Goal: Transaction & Acquisition: Purchase product/service

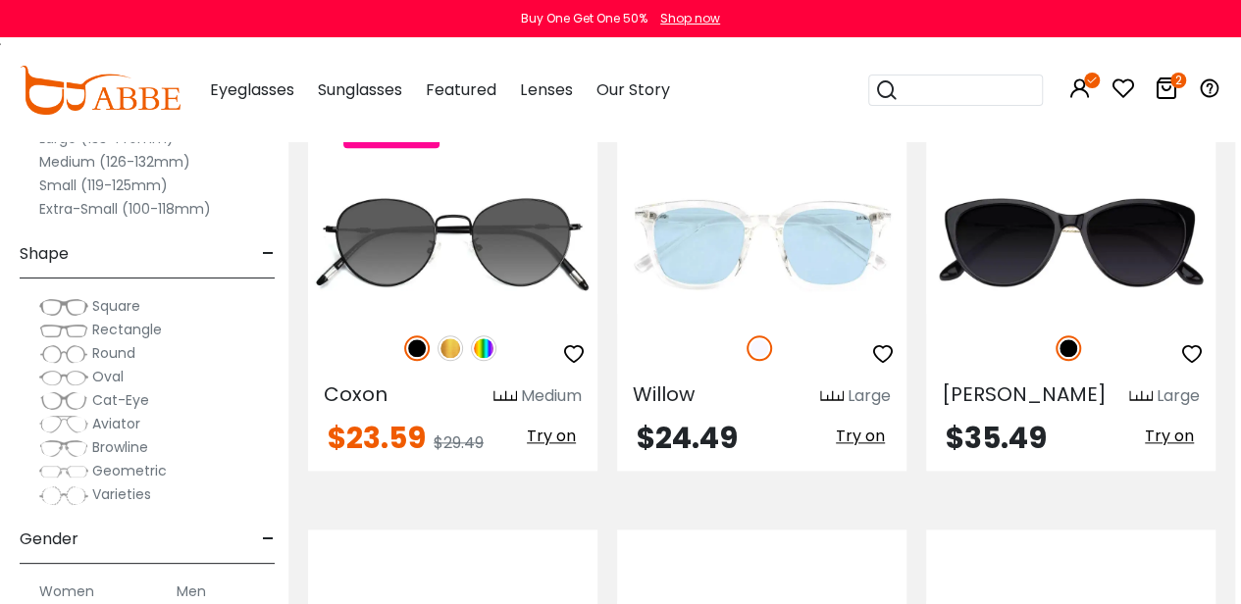
scroll to position [8362, 6]
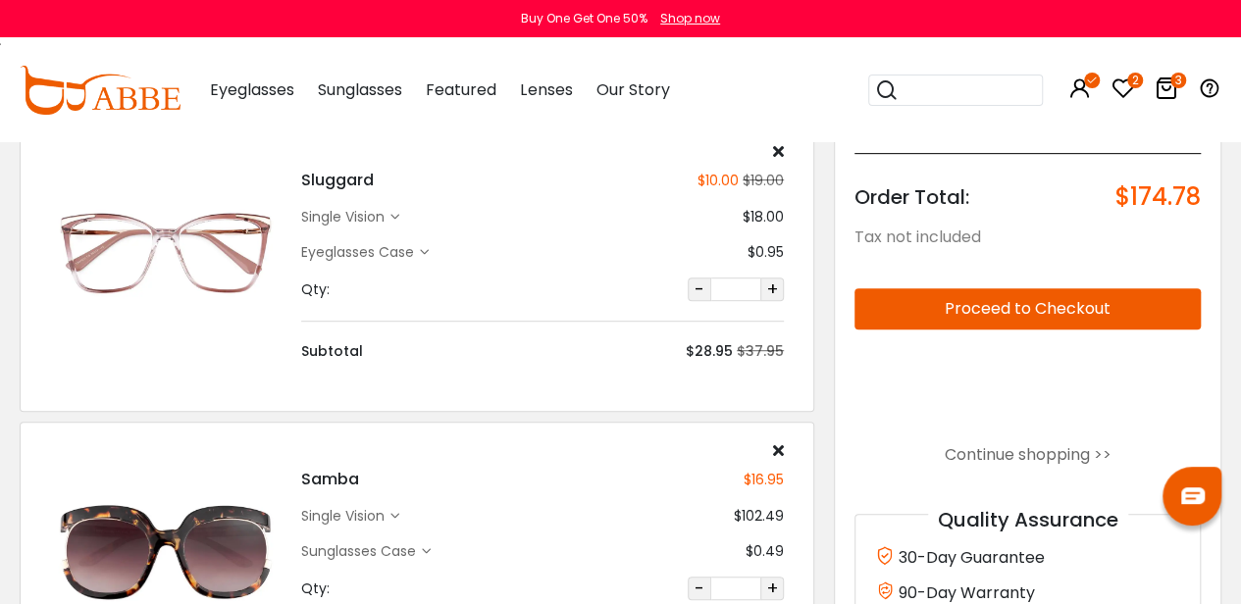
scroll to position [706, 0]
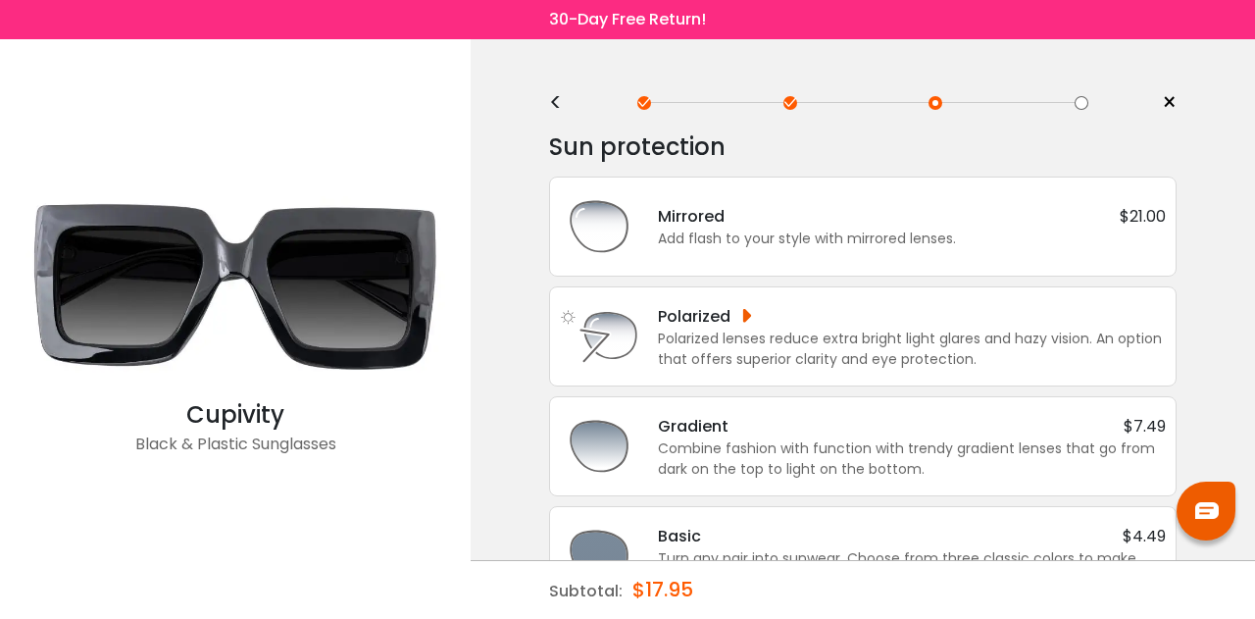
scroll to position [1, 0]
click at [787, 352] on div "Polarized lenses reduce extra bright light glares and hazy vision. An option th…" at bounding box center [912, 348] width 508 height 41
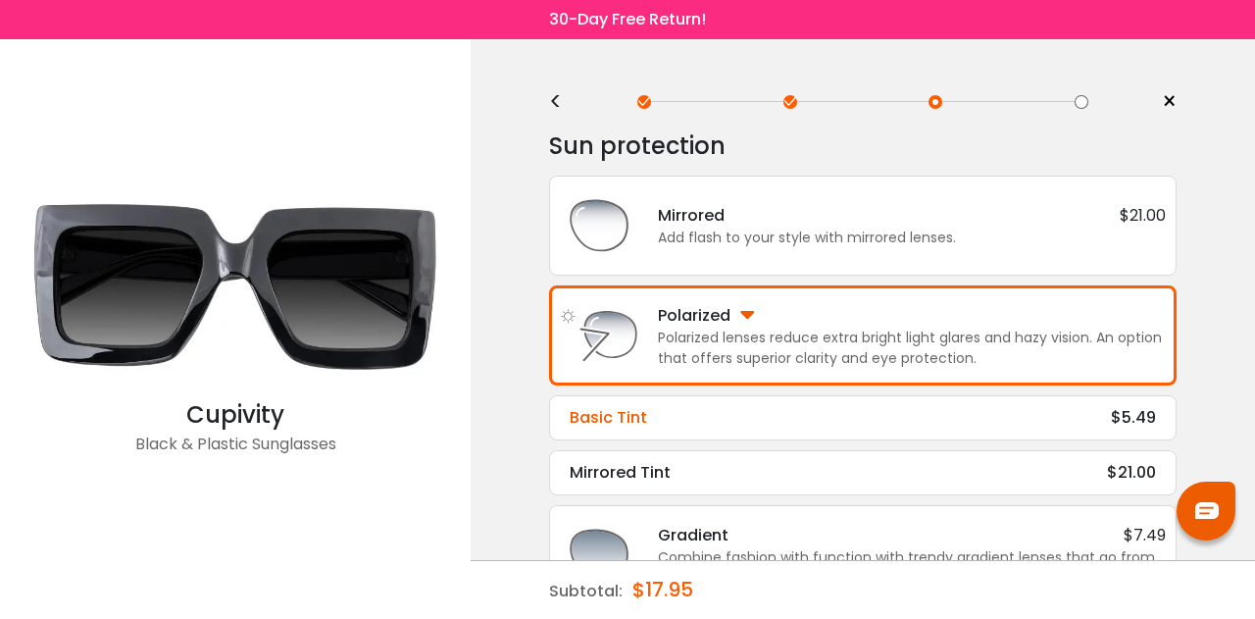
scroll to position [59, 0]
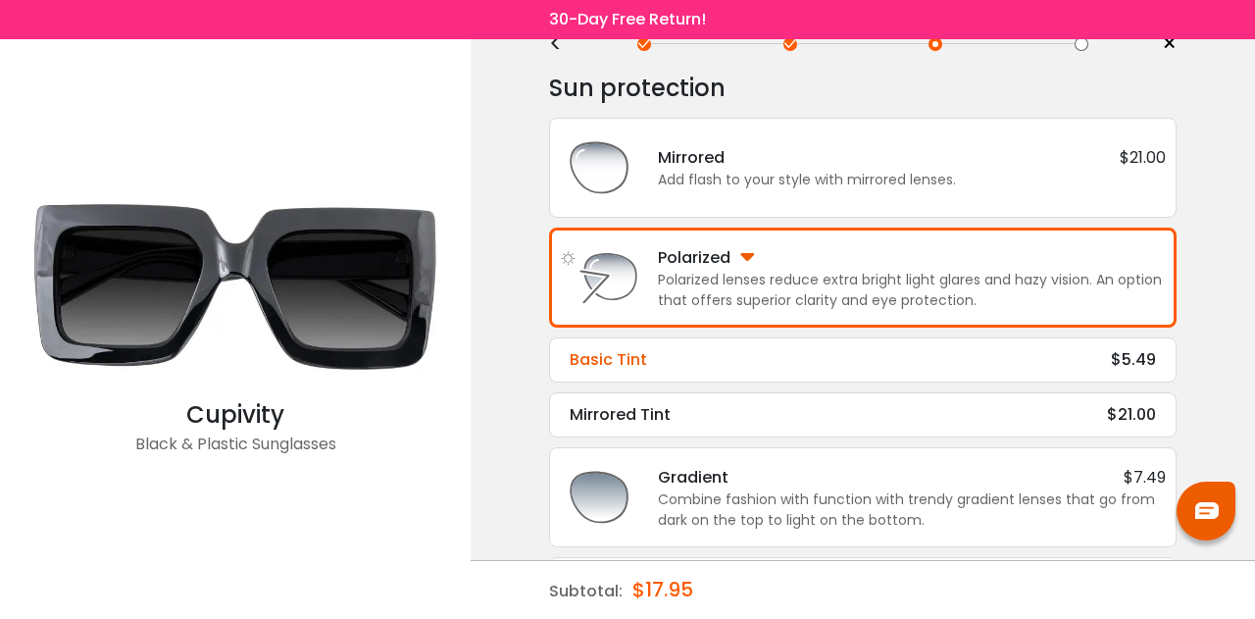
click at [705, 350] on div "Basic Tint $5.49" at bounding box center [863, 360] width 586 height 24
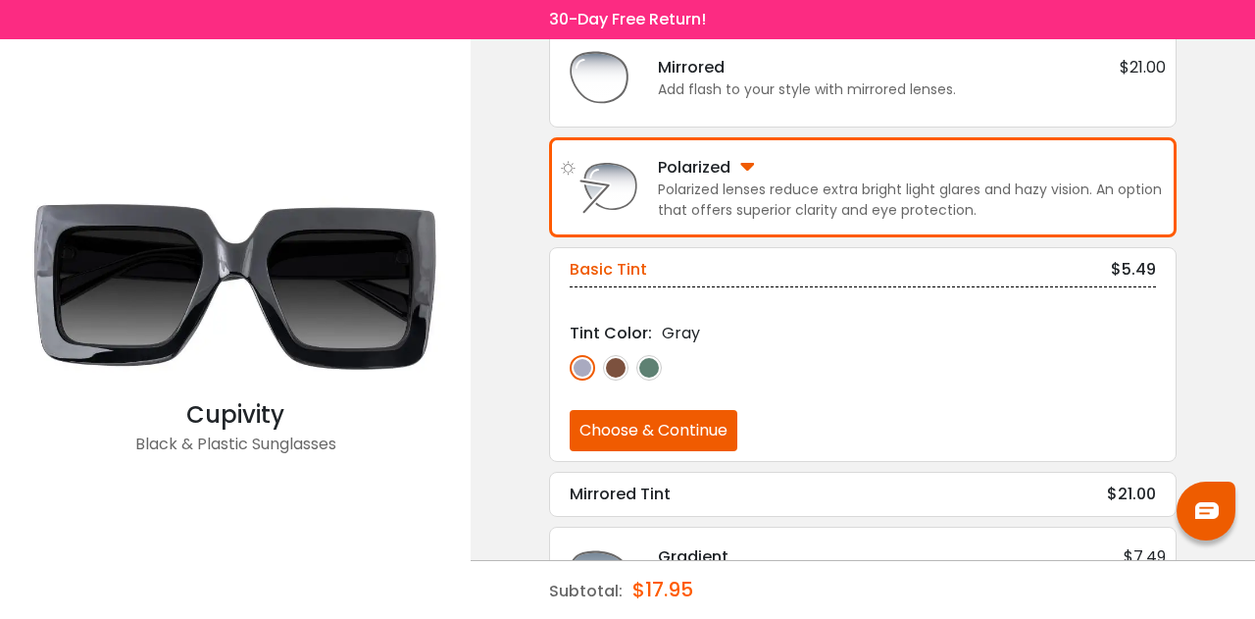
scroll to position [150, 0]
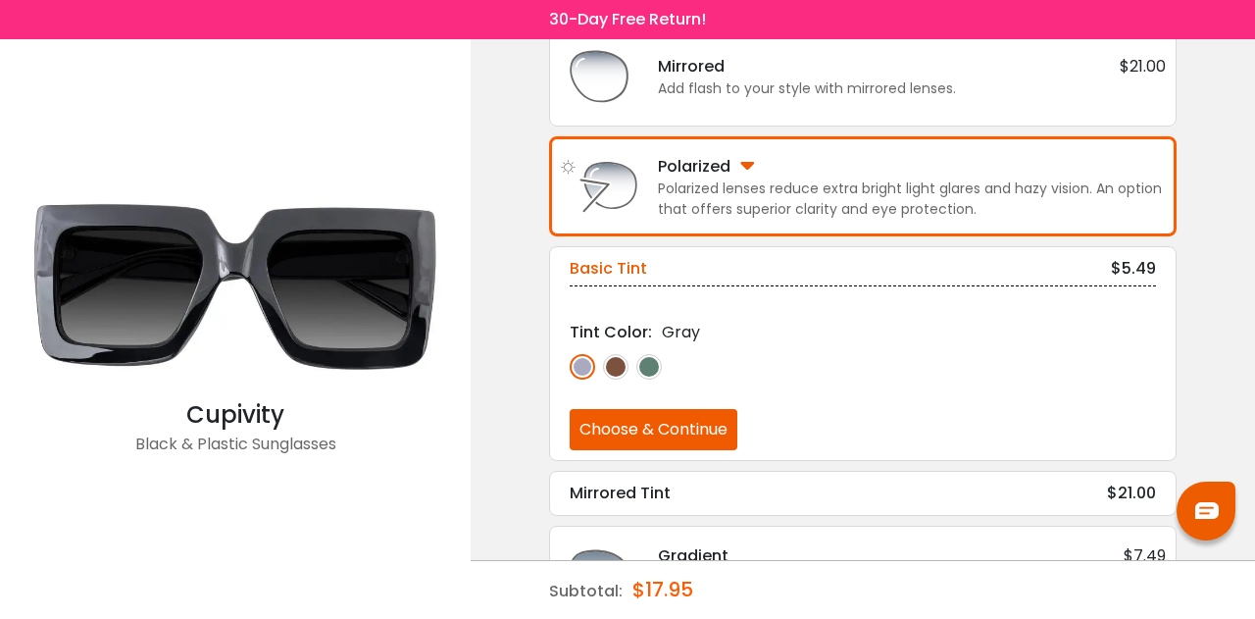
click at [644, 429] on button "Choose & Continue" at bounding box center [654, 429] width 168 height 41
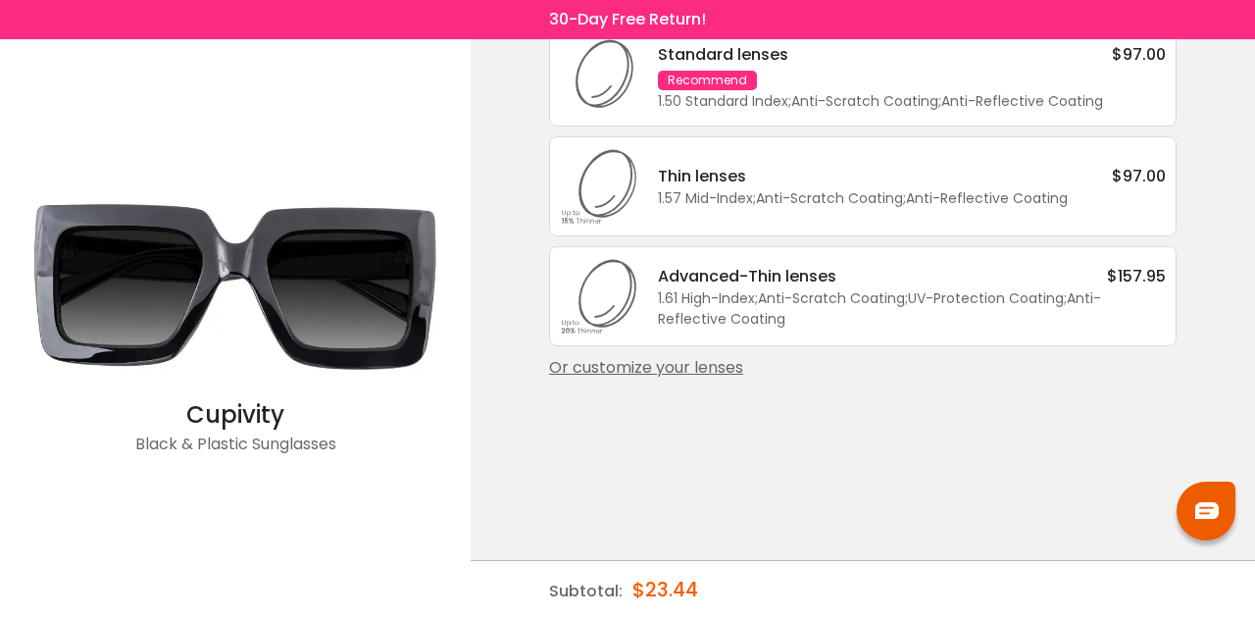
scroll to position [0, 0]
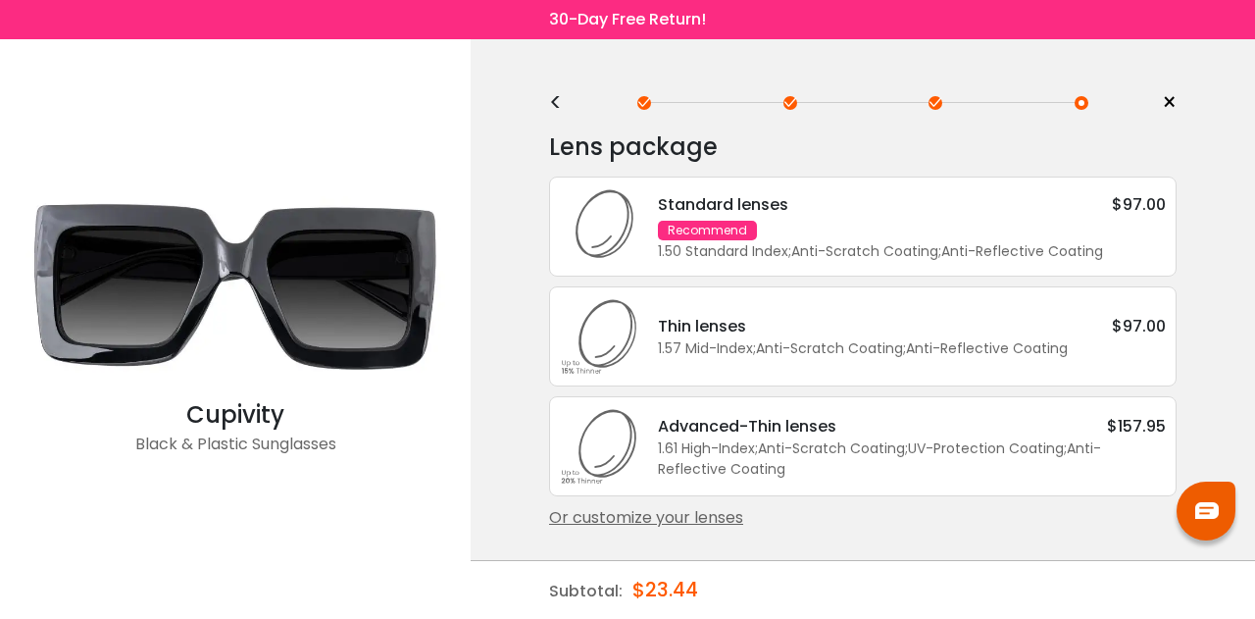
click at [793, 244] on div "1.50 Standard Index ; Anti-Scratch Coating ; Anti-Reflective Coating ;" at bounding box center [912, 251] width 508 height 21
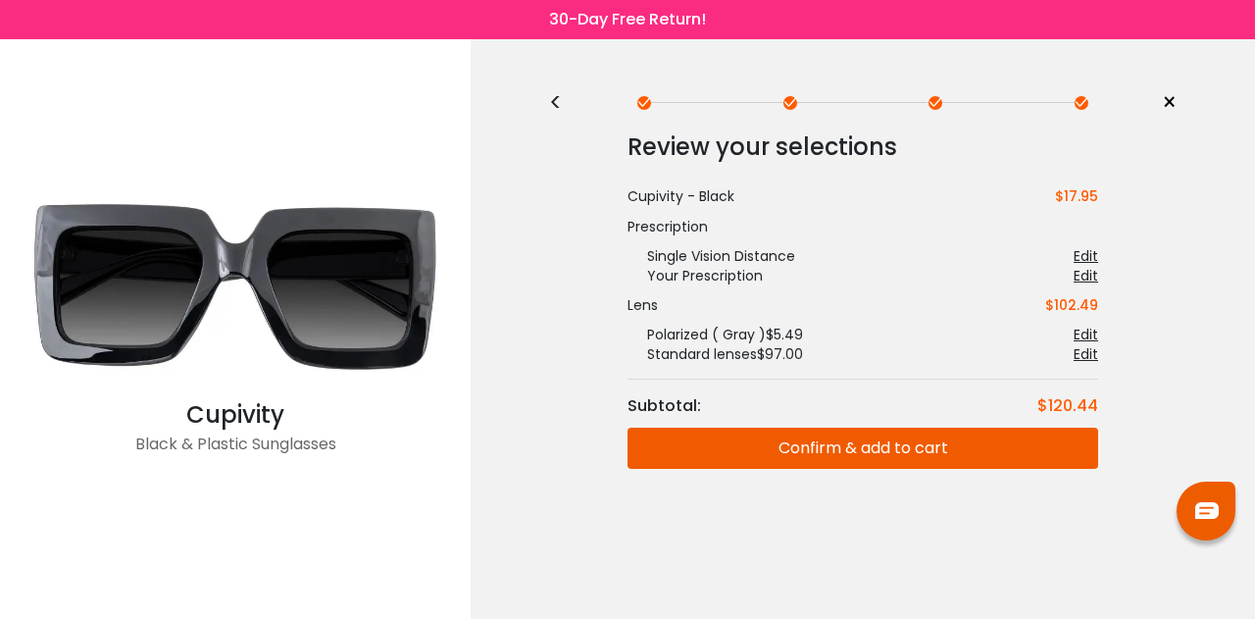
click at [772, 438] on button "Confirm & add to cart" at bounding box center [863, 448] width 471 height 41
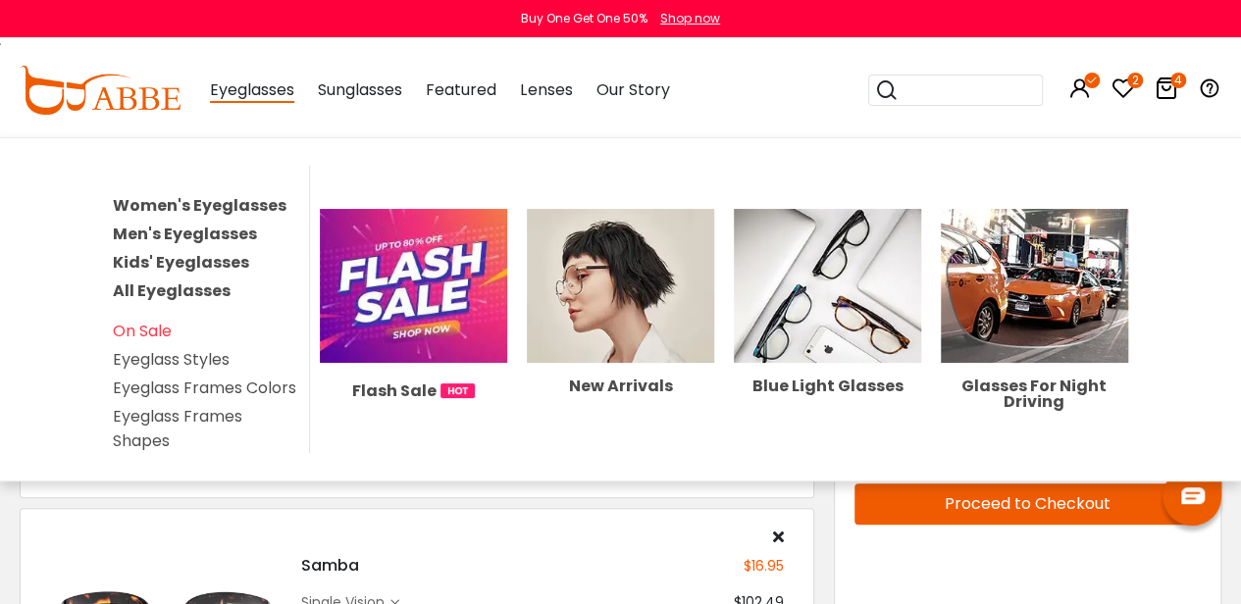
scroll to position [131, 0]
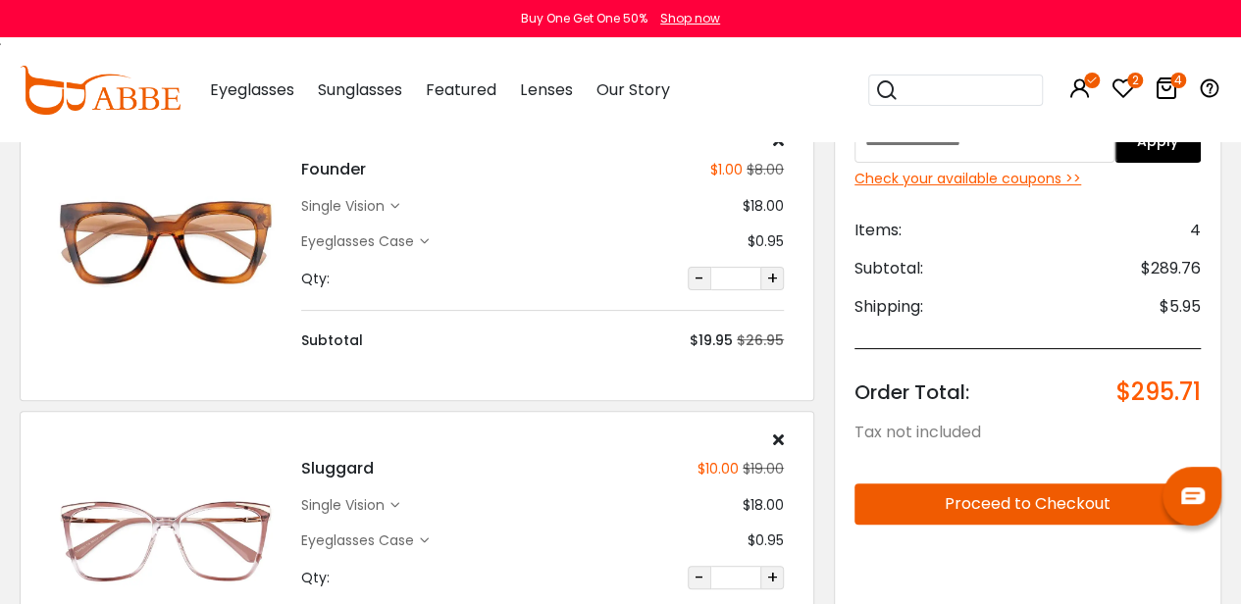
click at [975, 83] on input "search" at bounding box center [966, 90] width 137 height 29
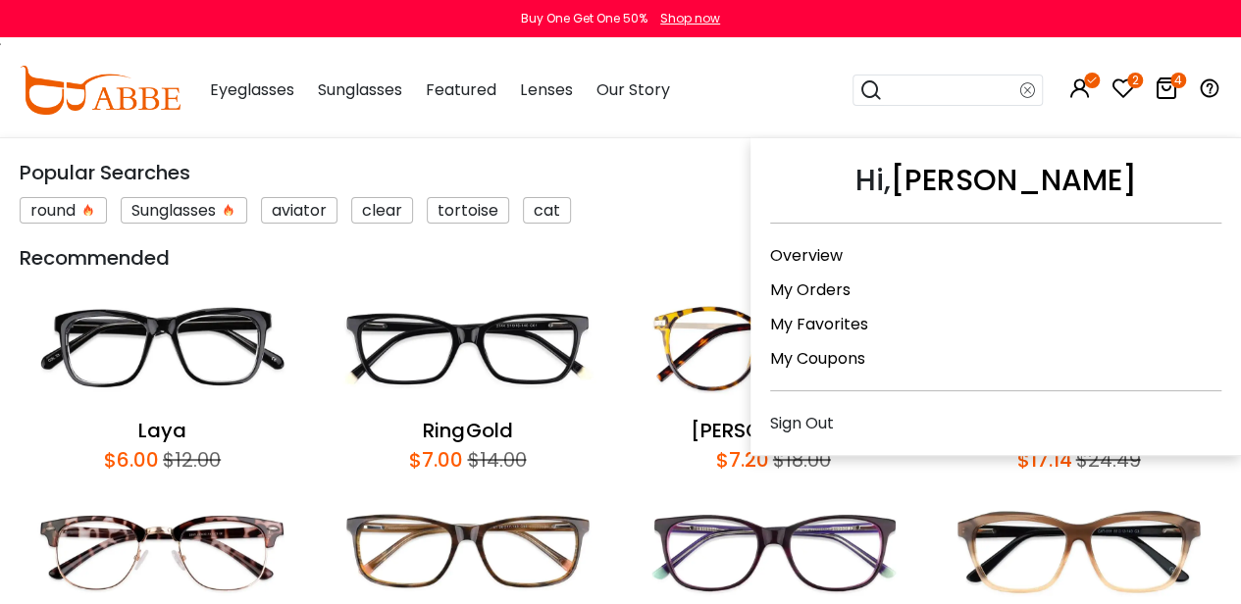
click at [816, 279] on link "My Orders" at bounding box center [810, 290] width 80 height 23
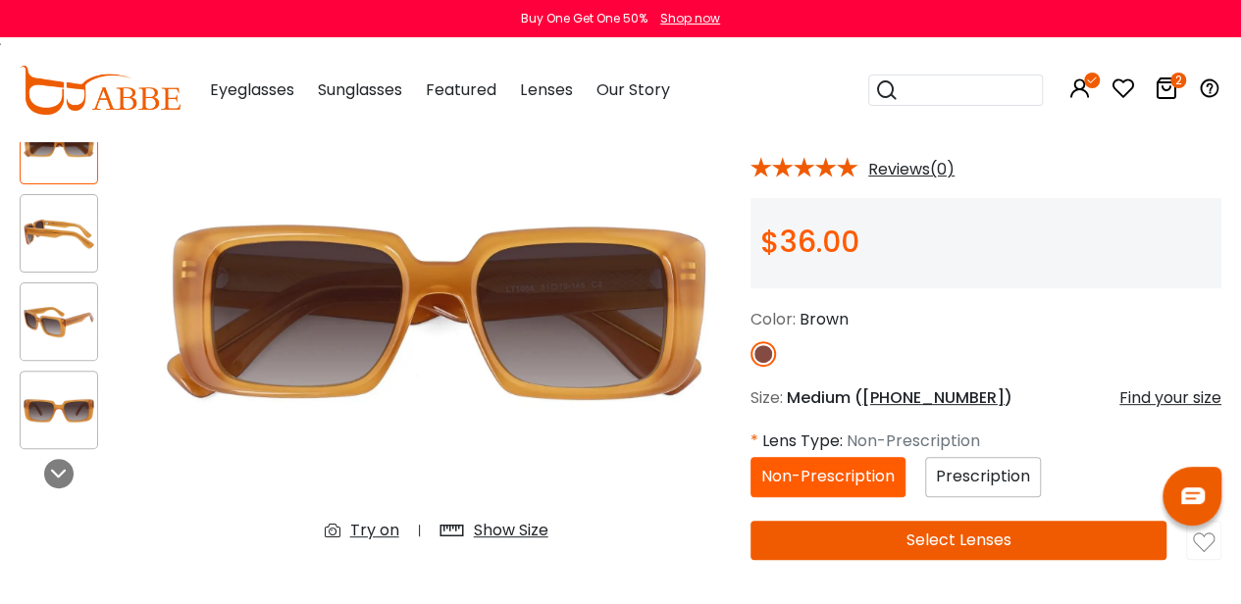
scroll to position [92, 0]
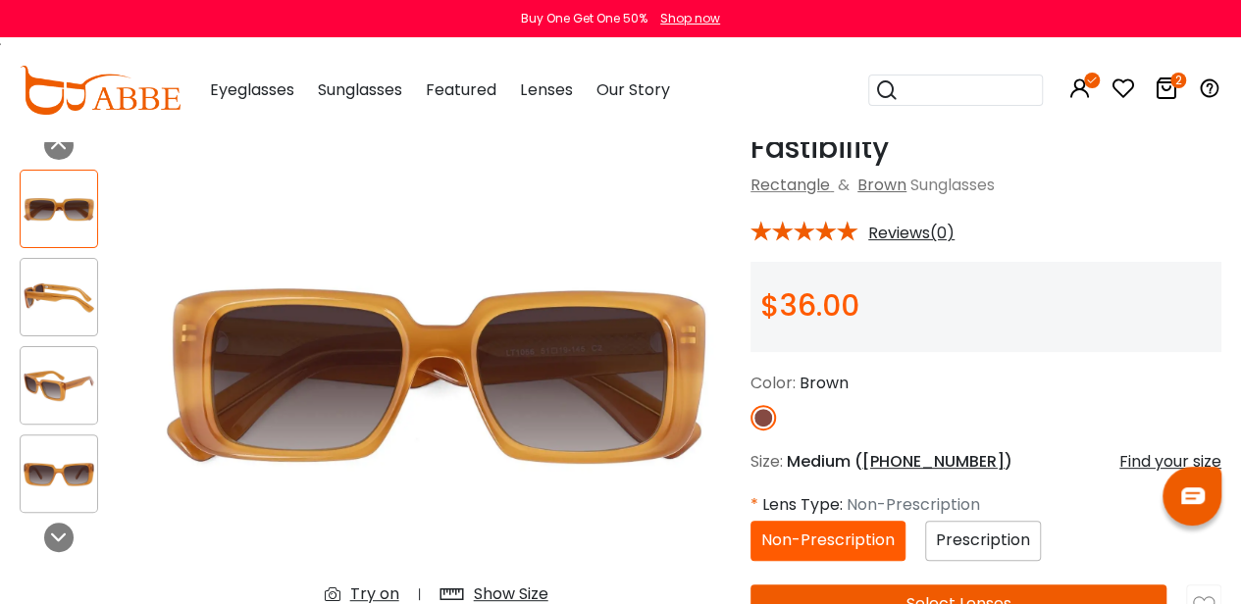
click at [82, 280] on img at bounding box center [59, 298] width 76 height 38
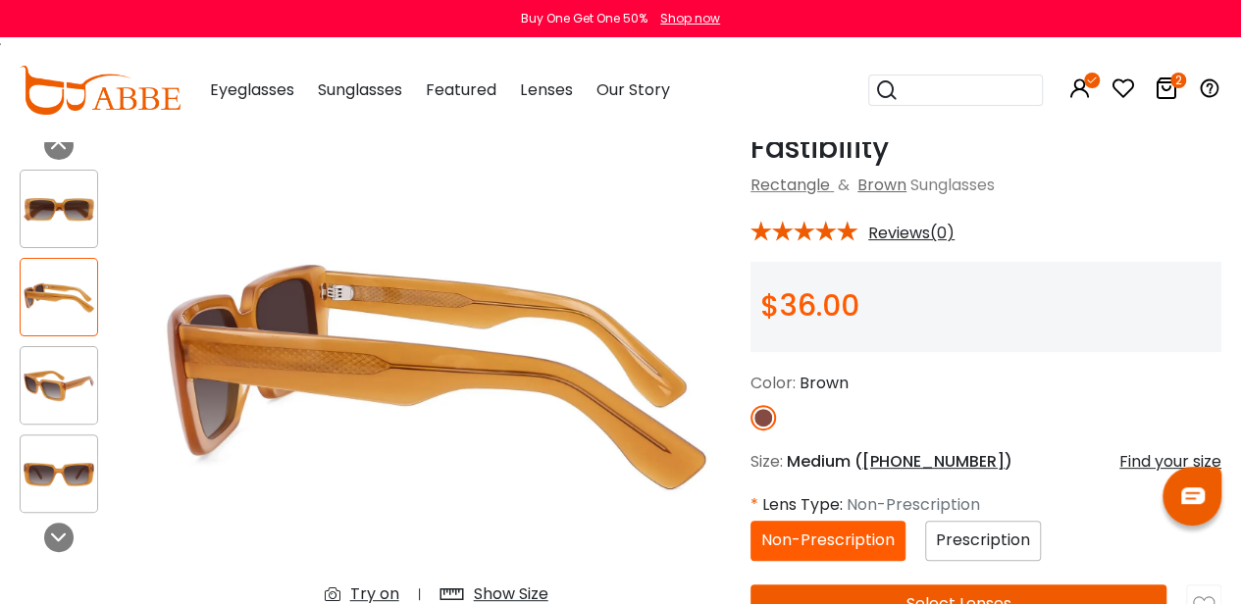
click at [67, 400] on img at bounding box center [59, 386] width 76 height 38
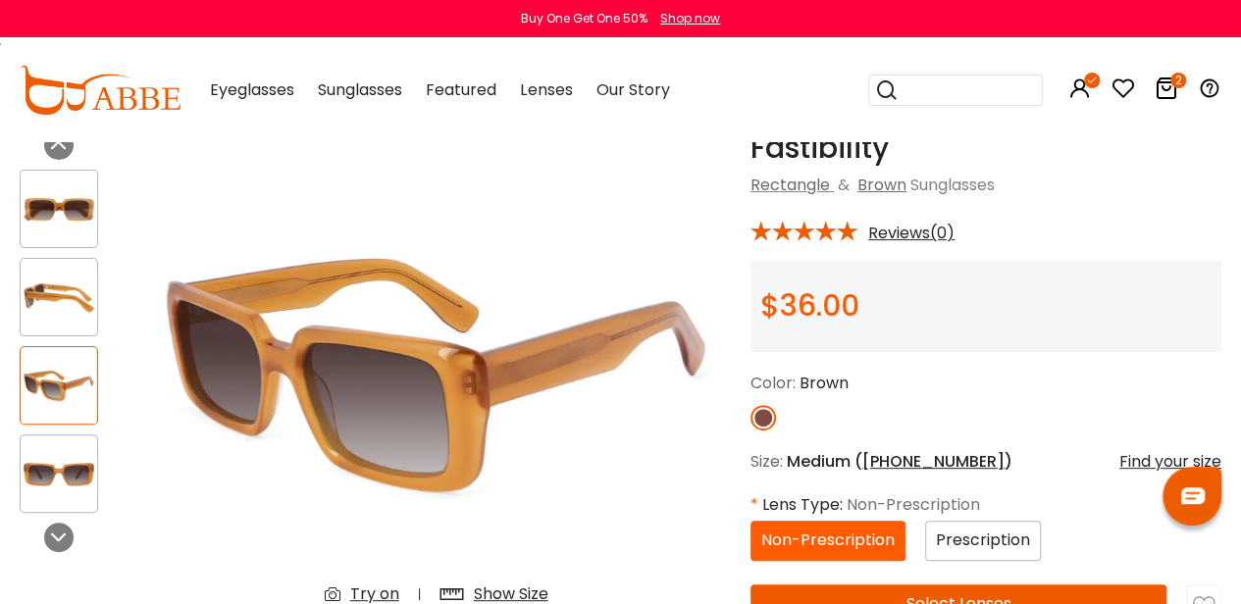
click at [89, 462] on img at bounding box center [59, 474] width 76 height 38
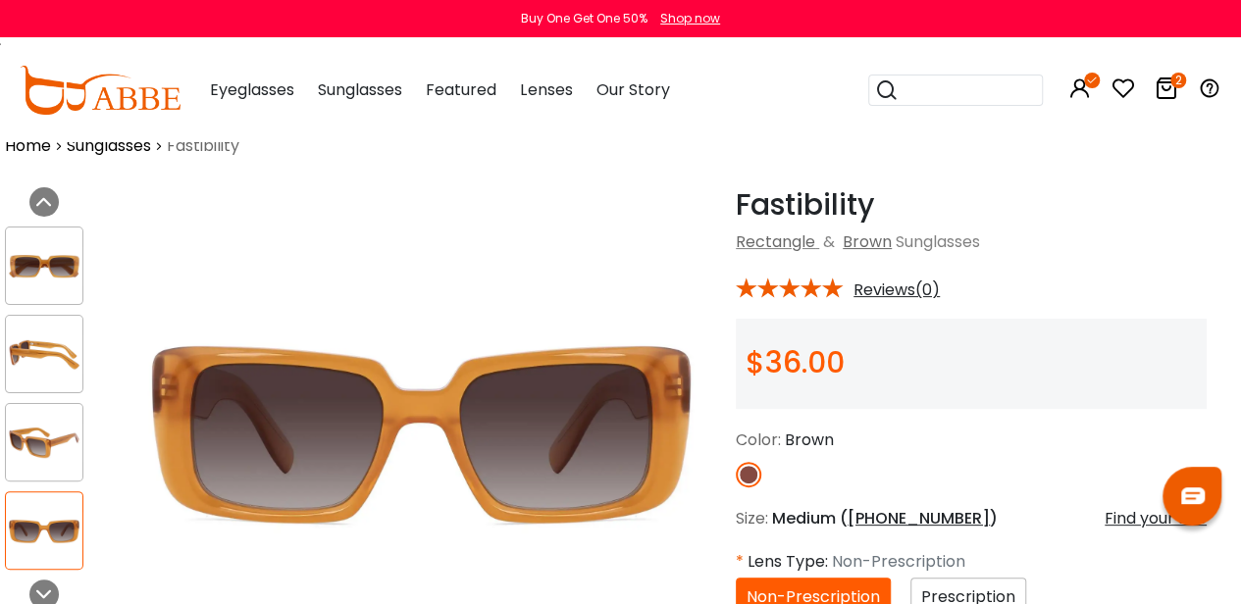
scroll to position [0, 15]
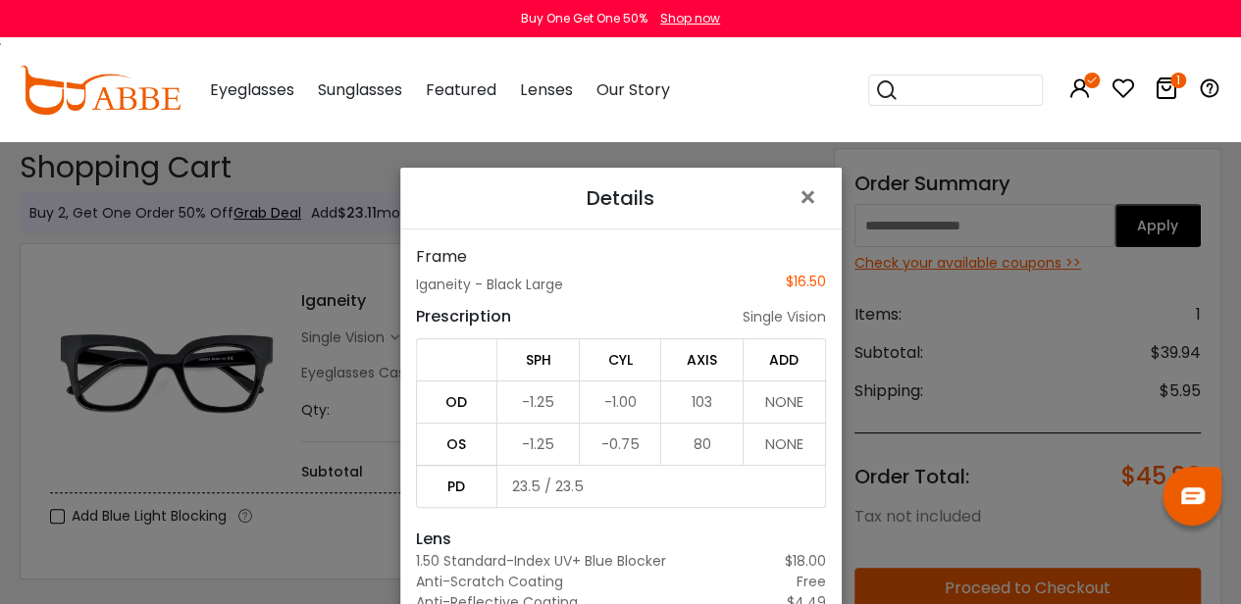
scroll to position [90, 0]
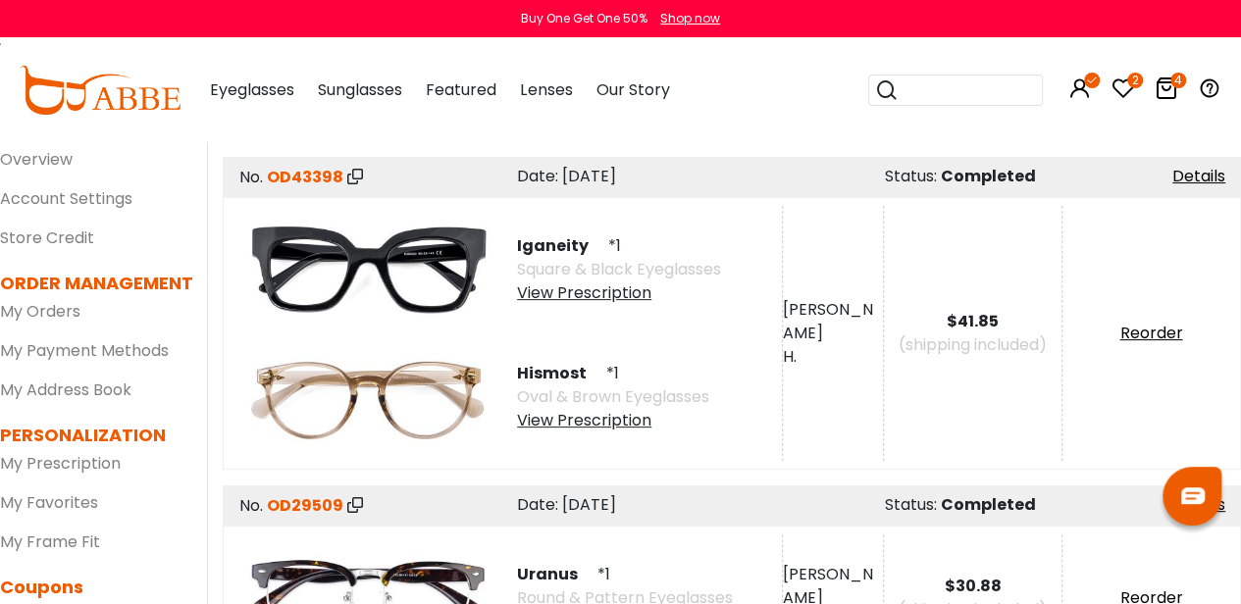
scroll to position [122, 0]
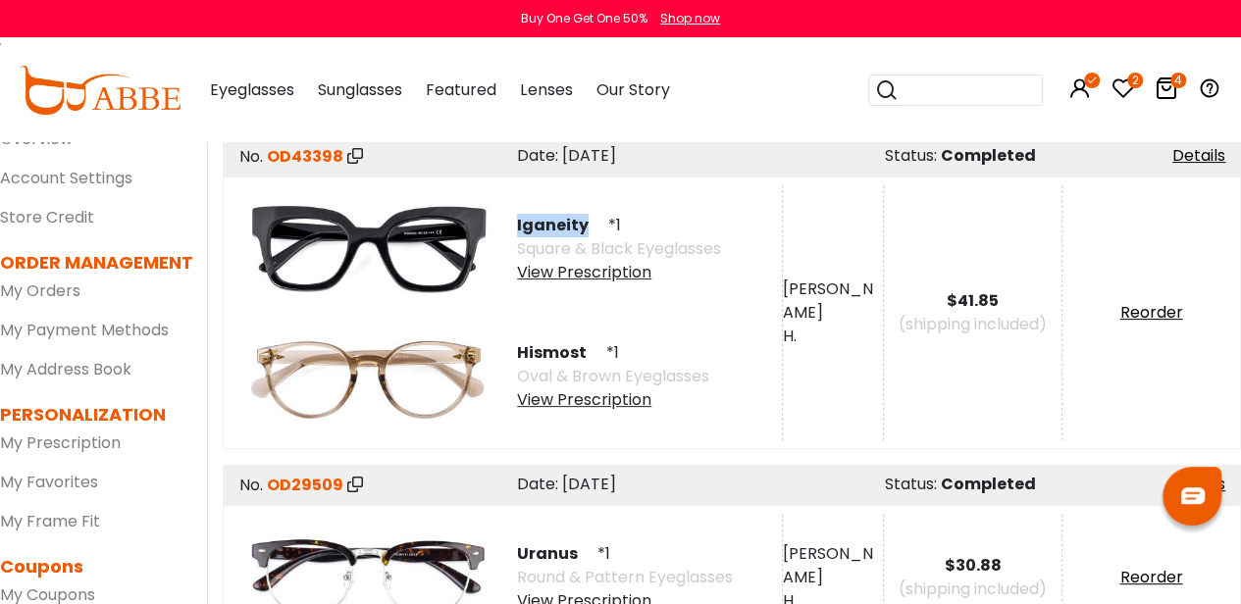
drag, startPoint x: 518, startPoint y: 225, endPoint x: 584, endPoint y: 230, distance: 66.9
click at [584, 230] on span "Iganeity" at bounding box center [560, 225] width 87 height 23
copy span "Iganeity"
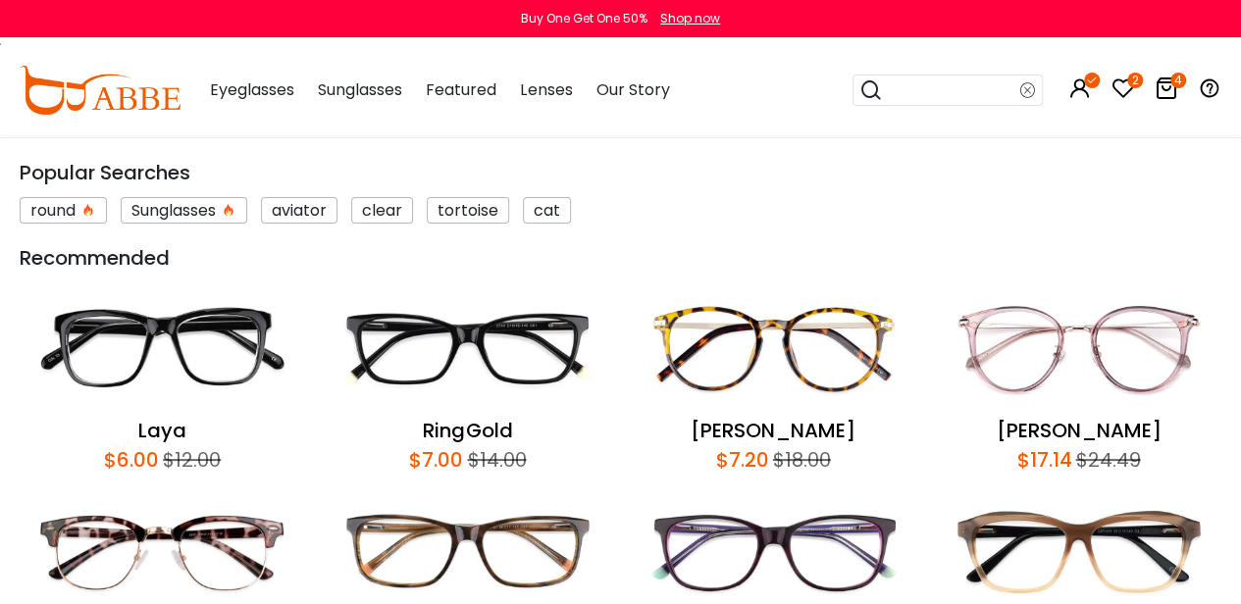
click at [919, 77] on input "search" at bounding box center [951, 90] width 137 height 29
paste input "********"
type input "********"
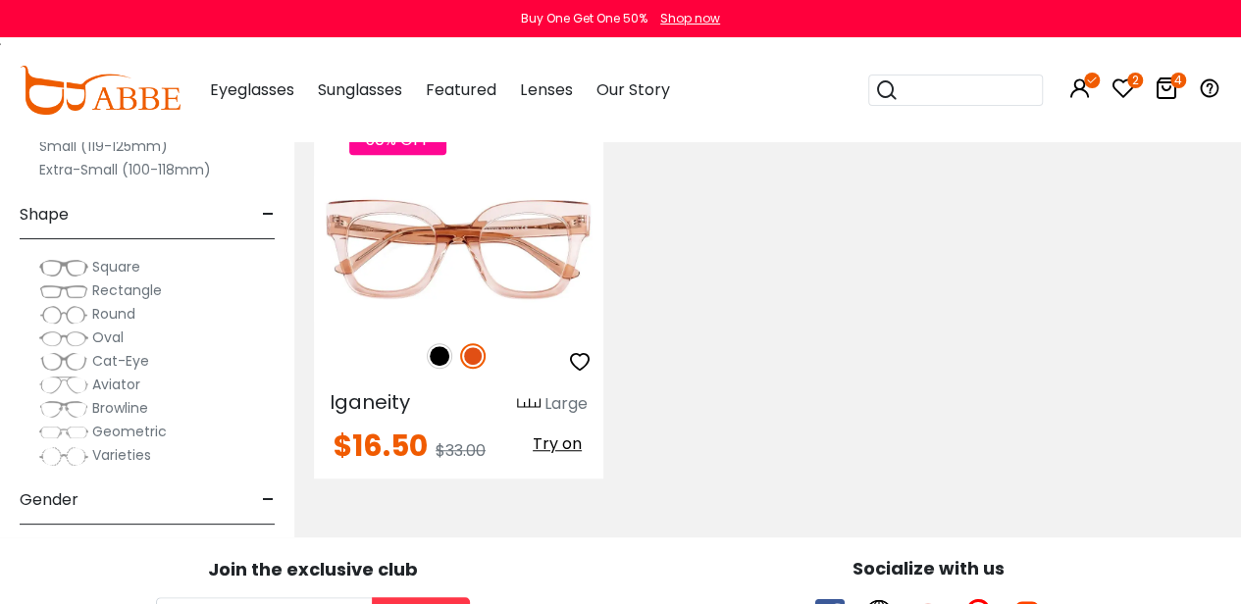
scroll to position [478, 0]
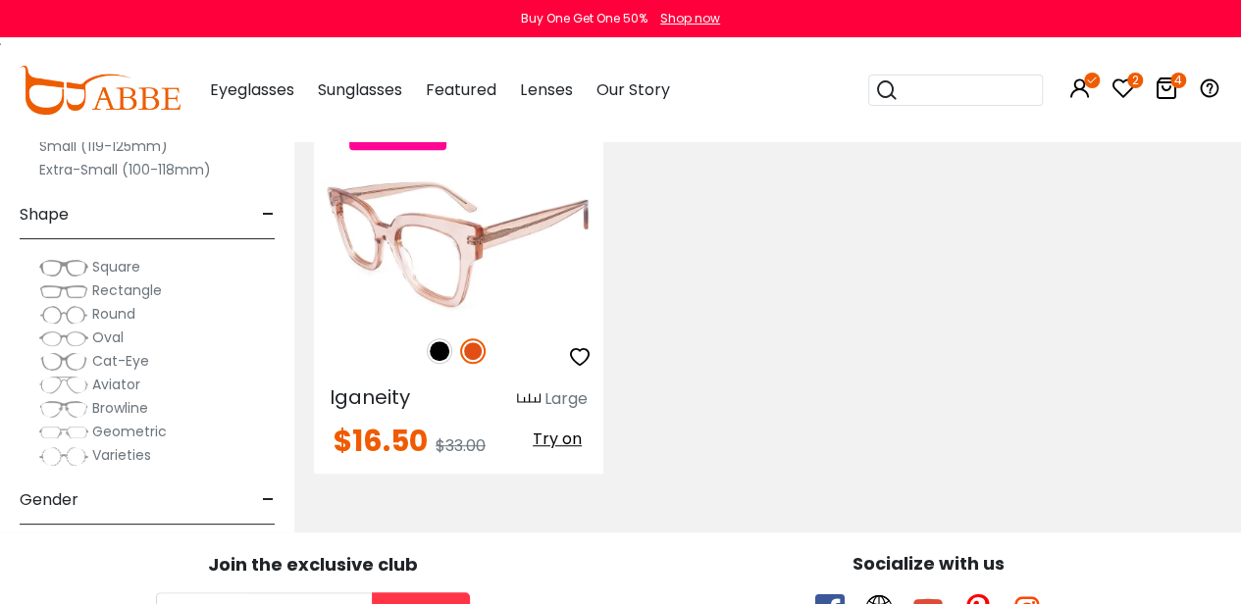
click at [437, 348] on img at bounding box center [439, 350] width 25 height 25
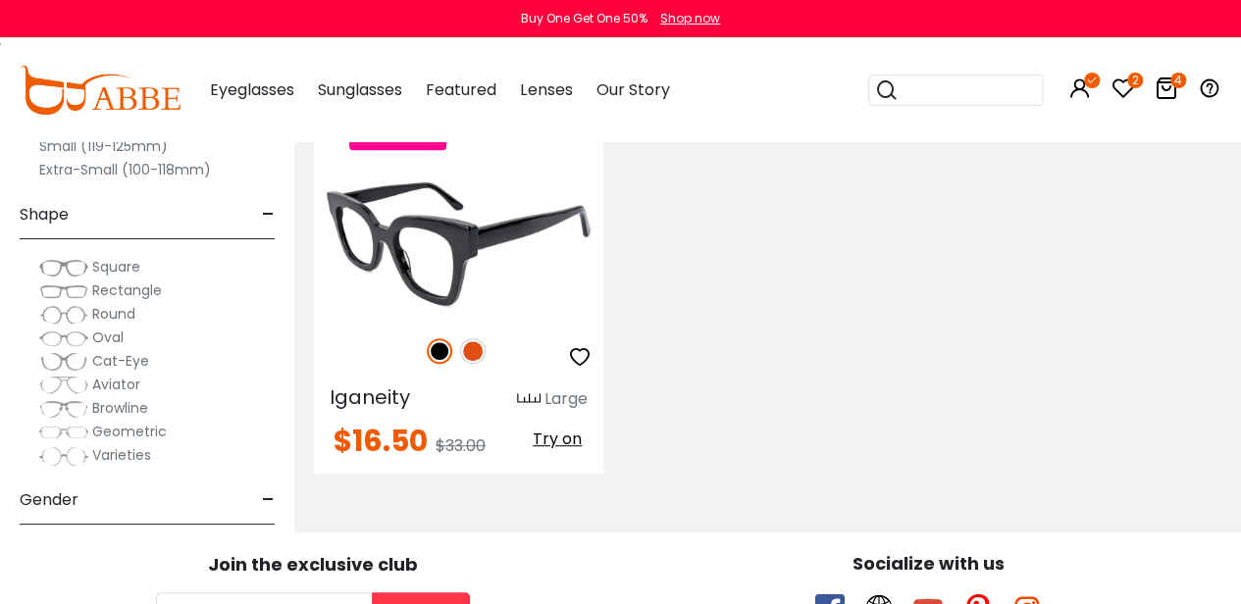
click at [575, 350] on icon "button" at bounding box center [580, 357] width 24 height 24
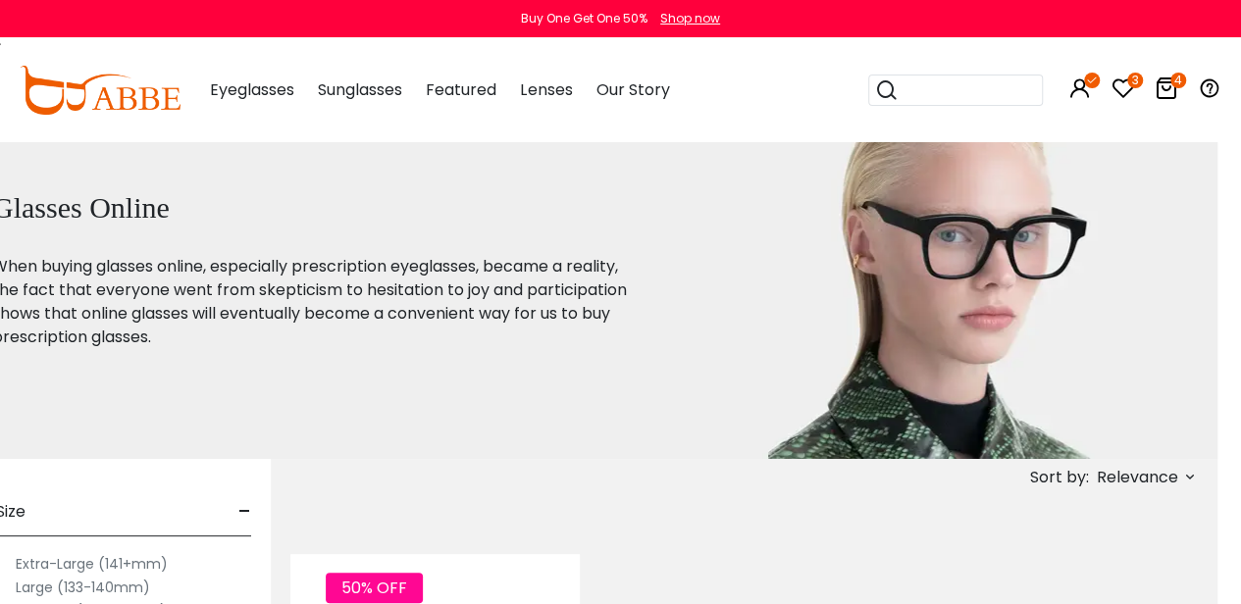
scroll to position [0, 24]
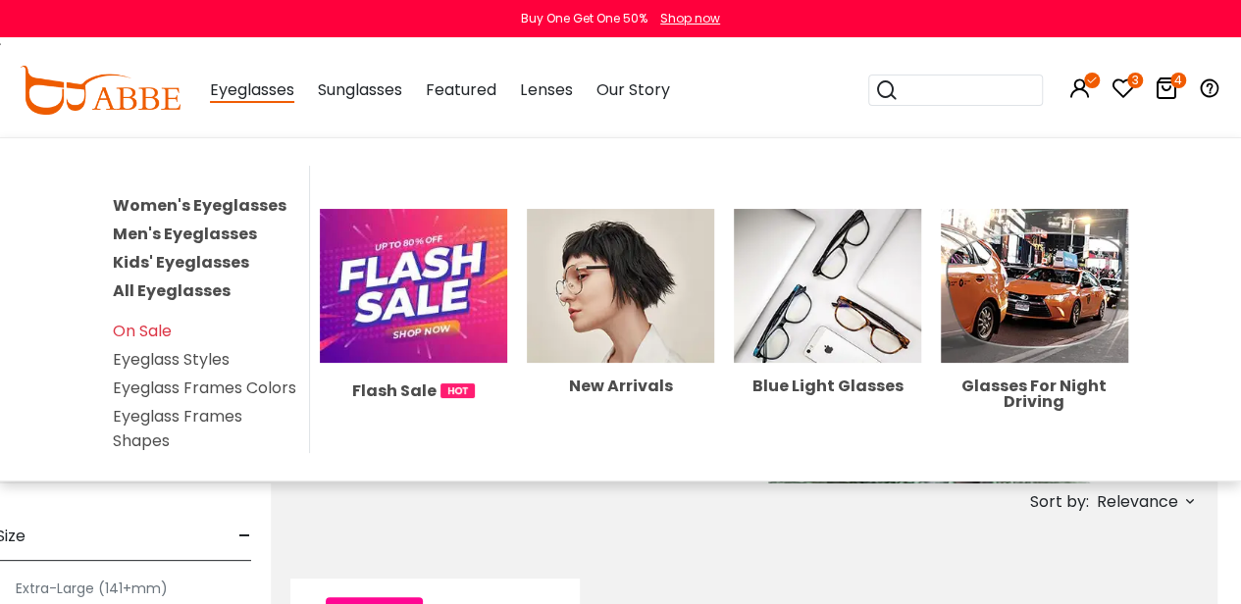
click at [147, 207] on link "Women's Eyeglasses" at bounding box center [200, 205] width 174 height 23
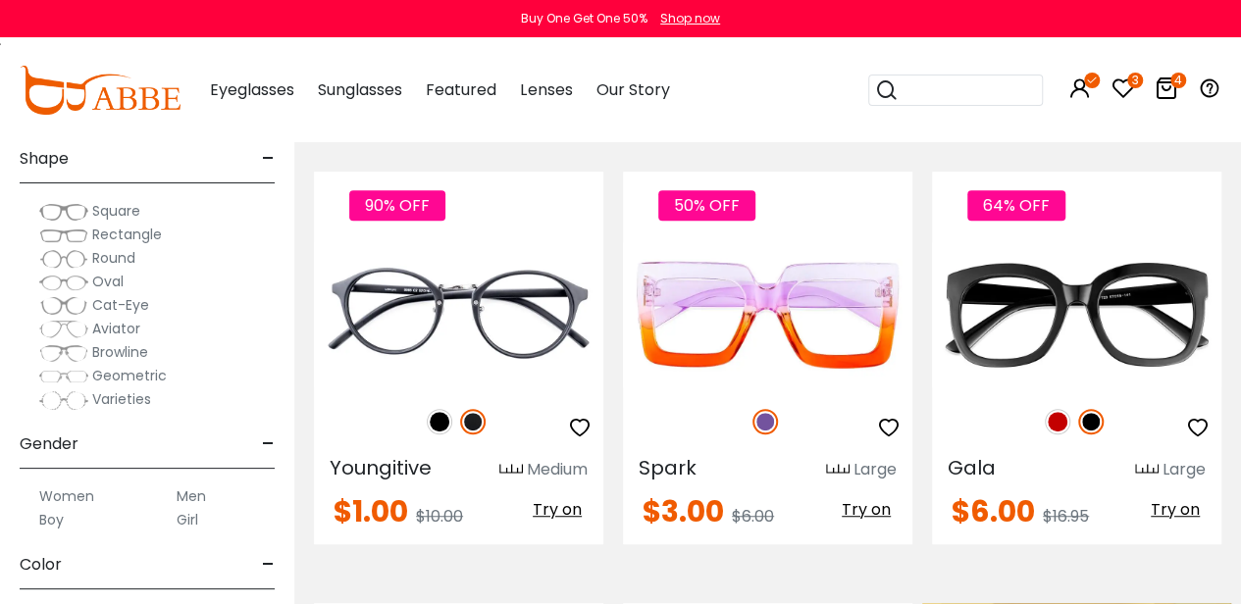
scroll to position [57, 0]
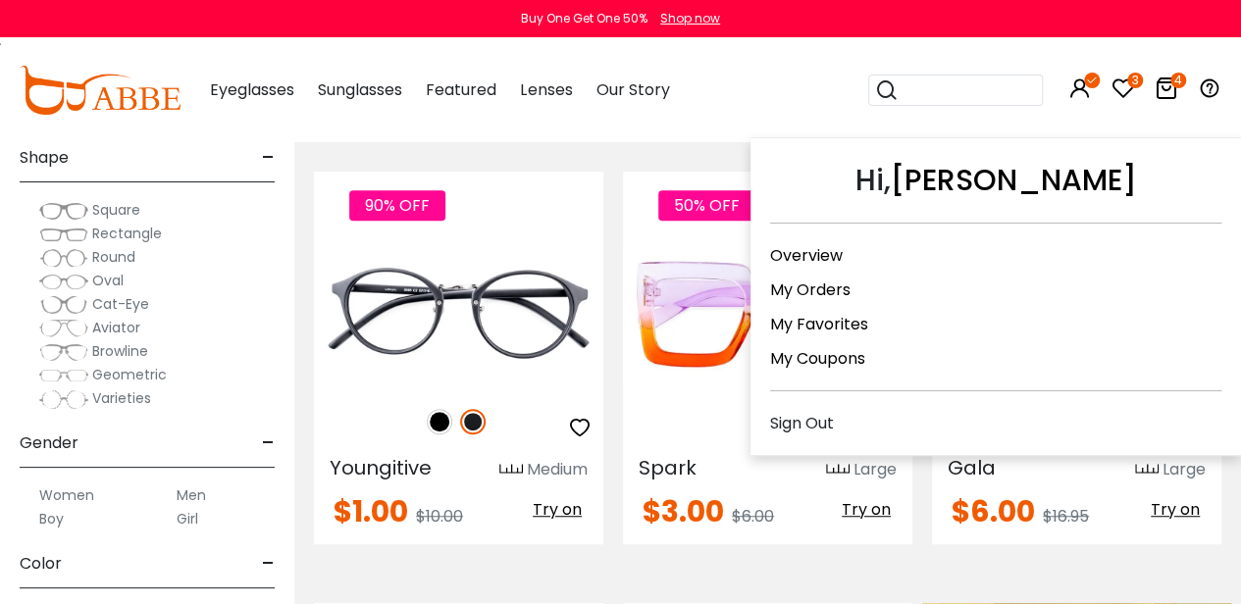
click at [826, 281] on link "My Orders" at bounding box center [810, 290] width 80 height 23
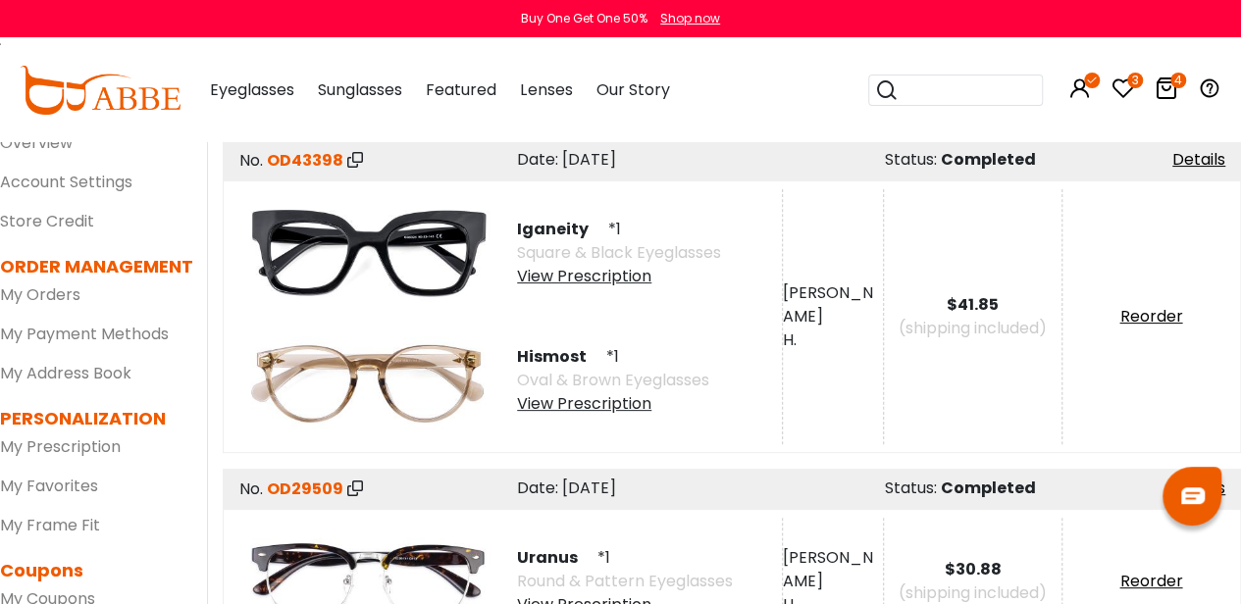
scroll to position [127, 0]
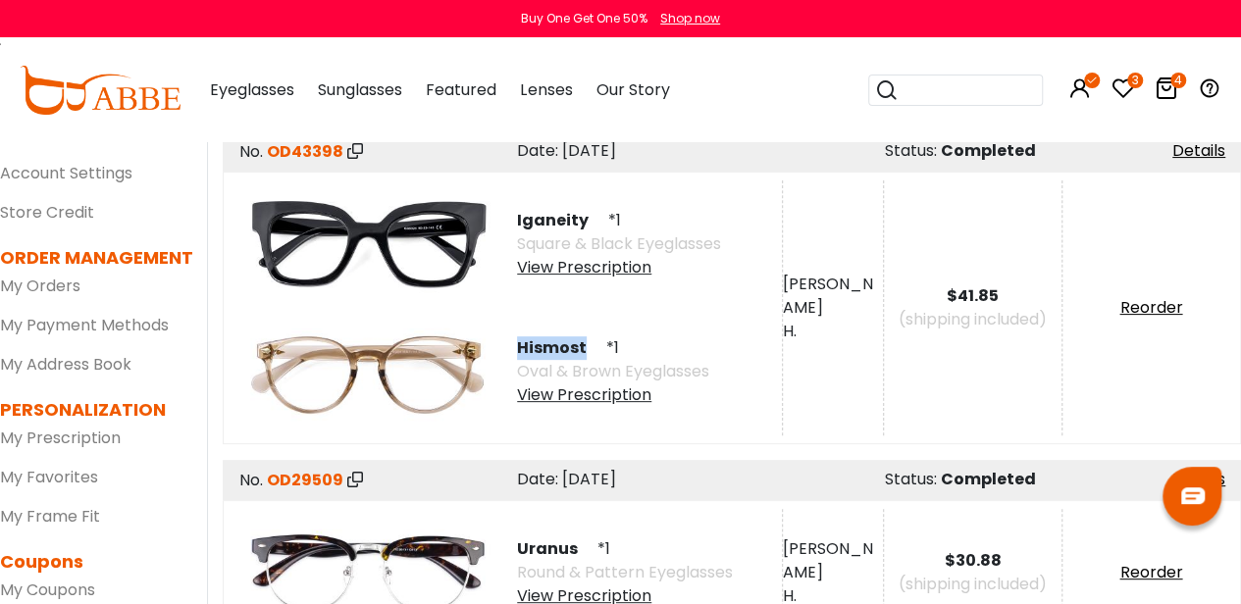
drag, startPoint x: 520, startPoint y: 354, endPoint x: 586, endPoint y: 351, distance: 66.8
click at [586, 351] on span "Hismost" at bounding box center [559, 347] width 85 height 23
copy span "Hismost"
click at [896, 85] on icon at bounding box center [887, 89] width 24 height 27
click at [930, 89] on input "search" at bounding box center [966, 90] width 137 height 29
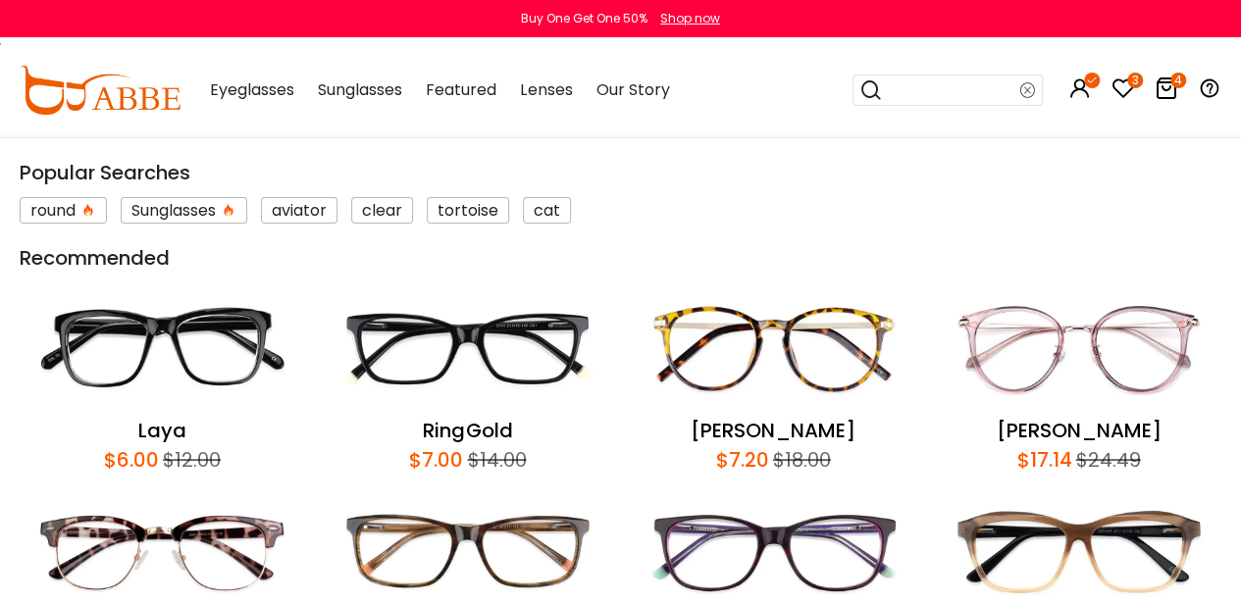
paste input "*******"
type input "*******"
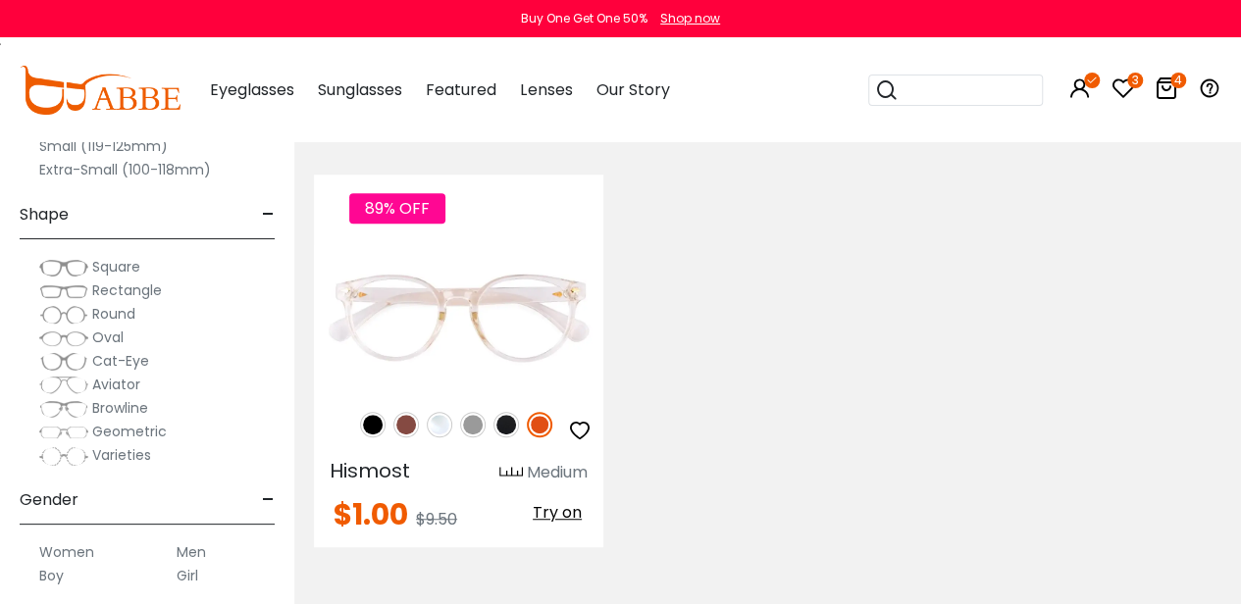
scroll to position [445, 0]
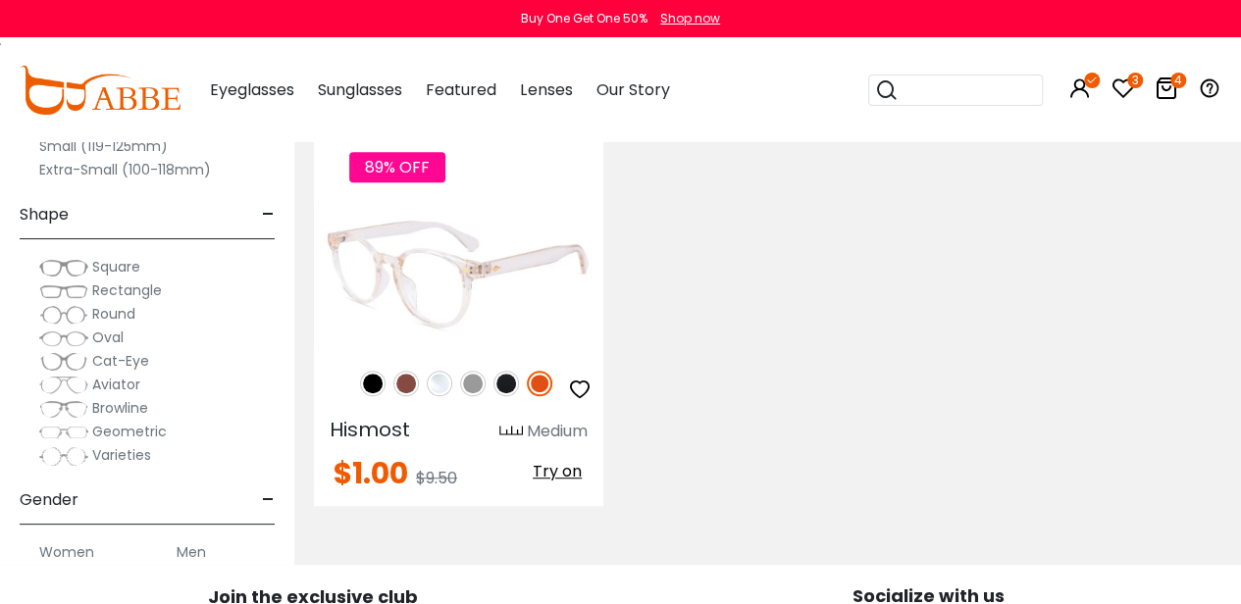
click at [410, 380] on img at bounding box center [405, 383] width 25 height 25
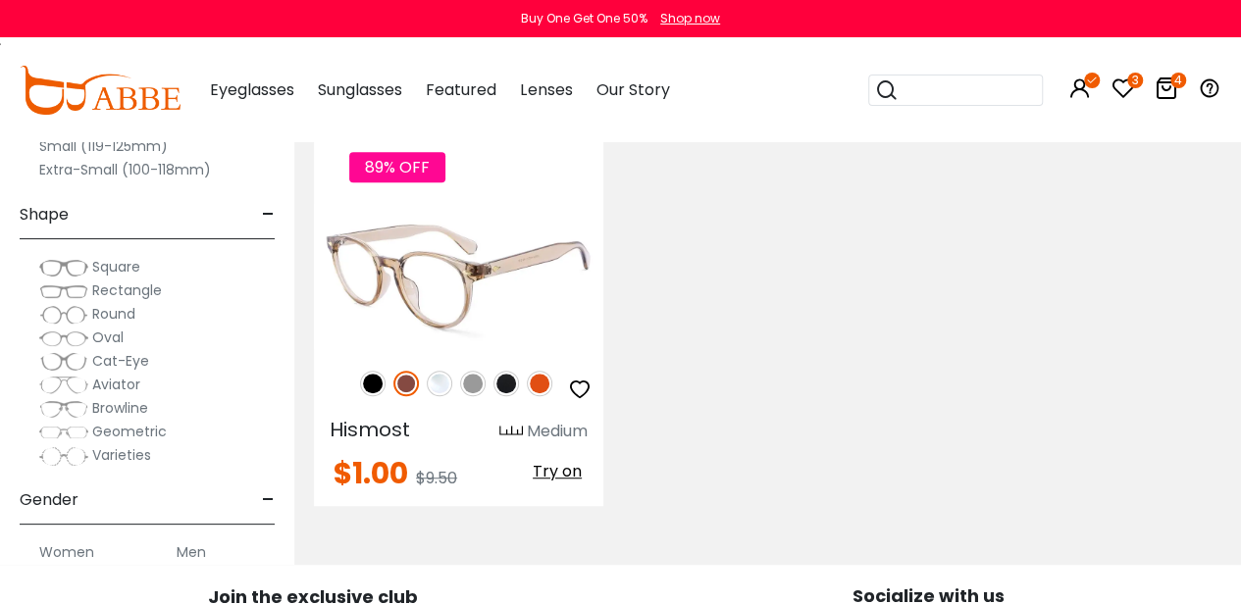
click at [586, 393] on icon "button" at bounding box center [580, 390] width 24 height 24
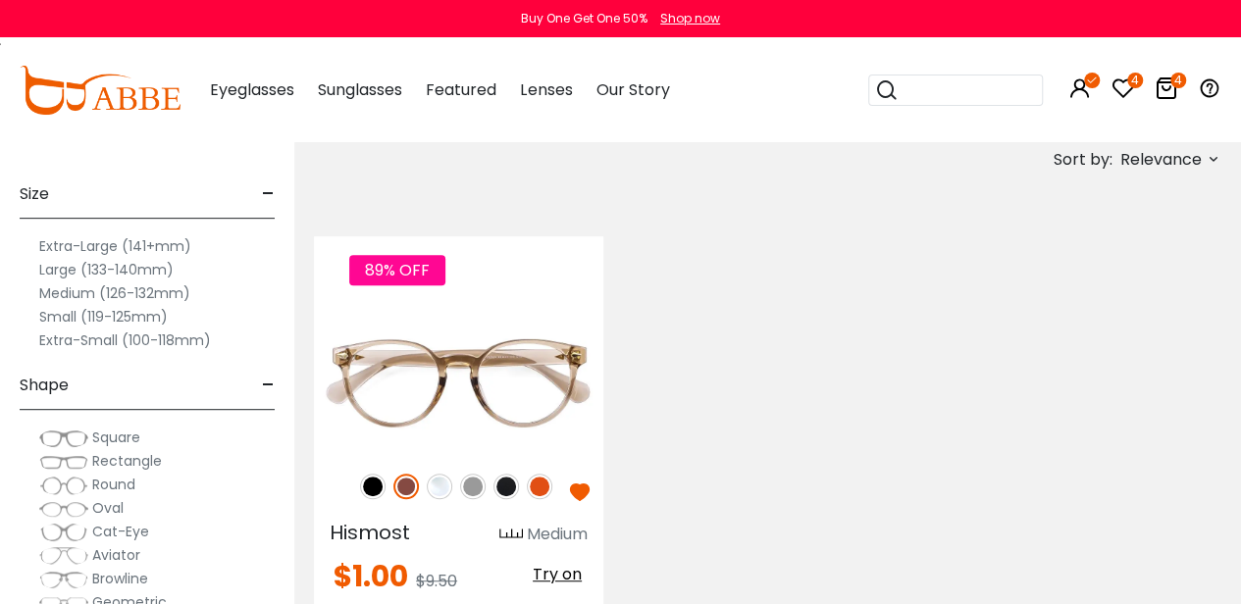
scroll to position [343, 0]
click at [1174, 93] on icon at bounding box center [1166, 88] width 24 height 24
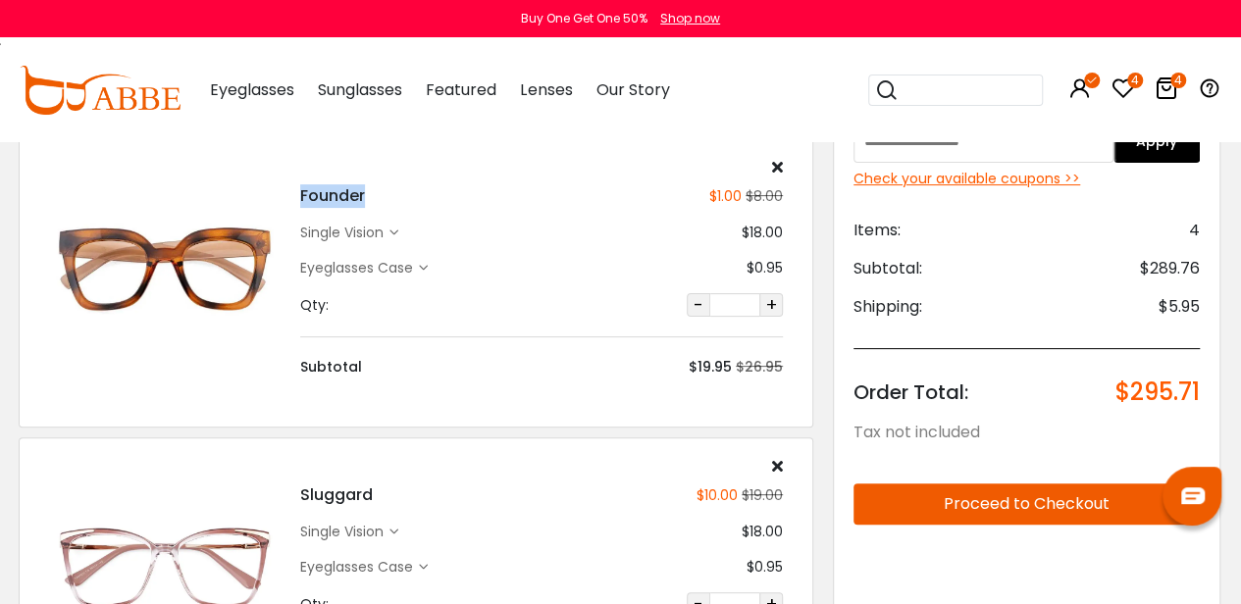
drag, startPoint x: 369, startPoint y: 196, endPoint x: 287, endPoint y: 185, distance: 82.1
click at [287, 185] on div "Founder $1.00 $8.00 single vision $18.00" at bounding box center [415, 268] width 753 height 219
copy h4 "Founder"
click at [947, 90] on input "search" at bounding box center [966, 90] width 137 height 29
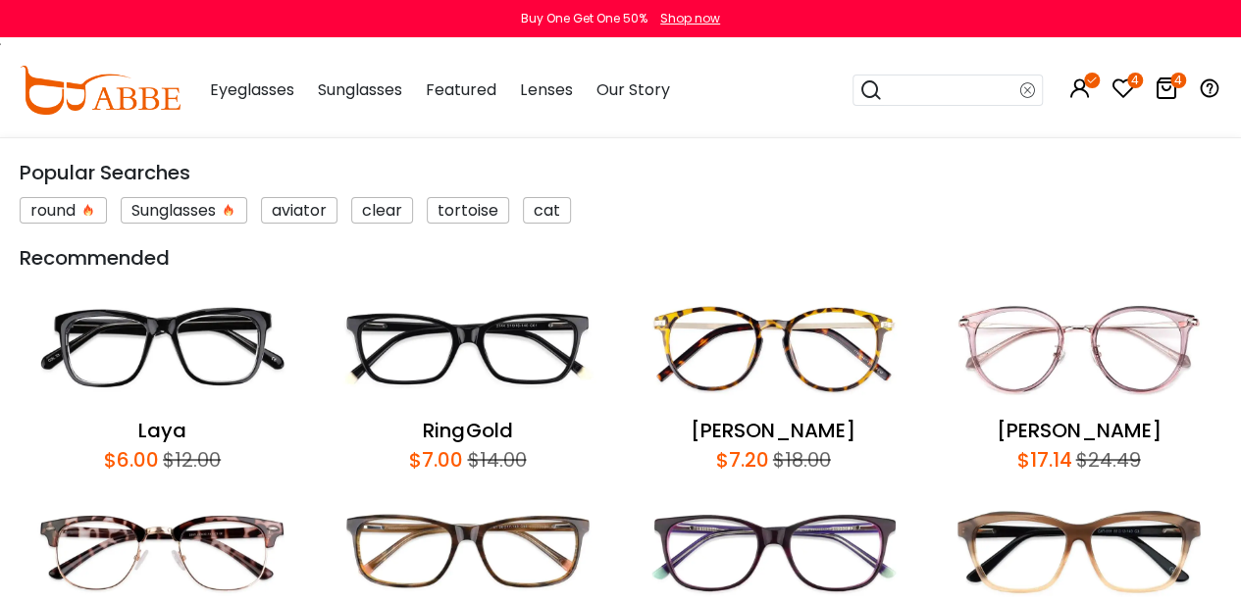
paste input "*******"
type input "*******"
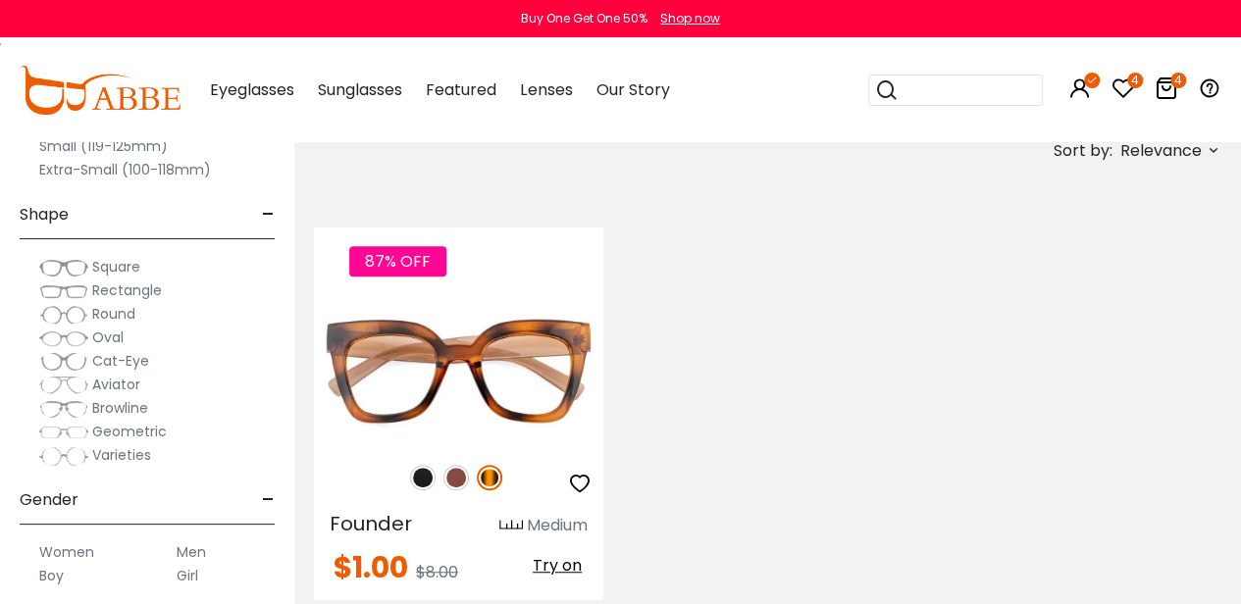
scroll to position [459, 0]
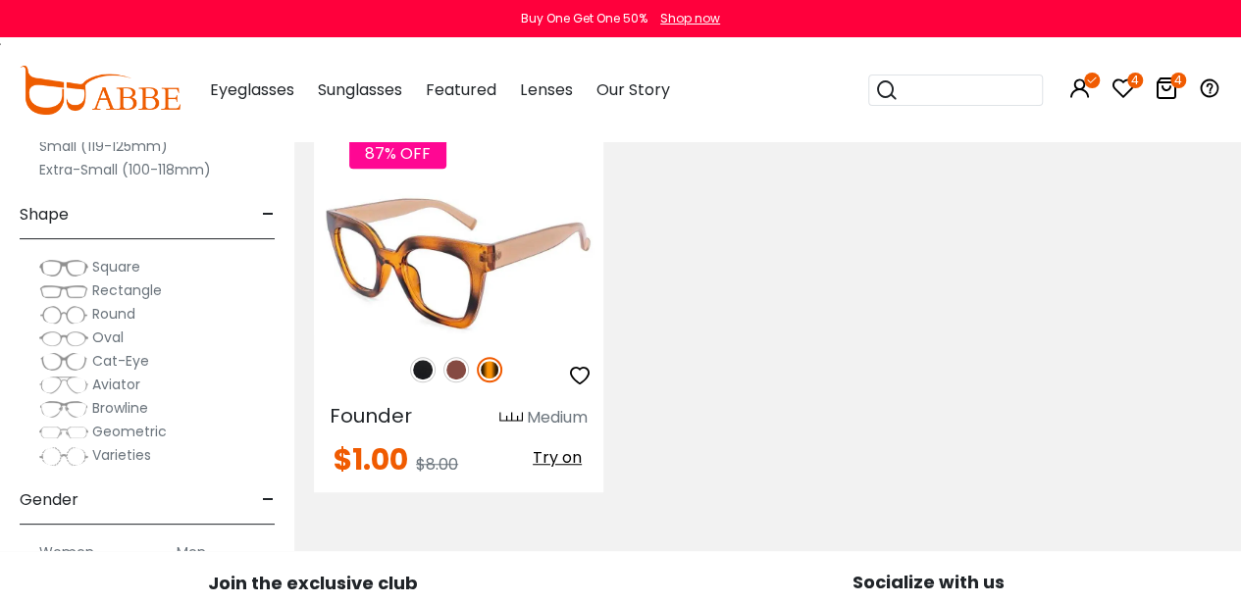
click at [453, 365] on img at bounding box center [455, 369] width 25 height 25
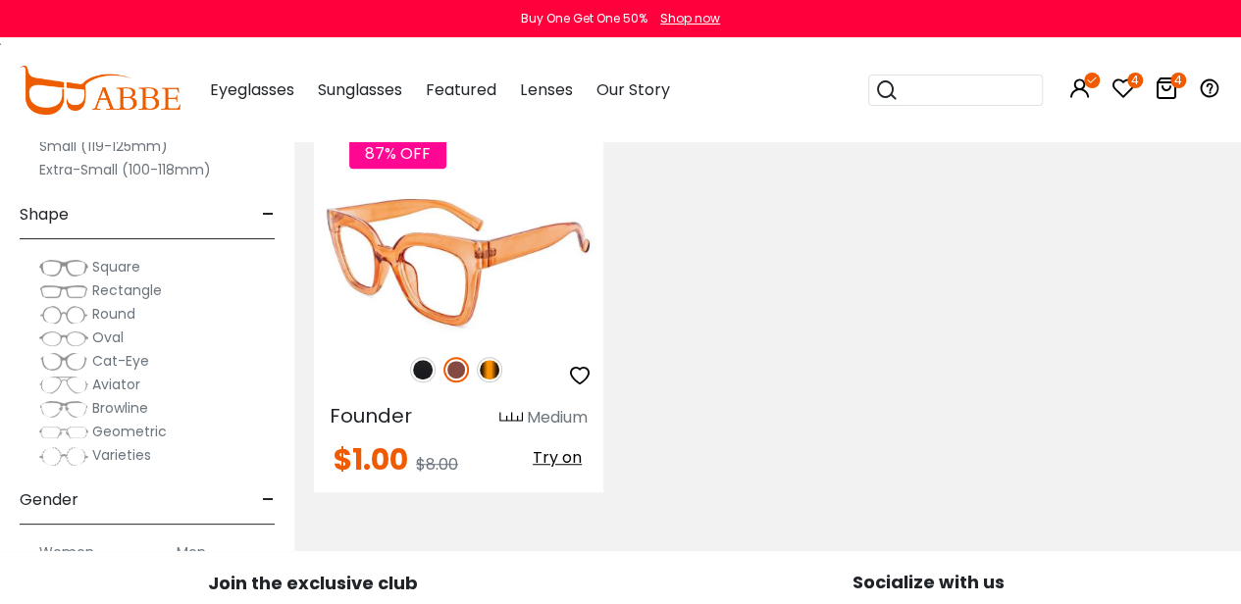
click at [487, 374] on img at bounding box center [489, 369] width 25 height 25
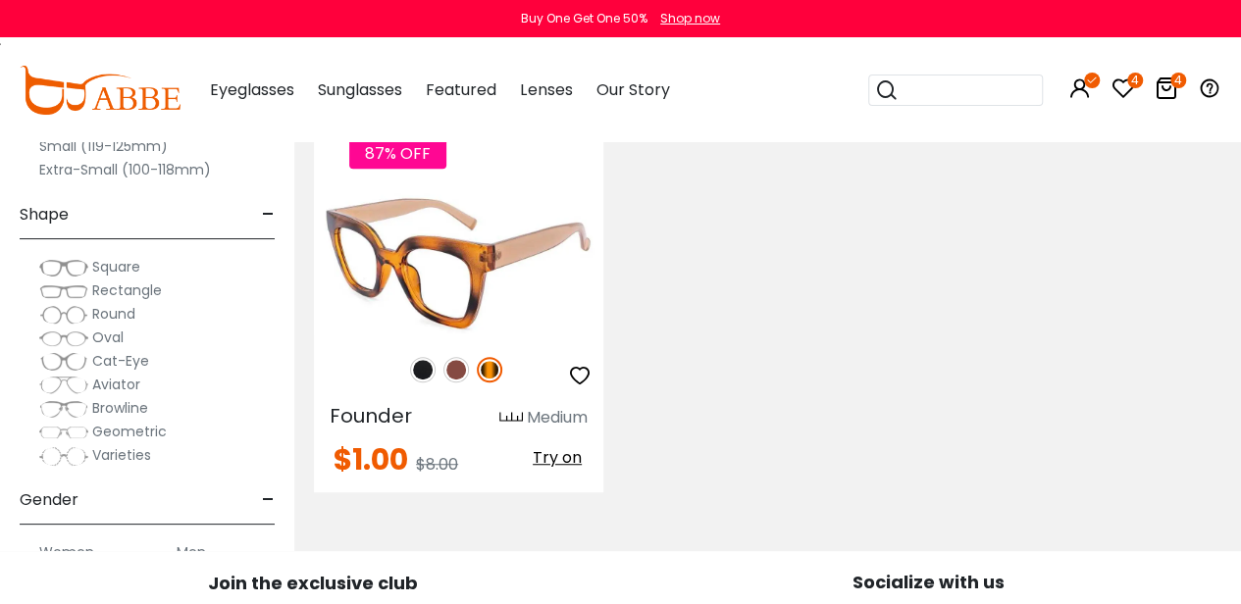
click at [581, 379] on icon "button" at bounding box center [580, 376] width 24 height 24
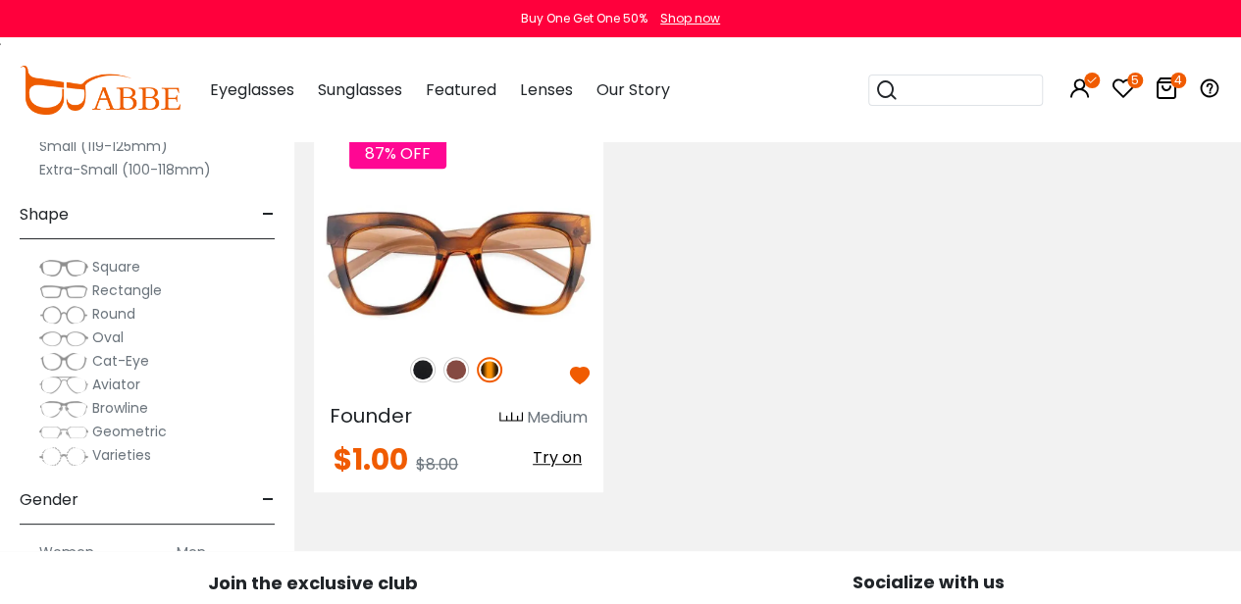
click at [1173, 95] on icon at bounding box center [1166, 88] width 24 height 24
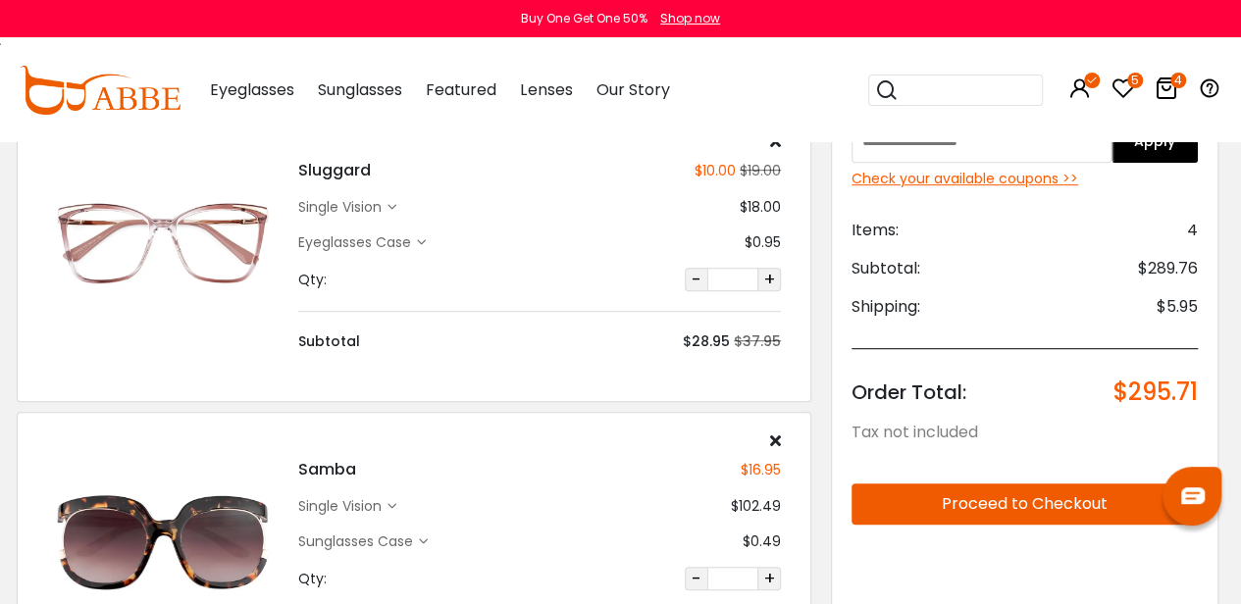
scroll to position [430, 4]
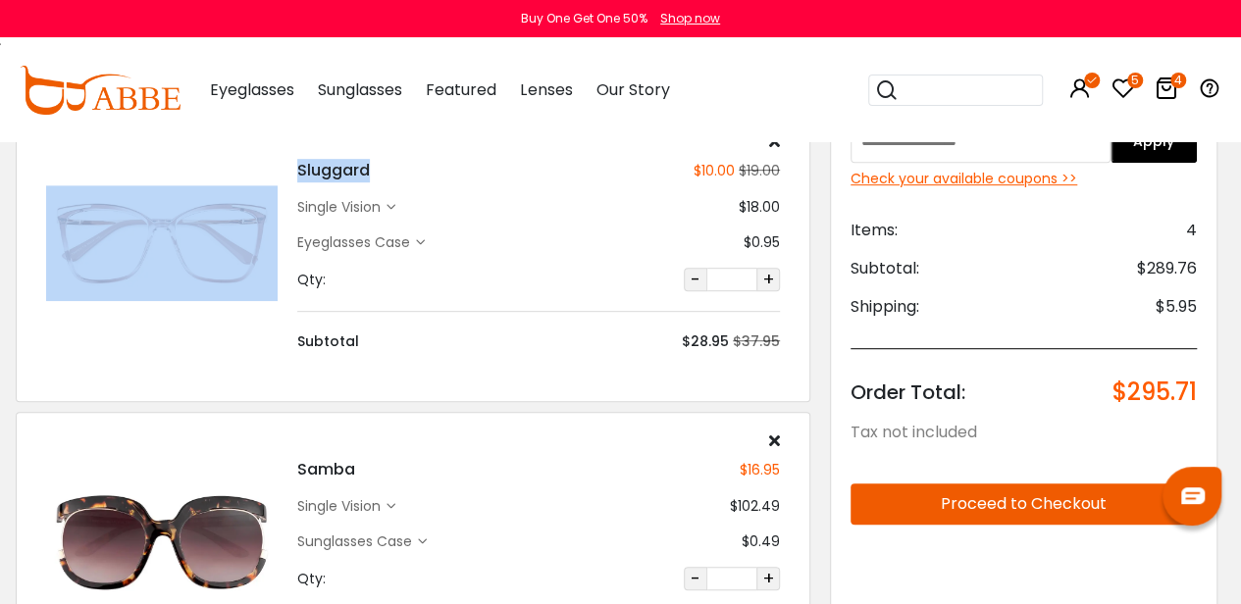
drag, startPoint x: 373, startPoint y: 166, endPoint x: 262, endPoint y: 166, distance: 110.8
click at [262, 166] on div "Sluggard $10.00 $19.00 single vision -" at bounding box center [412, 242] width 753 height 219
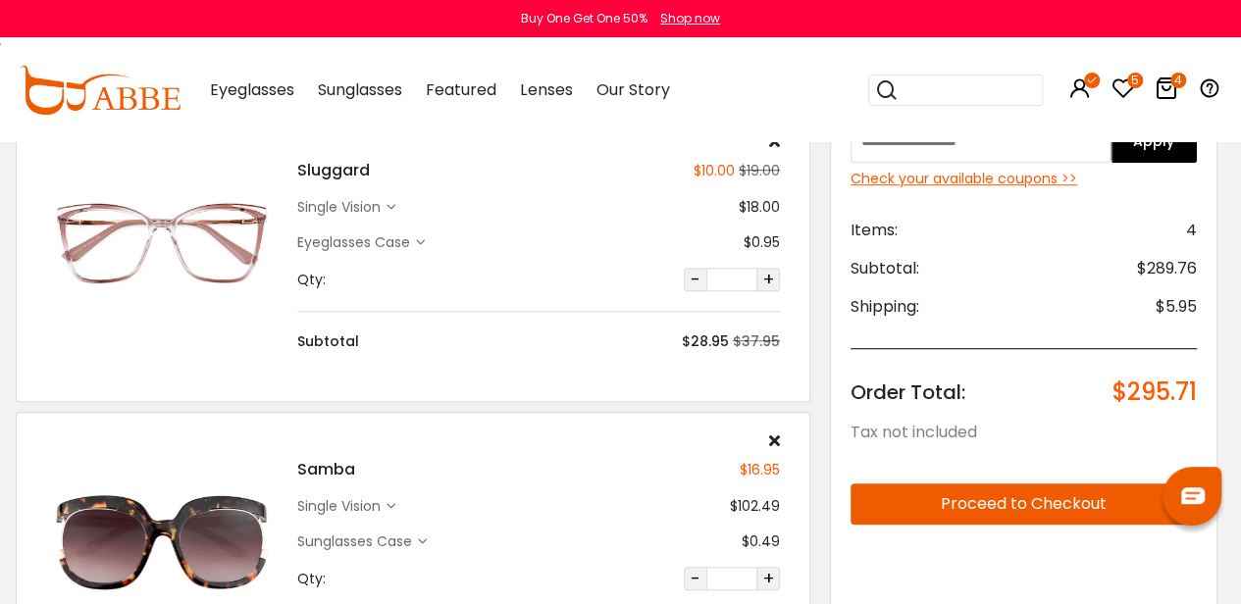
click at [433, 194] on div "Sluggard $10.00 $19.00 single vision $18.00" at bounding box center [538, 242] width 502 height 219
drag, startPoint x: 371, startPoint y: 166, endPoint x: 296, endPoint y: 170, distance: 74.6
click at [296, 170] on div "Sluggard $10.00 $19.00 single vision $18.00" at bounding box center [538, 242] width 502 height 219
copy h4 "Sluggard"
click at [935, 95] on input "search" at bounding box center [966, 90] width 137 height 29
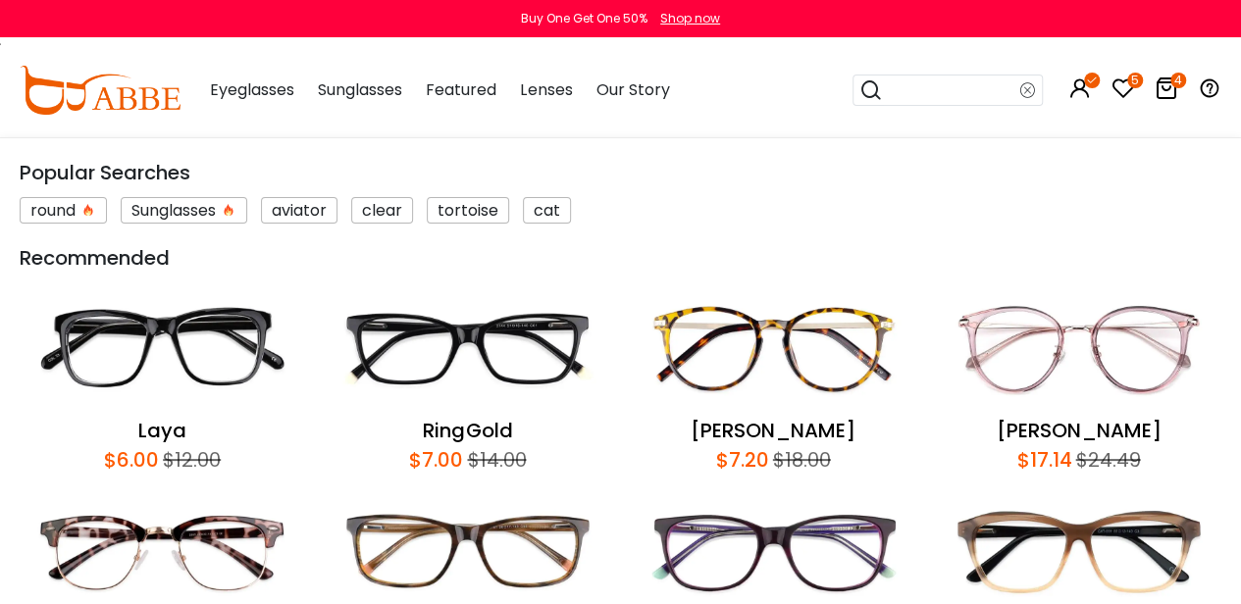
paste input "********"
type input "********"
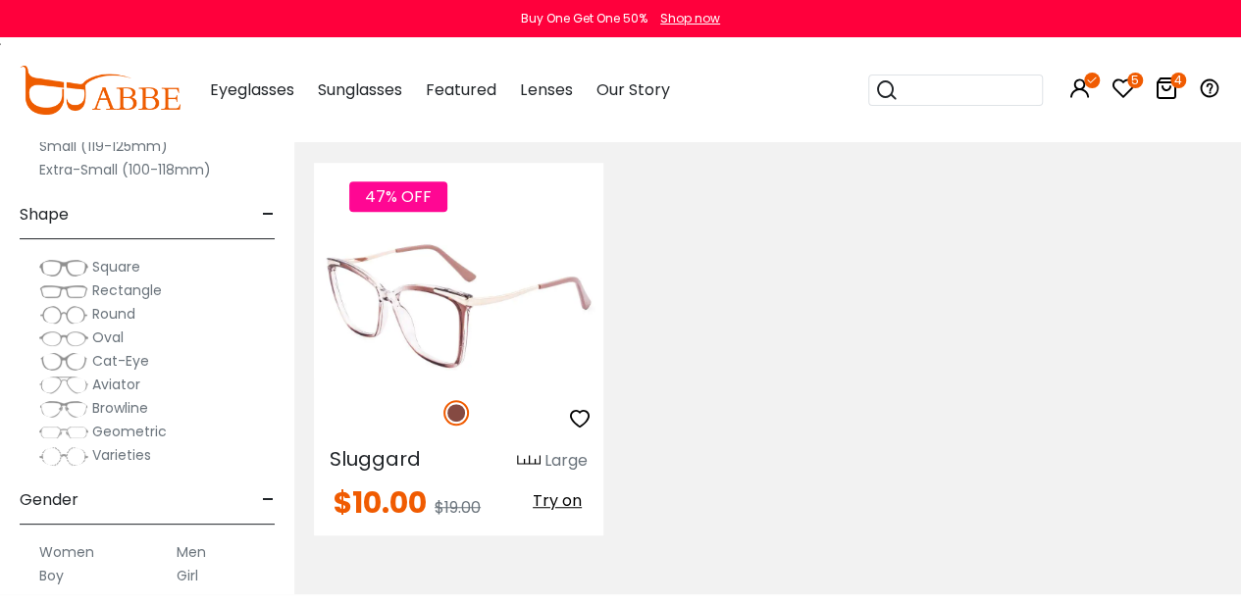
click at [578, 420] on icon "button" at bounding box center [580, 419] width 24 height 24
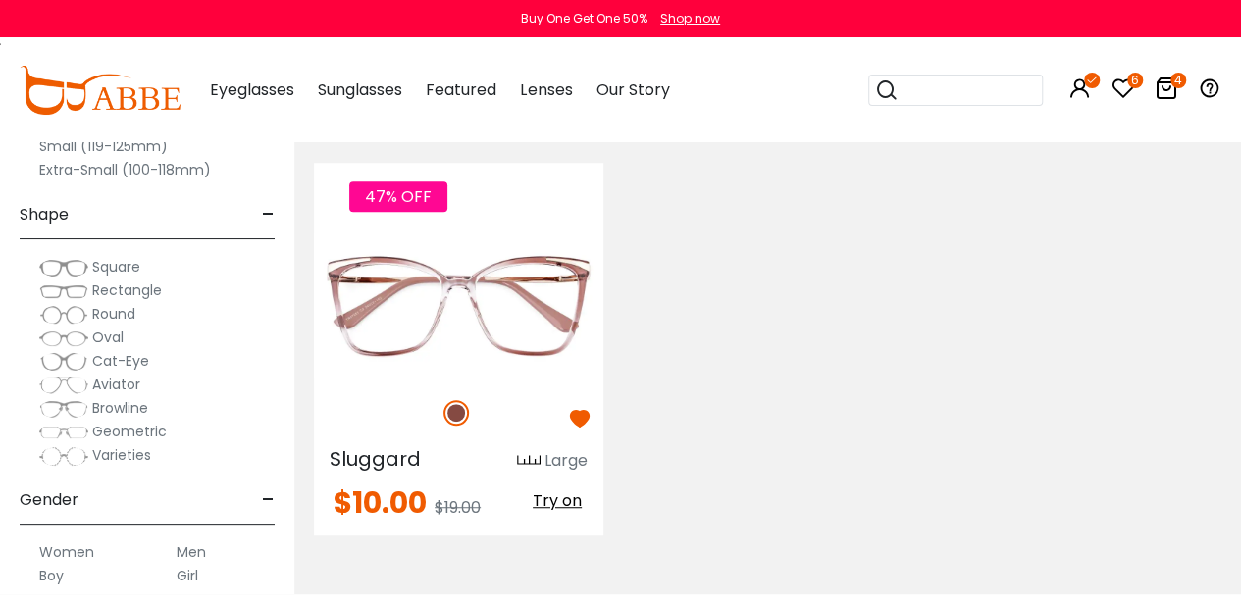
click at [1169, 95] on icon at bounding box center [1166, 88] width 24 height 24
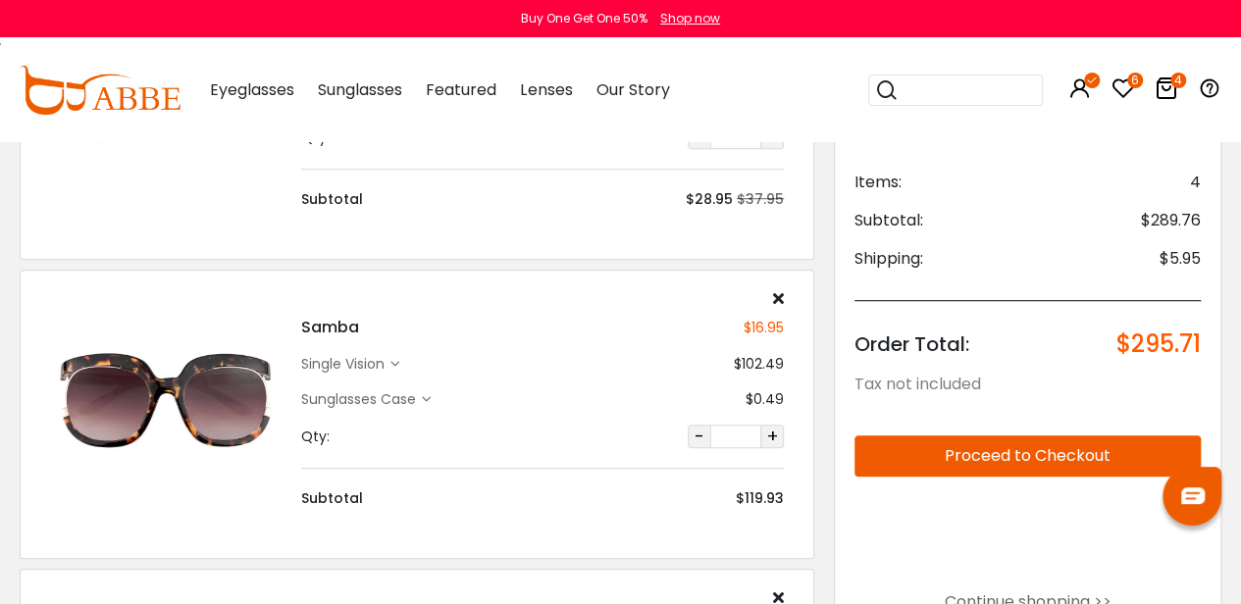
scroll to position [573, 0]
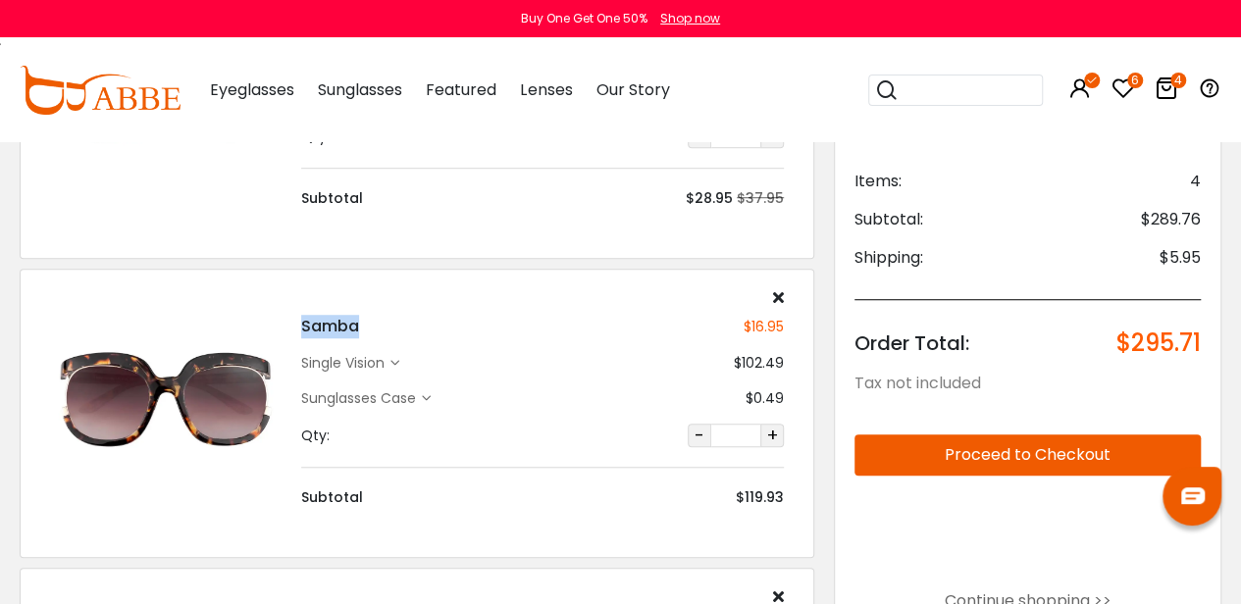
click at [291, 308] on div "Samba $16.95 single vision $102.49 Sunglasses Case" at bounding box center [542, 398] width 502 height 219
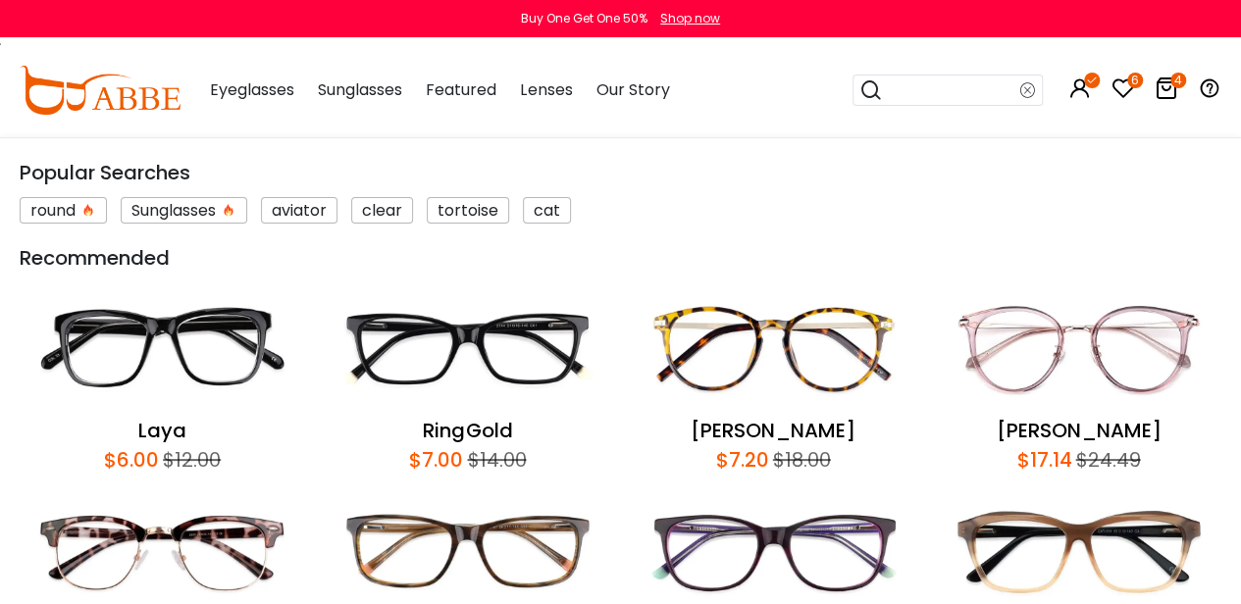
click at [985, 103] on input "search" at bounding box center [951, 90] width 137 height 29
paste input "*****"
type input "*****"
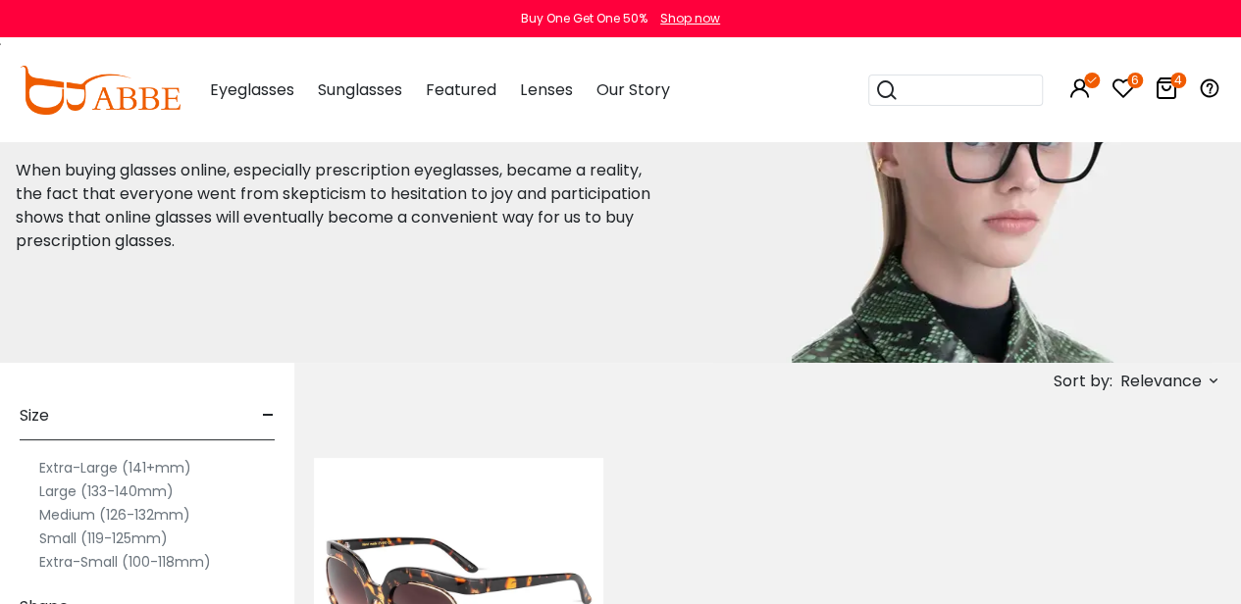
scroll to position [117, 0]
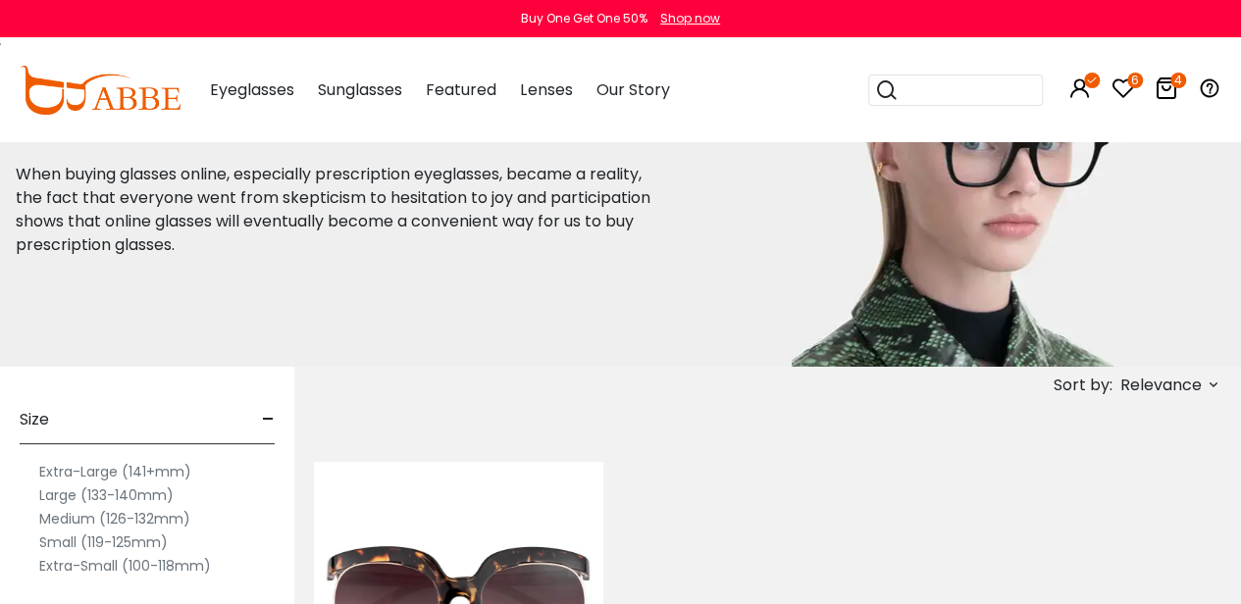
click at [1160, 87] on icon at bounding box center [1166, 88] width 24 height 24
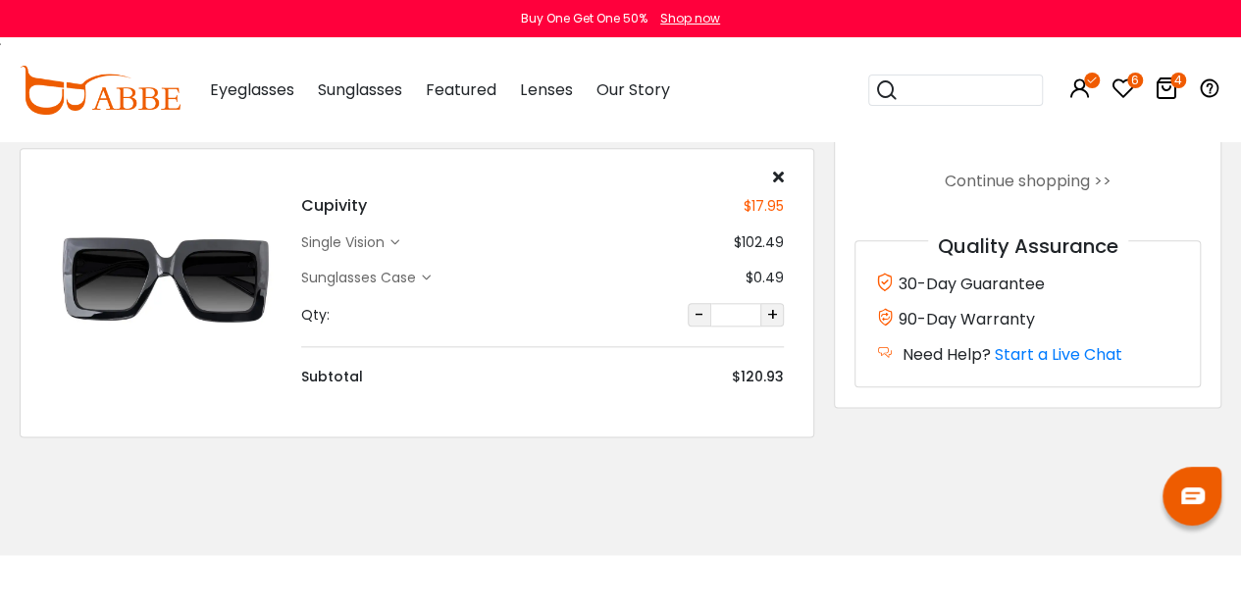
scroll to position [993, 0]
drag, startPoint x: 377, startPoint y: 203, endPoint x: 291, endPoint y: 196, distance: 85.6
click at [291, 196] on div "Cupivity $17.95 single vision $102.49 Sunglasses Case $0.49" at bounding box center [542, 277] width 502 height 219
copy h4 "Cupivity"
click at [932, 88] on input "search" at bounding box center [966, 90] width 137 height 29
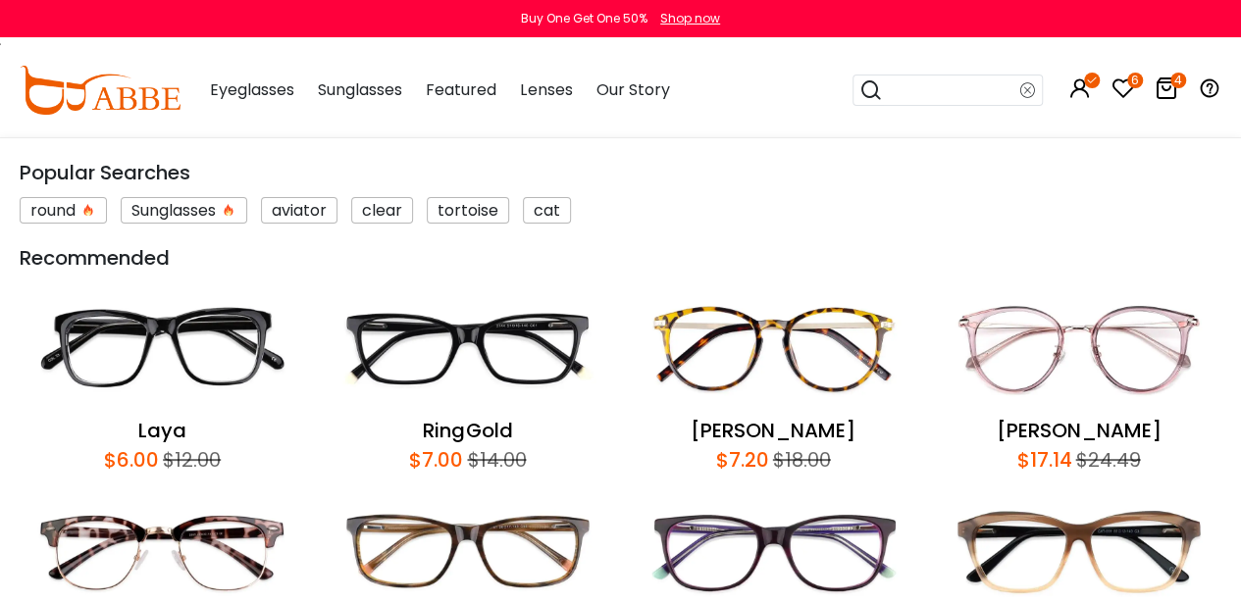
paste input "********"
type input "********"
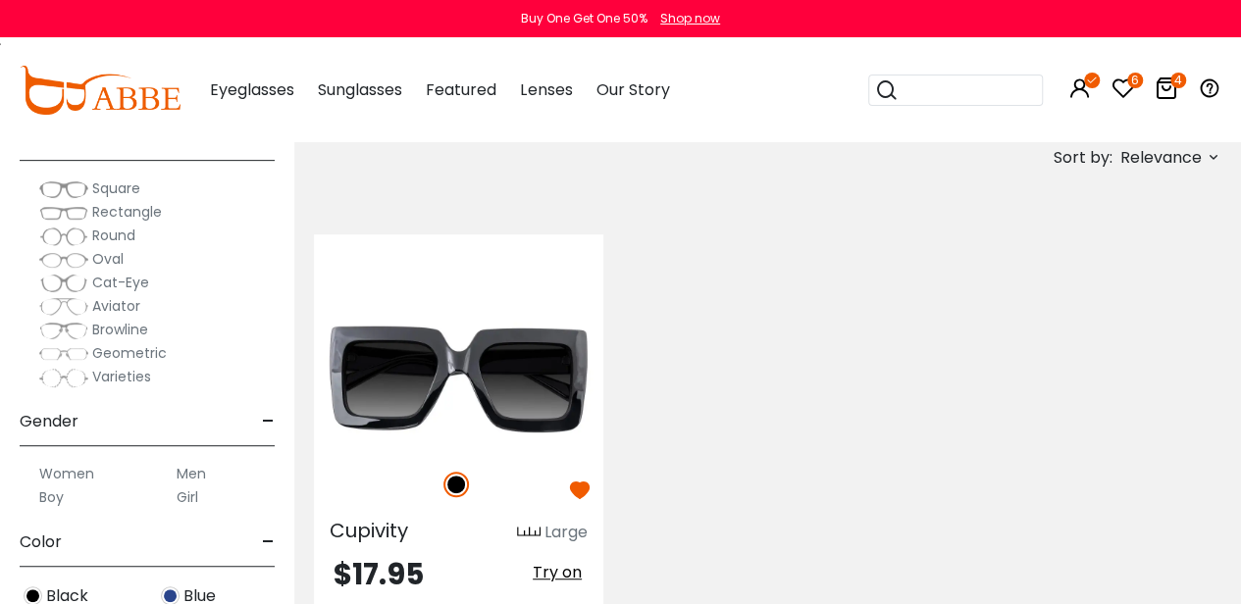
click at [1155, 85] on icon at bounding box center [1166, 88] width 24 height 24
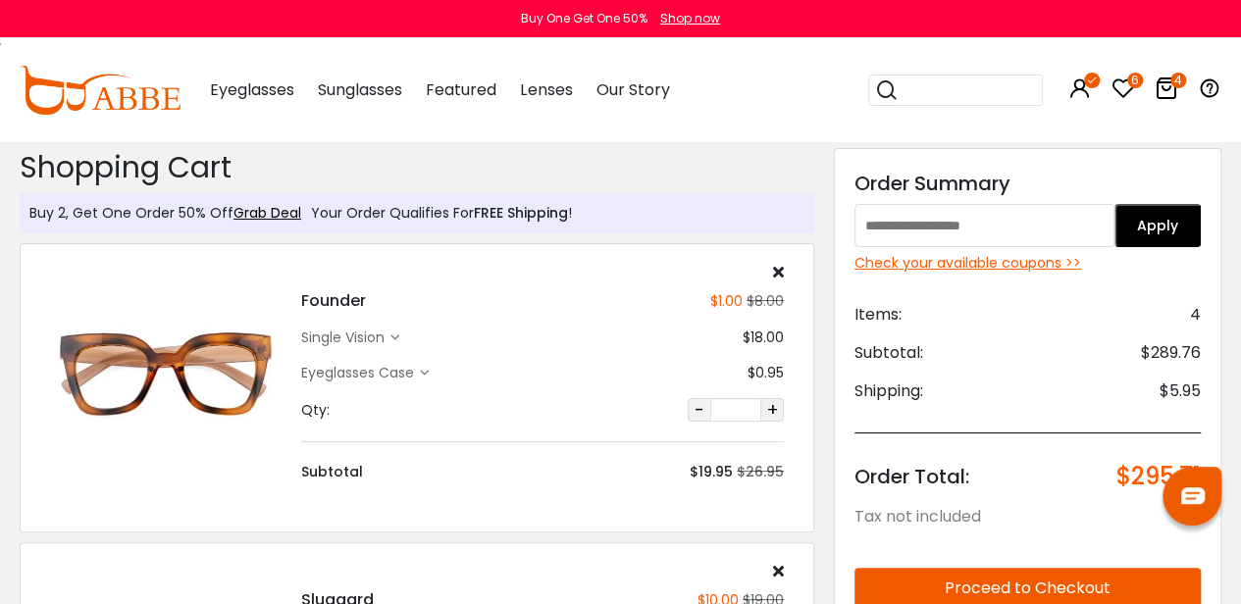
click at [872, 258] on div "Check your available coupons >>" at bounding box center [1027, 263] width 346 height 21
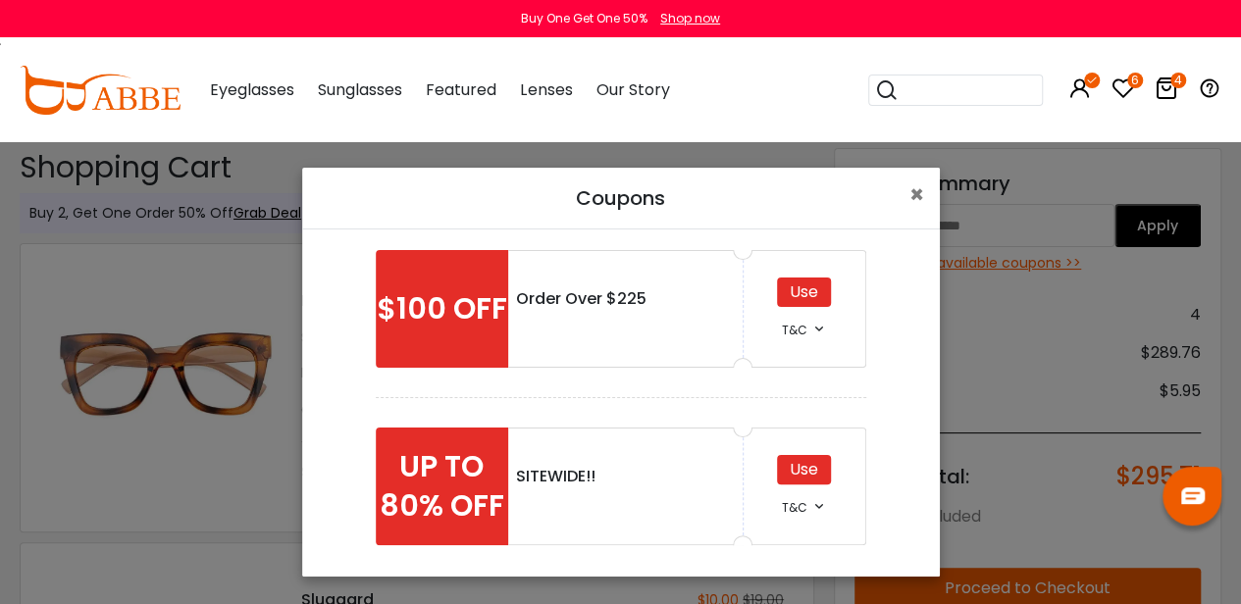
scroll to position [392, 0]
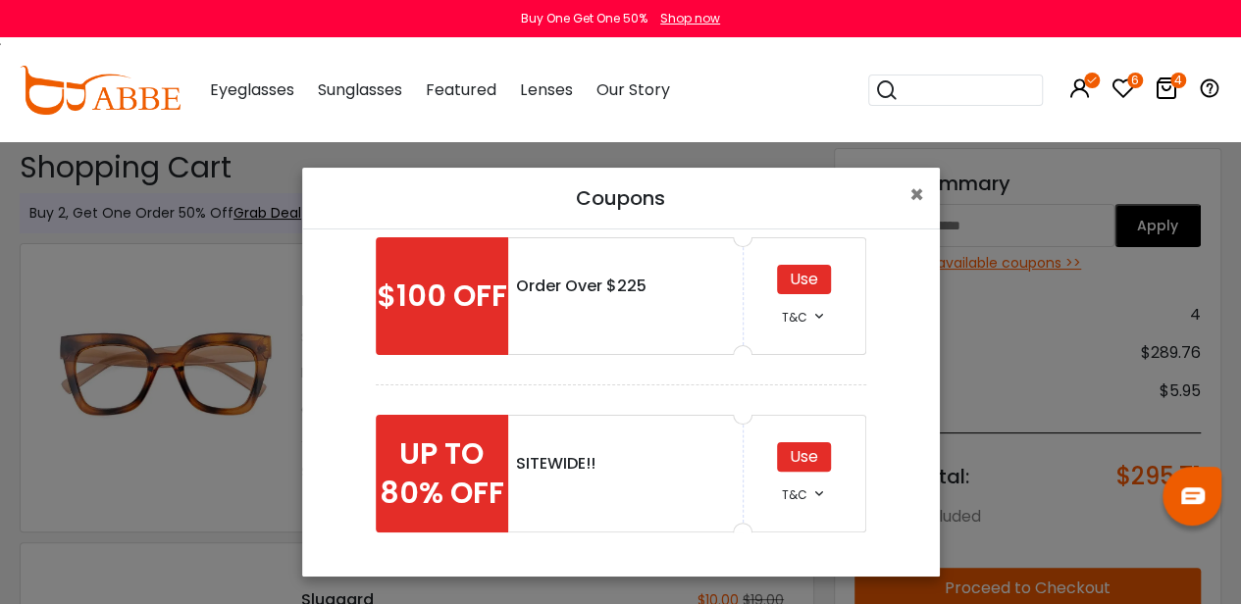
click at [794, 452] on div "Use" at bounding box center [804, 456] width 54 height 29
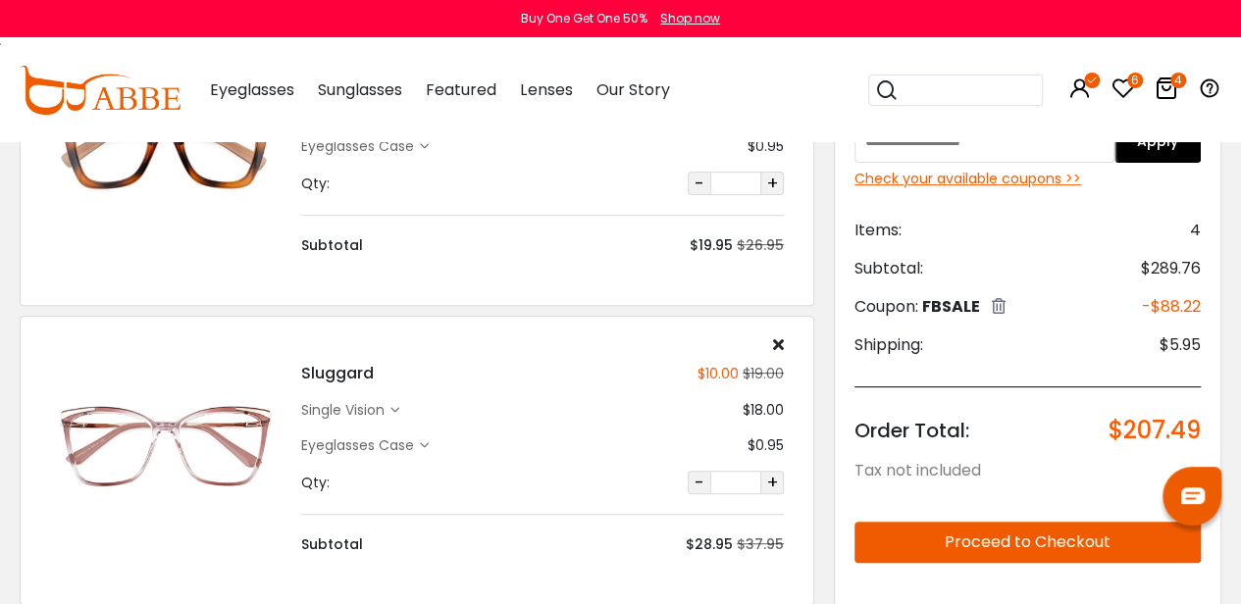
scroll to position [55, 10]
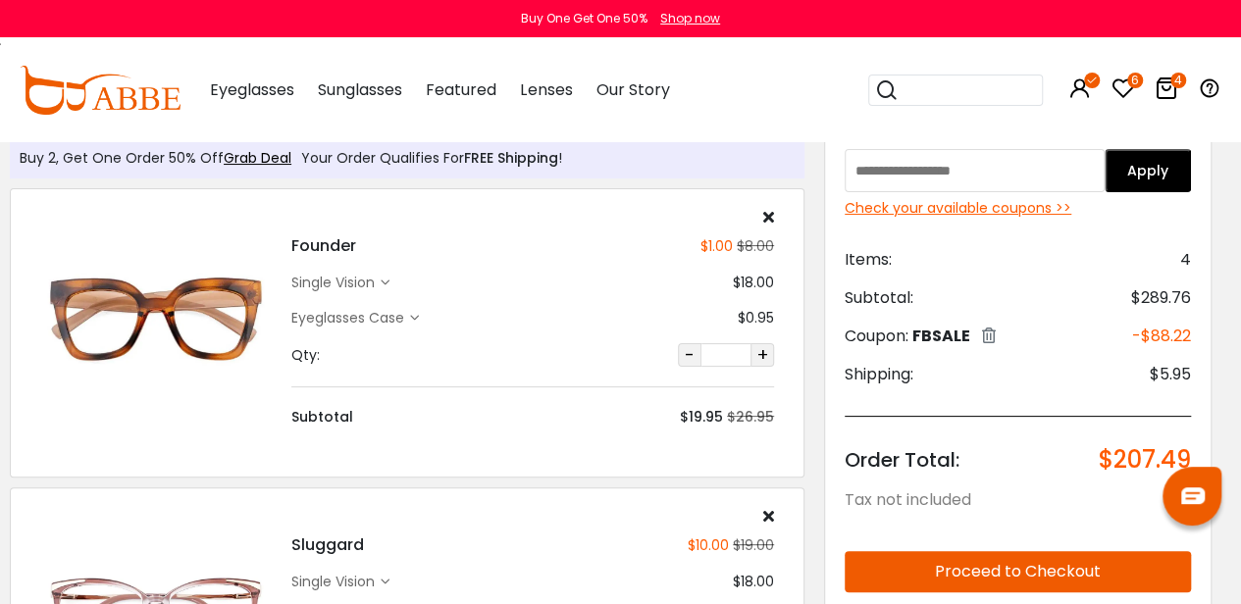
click at [965, 208] on div "Check your available coupons >>" at bounding box center [1017, 208] width 346 height 21
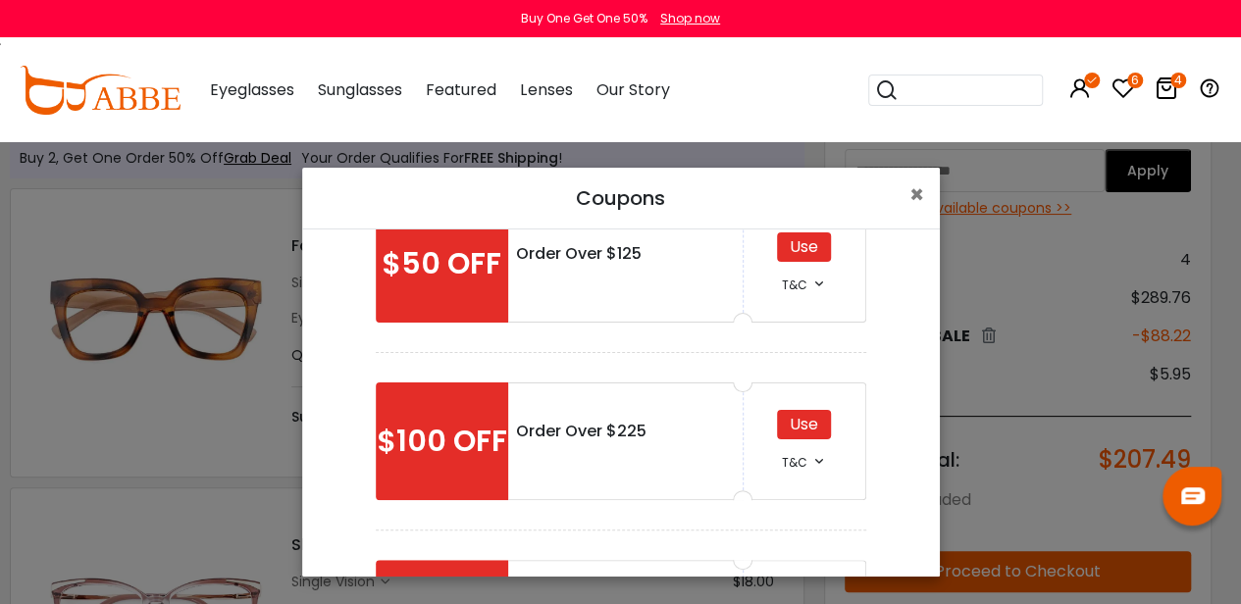
scroll to position [265, 0]
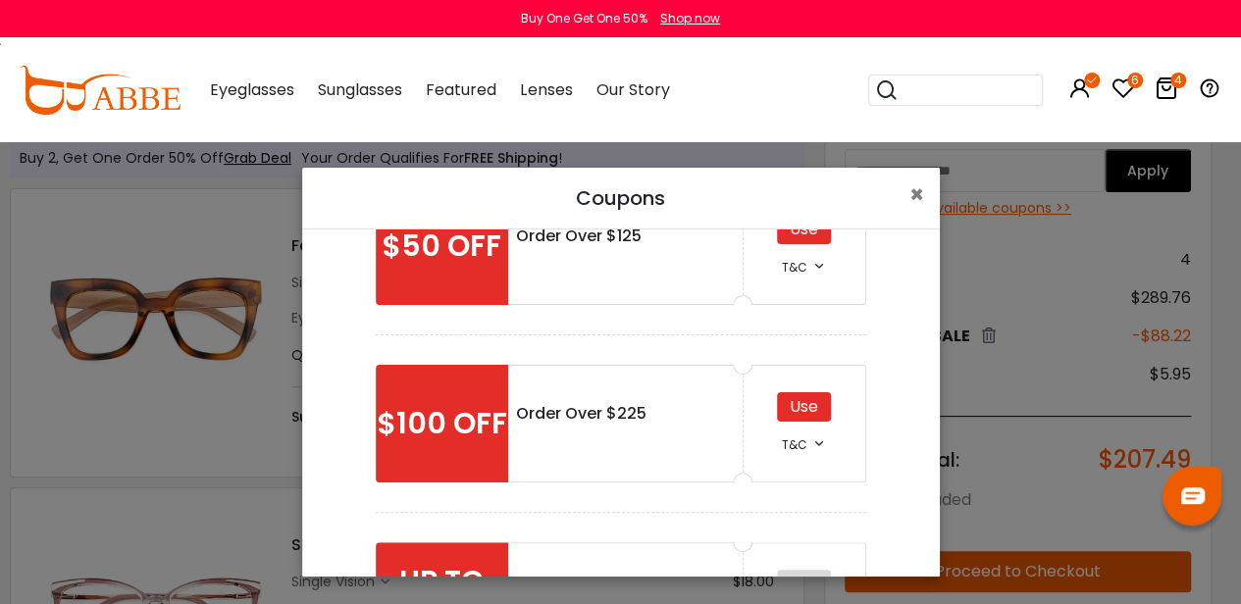
click at [822, 404] on div "Use" at bounding box center [804, 406] width 54 height 29
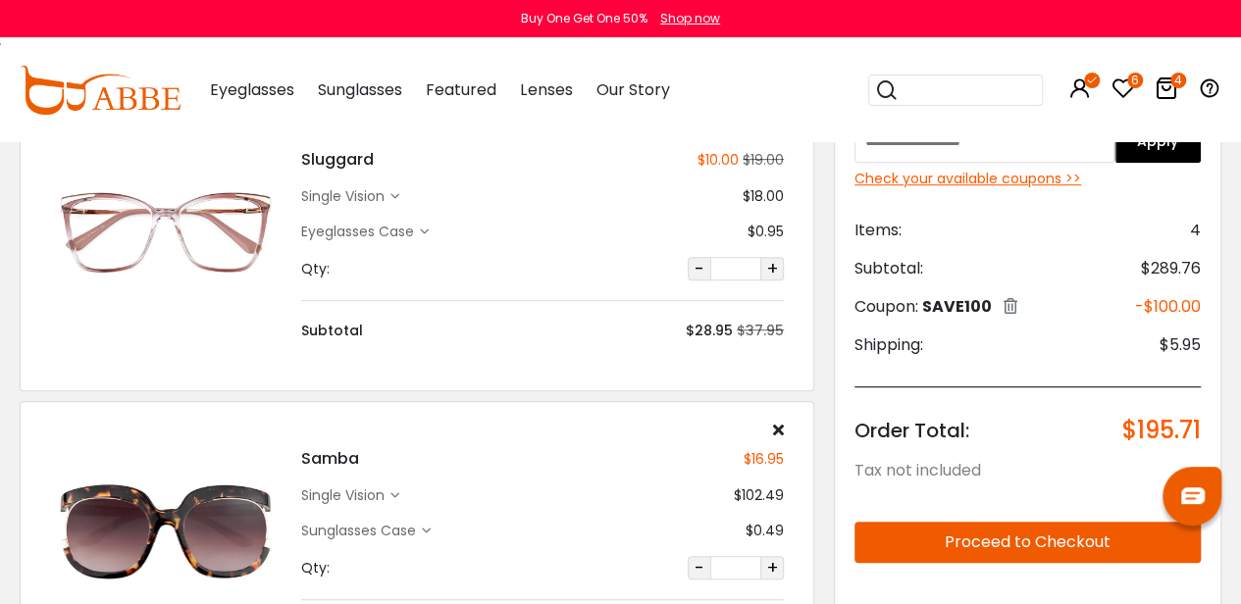
scroll to position [436, 8]
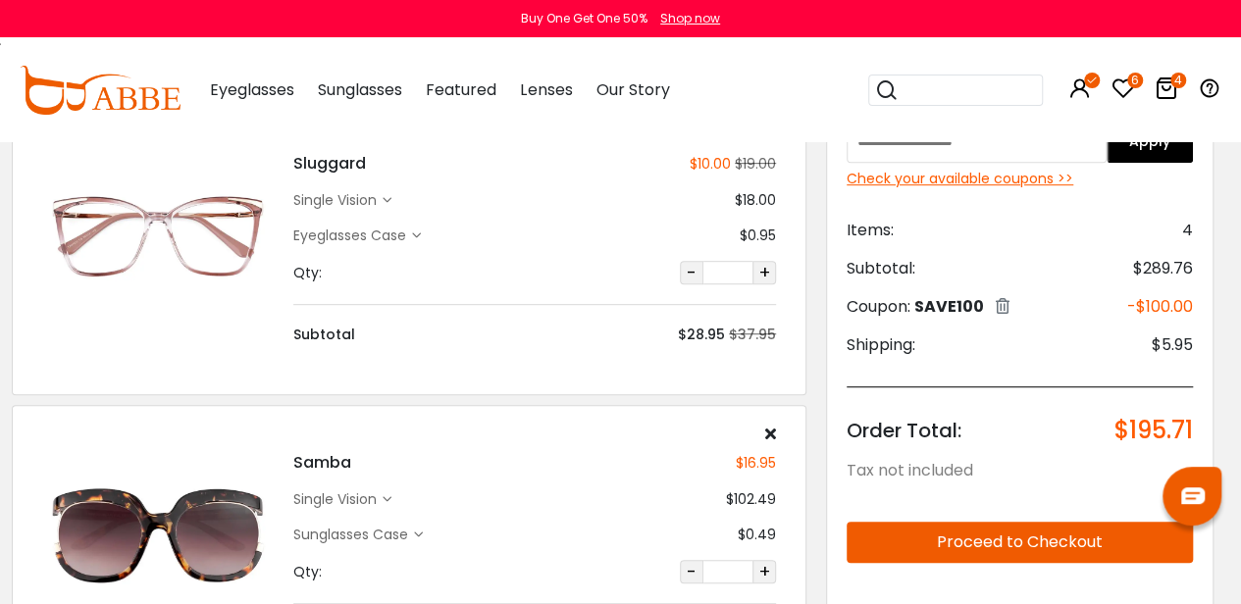
click at [975, 542] on button "Proceed to Checkout" at bounding box center [1019, 542] width 346 height 41
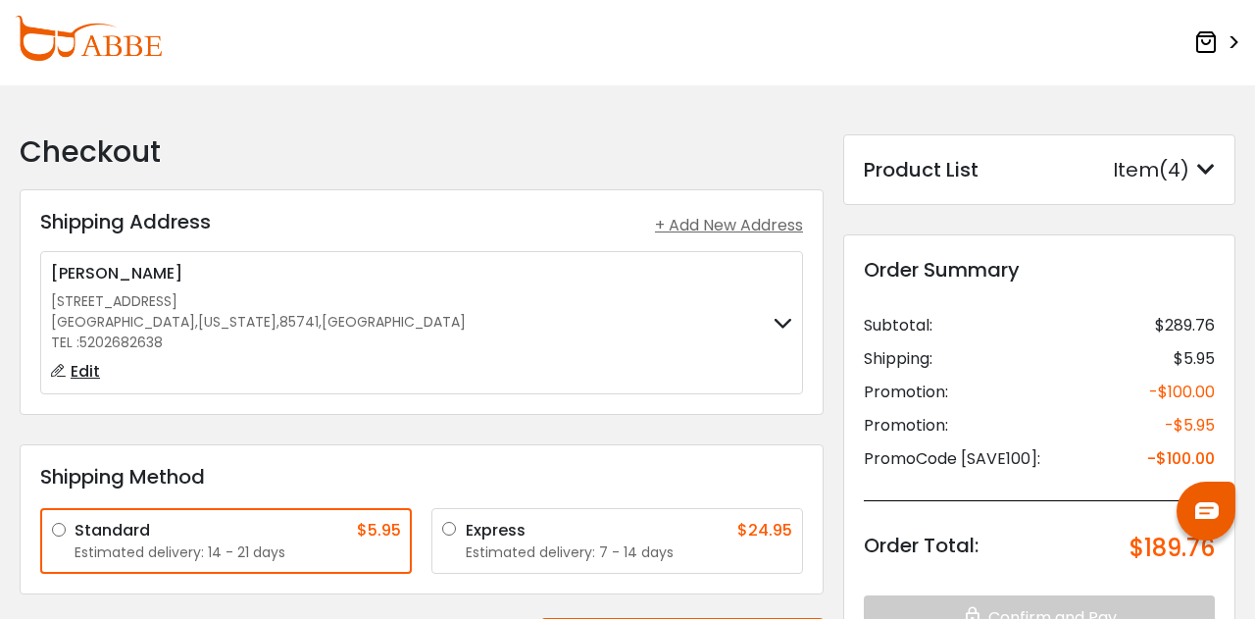
scroll to position [313, 0]
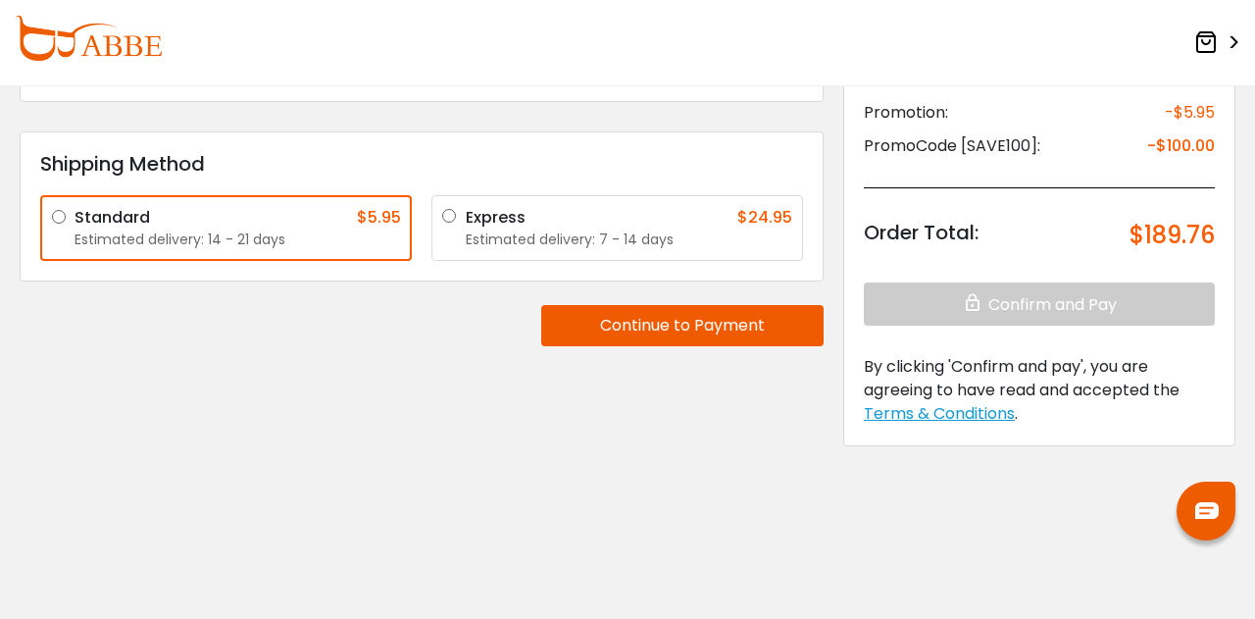
click at [466, 213] on label "Express $24.95 Estimated delivery: 7 - 14 days" at bounding box center [629, 228] width 327 height 44
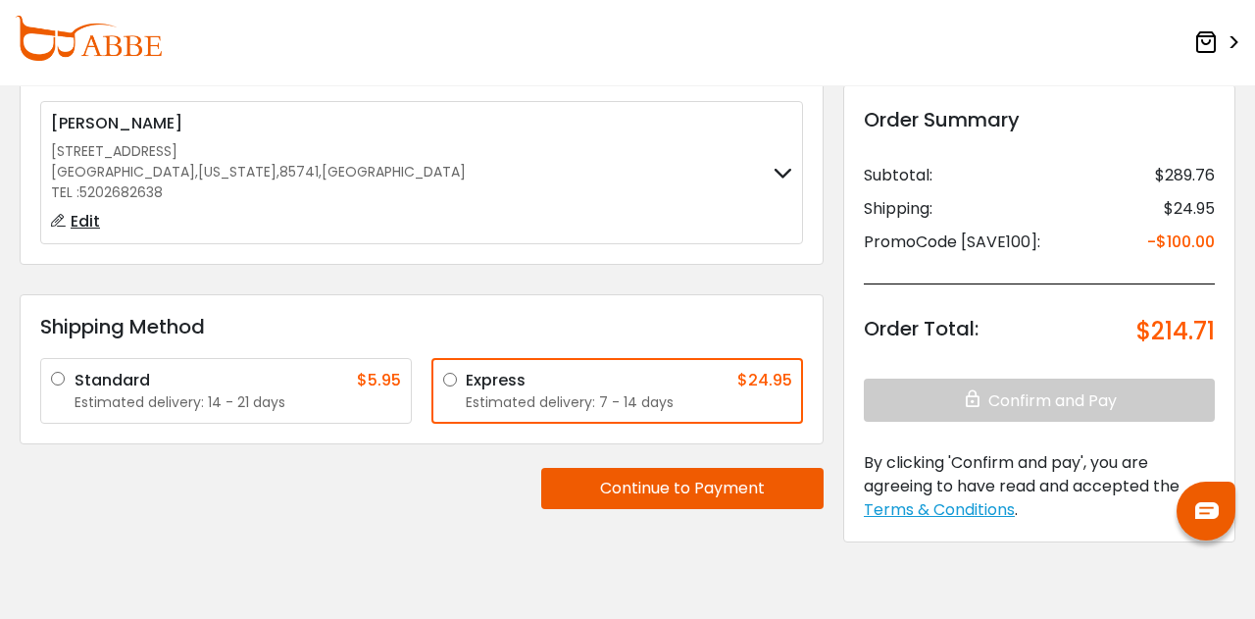
scroll to position [149, 0]
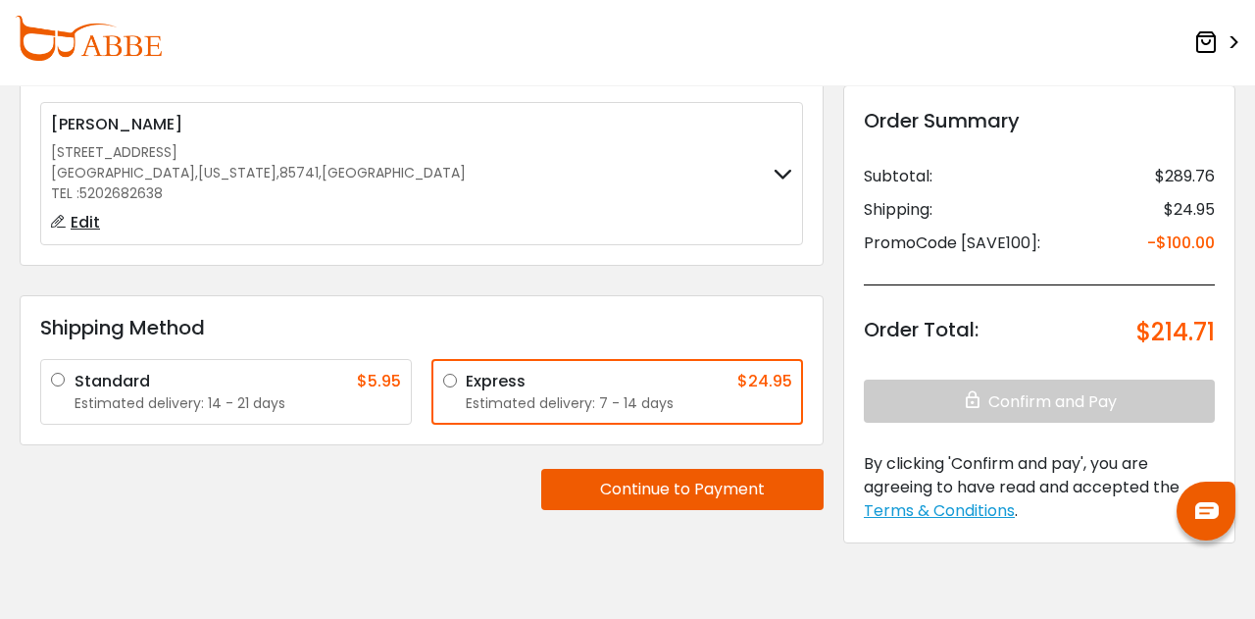
click at [455, 505] on div "**********" at bounding box center [422, 278] width 824 height 587
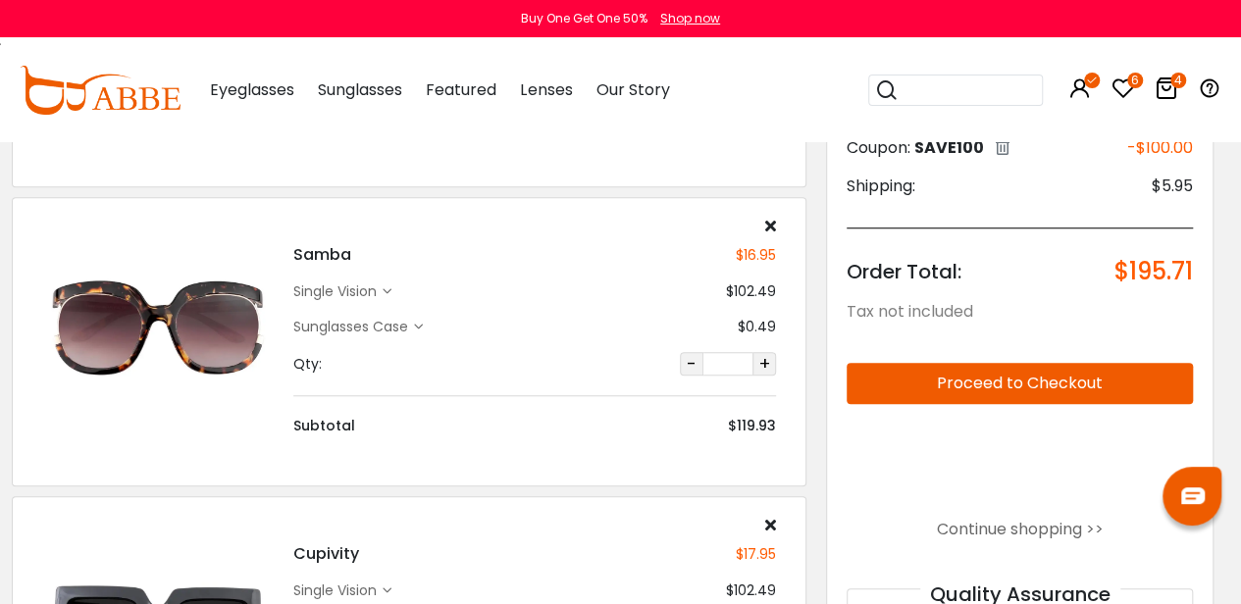
scroll to position [632, 8]
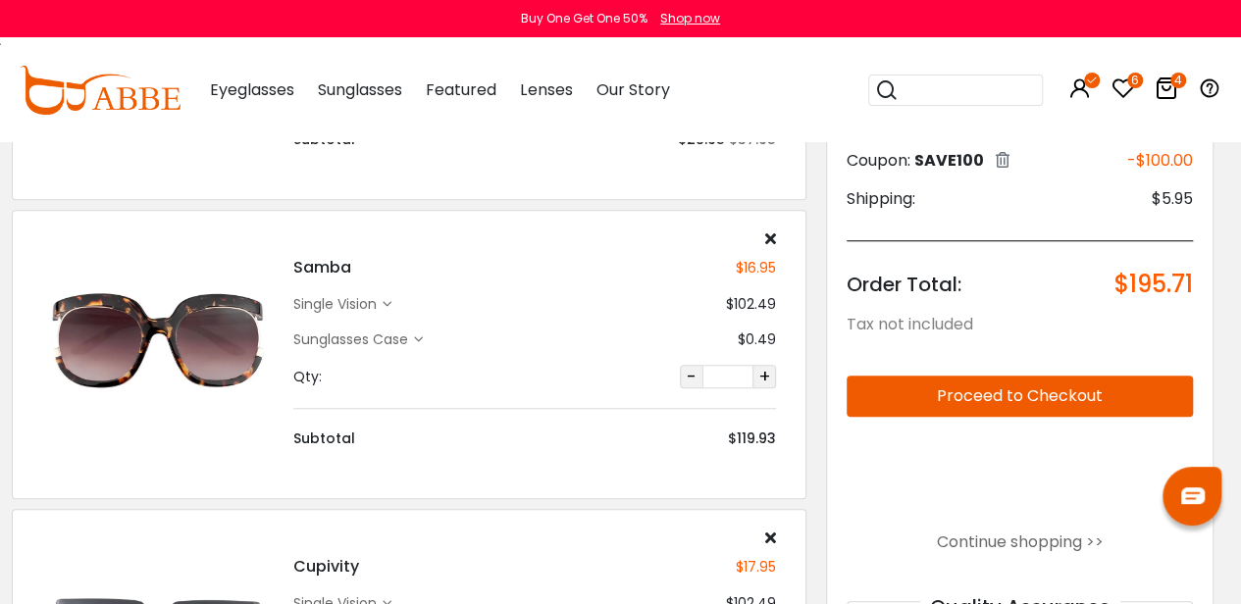
click at [773, 230] on icon at bounding box center [770, 238] width 11 height 16
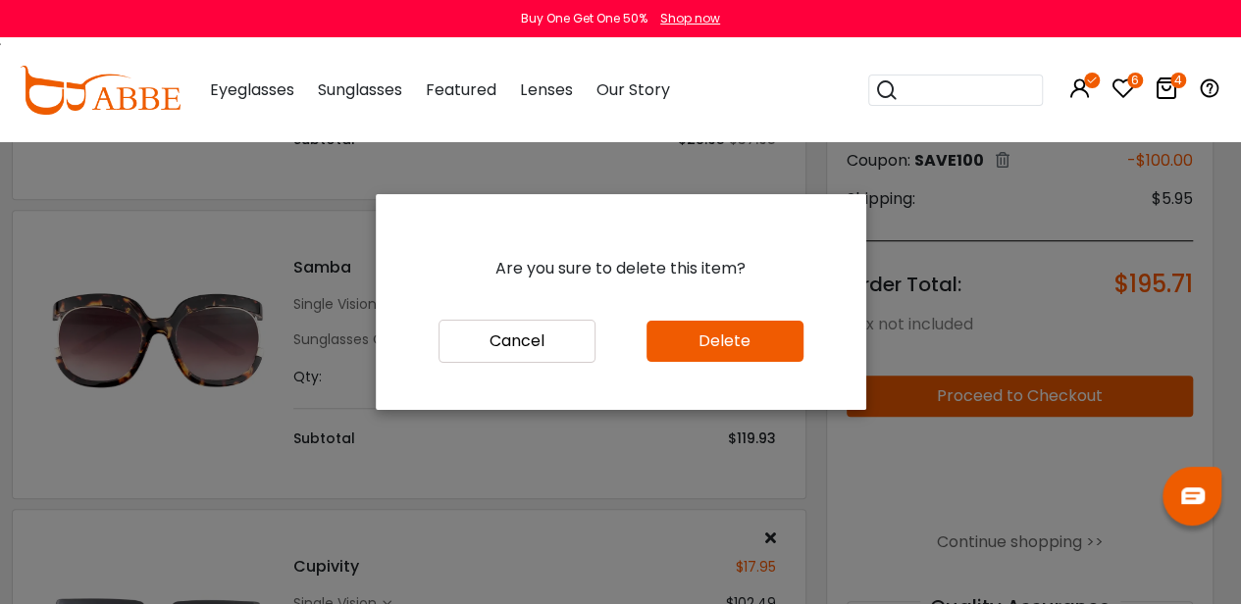
click at [736, 354] on button "Delete" at bounding box center [724, 341] width 157 height 41
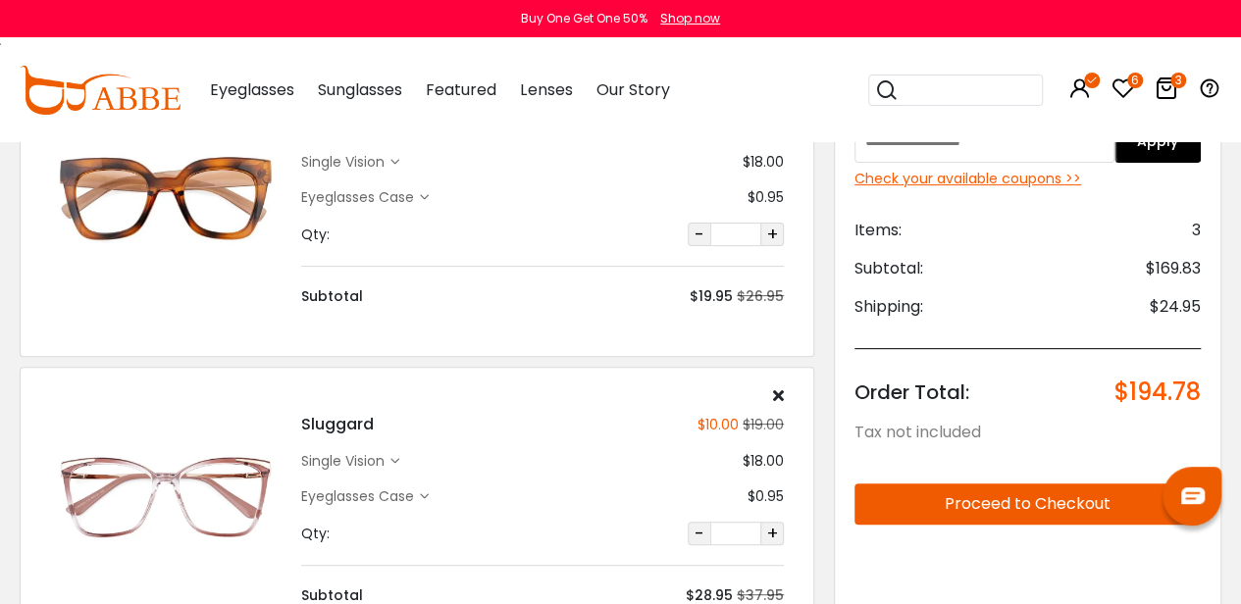
scroll to position [87, 0]
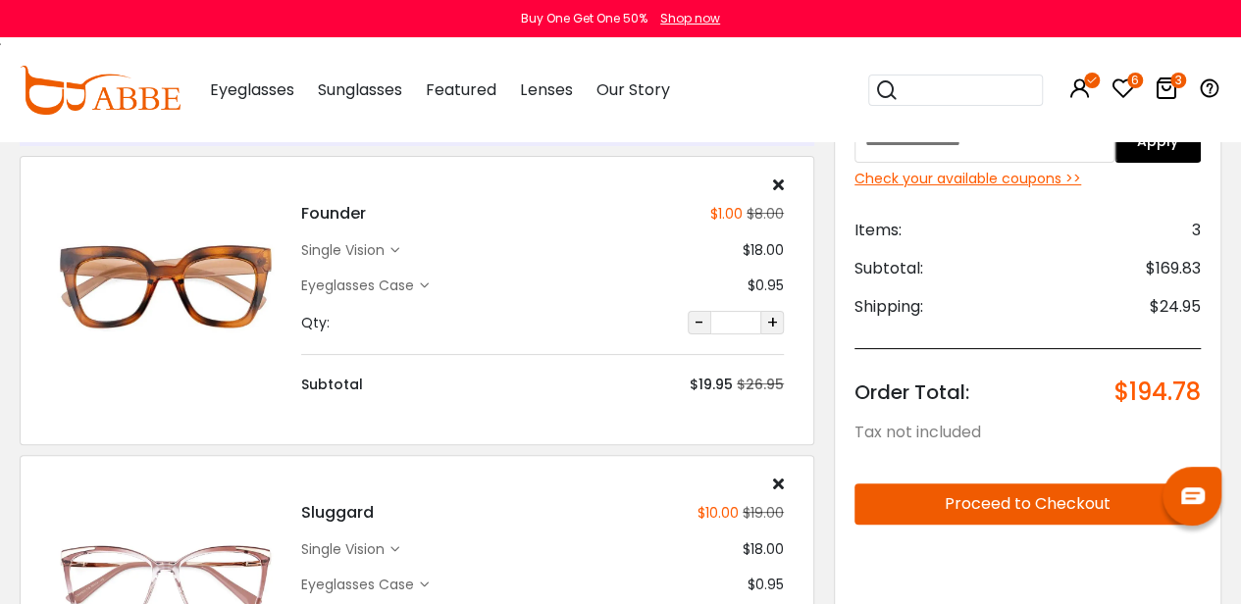
click at [1015, 183] on div "Check your available coupons >>" at bounding box center [1027, 179] width 346 height 21
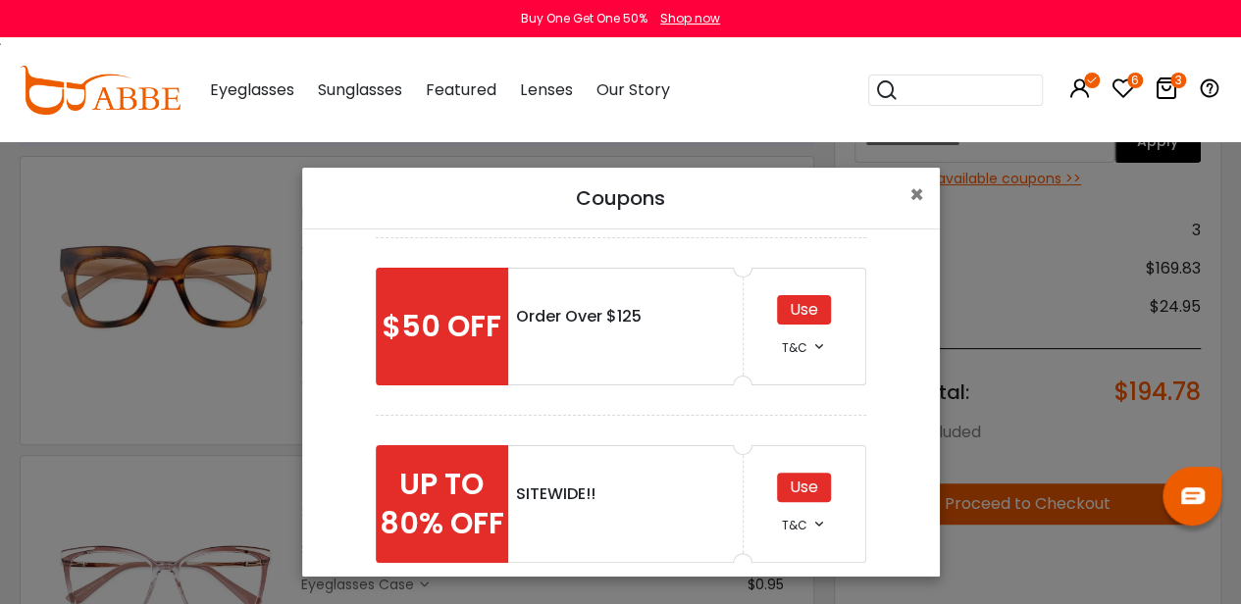
scroll to position [181, 0]
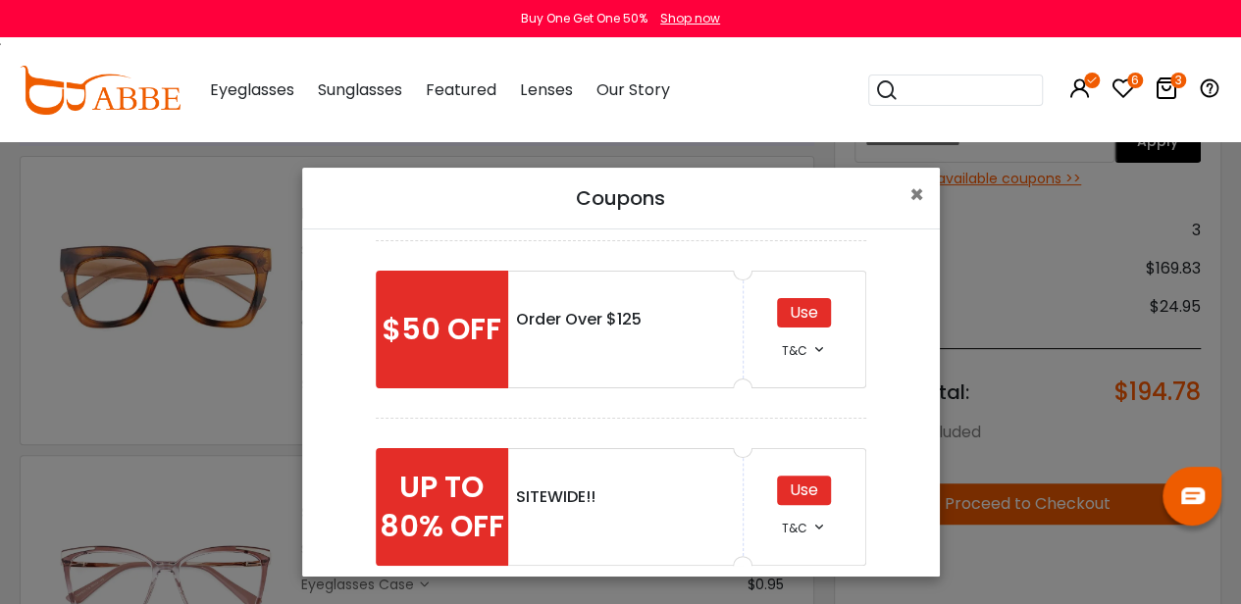
click at [806, 305] on div "Use" at bounding box center [804, 312] width 54 height 29
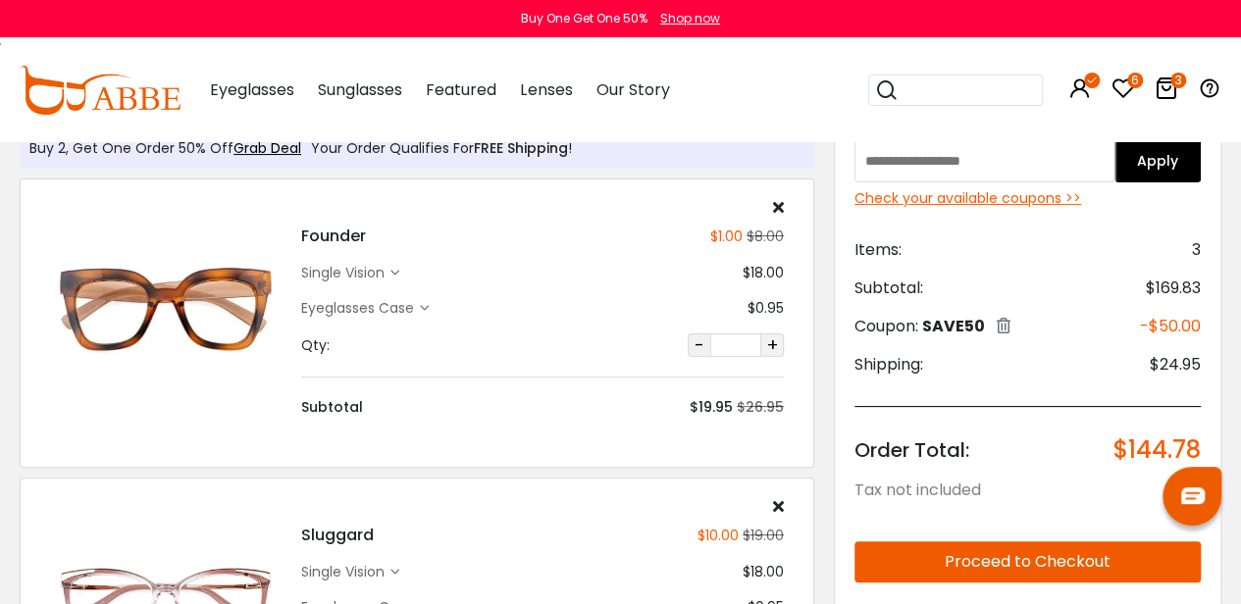
scroll to position [56, 0]
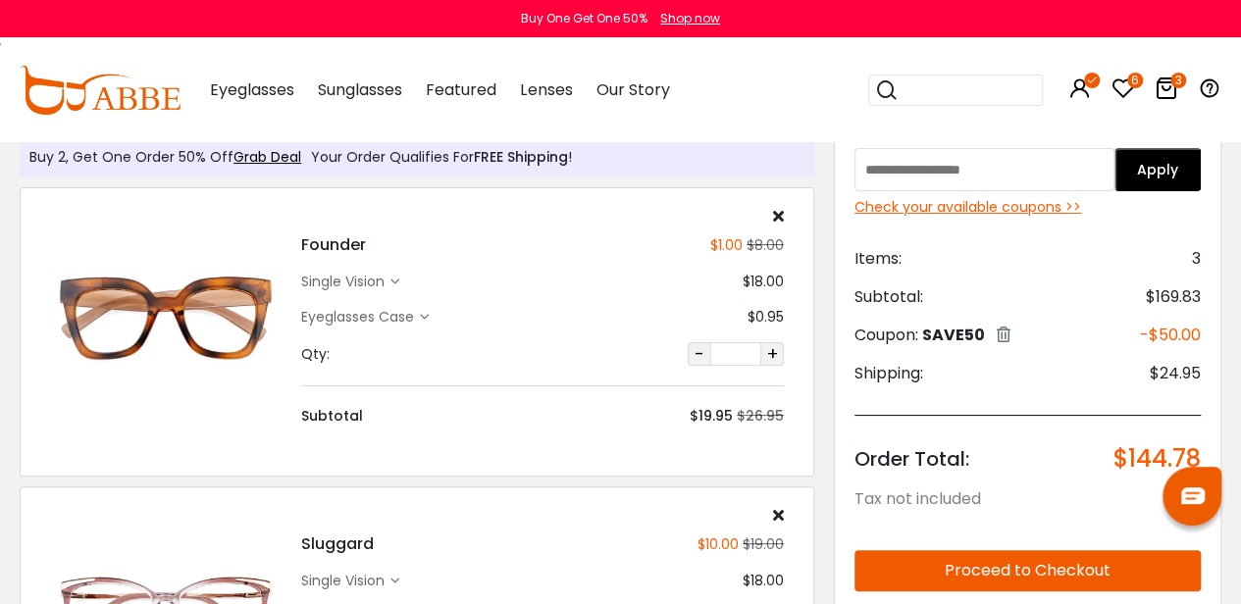
click at [1066, 207] on div "Check your available coupons >>" at bounding box center [1027, 207] width 346 height 21
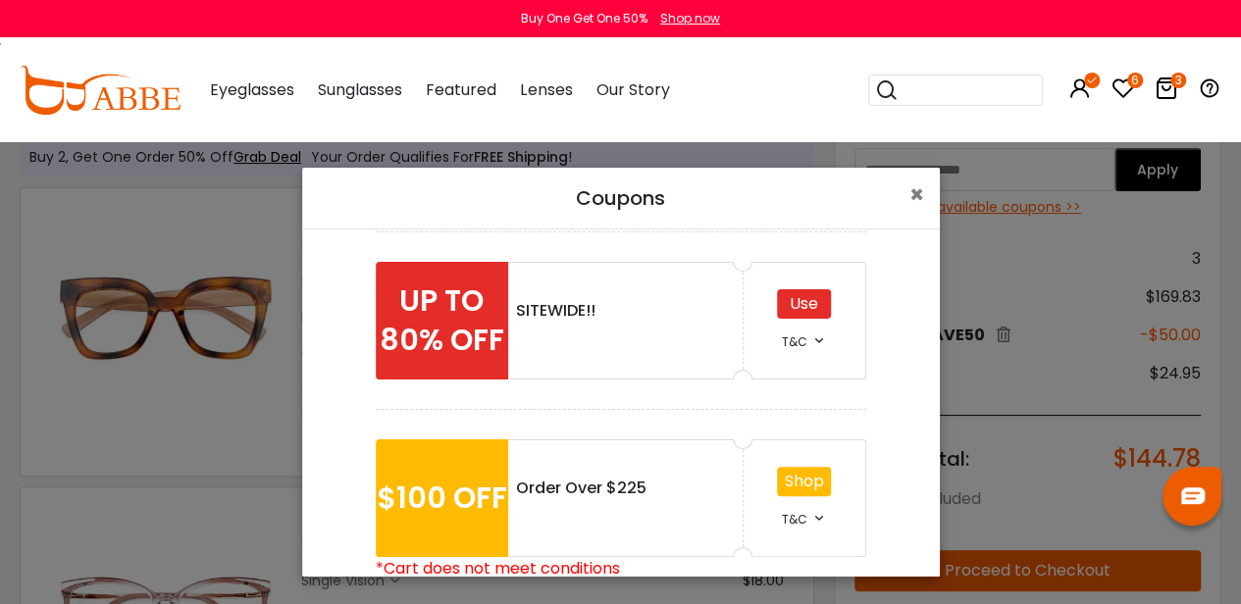
scroll to position [388, 0]
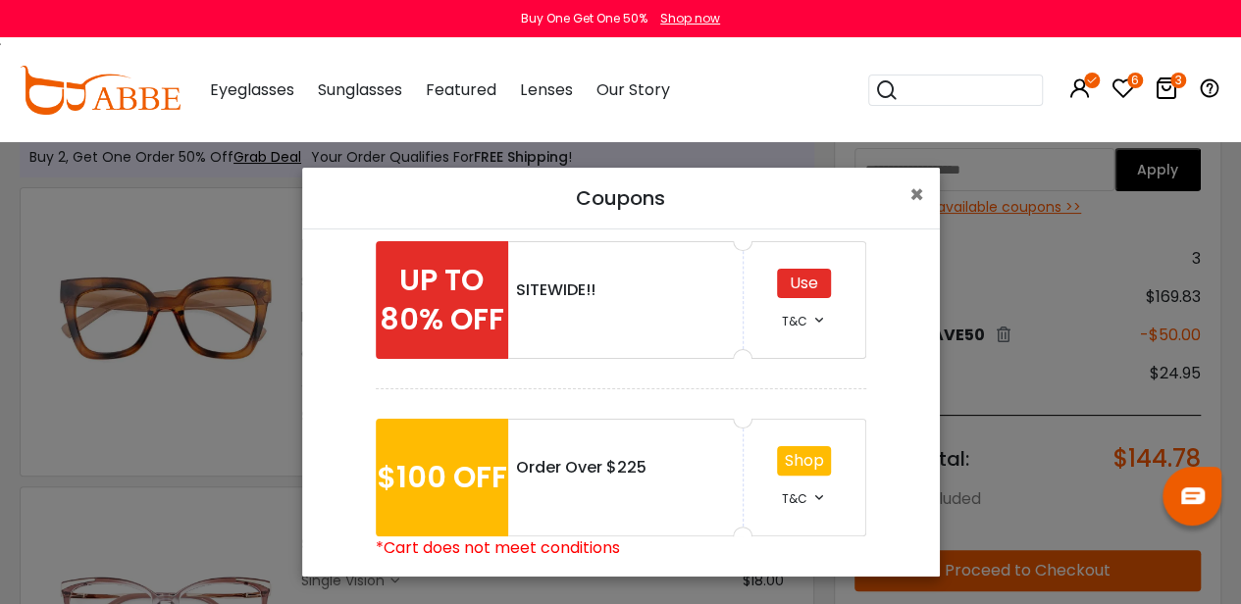
click at [796, 280] on div "Use" at bounding box center [804, 283] width 54 height 29
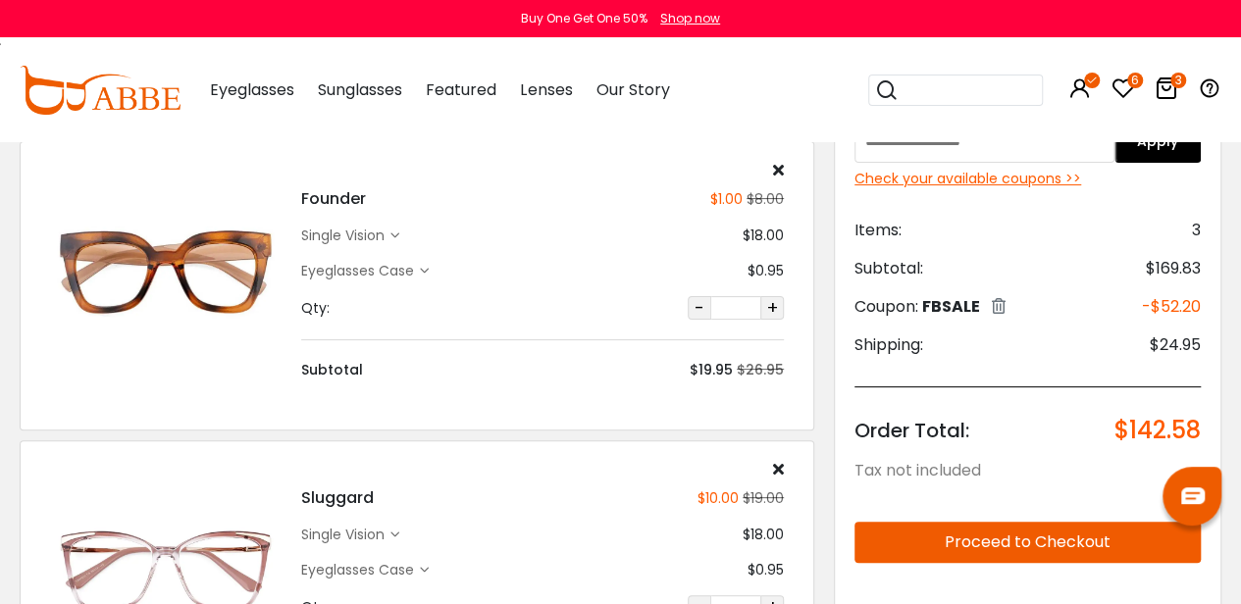
scroll to position [361, 0]
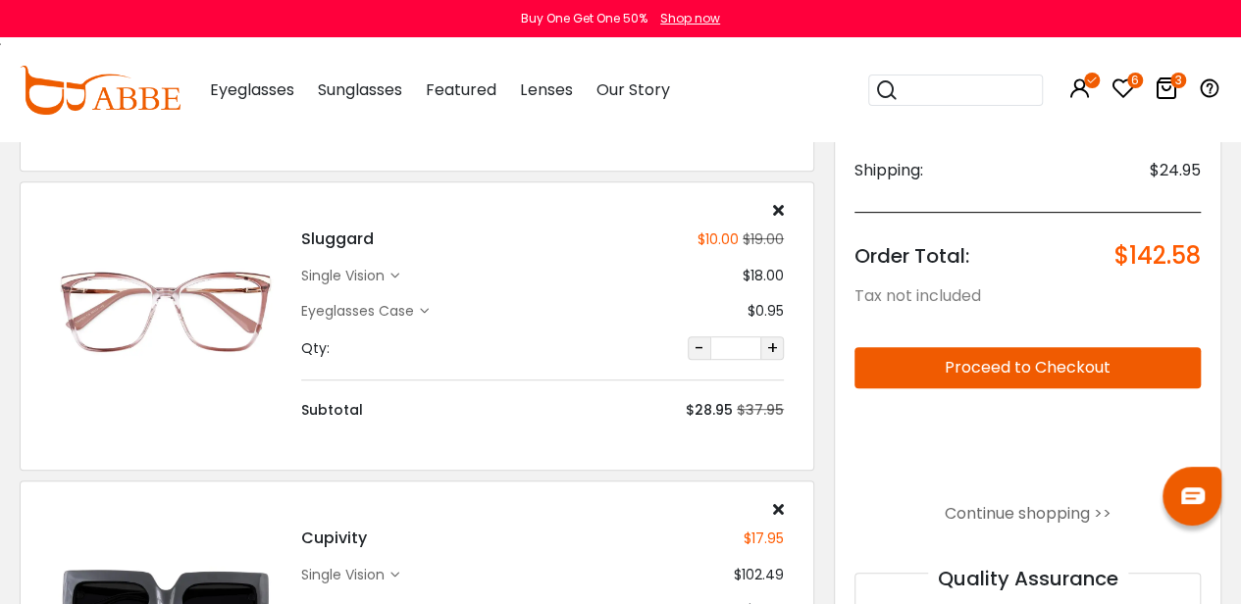
click at [957, 363] on button "Proceed to Checkout" at bounding box center [1027, 367] width 346 height 41
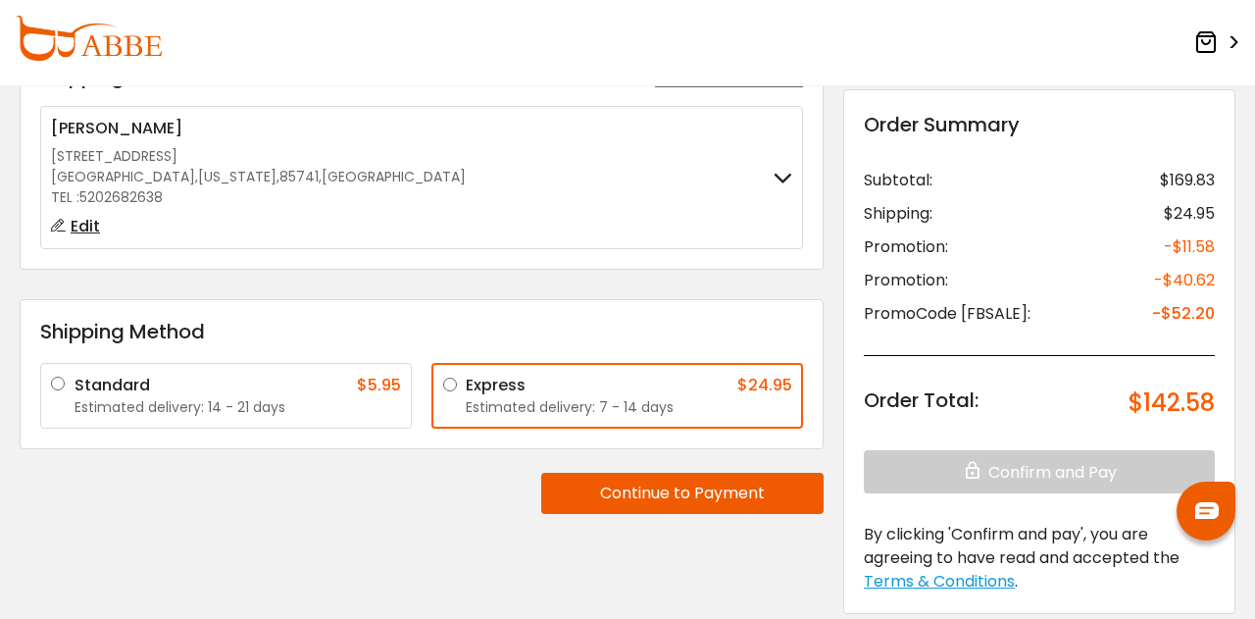
scroll to position [146, 0]
click at [473, 489] on div "**********" at bounding box center [422, 315] width 824 height 654
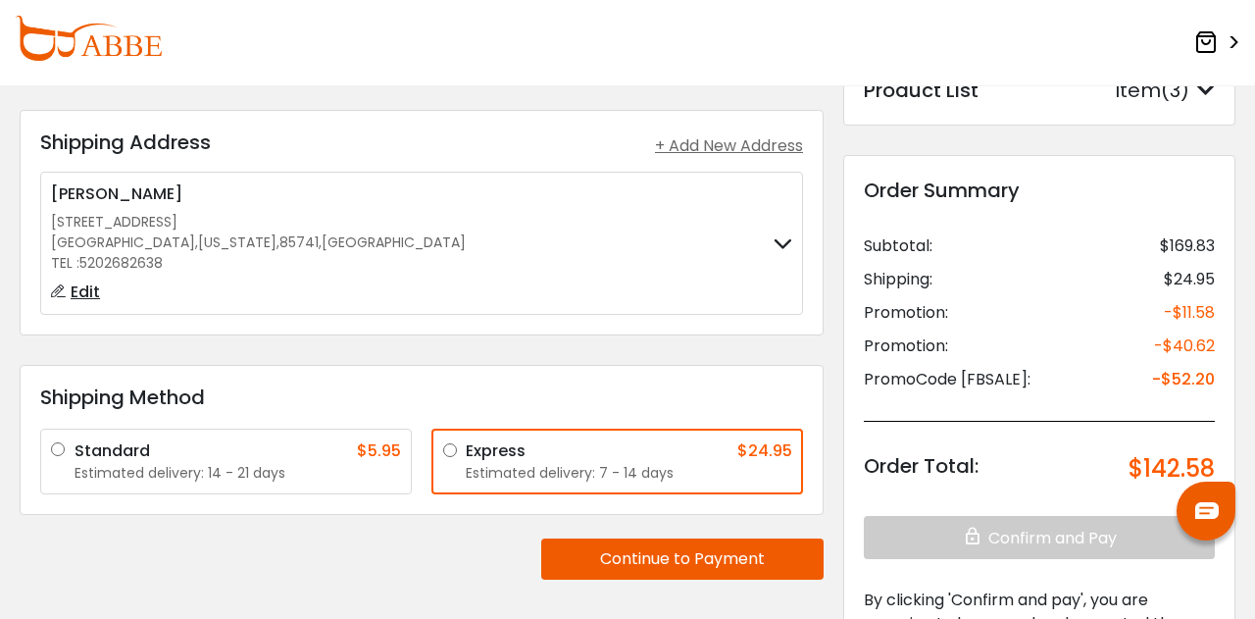
scroll to position [30, 0]
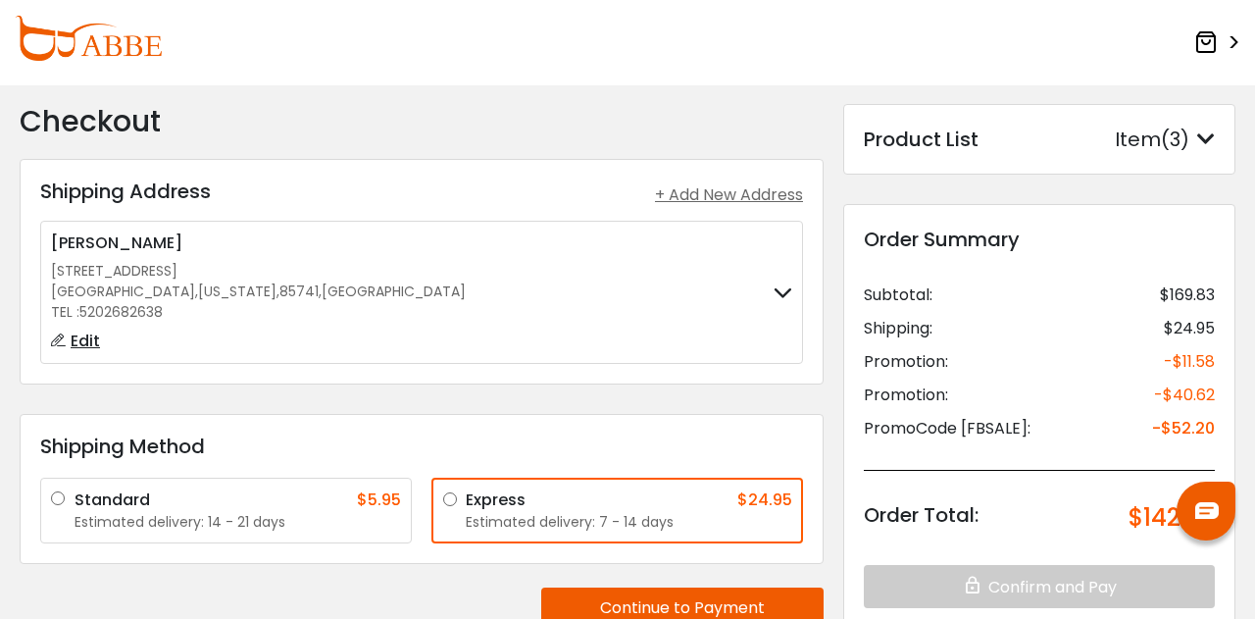
click at [1196, 141] on div "Item(3)" at bounding box center [1165, 139] width 100 height 29
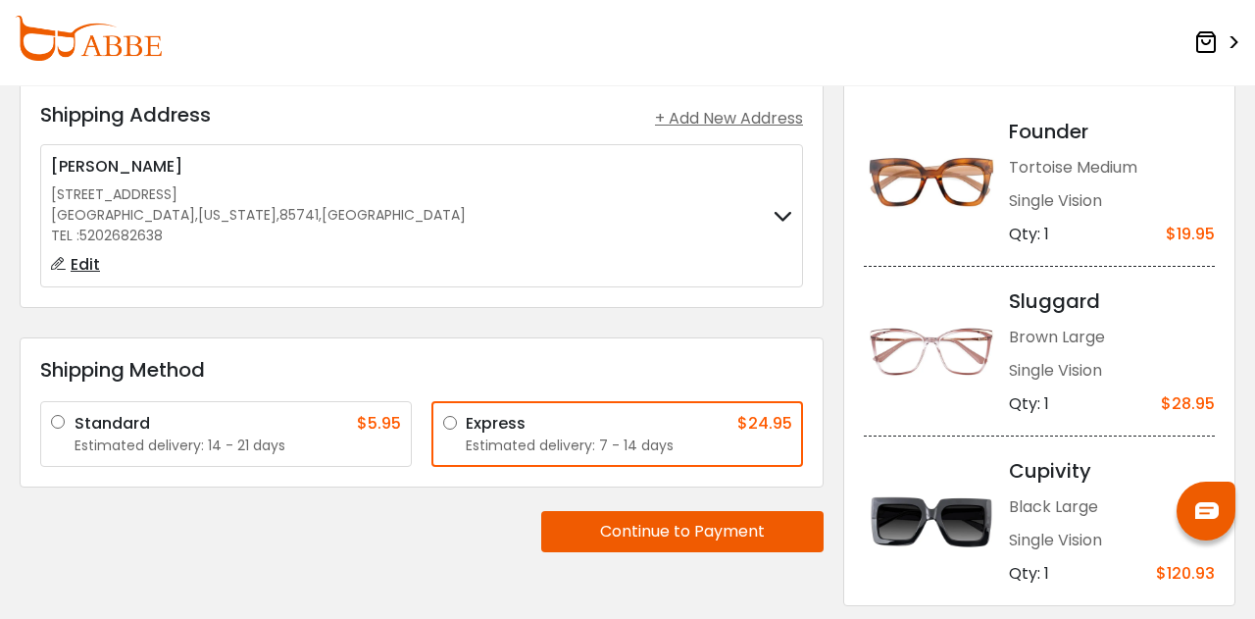
scroll to position [109, 0]
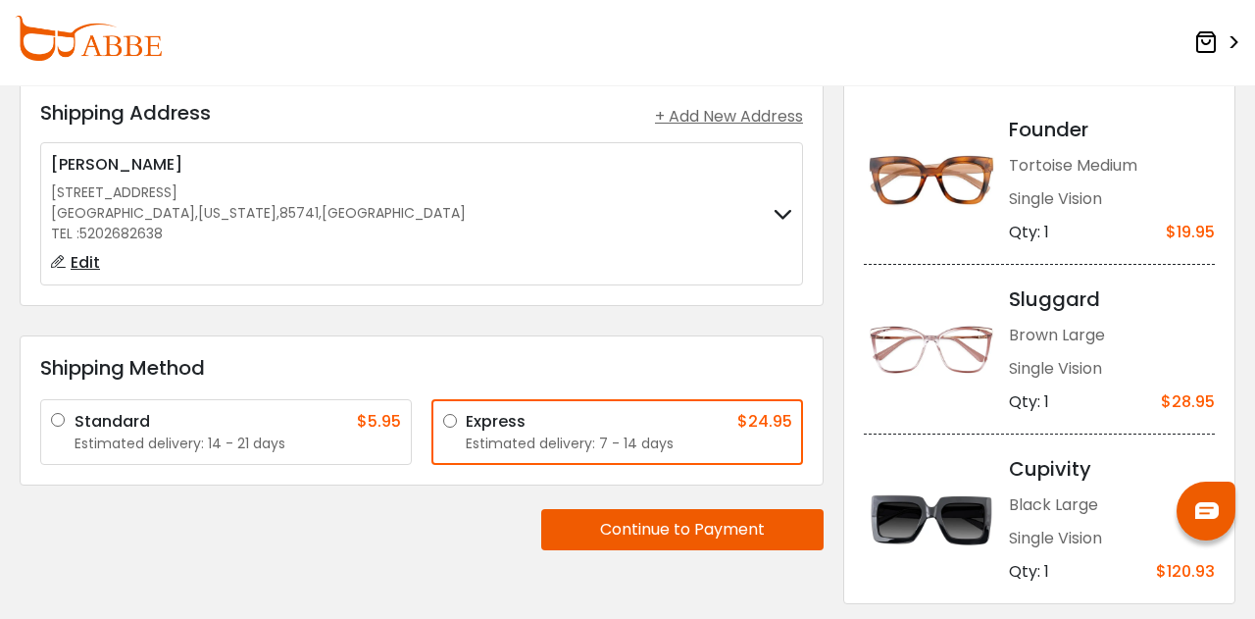
click at [78, 54] on img at bounding box center [88, 38] width 147 height 45
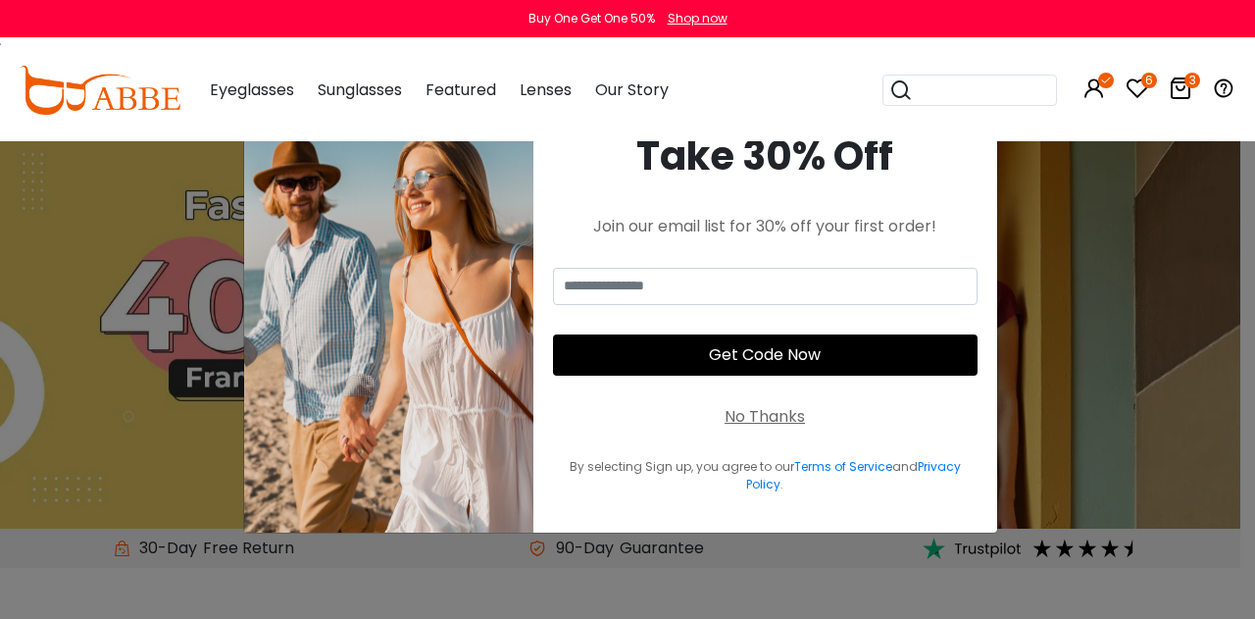
click at [1182, 97] on icon at bounding box center [1181, 88] width 24 height 24
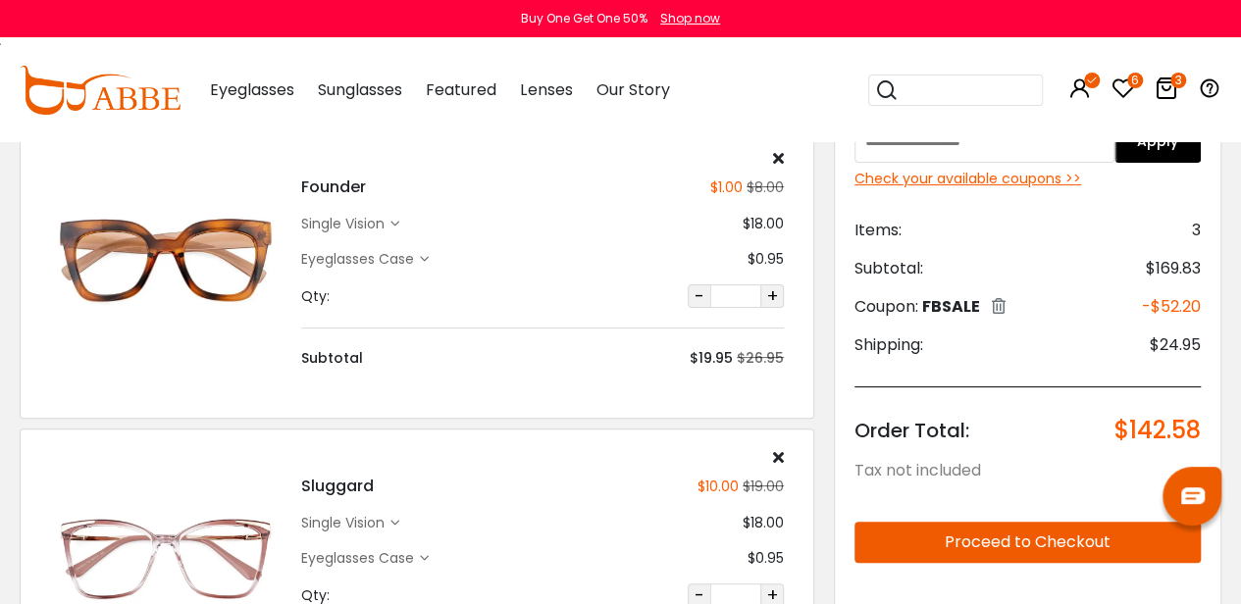
click at [386, 225] on div "single vision" at bounding box center [345, 224] width 89 height 21
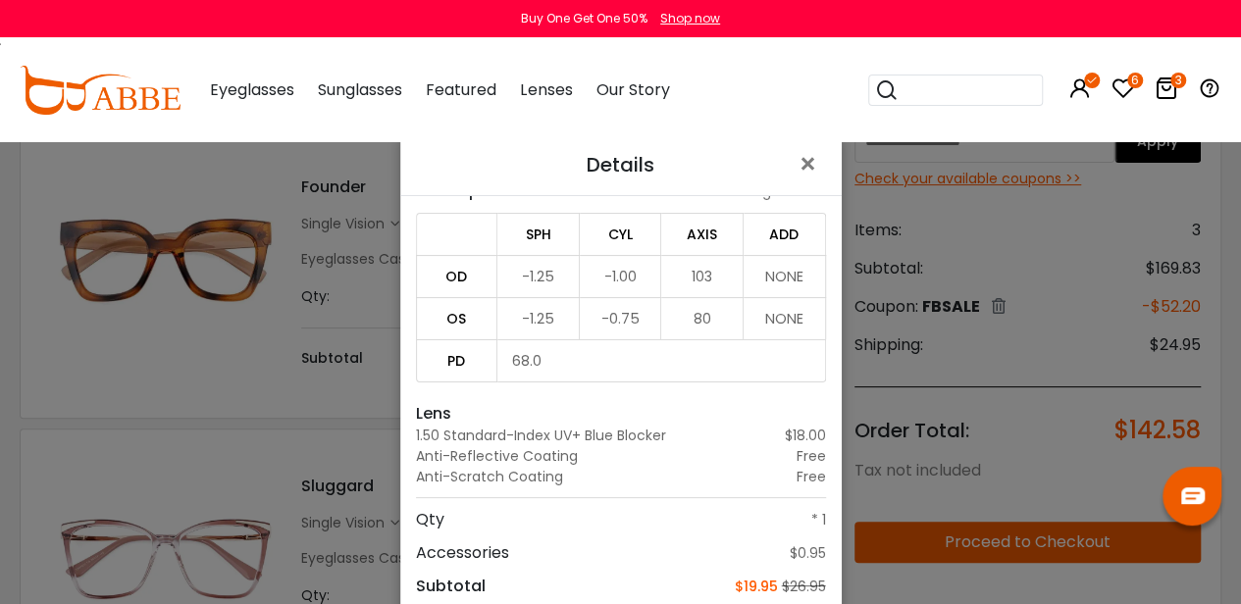
scroll to position [140, 0]
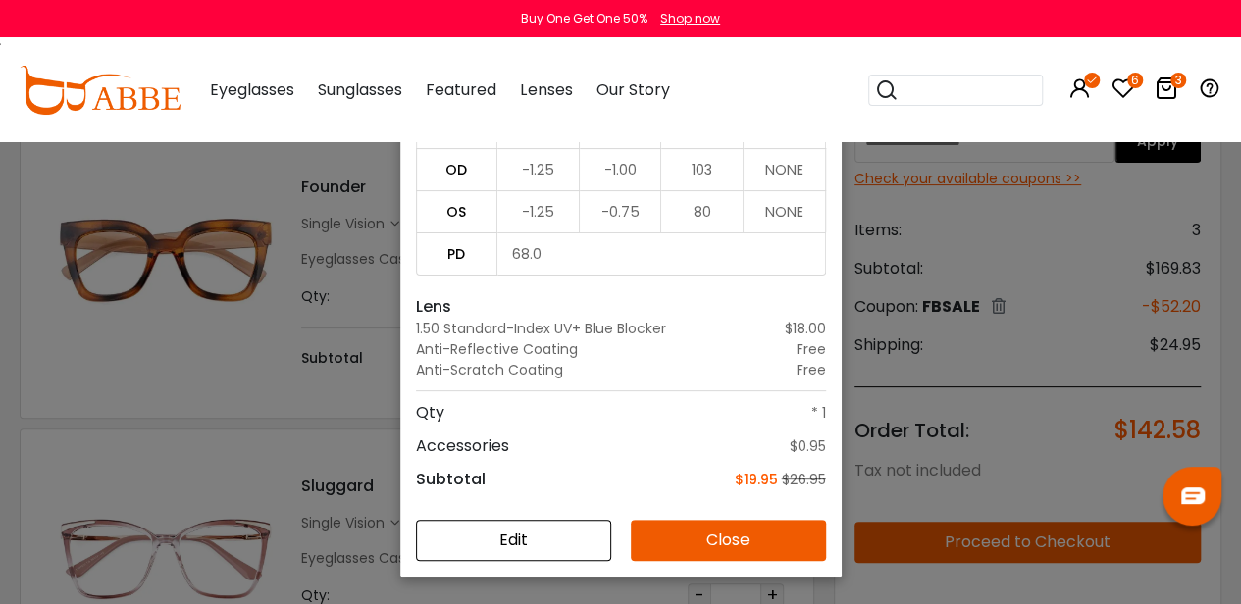
click at [251, 366] on div "Details × Frame Founder - Tortoise Medium $1.00 $8.00 Prescription single visio…" at bounding box center [620, 302] width 1241 height 604
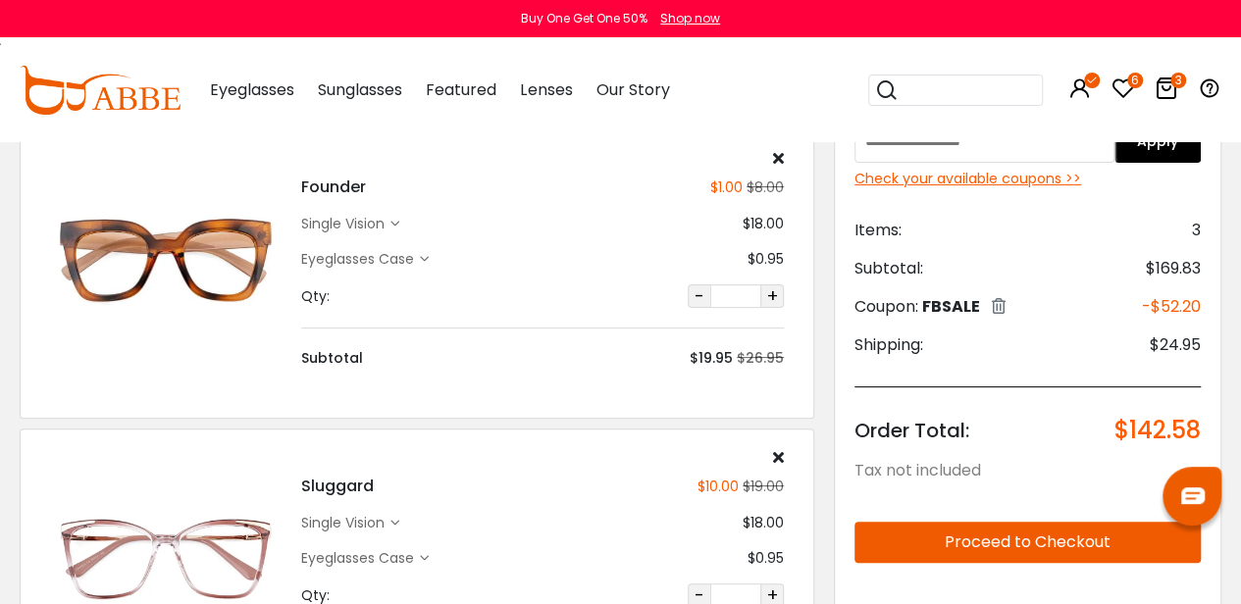
scroll to position [306, 0]
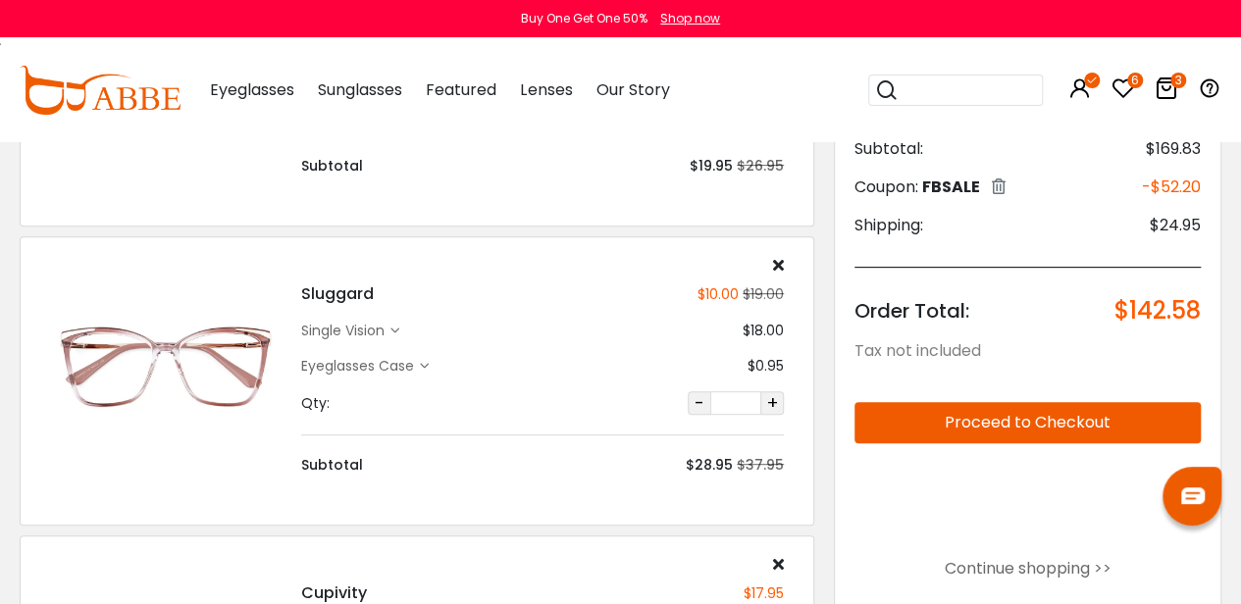
click at [428, 366] on icon at bounding box center [424, 366] width 9 height 9
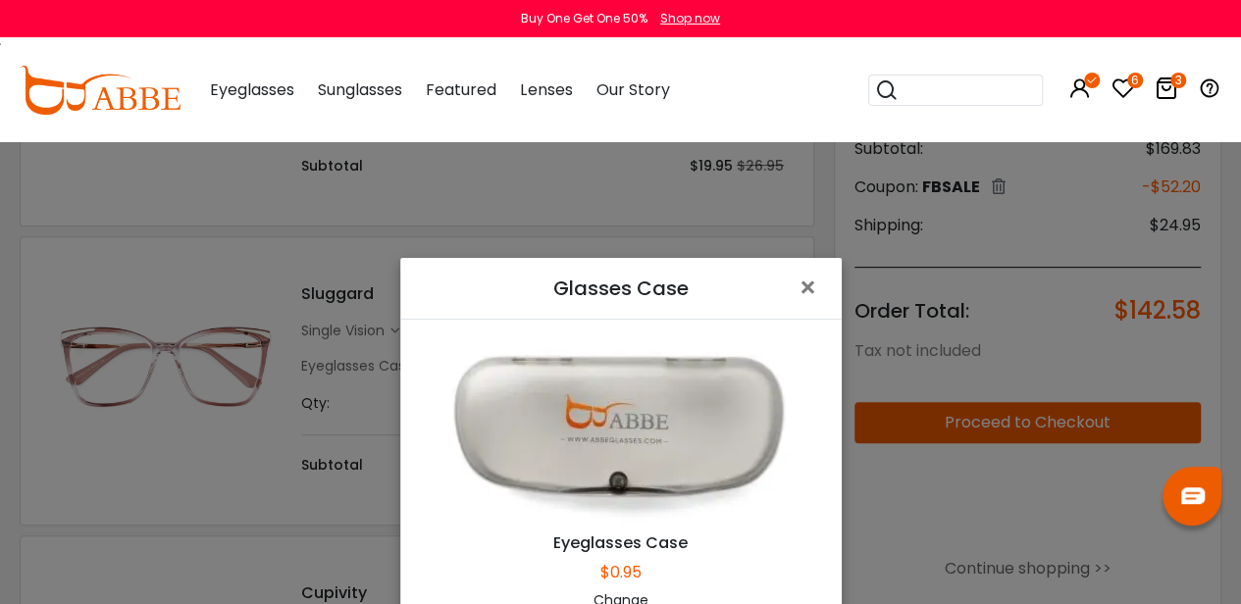
click at [349, 404] on div "Glasses Case × Eyeglasses Case $0.95 Change" at bounding box center [620, 302] width 1241 height 604
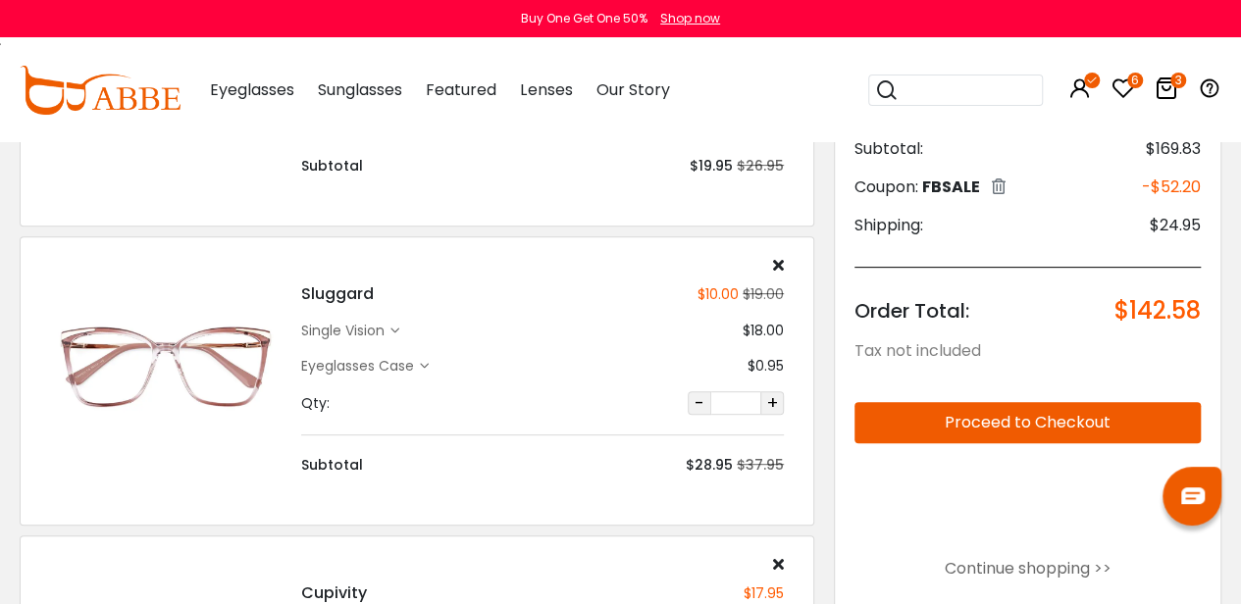
click at [398, 330] on icon at bounding box center [394, 331] width 9 height 9
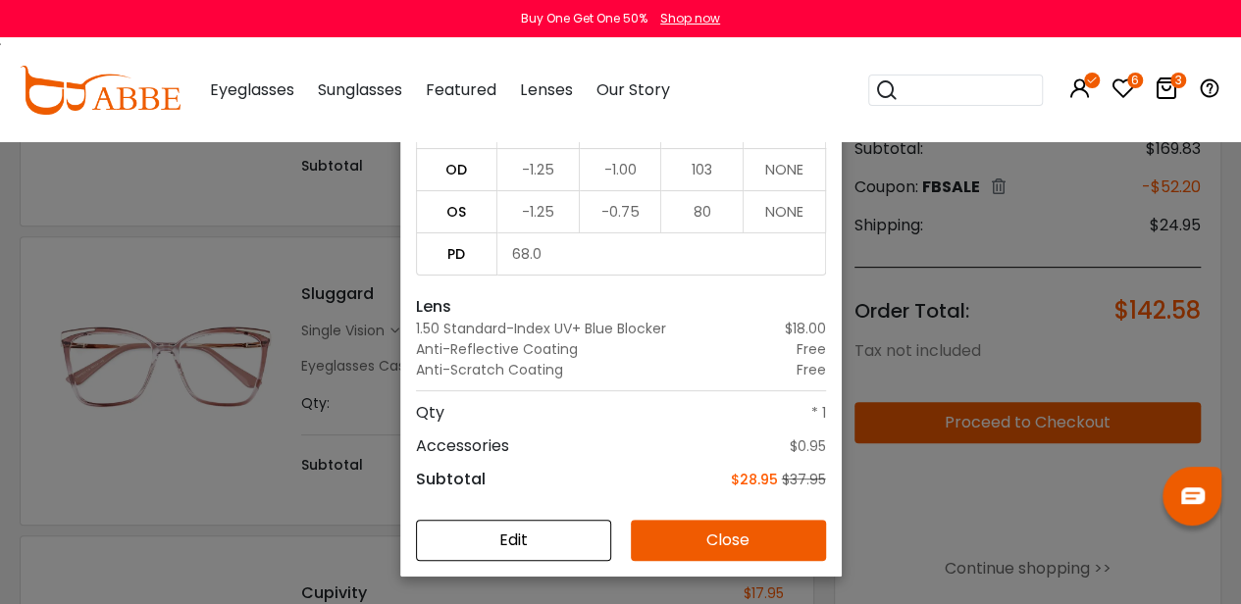
scroll to position [92, 0]
click at [720, 542] on button "Close" at bounding box center [728, 540] width 195 height 41
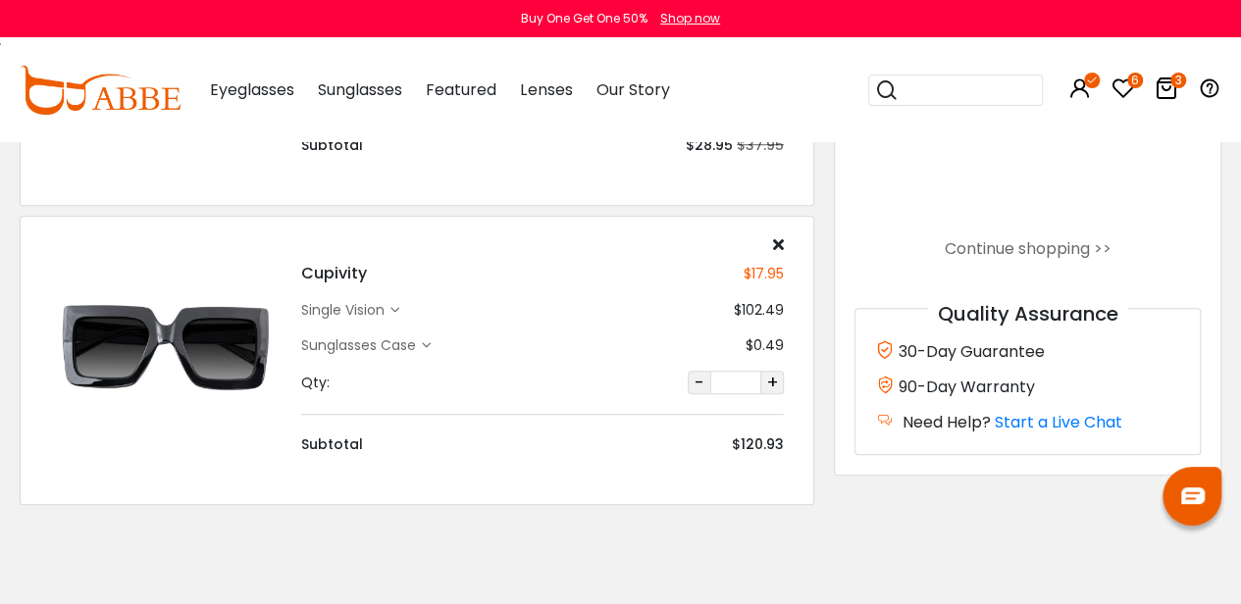
scroll to position [625, 0]
click at [395, 319] on div "Cupivity $17.95 single vision $102.49 Sunglasses Case $0.49" at bounding box center [542, 346] width 502 height 219
click at [392, 313] on div "single vision" at bounding box center [350, 311] width 98 height 21
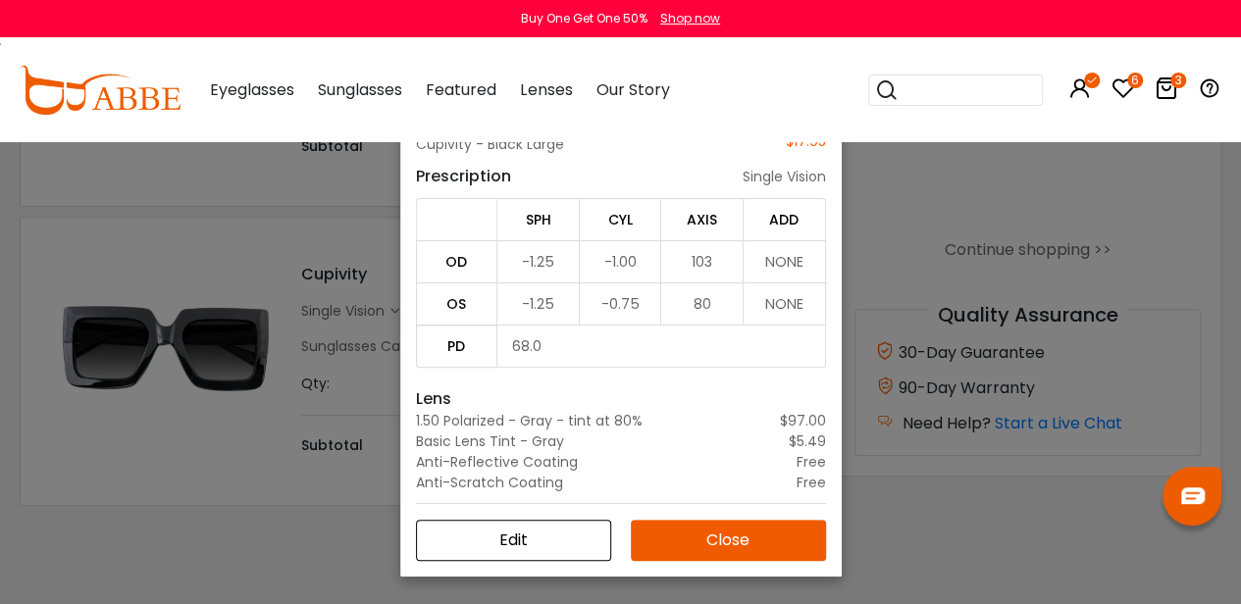
scroll to position [113, 0]
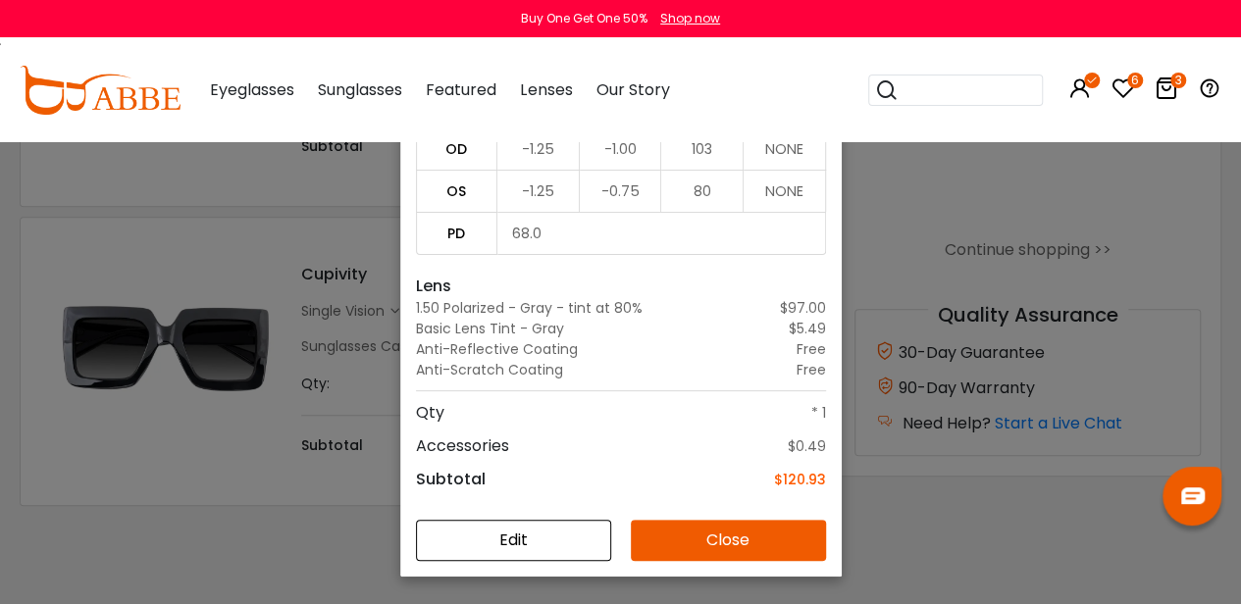
click at [282, 440] on div "Details × Frame Cupivity - Black Large $17.95 Prescription single vision SPH CY…" at bounding box center [620, 302] width 1241 height 604
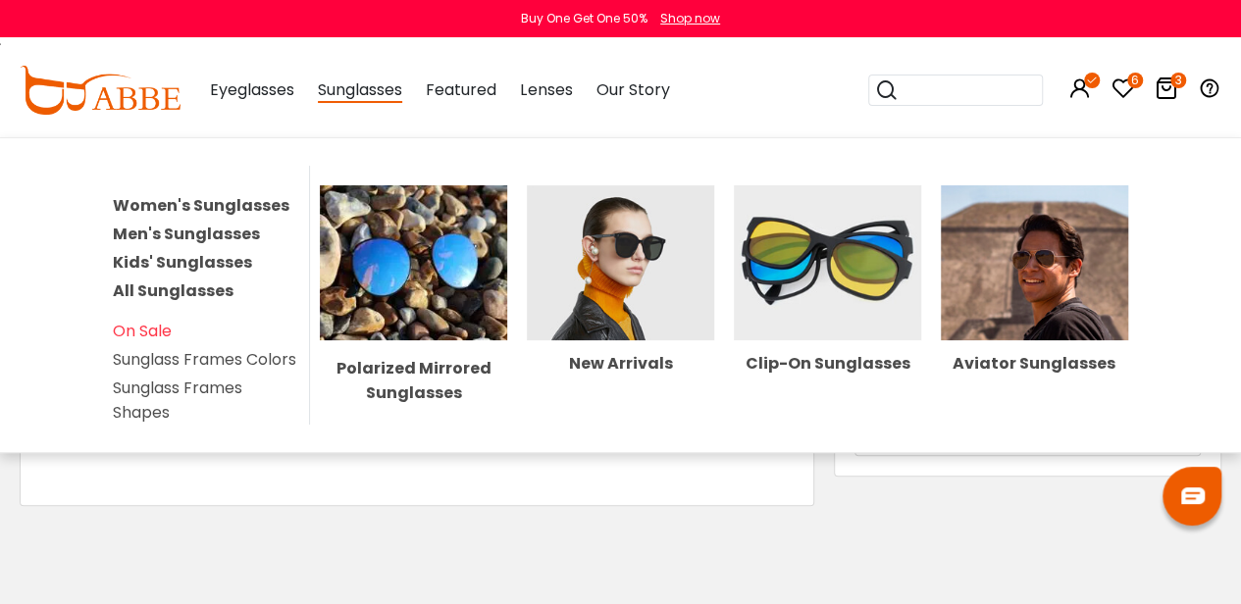
click at [253, 197] on link "Women's Sunglasses" at bounding box center [201, 205] width 177 height 23
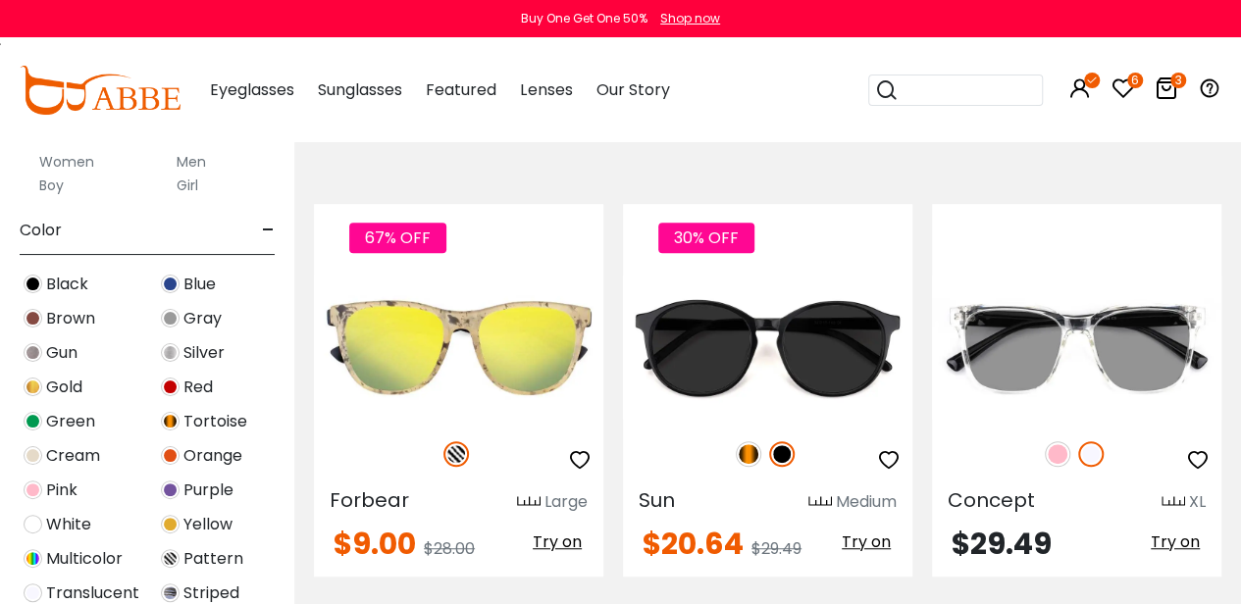
click at [45, 313] on div "Brown" at bounding box center [78, 318] width 137 height 26
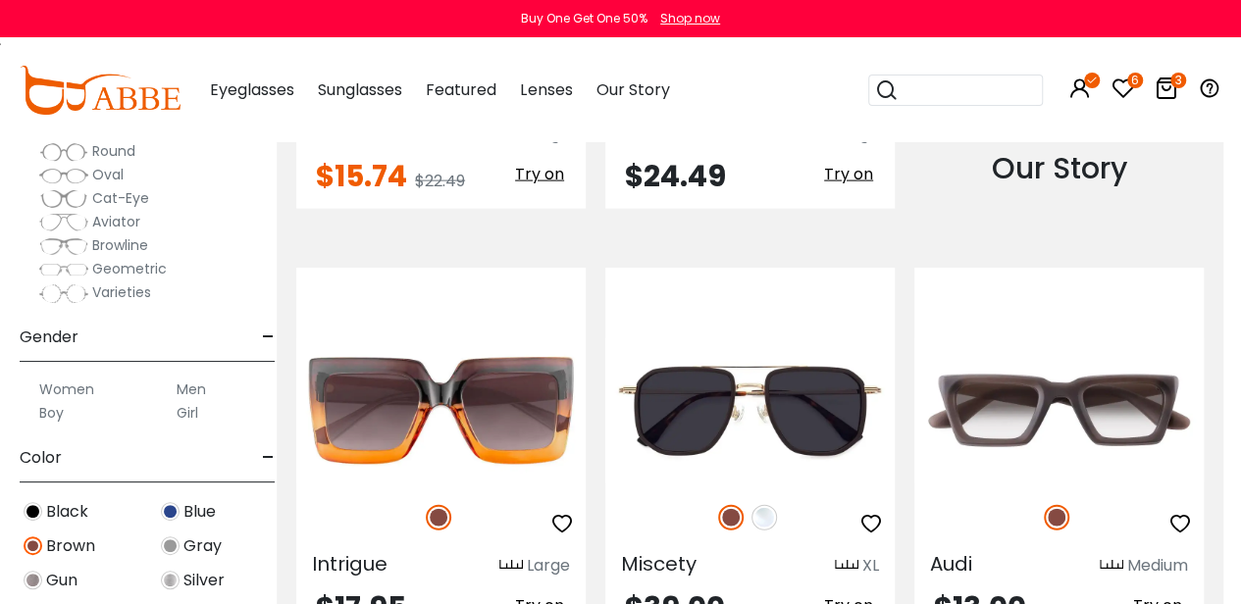
scroll to position [2087, 18]
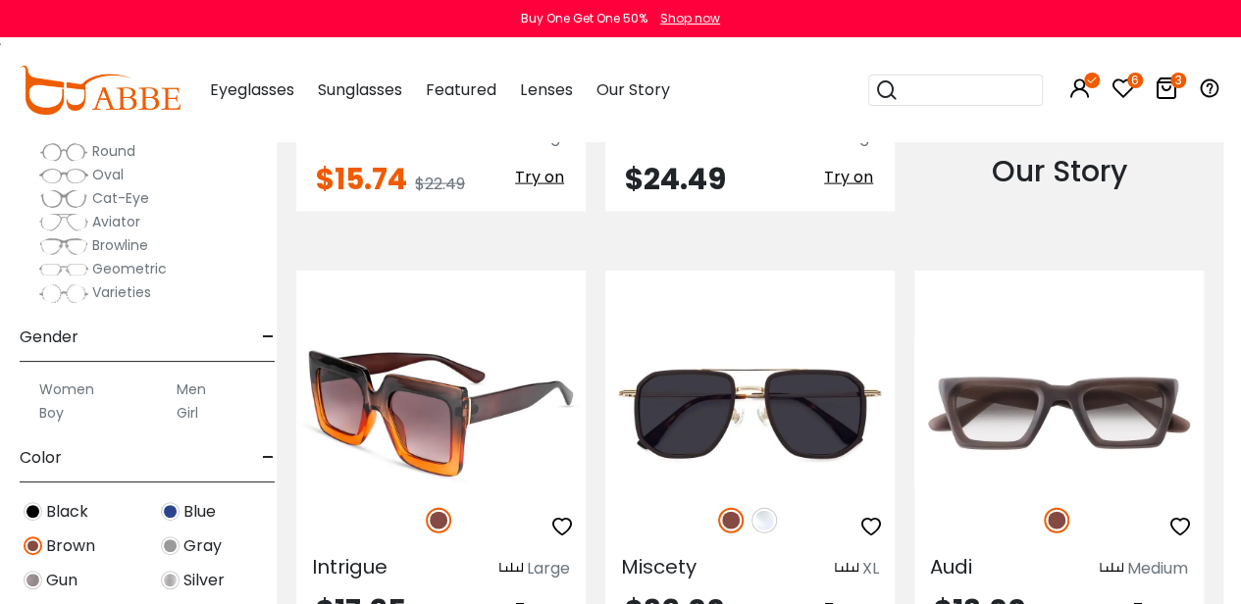
click at [488, 392] on img at bounding box center [440, 413] width 289 height 144
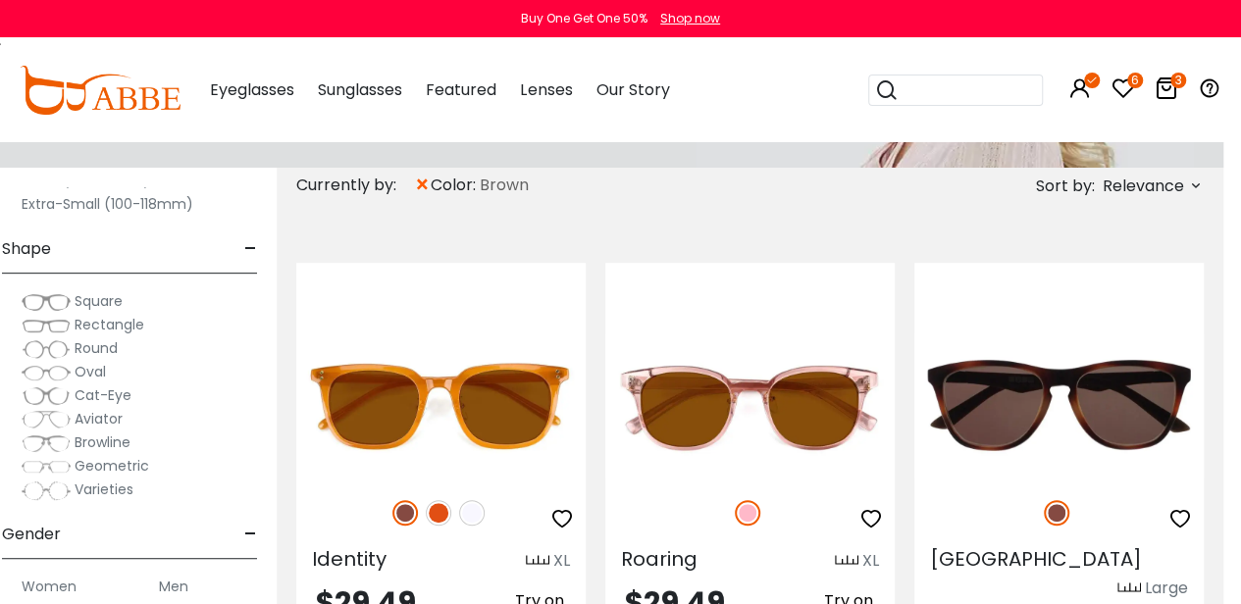
scroll to position [370, 18]
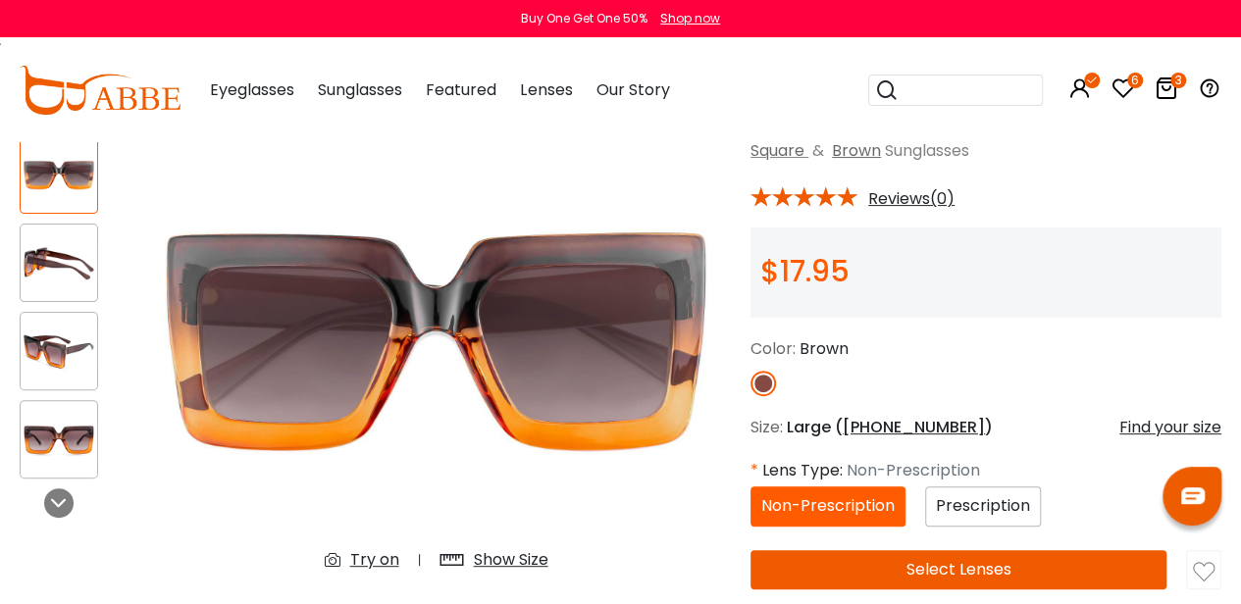
scroll to position [121, 0]
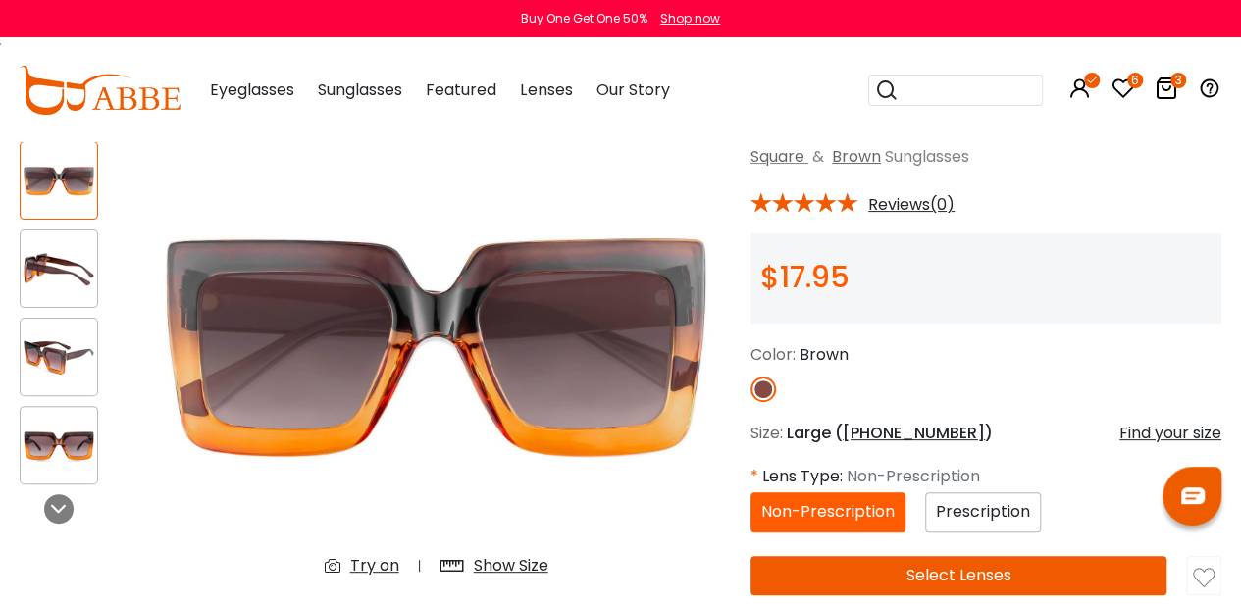
click at [71, 452] on img at bounding box center [59, 446] width 76 height 38
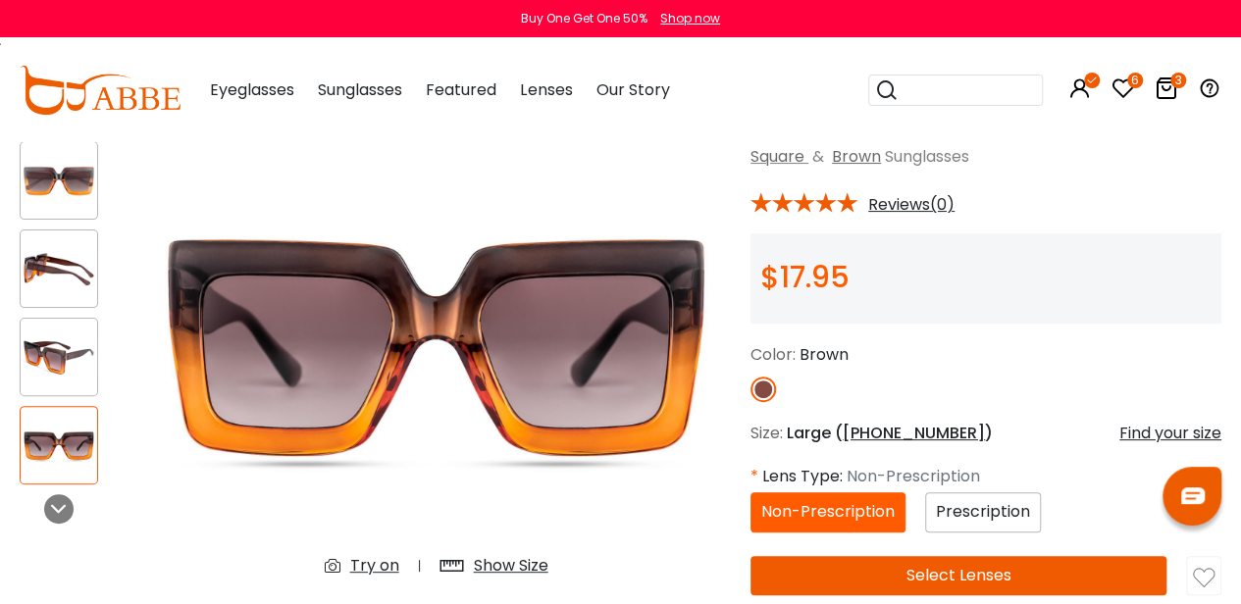
click at [63, 158] on div at bounding box center [59, 180] width 78 height 78
click at [75, 279] on img at bounding box center [59, 269] width 76 height 38
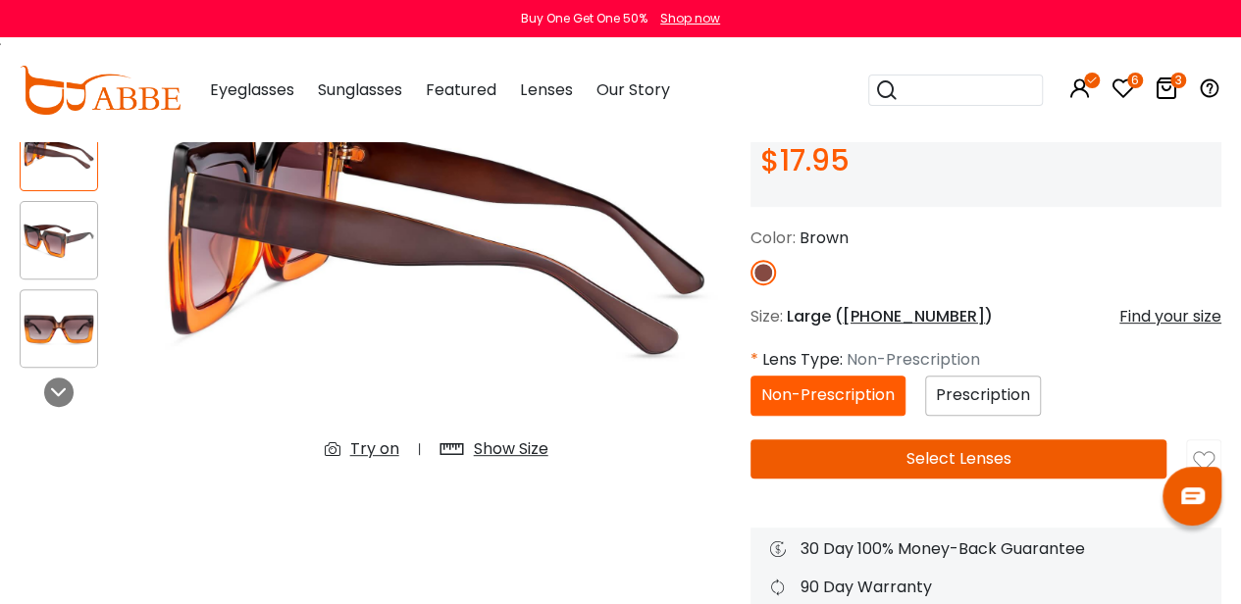
scroll to position [248, 0]
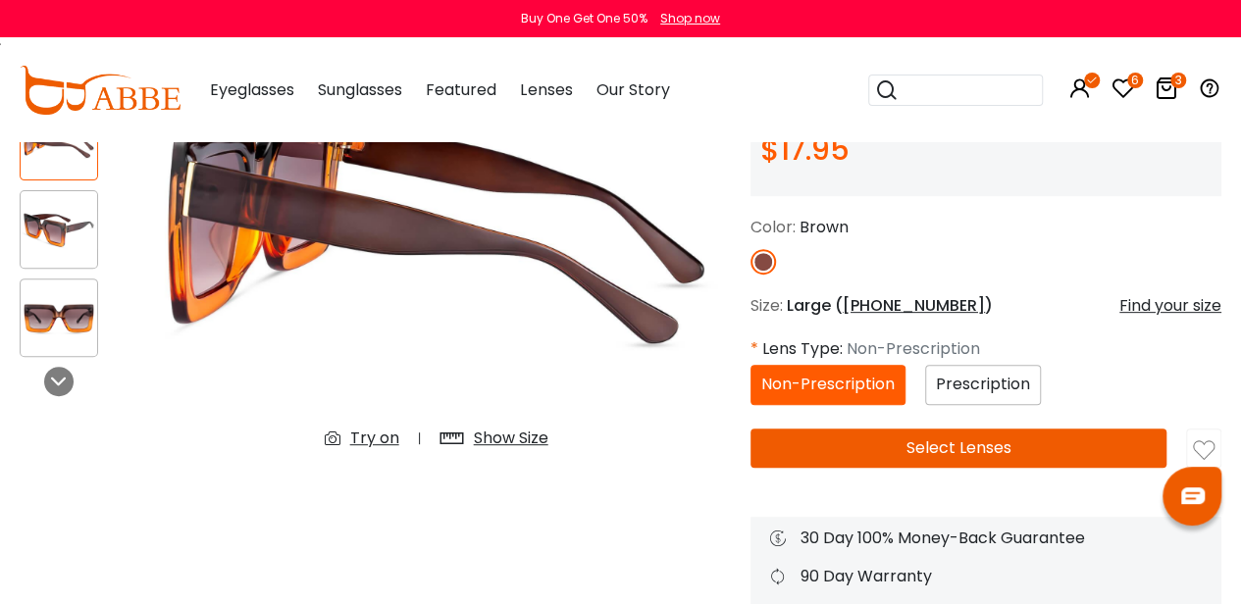
click at [953, 375] on span "Prescription" at bounding box center [983, 384] width 94 height 23
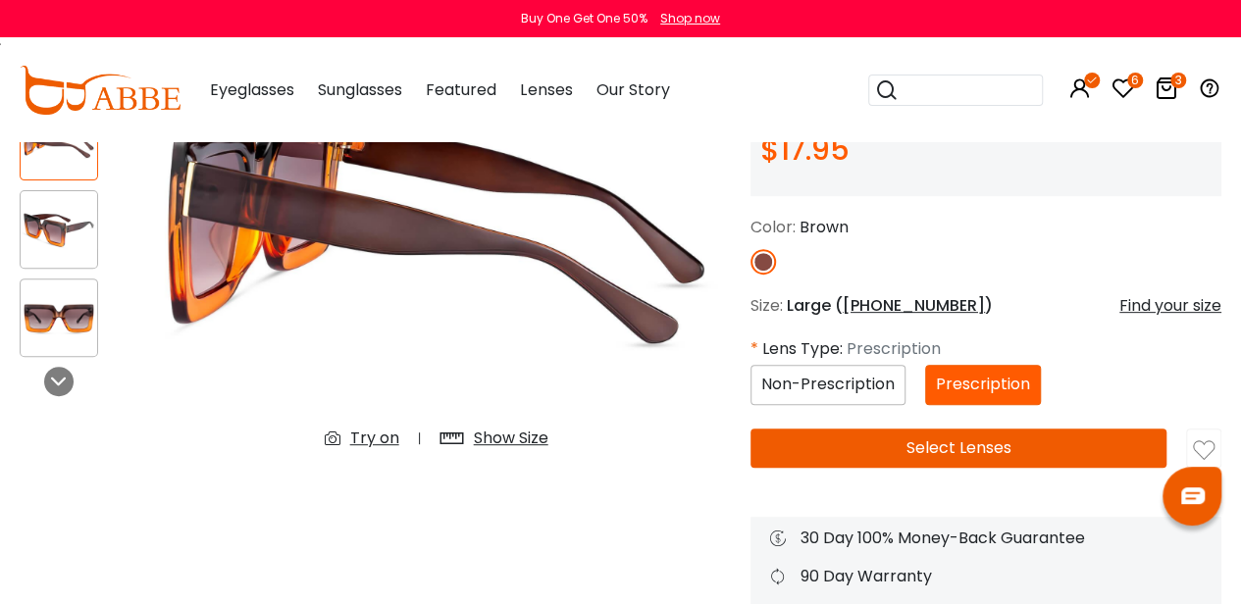
click at [960, 448] on button "Select Lenses" at bounding box center [958, 448] width 416 height 39
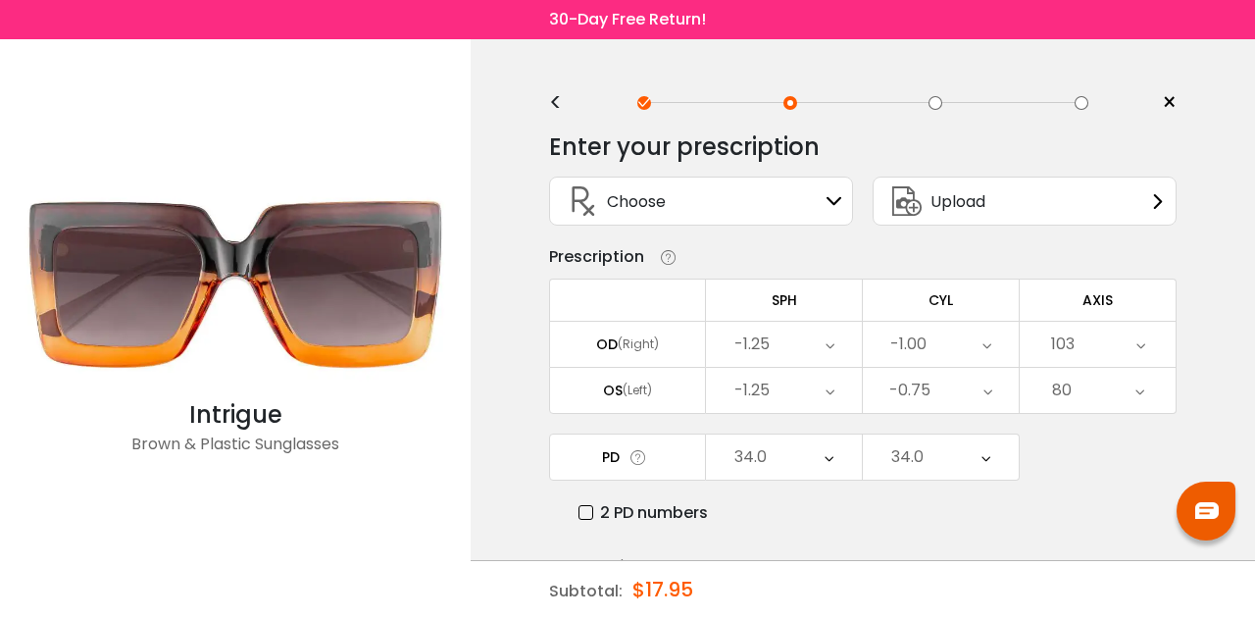
scroll to position [113, 0]
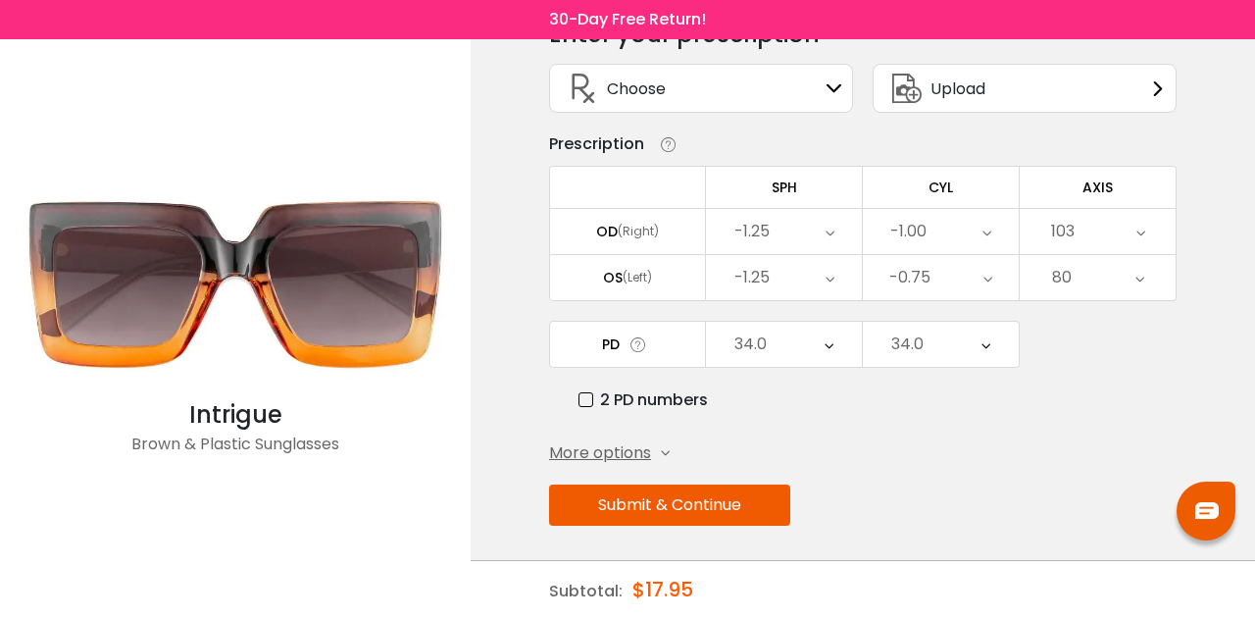
click at [693, 484] on button "Submit & Continue" at bounding box center [669, 504] width 241 height 41
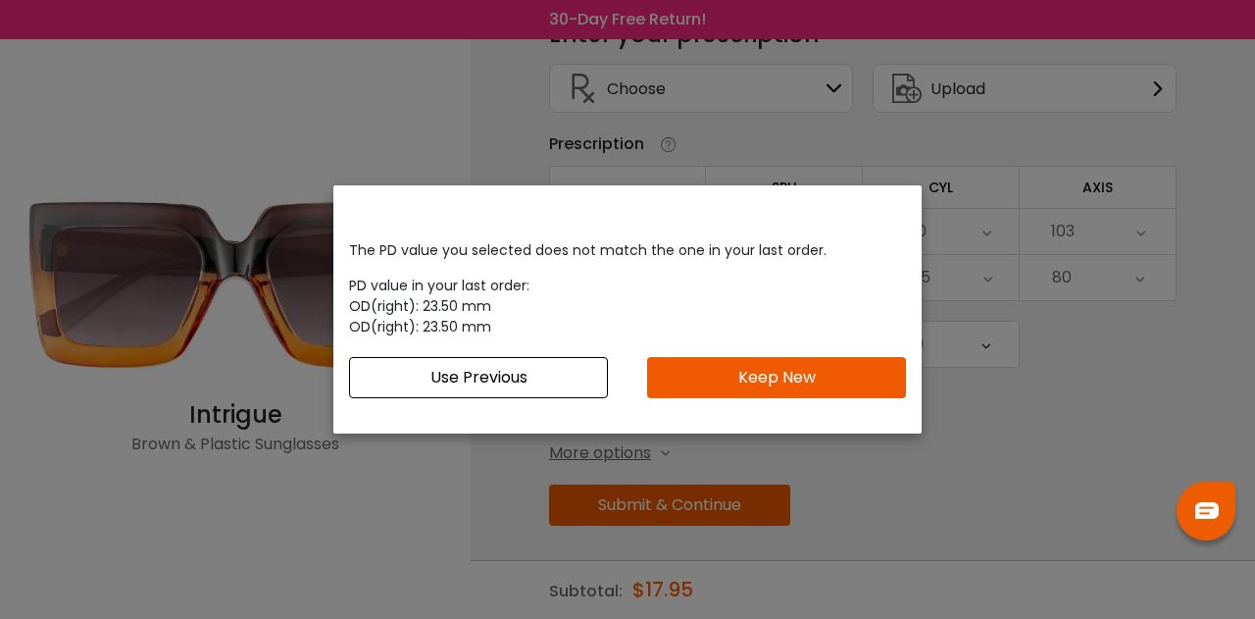
click at [685, 381] on button "Keep New" at bounding box center [776, 377] width 259 height 41
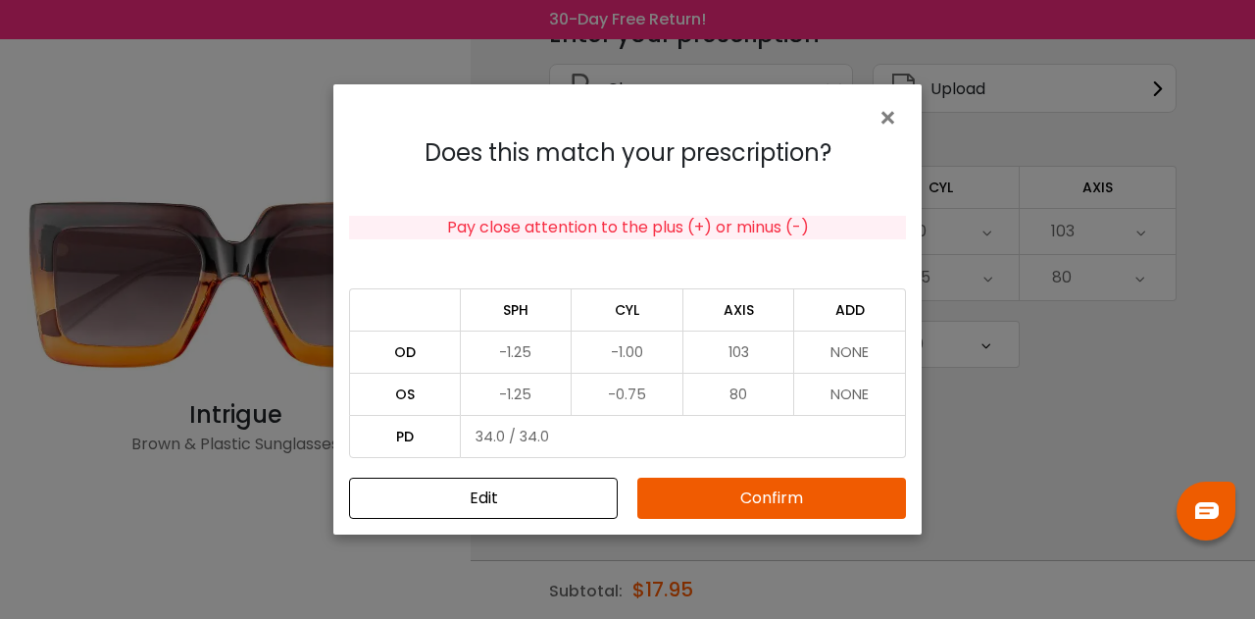
click at [738, 499] on button "Confirm" at bounding box center [771, 498] width 269 height 41
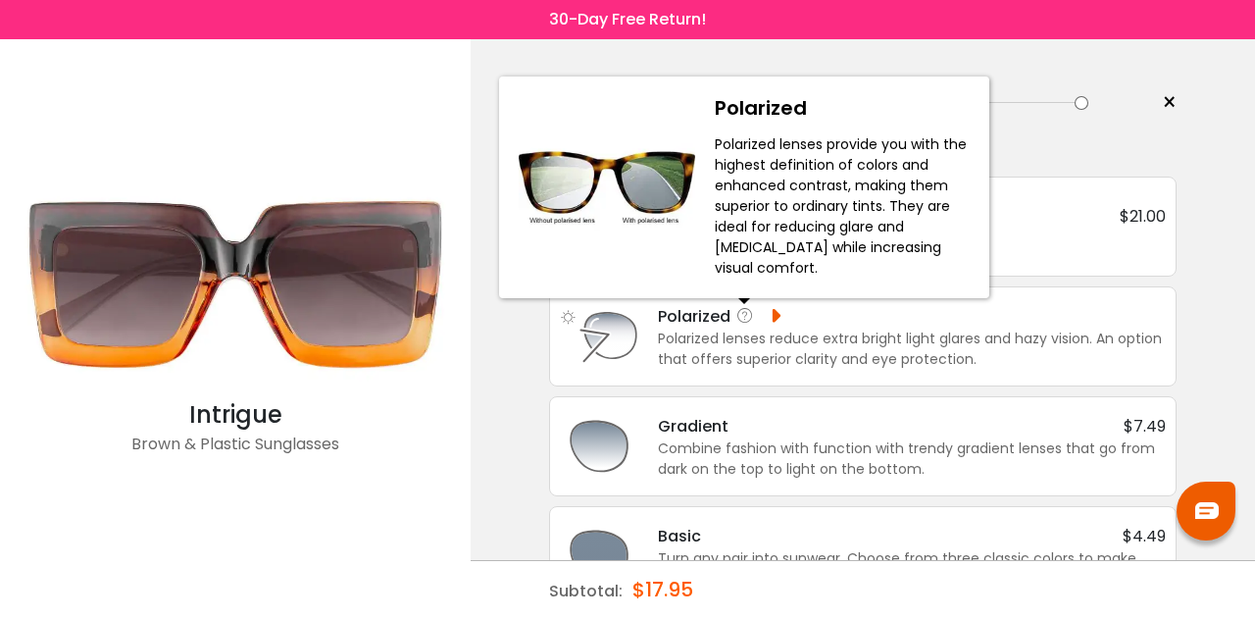
scroll to position [63, 0]
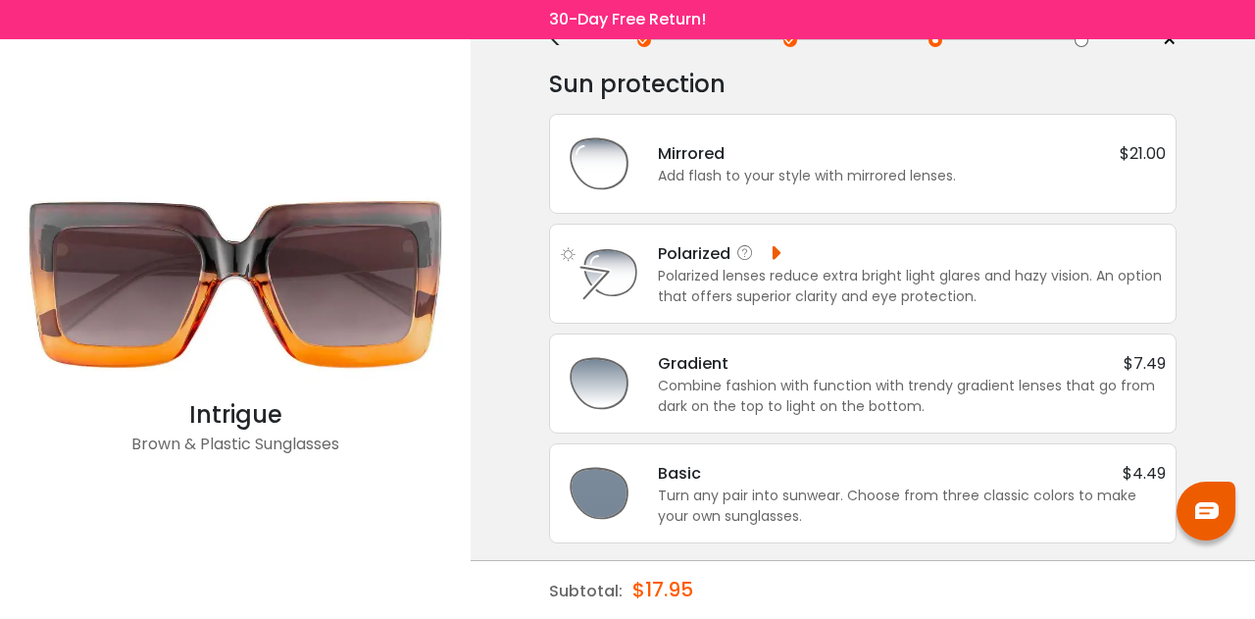
click at [802, 291] on div "Polarized lenses reduce extra bright light glares and hazy vision. An option th…" at bounding box center [912, 286] width 508 height 41
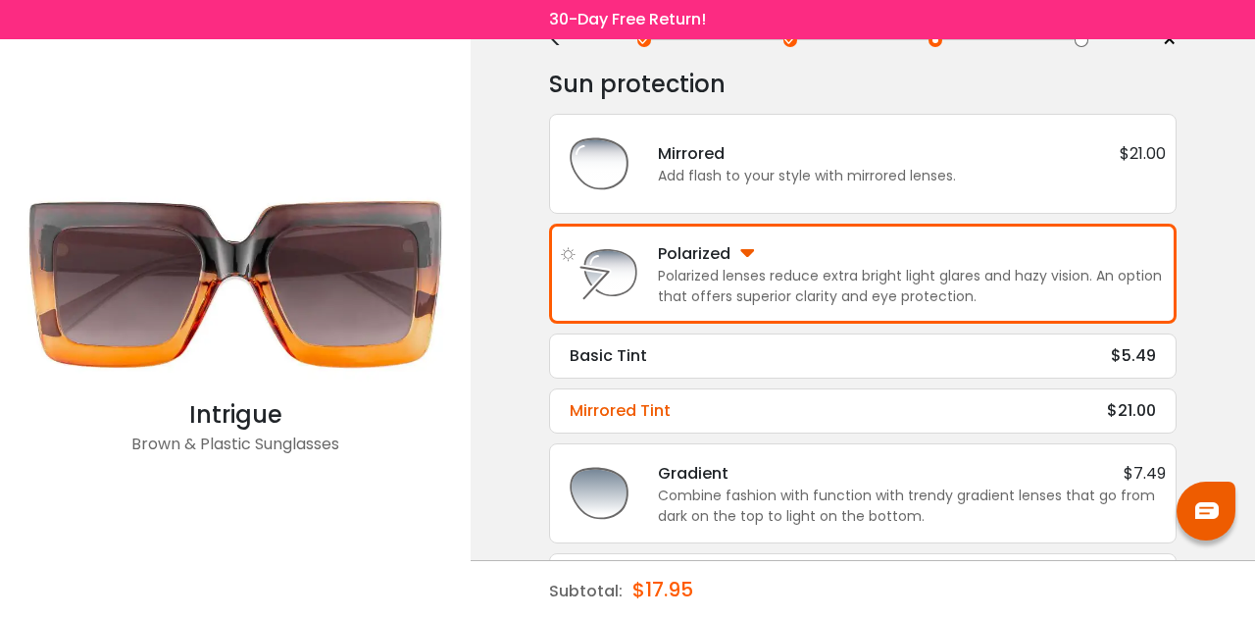
scroll to position [171, 0]
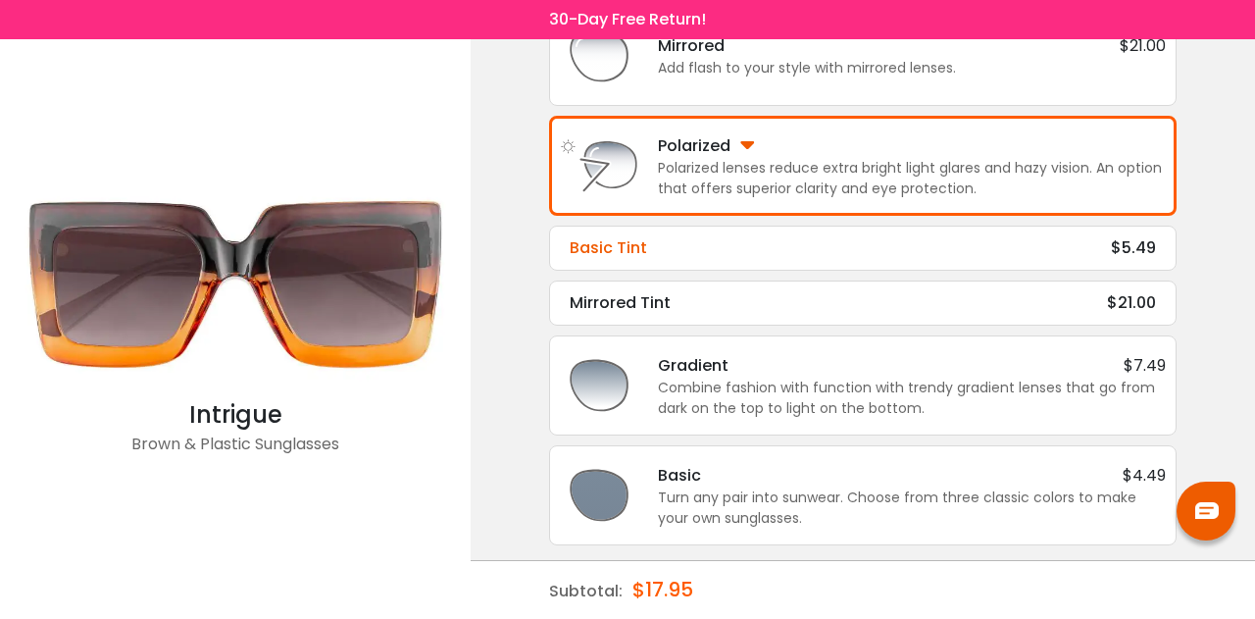
click at [789, 251] on div "Basic Tint $5.49" at bounding box center [863, 248] width 586 height 24
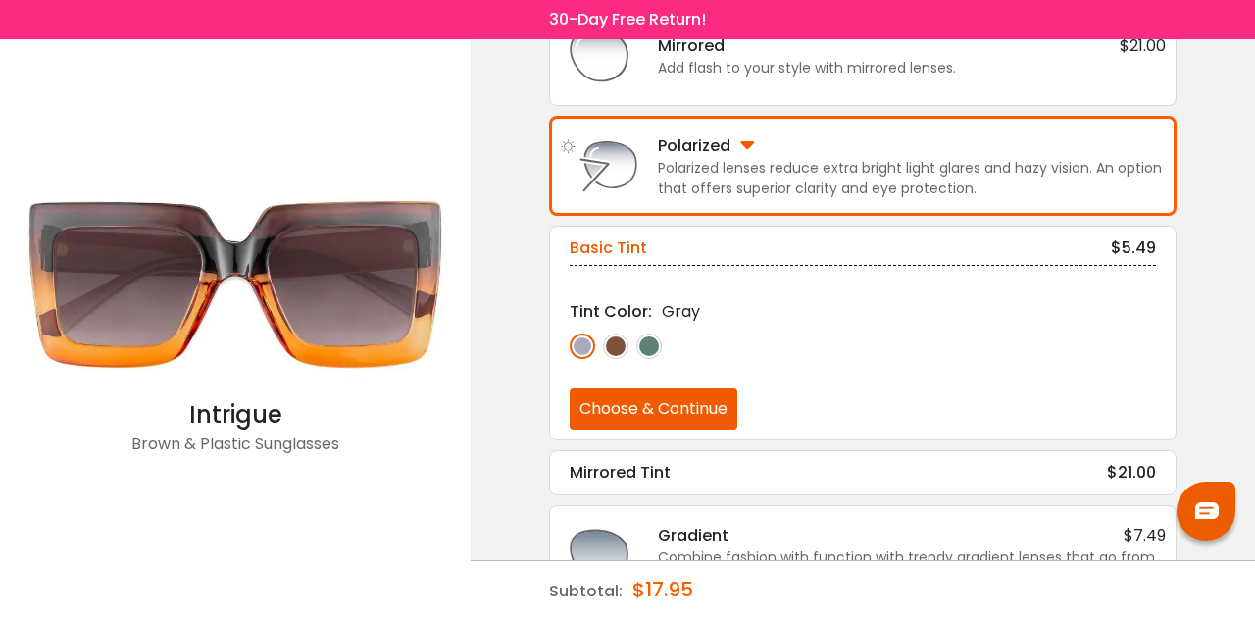
click at [618, 344] on img at bounding box center [615, 345] width 25 height 25
click at [667, 413] on button "Choose & Continue" at bounding box center [654, 408] width 168 height 41
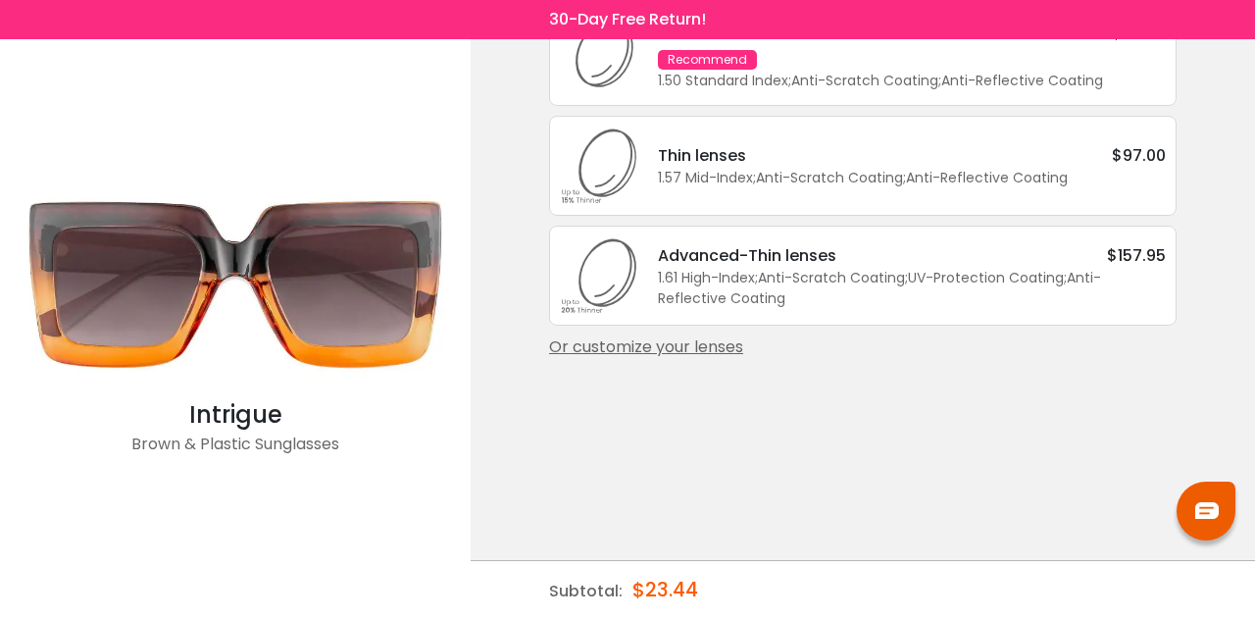
scroll to position [0, 0]
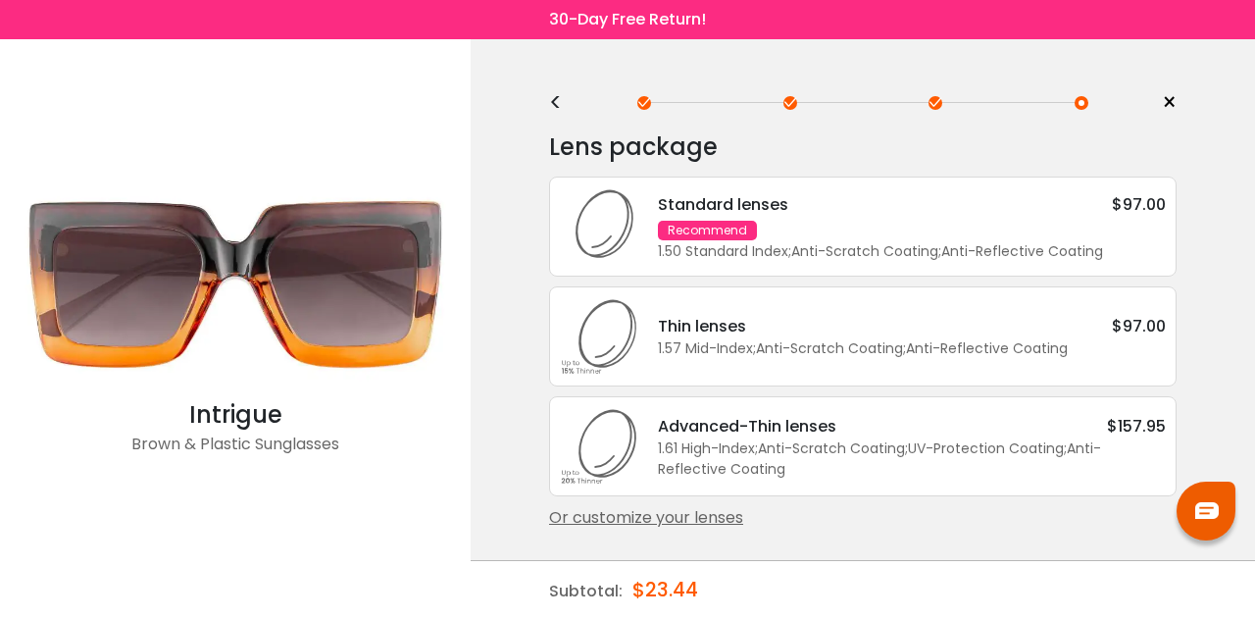
click at [551, 107] on div "<" at bounding box center [563, 103] width 29 height 16
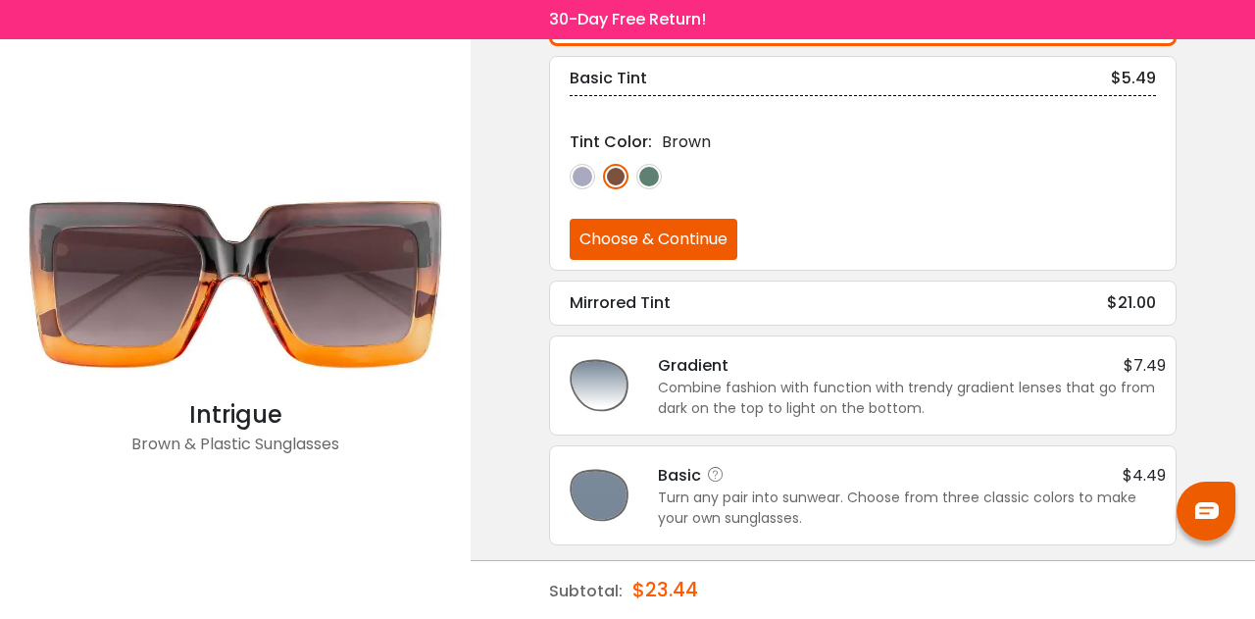
click at [802, 493] on div "Turn any pair into sunwear. Choose from three classic colors to make your own s…" at bounding box center [912, 507] width 508 height 41
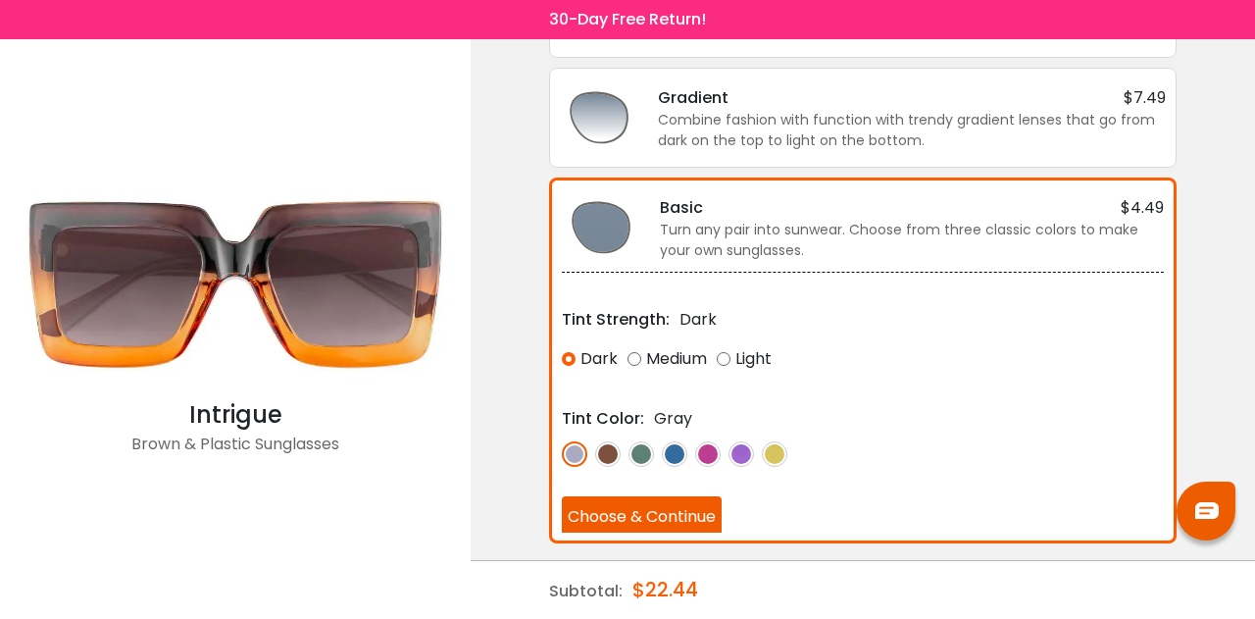
scroll to position [329, 0]
click at [614, 444] on img at bounding box center [607, 453] width 25 height 25
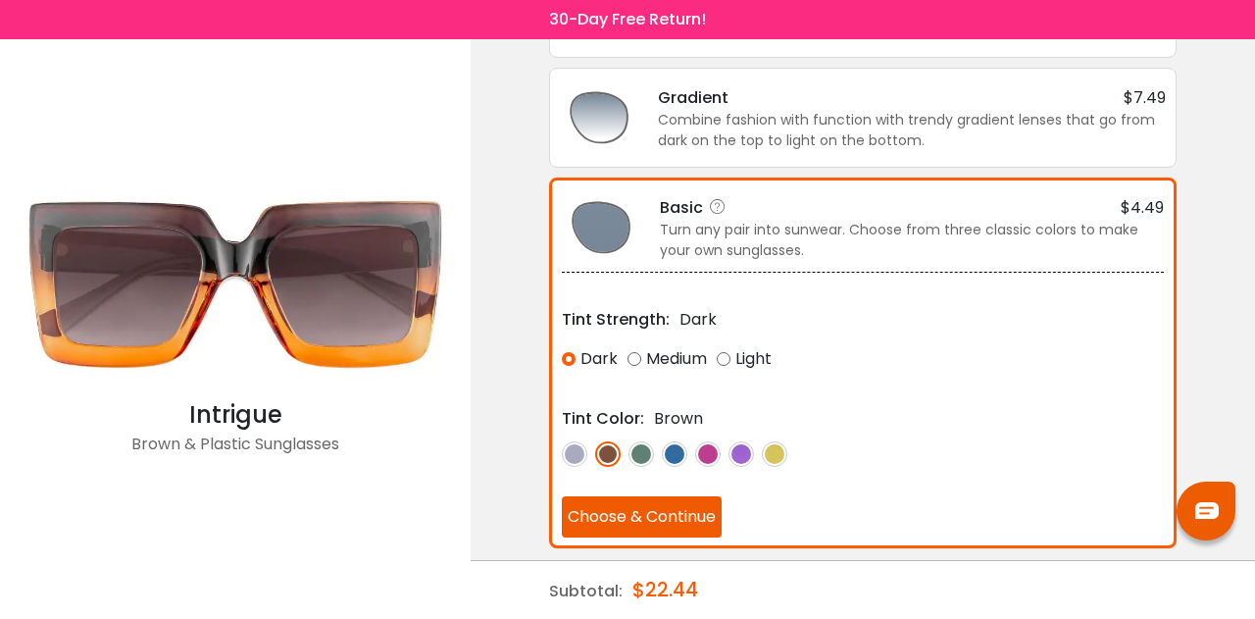
click at [675, 507] on button "Choose & Continue" at bounding box center [642, 516] width 160 height 41
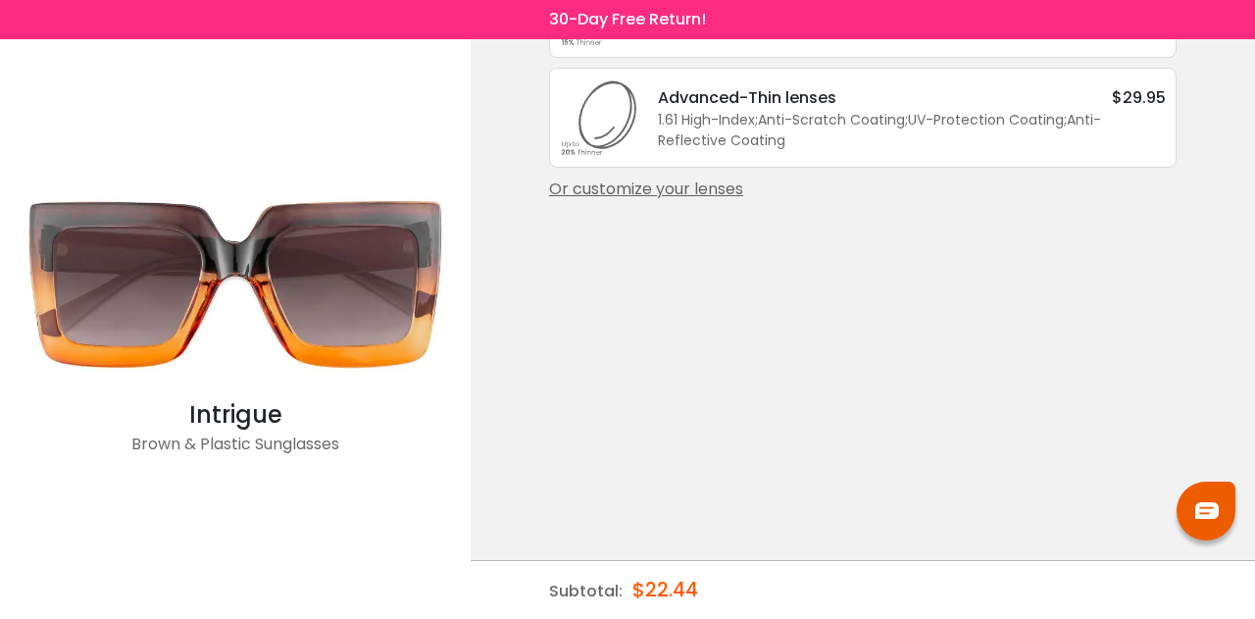
scroll to position [0, 0]
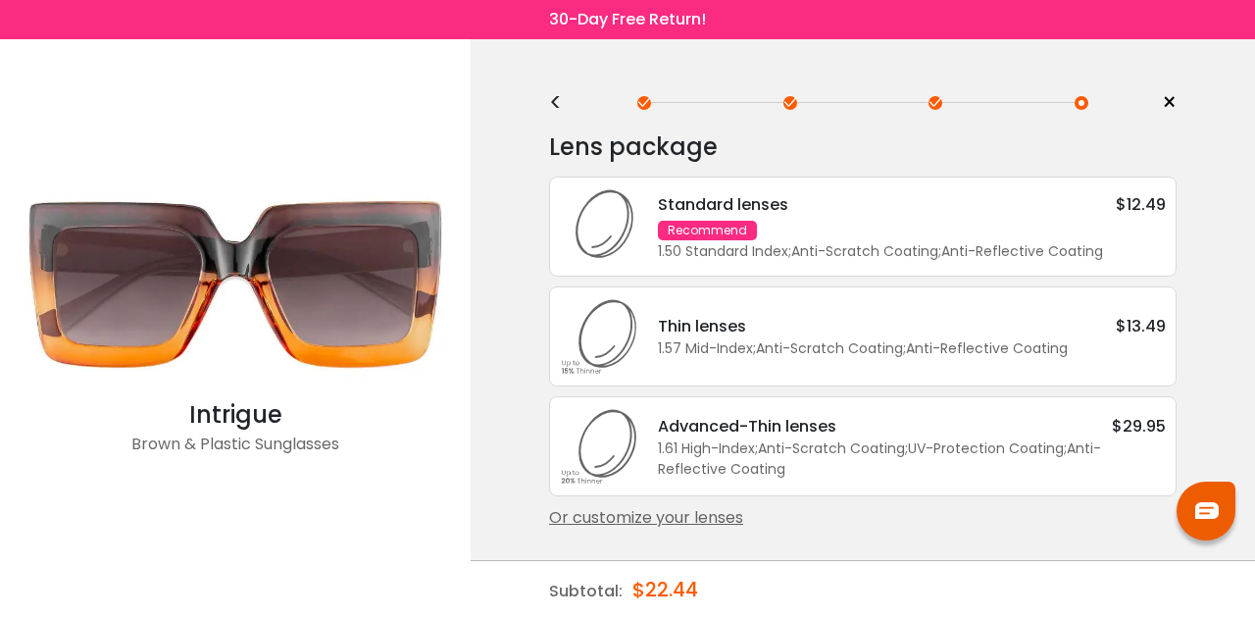
click at [890, 254] on div "1.50 Standard Index ; Anti-Scratch Coating ; Anti-Reflective Coating ;" at bounding box center [912, 251] width 508 height 21
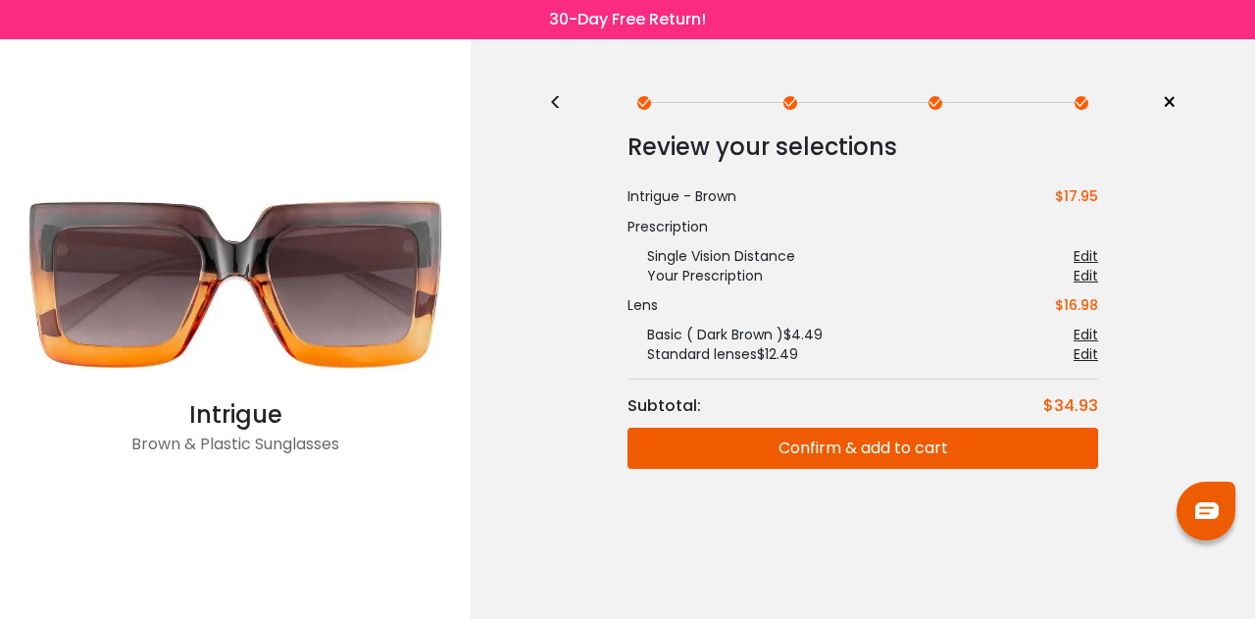
click at [775, 448] on button "Confirm & add to cart" at bounding box center [863, 448] width 471 height 41
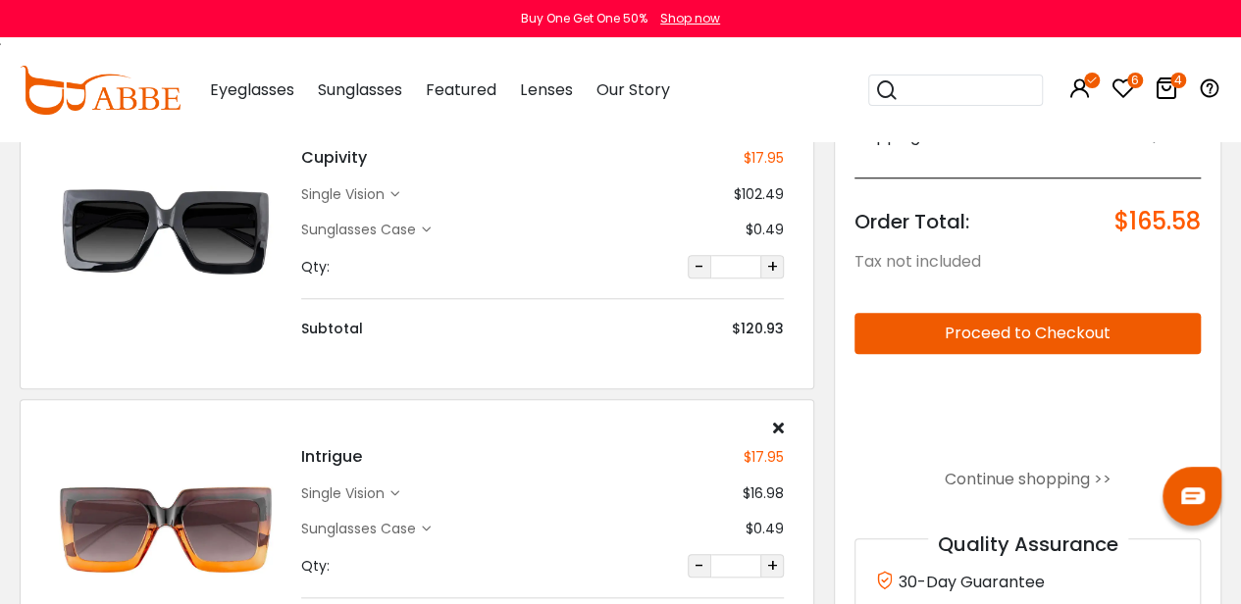
scroll to position [675, 0]
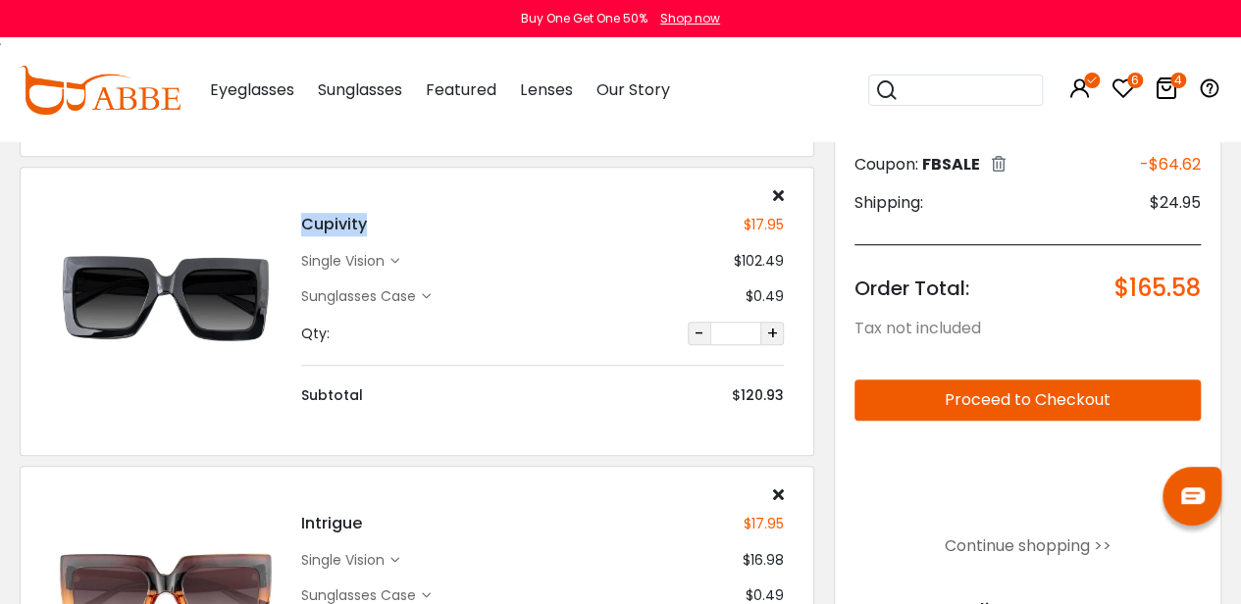
drag, startPoint x: 378, startPoint y: 222, endPoint x: 280, endPoint y: 205, distance: 98.5
click at [280, 205] on div "Cupivity $17.95 single vision $102.49 $0.49 Qty: -" at bounding box center [416, 296] width 753 height 219
copy h4 "Cupivity"
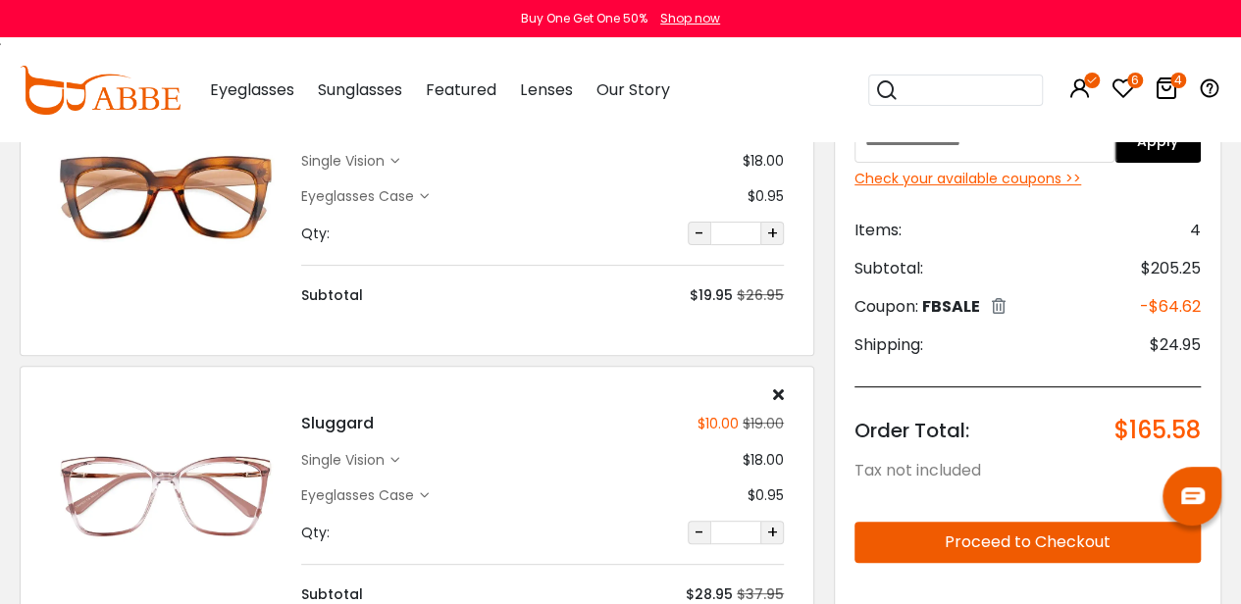
scroll to position [0, 0]
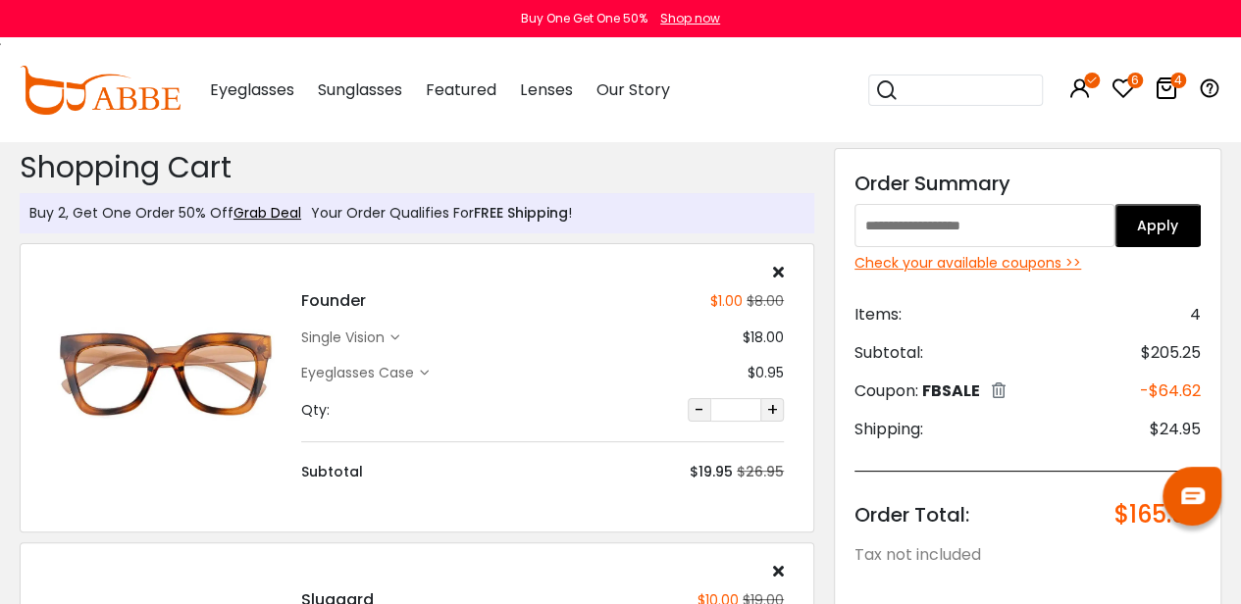
click at [953, 78] on input "search" at bounding box center [966, 90] width 137 height 29
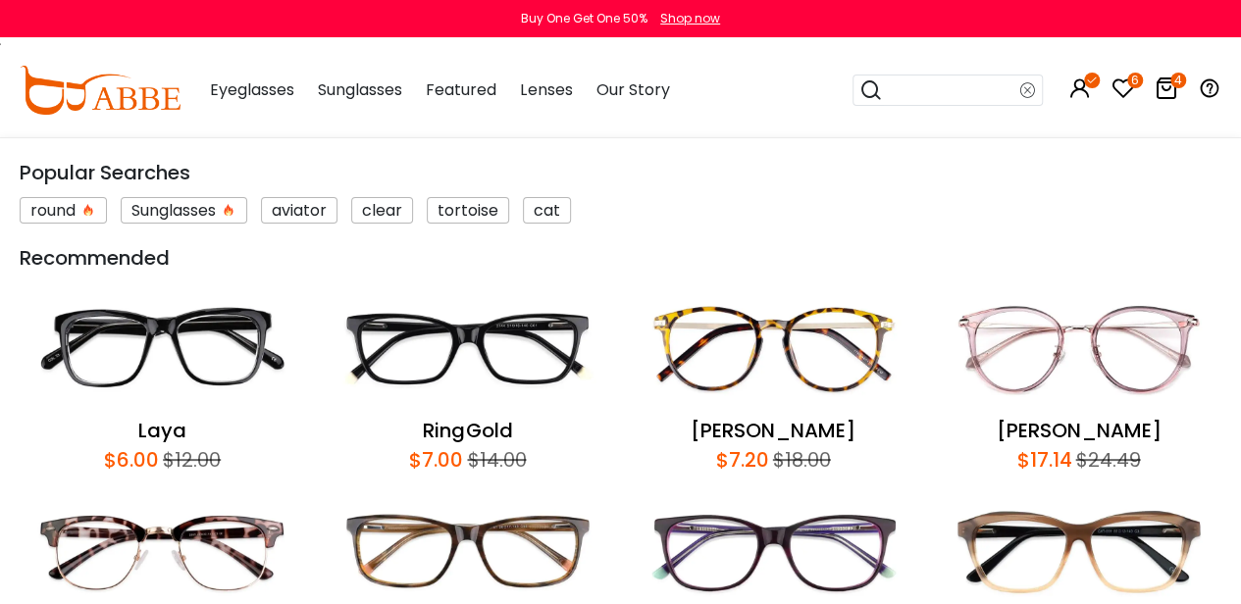
paste input "********"
type input "********"
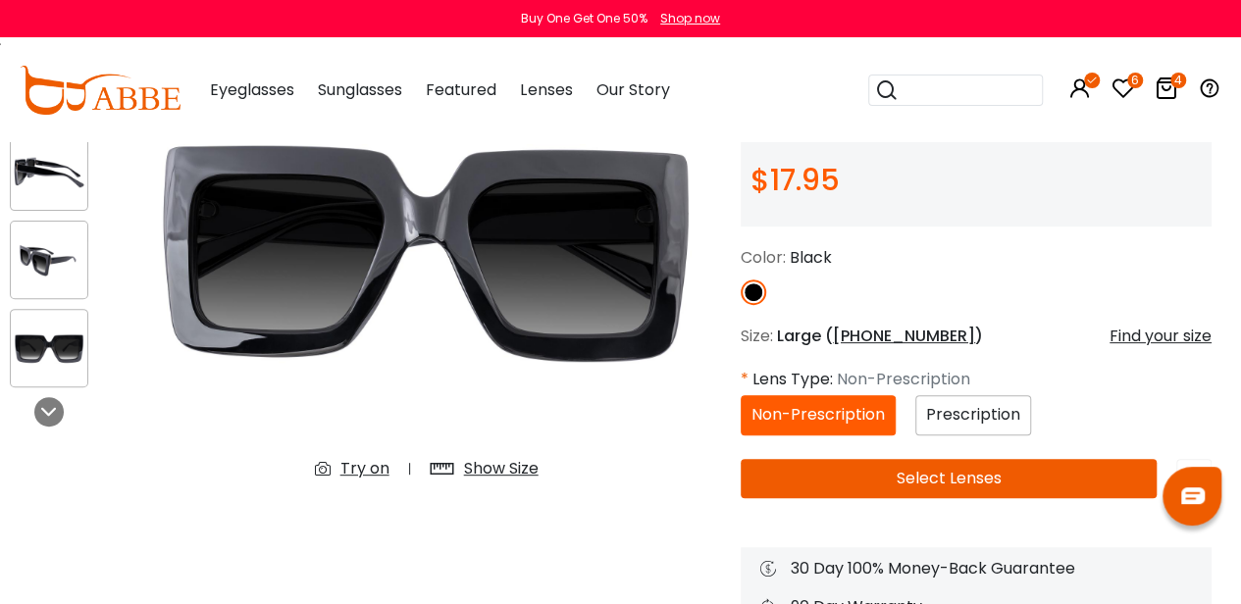
click at [945, 419] on span "Prescription" at bounding box center [973, 414] width 94 height 23
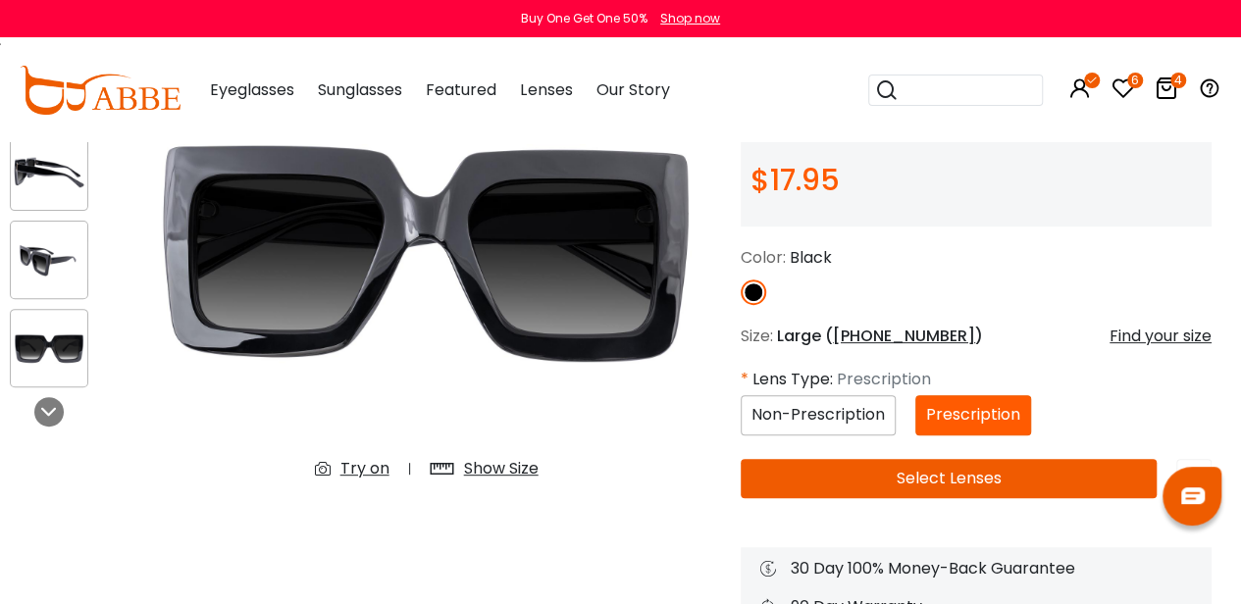
click at [918, 488] on button "Select Lenses" at bounding box center [948, 478] width 416 height 39
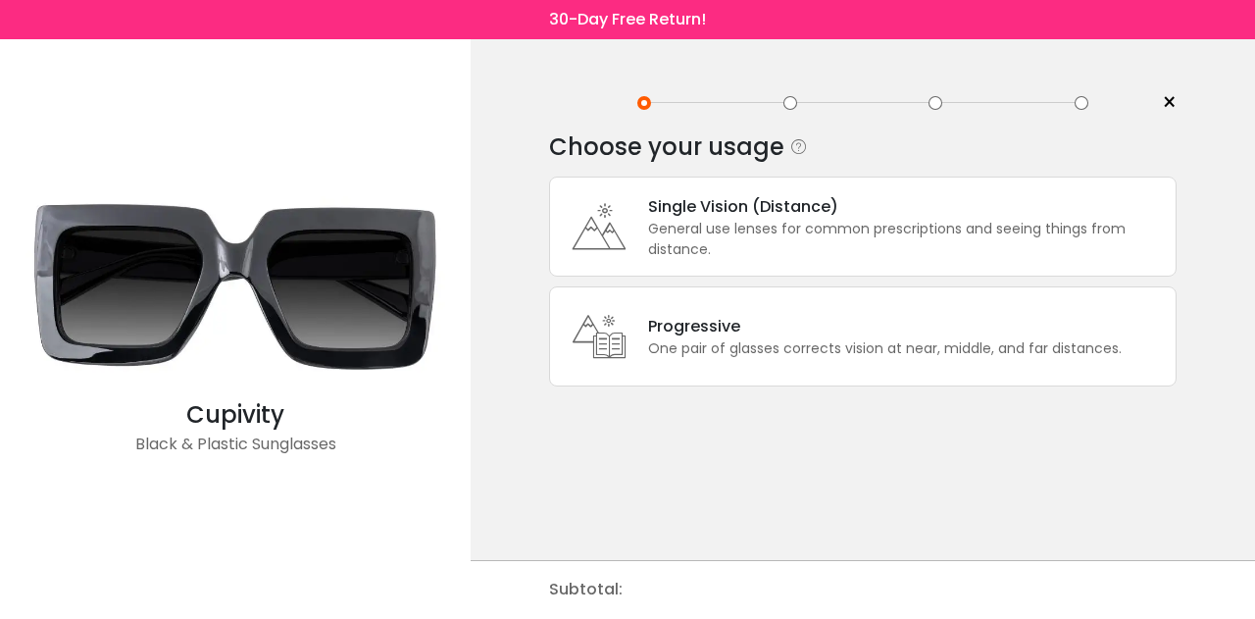
click at [771, 248] on div "General use lenses for common prescriptions and seeing things from distance." at bounding box center [907, 239] width 518 height 41
click at [654, 207] on div "Single Vision (Distance)" at bounding box center [907, 206] width 518 height 25
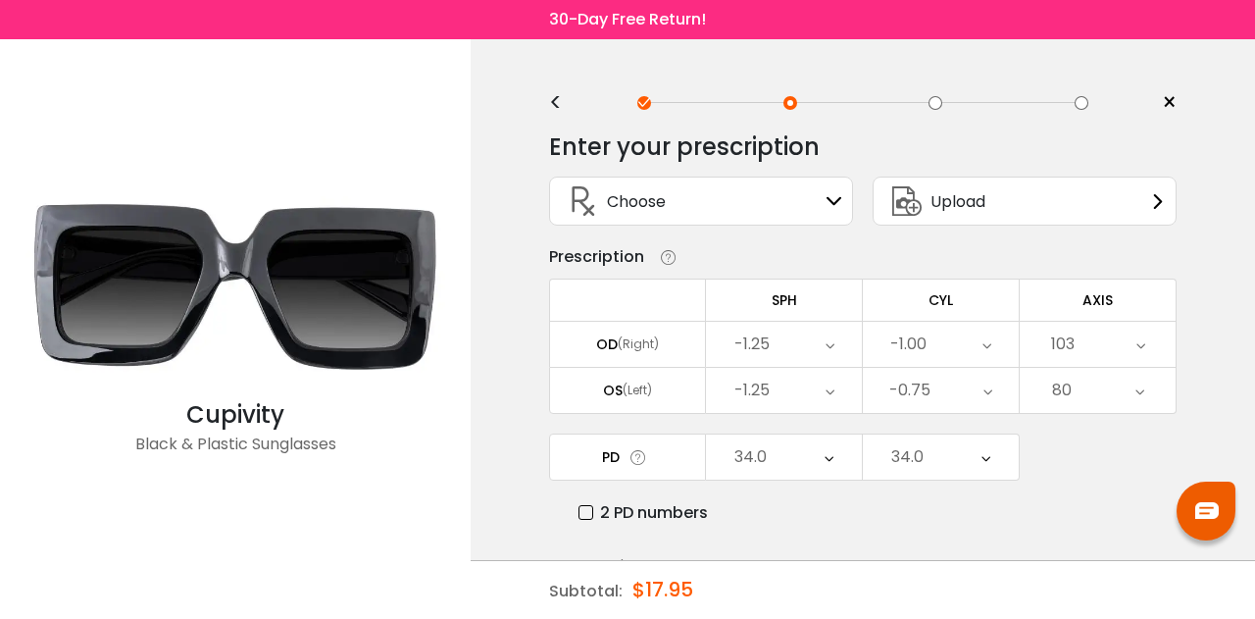
scroll to position [113, 0]
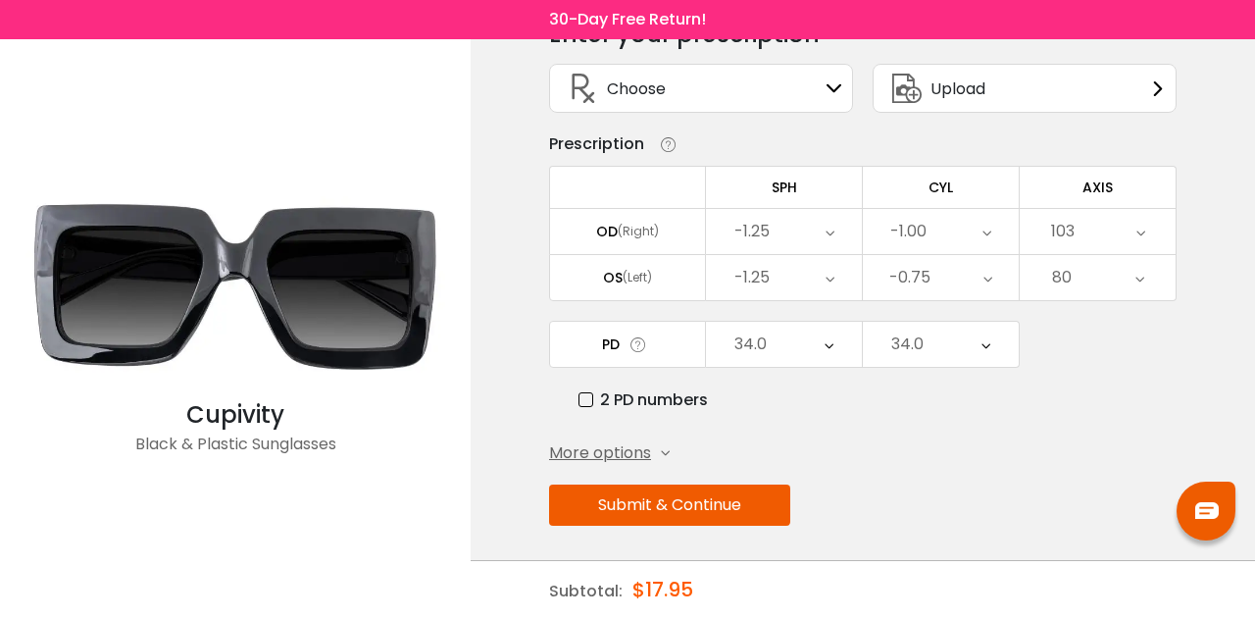
click at [702, 485] on button "Submit & Continue" at bounding box center [669, 504] width 241 height 41
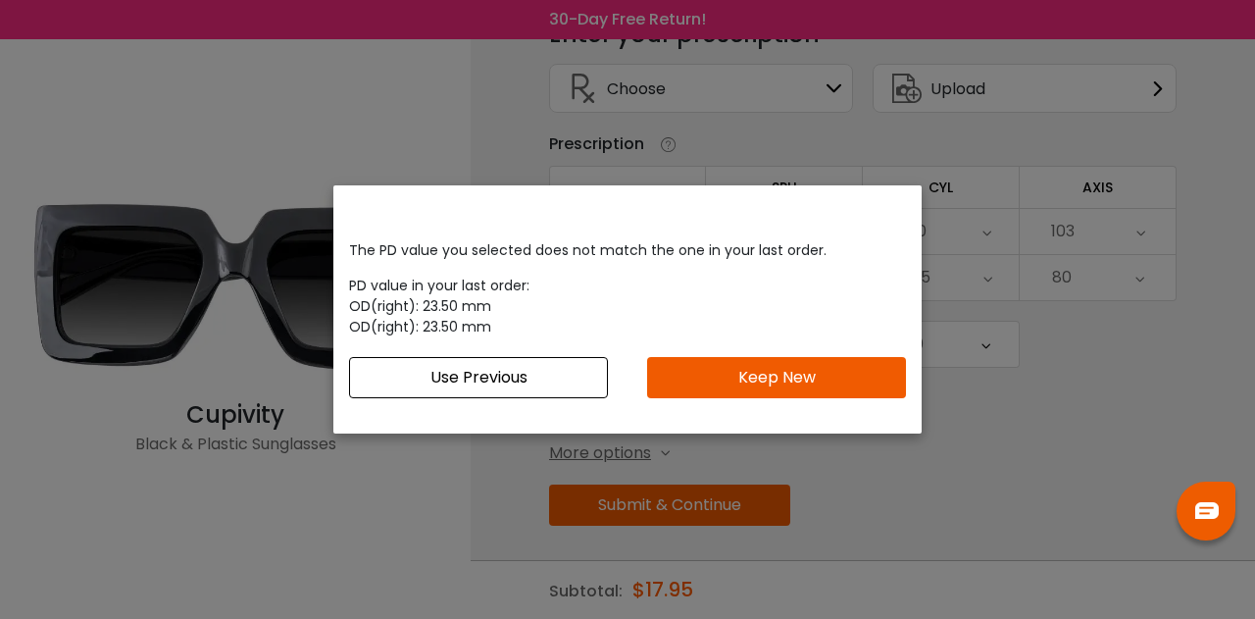
click at [735, 376] on button "Keep New" at bounding box center [776, 377] width 259 height 41
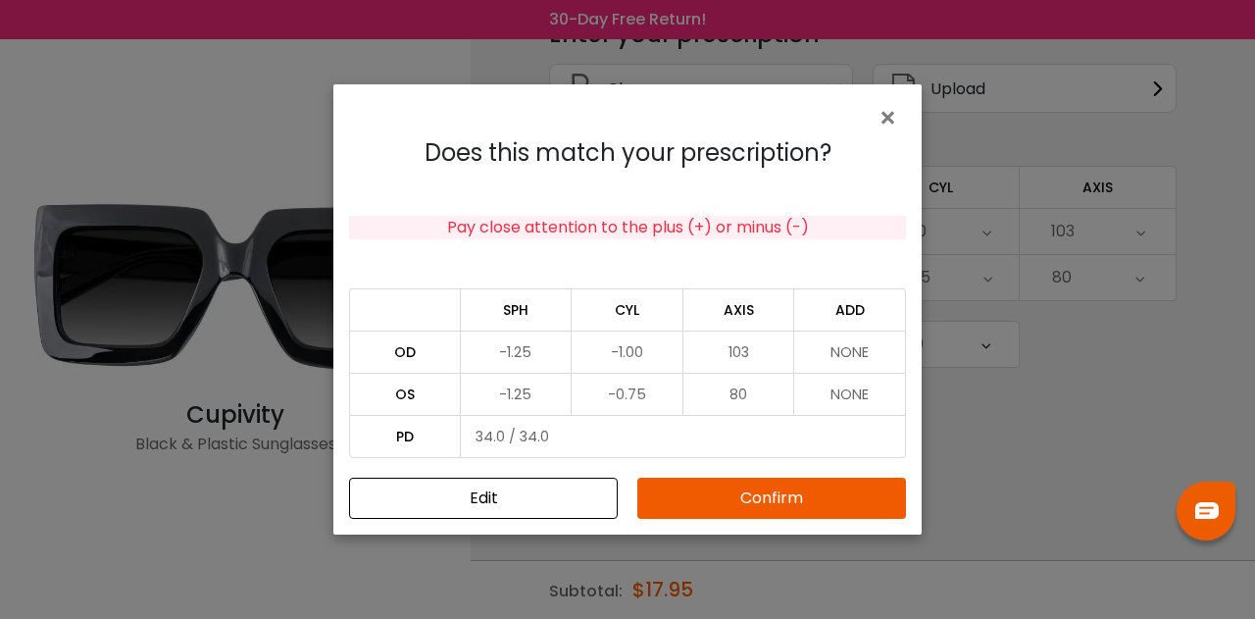
click at [671, 505] on button "Confirm" at bounding box center [771, 498] width 269 height 41
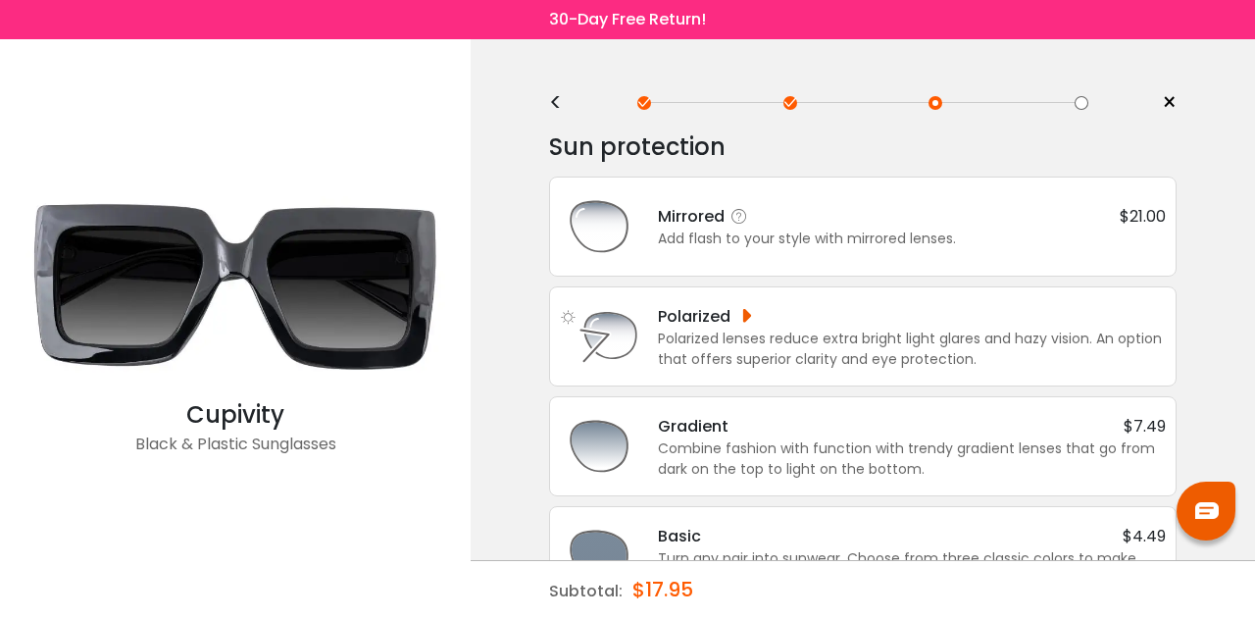
scroll to position [63, 0]
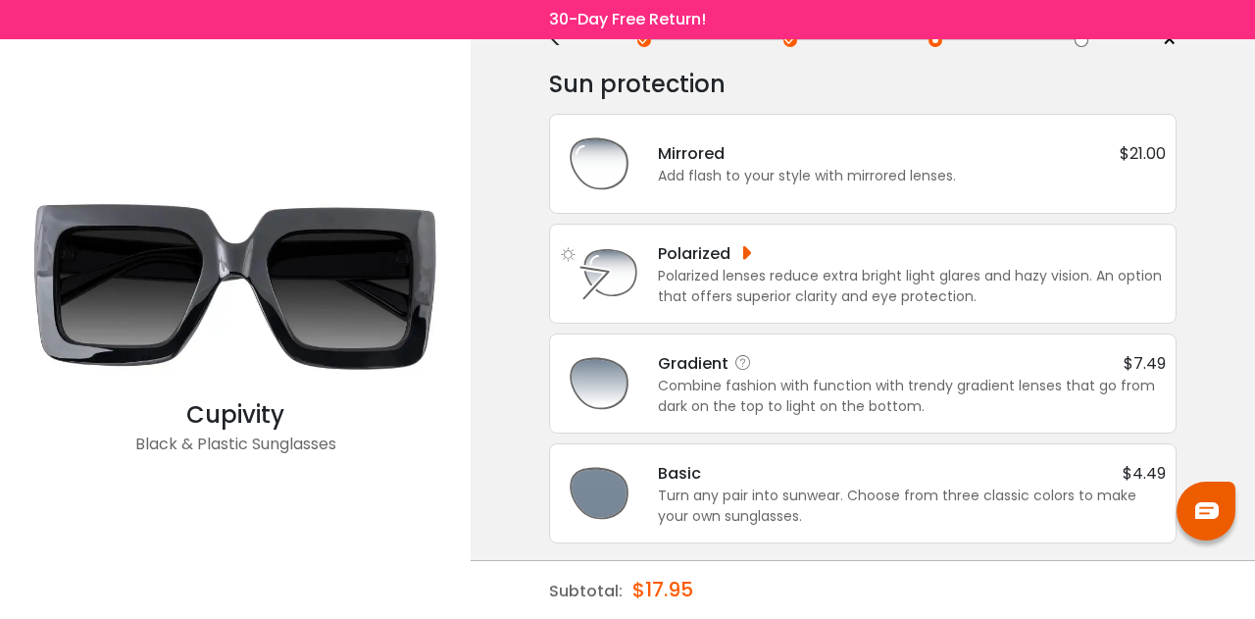
click at [715, 418] on div "Gradient $7.49 Combine fashion with function with trendy gradient lenses that g…" at bounding box center [863, 383] width 606 height 78
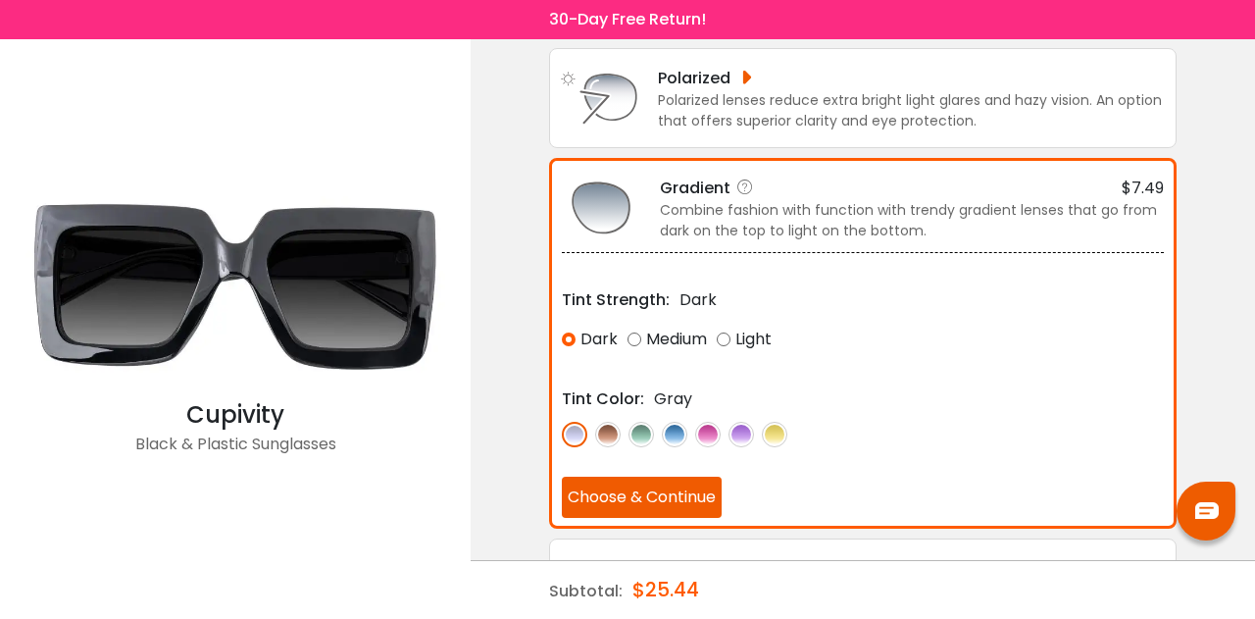
scroll to position [269, 0]
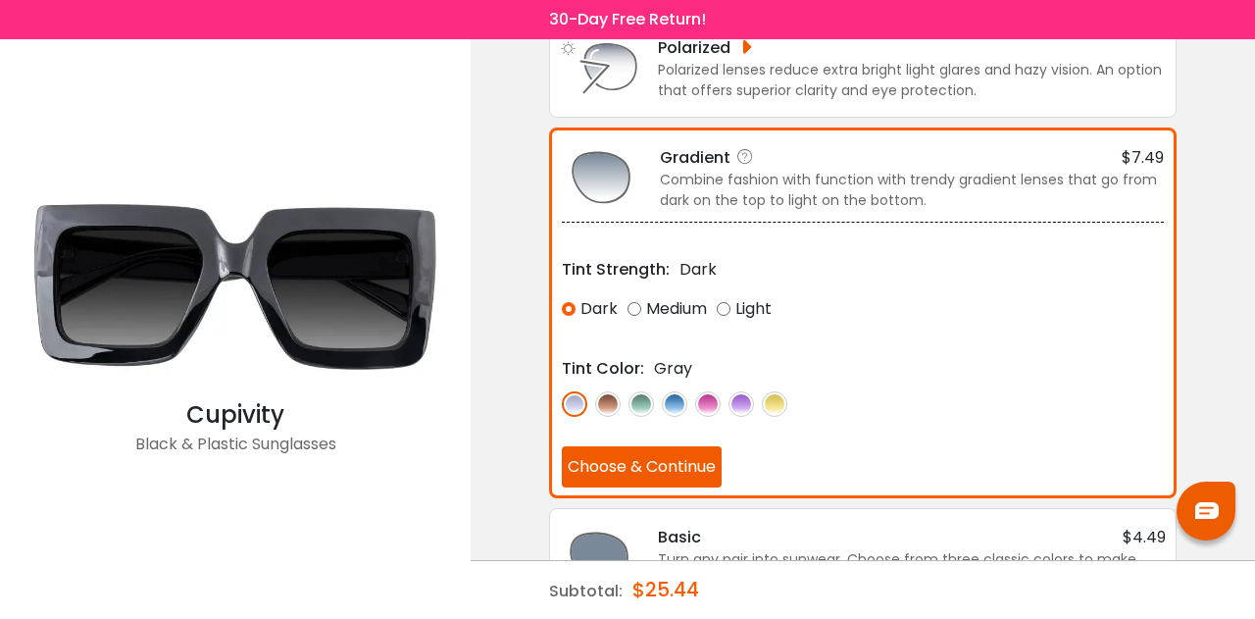
click at [614, 391] on img at bounding box center [607, 403] width 25 height 25
click at [583, 391] on img at bounding box center [574, 403] width 25 height 25
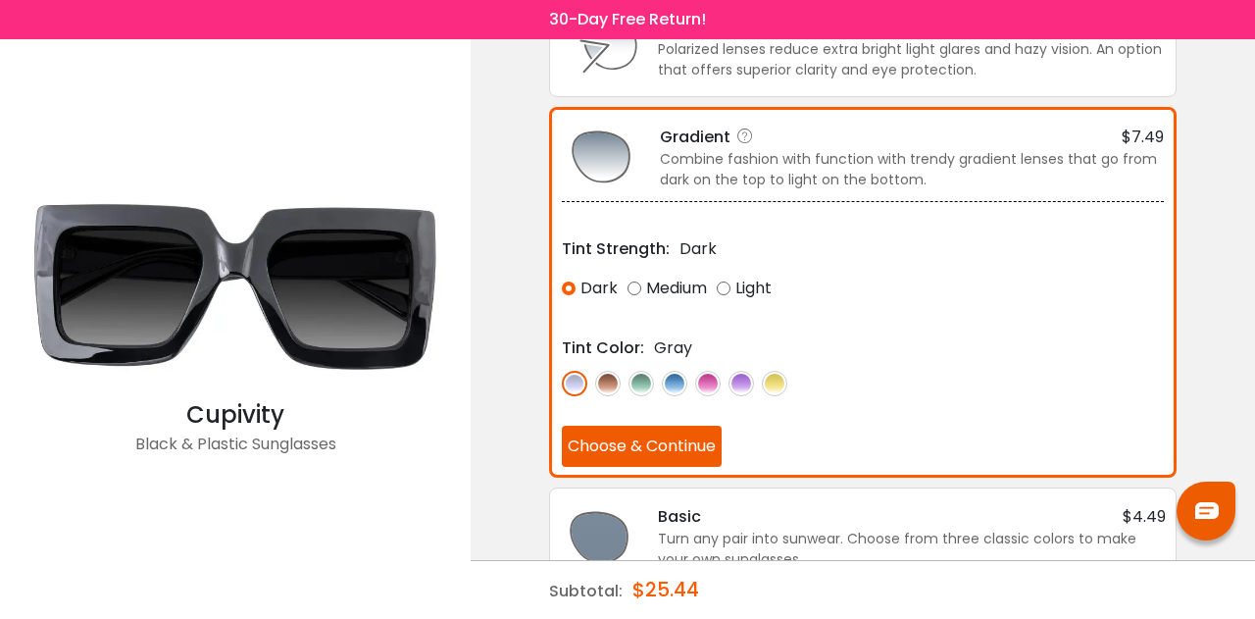
click at [622, 442] on button "Choose & Continue" at bounding box center [642, 446] width 160 height 41
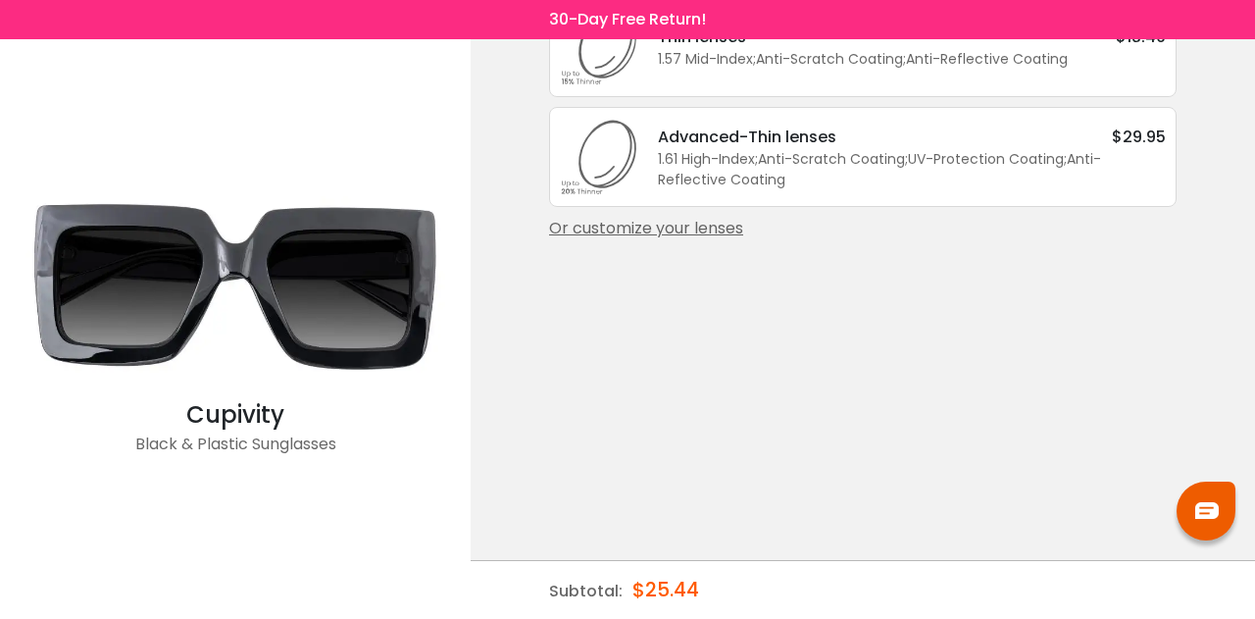
scroll to position [0, 0]
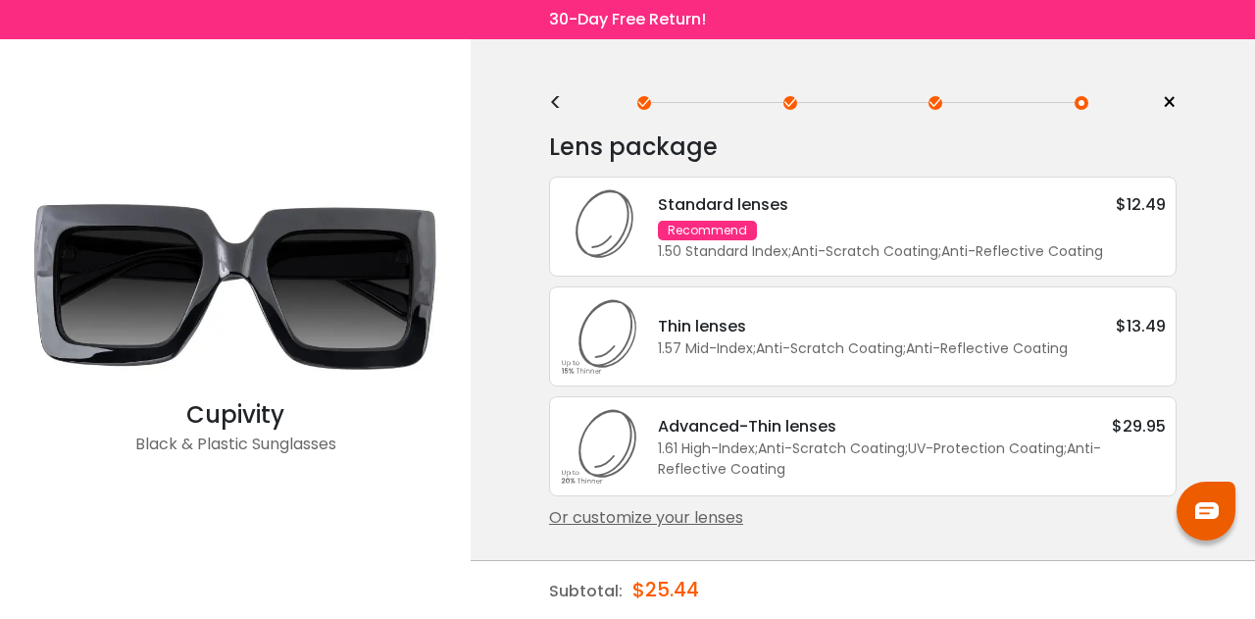
click at [853, 261] on div "Standard lenses $12.49 Recommend 1.50 Standard Index ; Anti-Scratch Coating ; A…" at bounding box center [863, 227] width 628 height 100
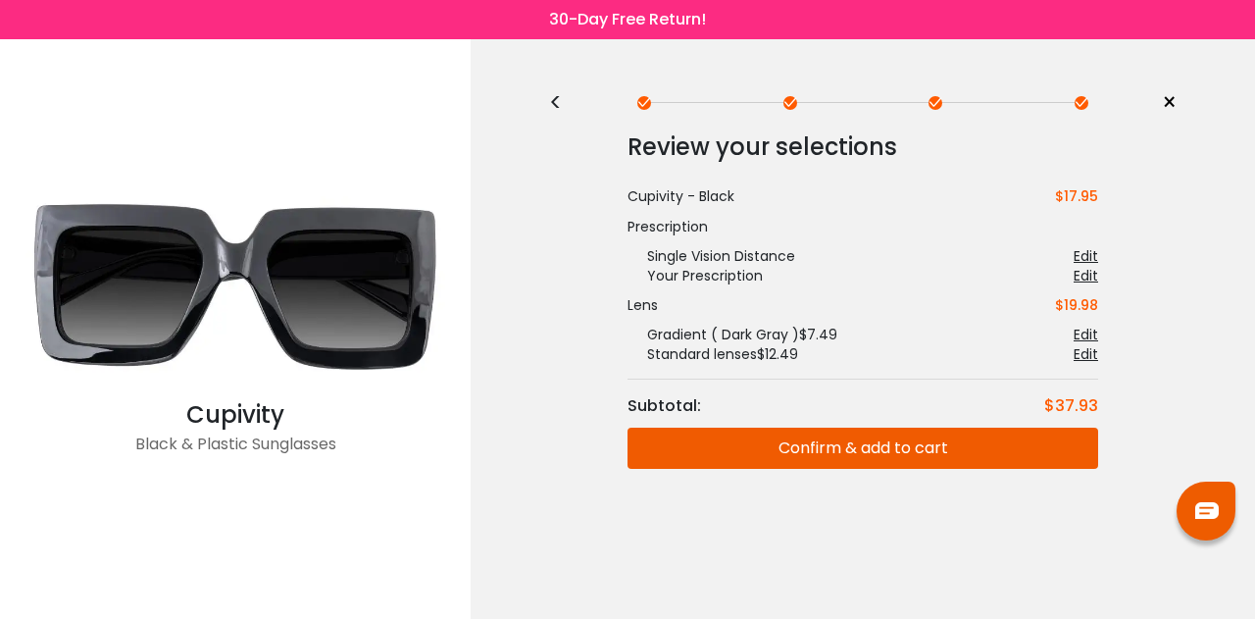
click at [842, 448] on button "Confirm & add to cart" at bounding box center [863, 448] width 471 height 41
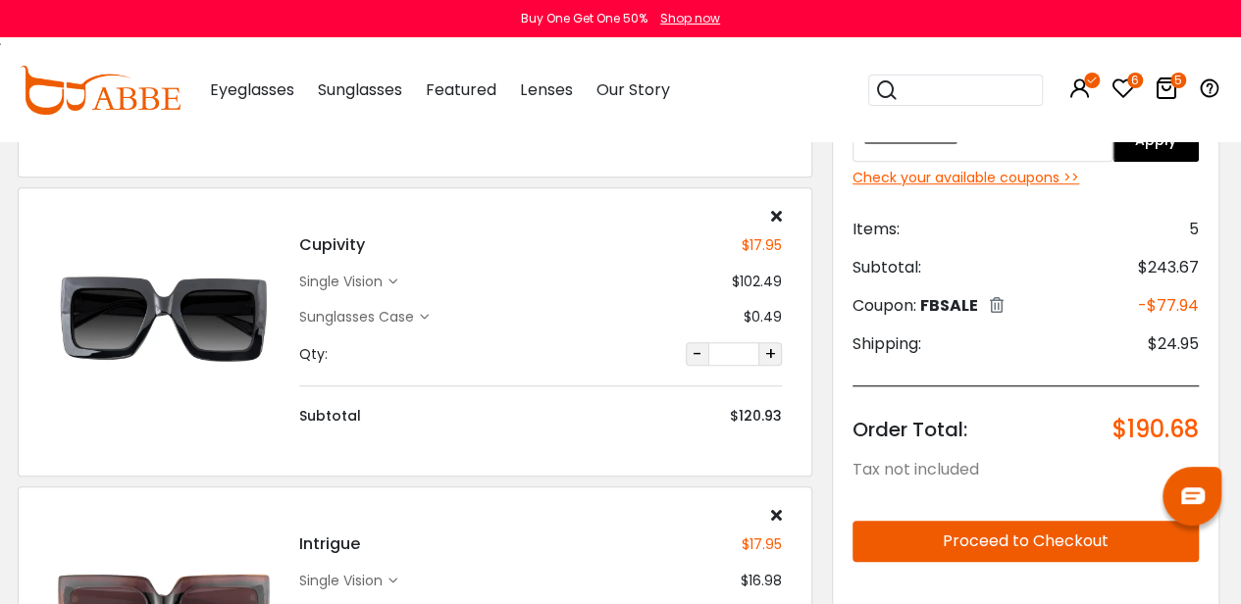
scroll to position [594, 2]
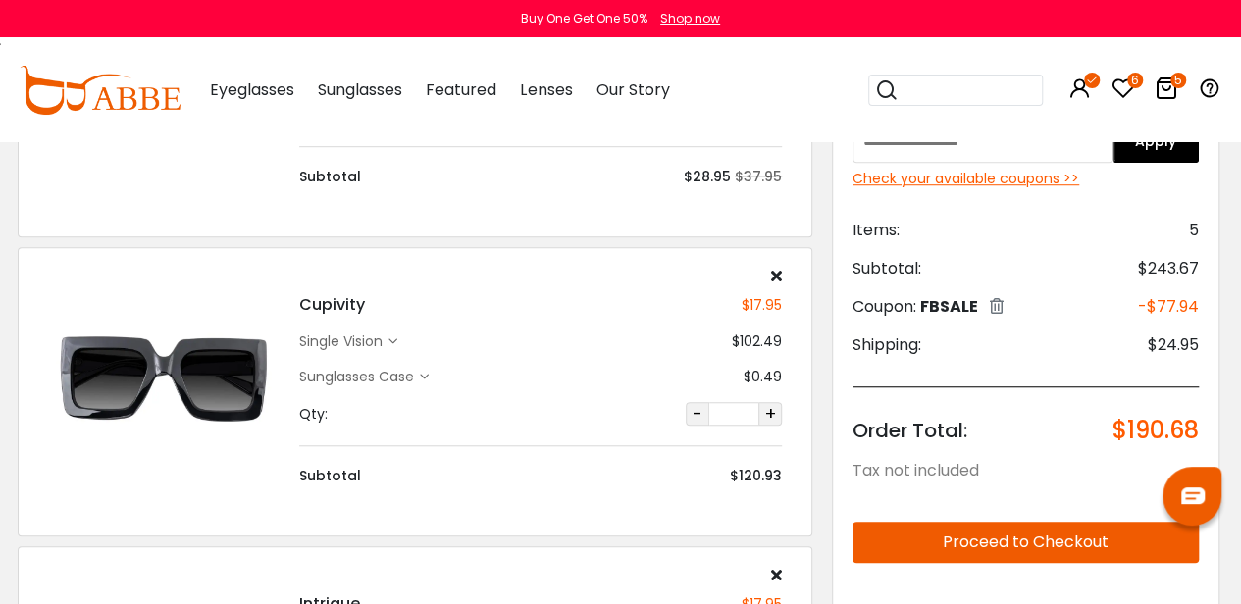
click at [783, 281] on div "Cupivity $17.95 single vision $102.49 Sunglasses Case $0.49" at bounding box center [540, 377] width 502 height 219
click at [777, 272] on icon at bounding box center [776, 276] width 11 height 16
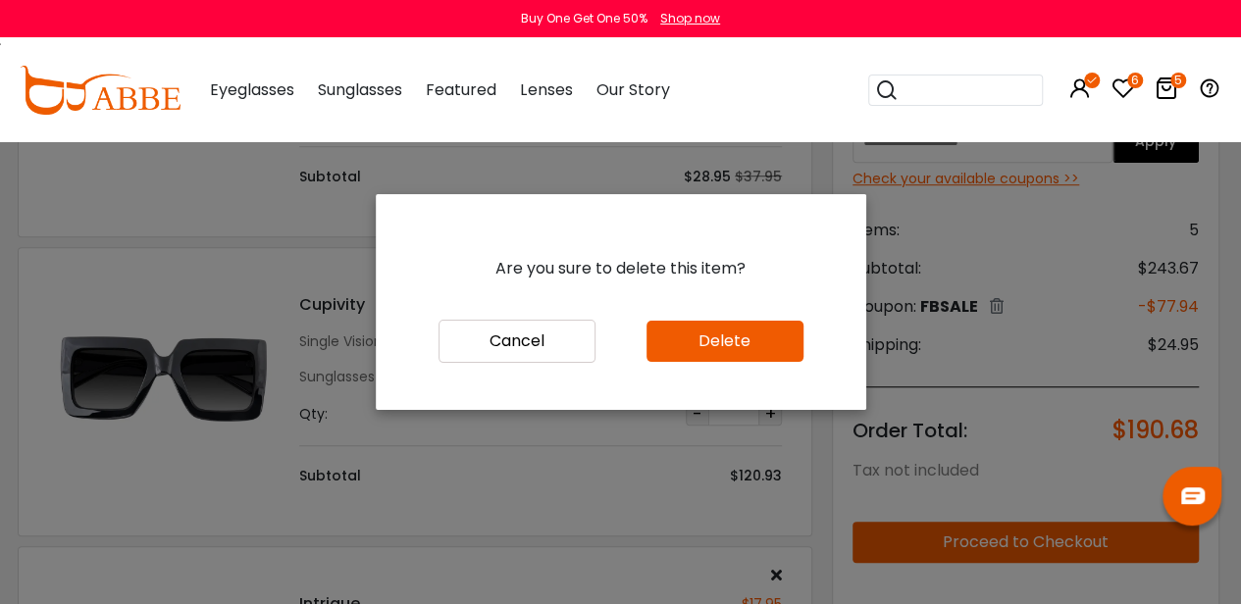
click at [704, 351] on button "Delete" at bounding box center [724, 341] width 157 height 41
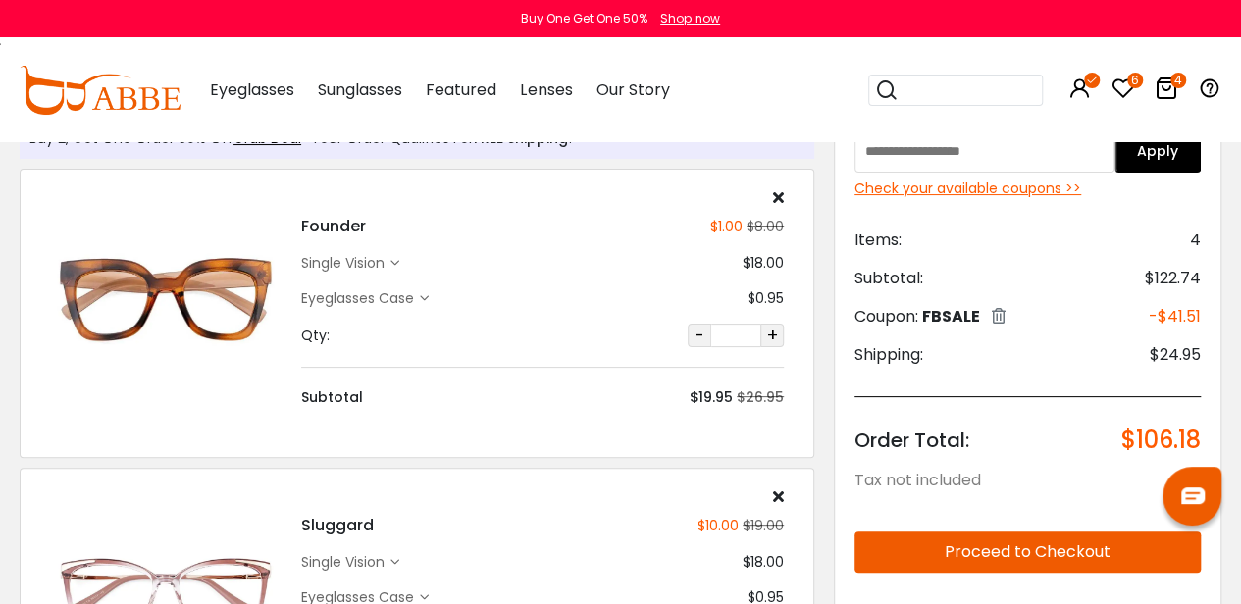
scroll to position [57, 0]
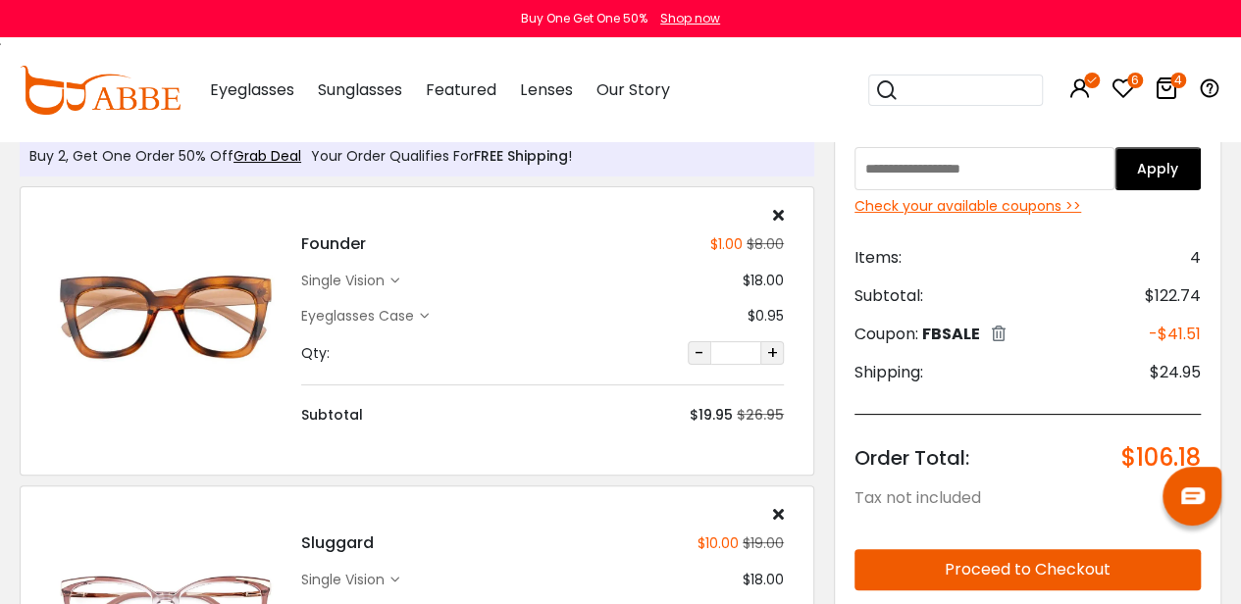
click at [996, 205] on div "Check your available coupons >>" at bounding box center [1027, 206] width 346 height 21
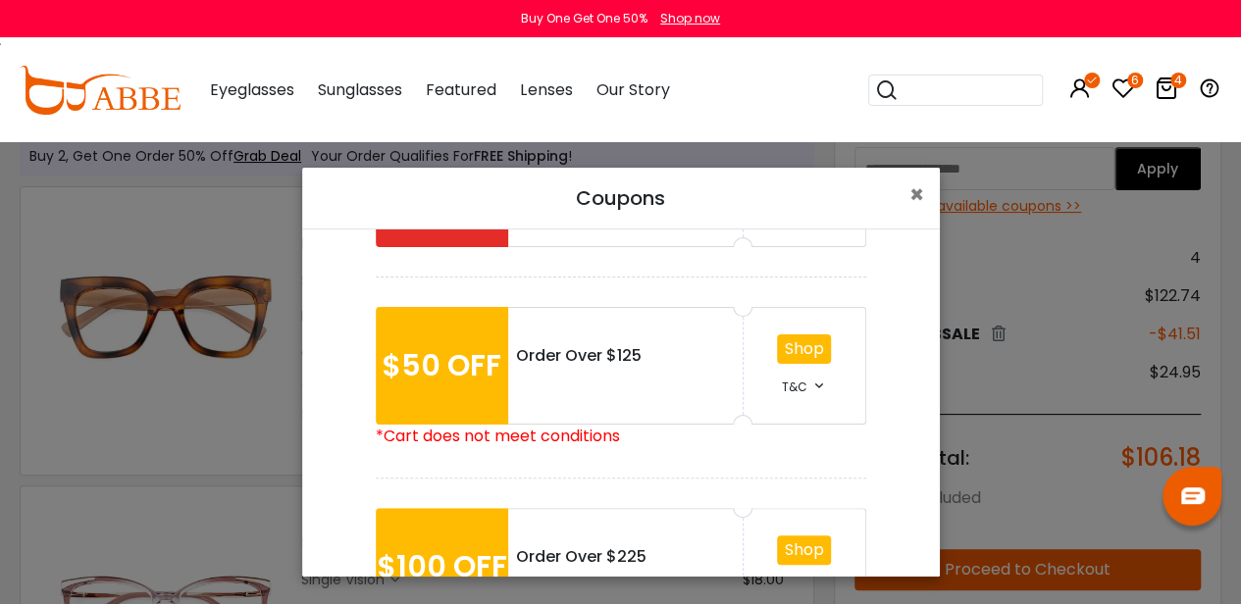
scroll to position [343, 0]
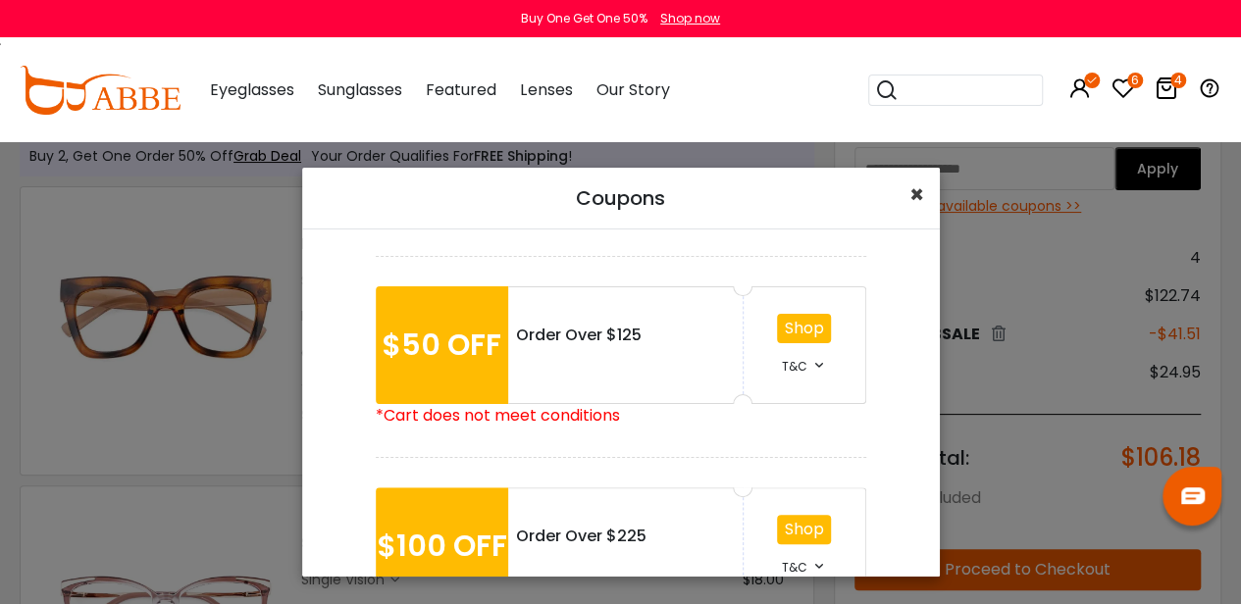
click at [914, 197] on span "×" at bounding box center [916, 194] width 15 height 32
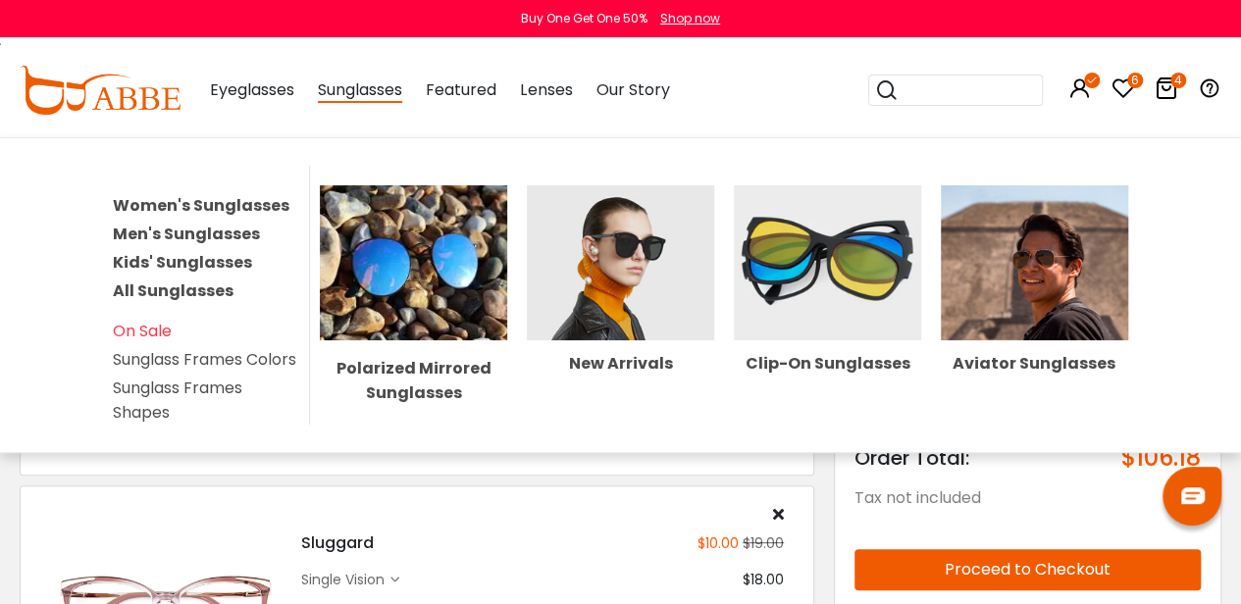
click at [213, 209] on link "Women's Sunglasses" at bounding box center [201, 205] width 177 height 23
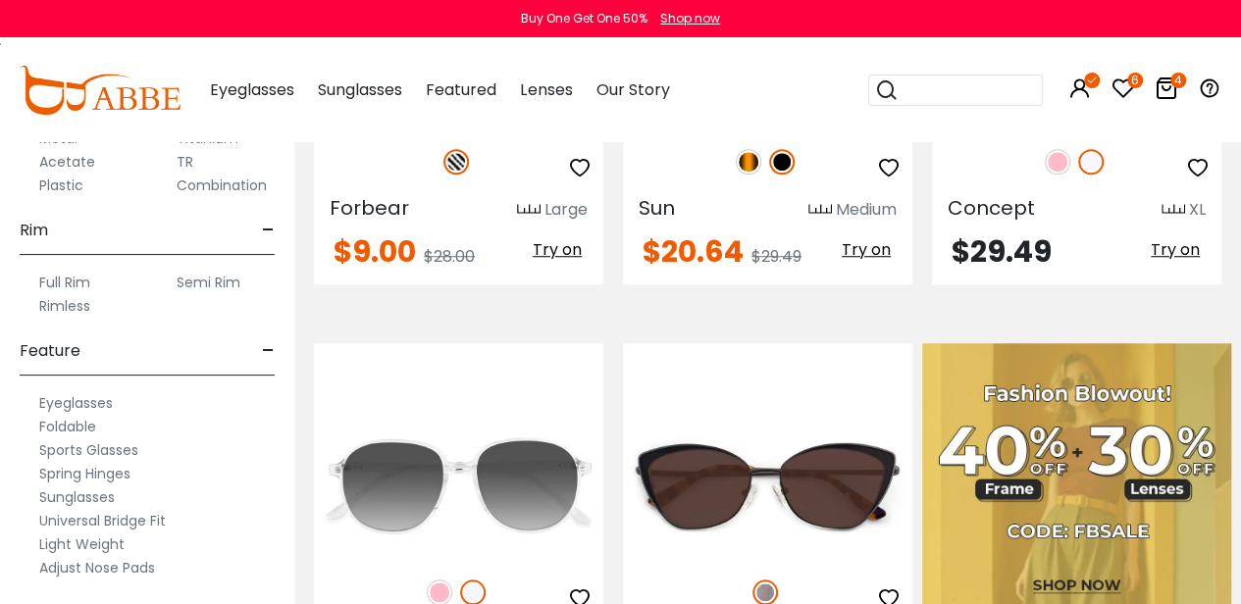
scroll to position [983, 0]
click at [84, 499] on label "Sunglasses" at bounding box center [77, 500] width 76 height 24
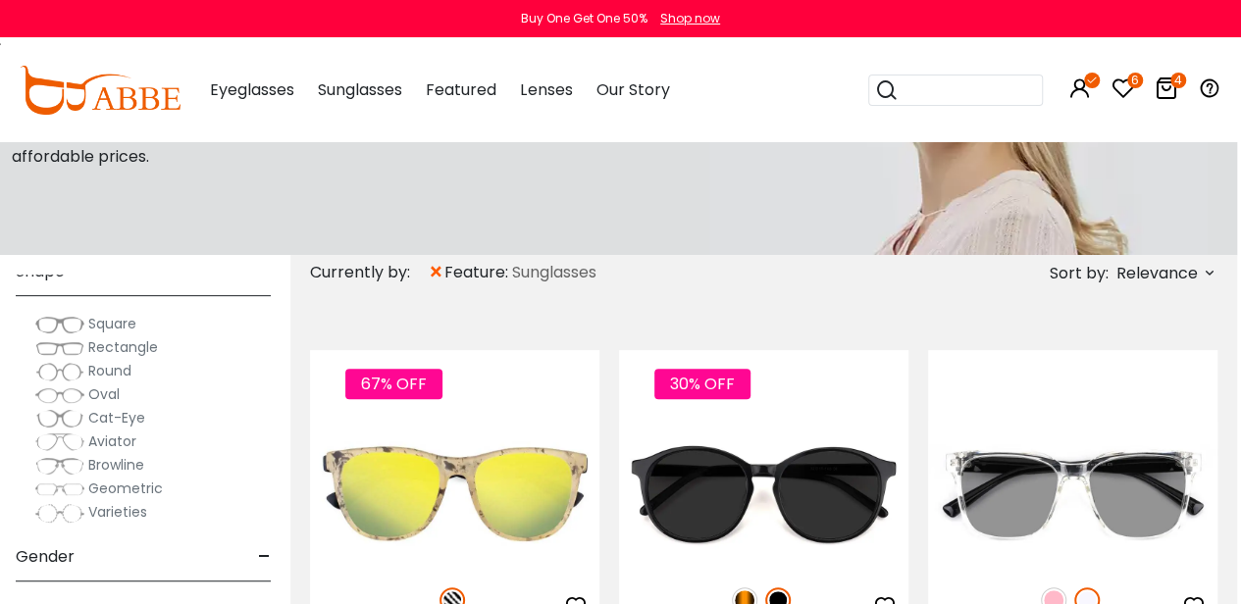
scroll to position [268, 0]
click at [102, 416] on span "Cat-Eye" at bounding box center [116, 417] width 57 height 20
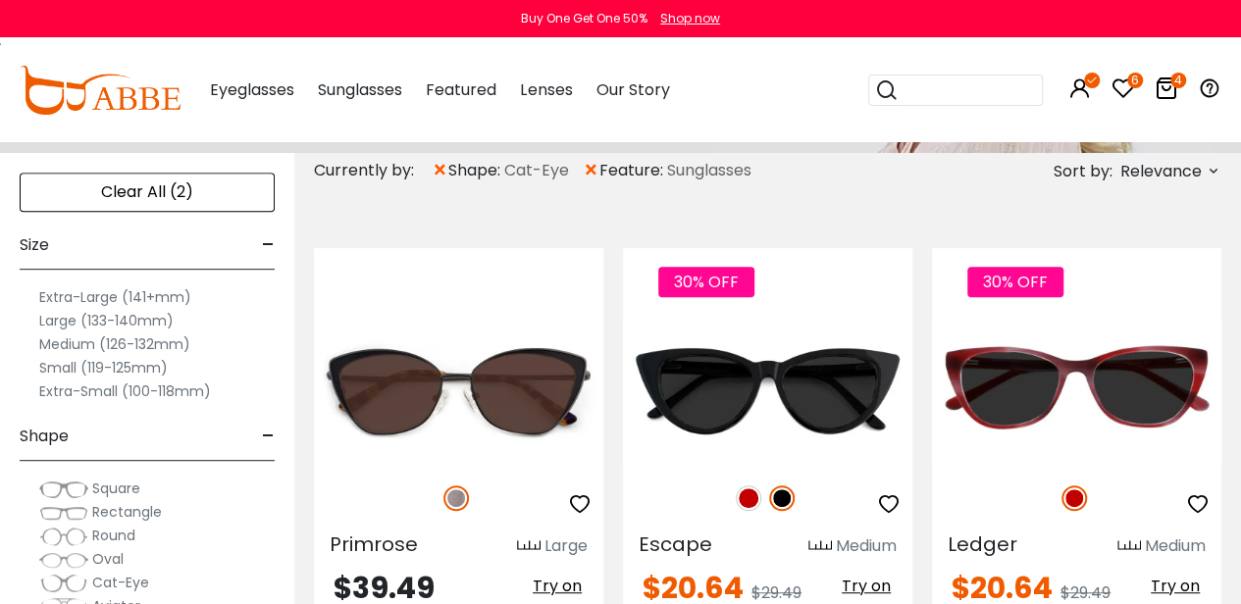
click at [1143, 164] on span "Relevance" at bounding box center [1160, 171] width 81 height 35
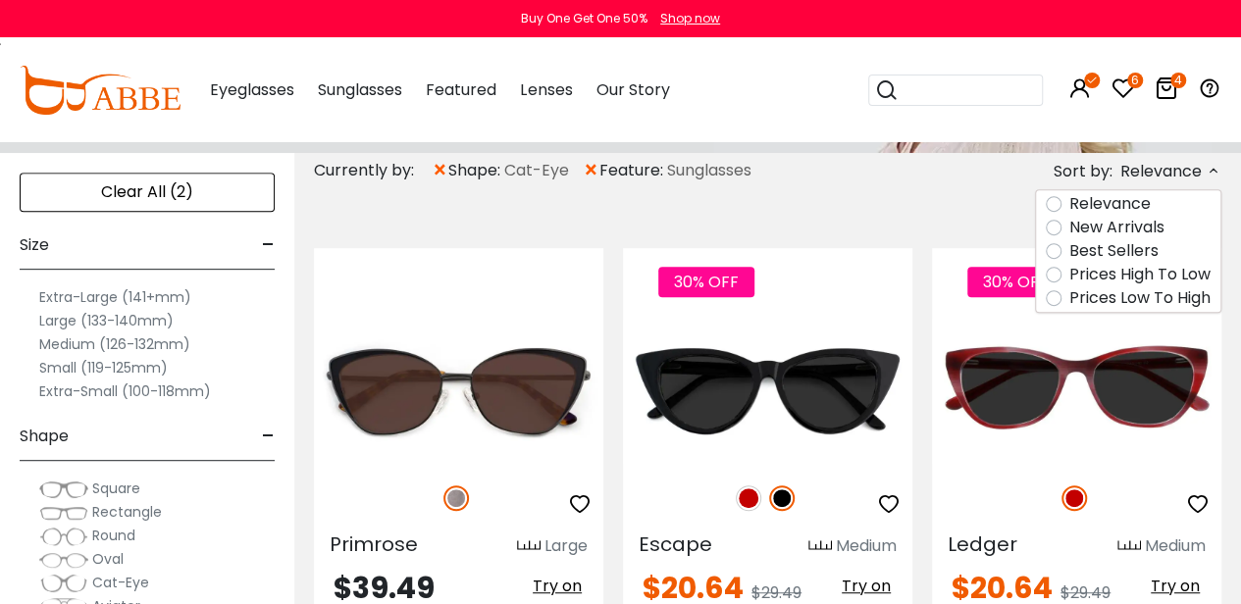
click at [1132, 301] on label "Prices Low To High" at bounding box center [1139, 298] width 141 height 24
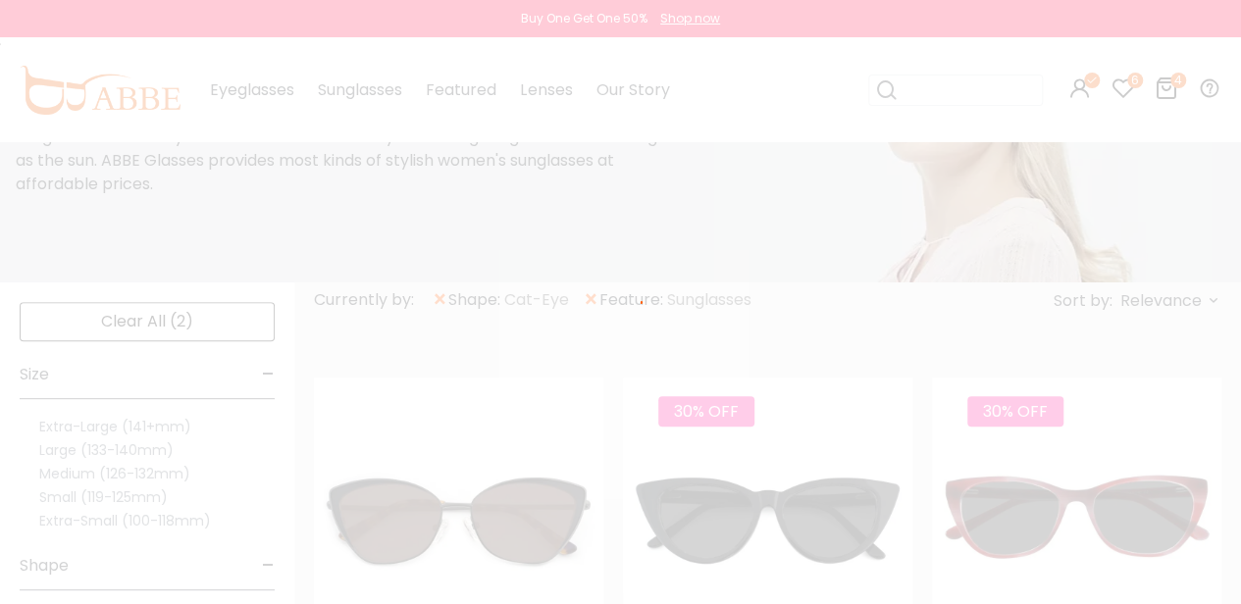
scroll to position [159, 0]
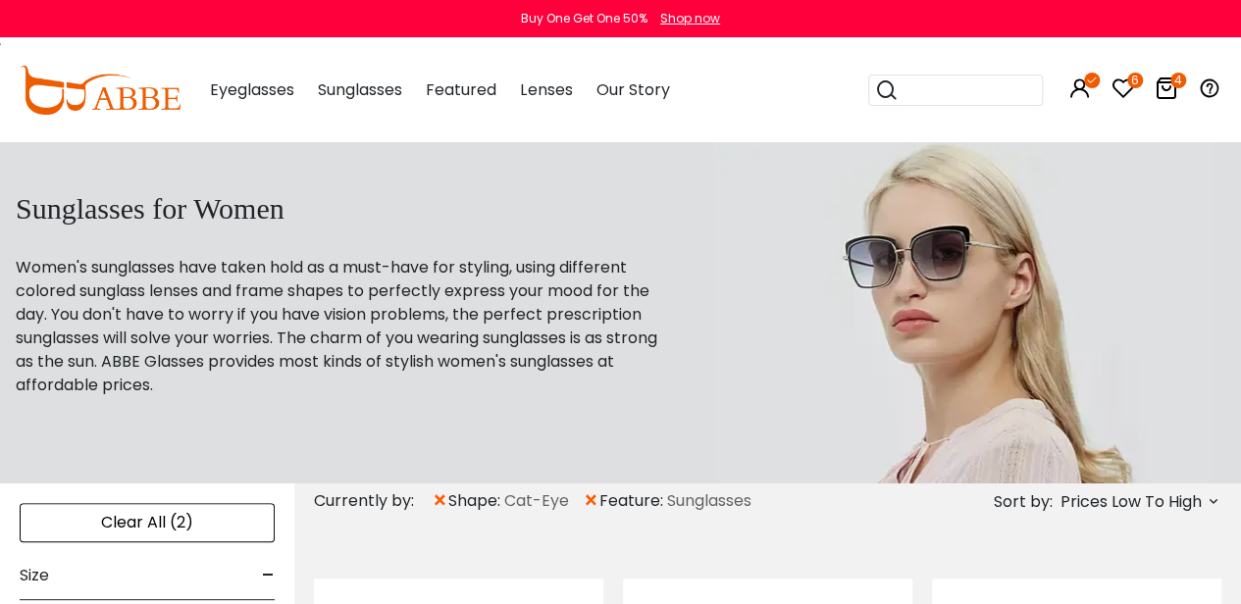
scroll to position [2, 0]
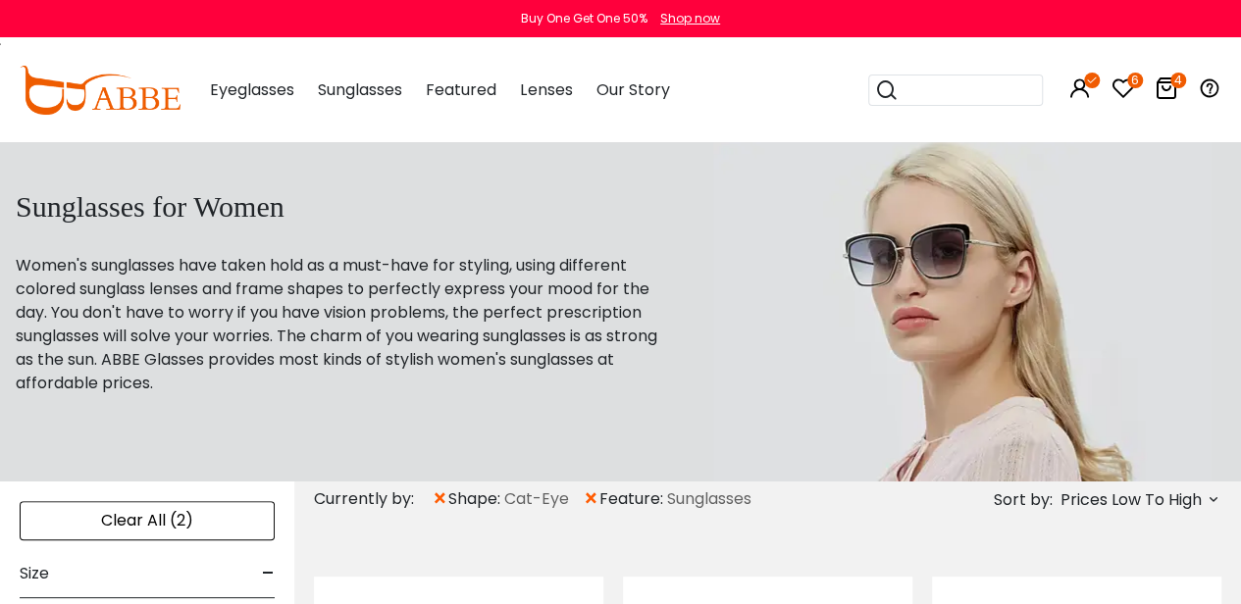
click at [441, 495] on span "×" at bounding box center [439, 499] width 17 height 35
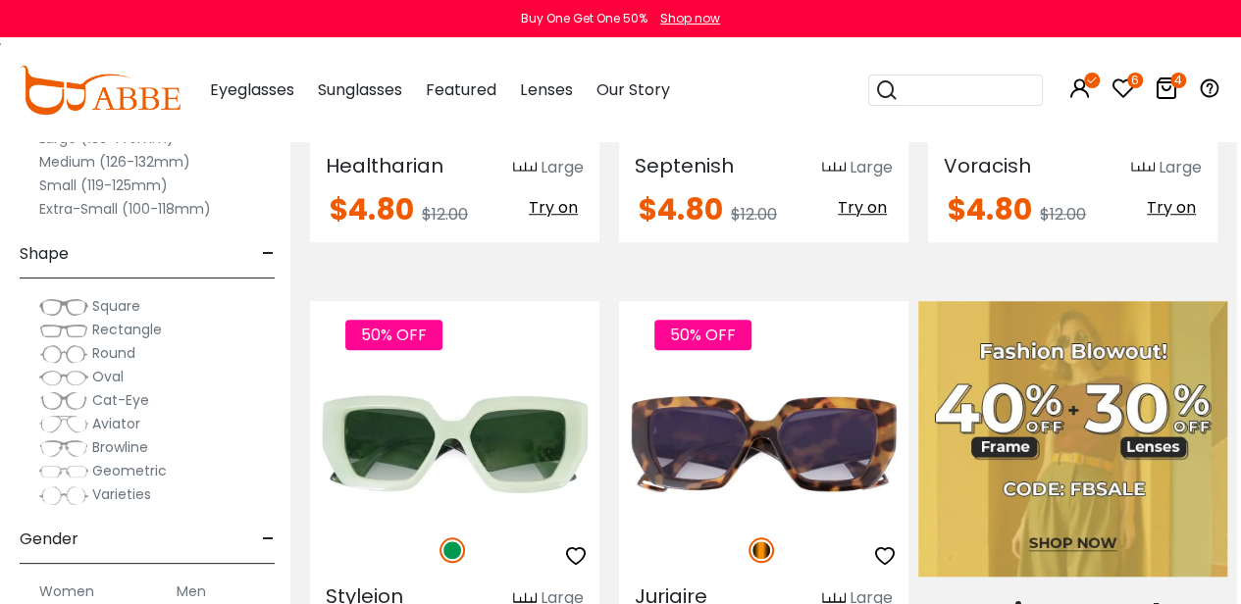
scroll to position [712, 4]
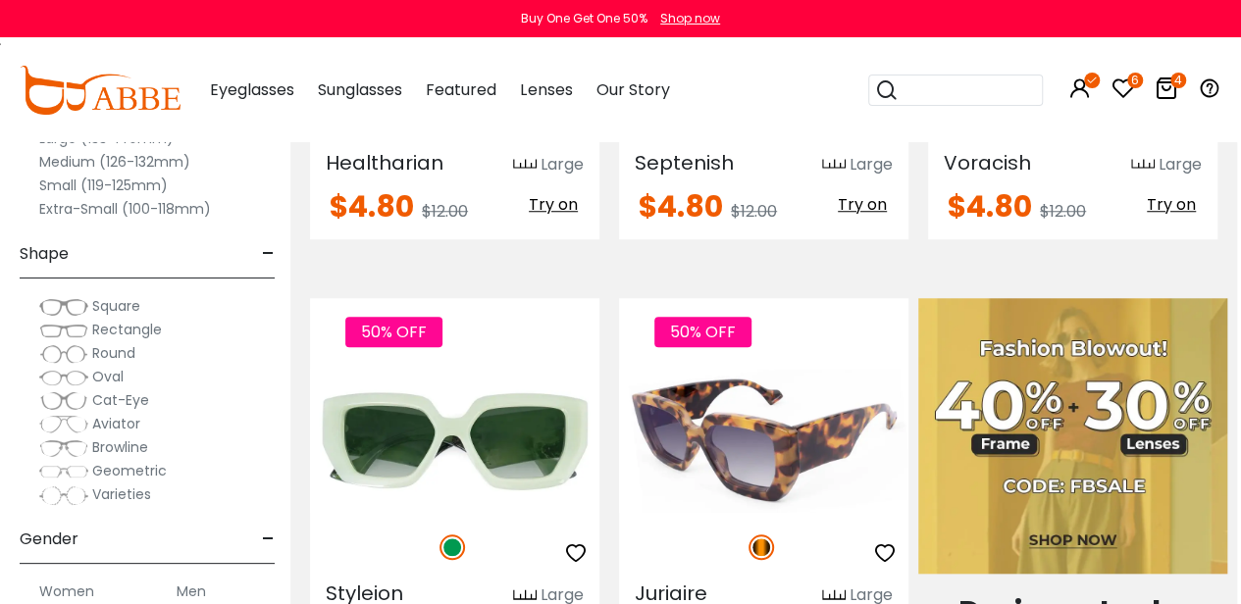
click at [796, 431] on img at bounding box center [763, 441] width 289 height 144
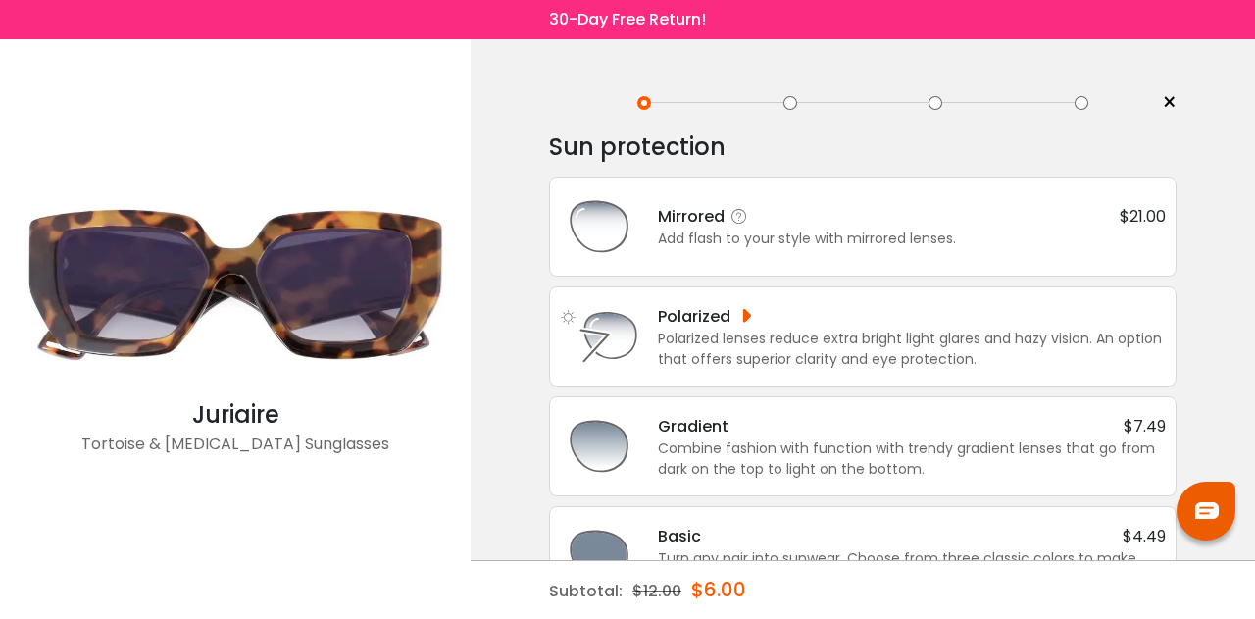
scroll to position [63, 0]
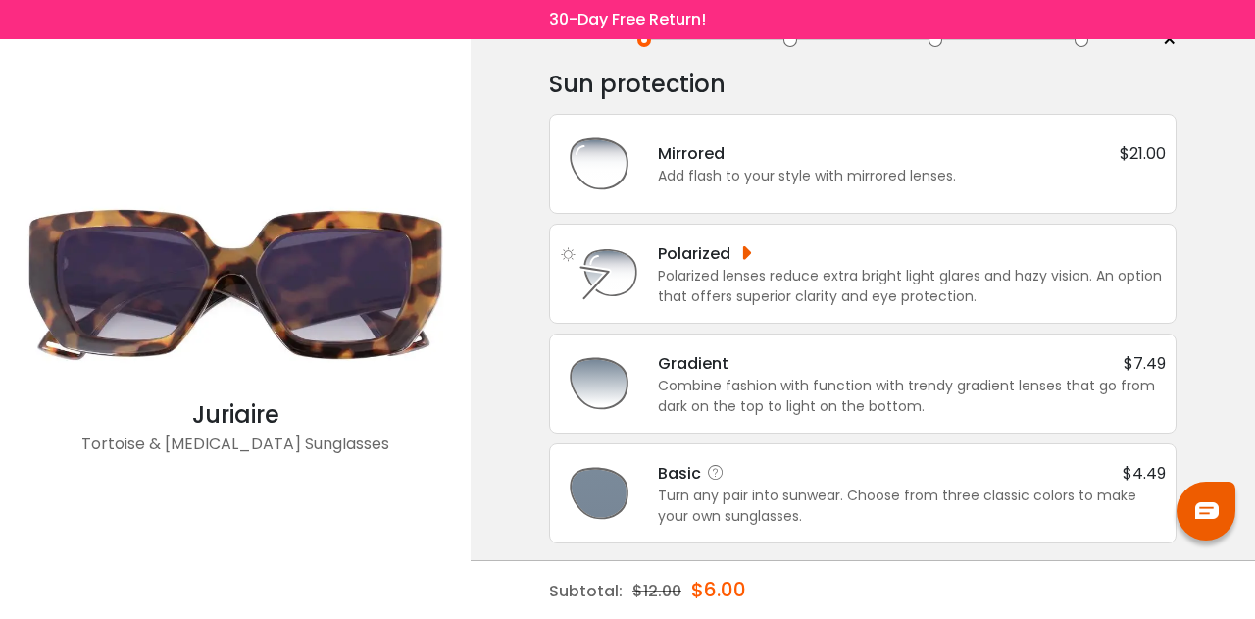
click at [779, 519] on div "Turn any pair into sunwear. Choose from three classic colors to make your own s…" at bounding box center [912, 505] width 508 height 41
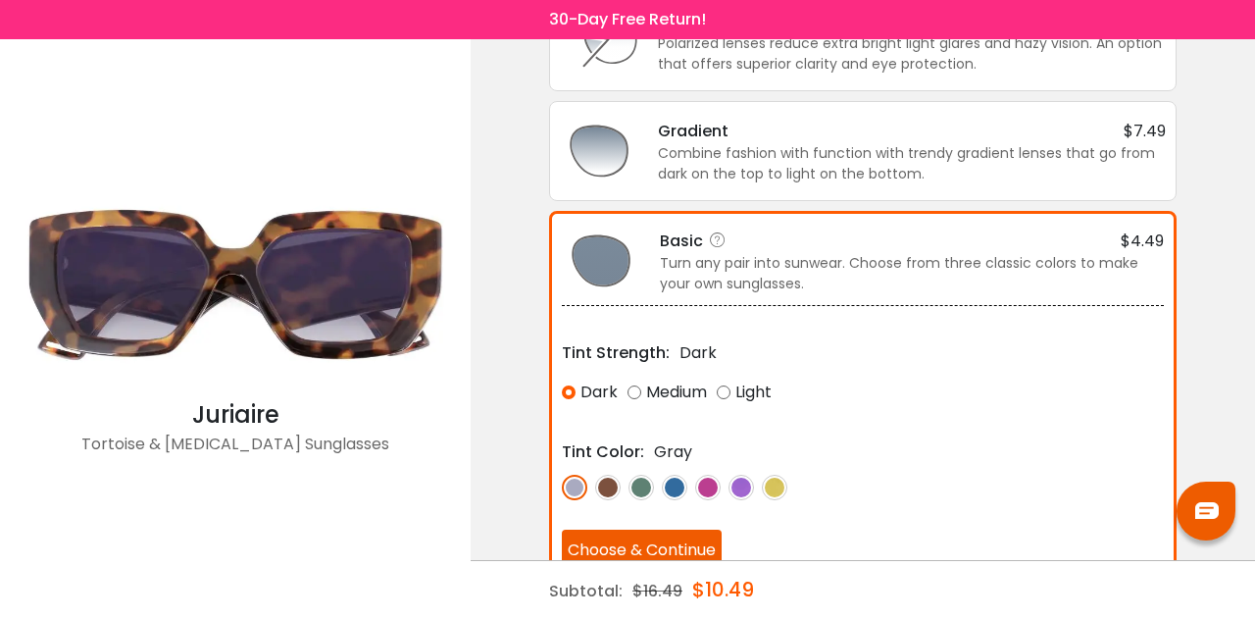
scroll to position [309, 0]
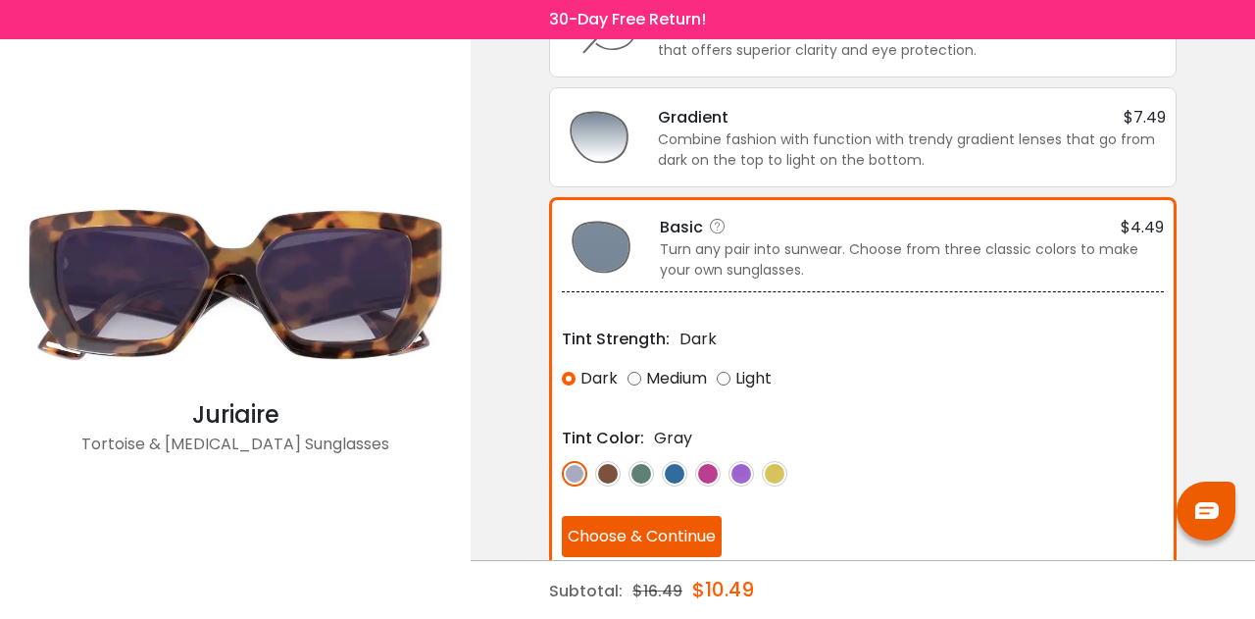
click at [608, 471] on img at bounding box center [607, 473] width 25 height 25
click at [631, 533] on button "Choose & Continue" at bounding box center [642, 536] width 160 height 41
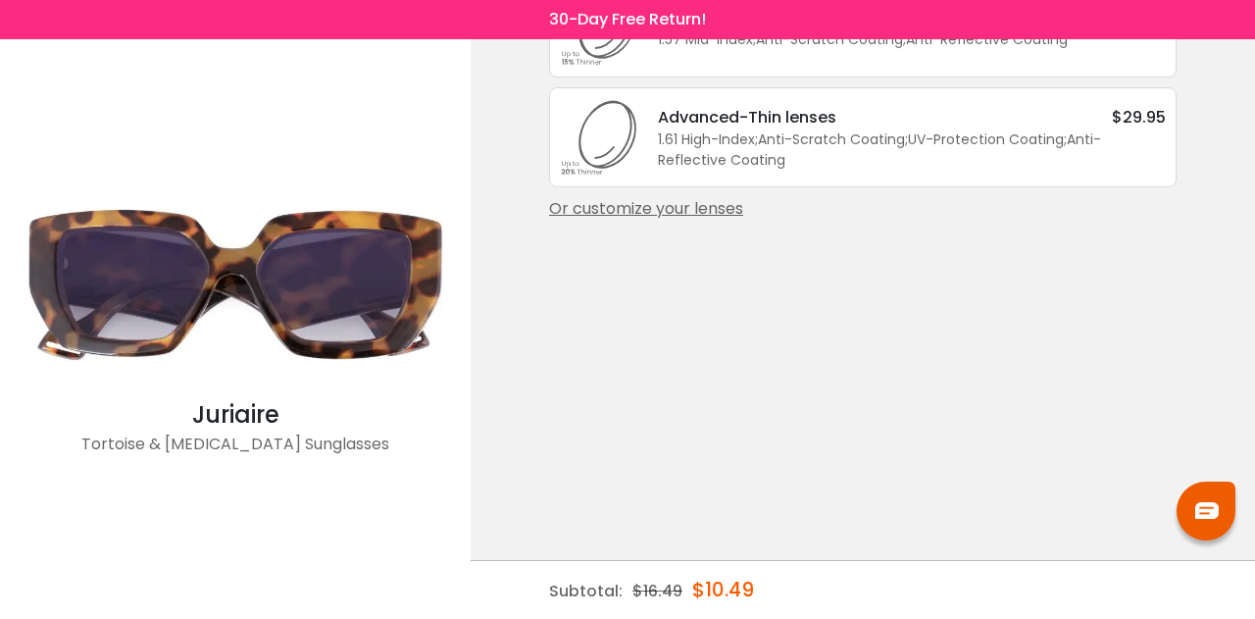
scroll to position [0, 0]
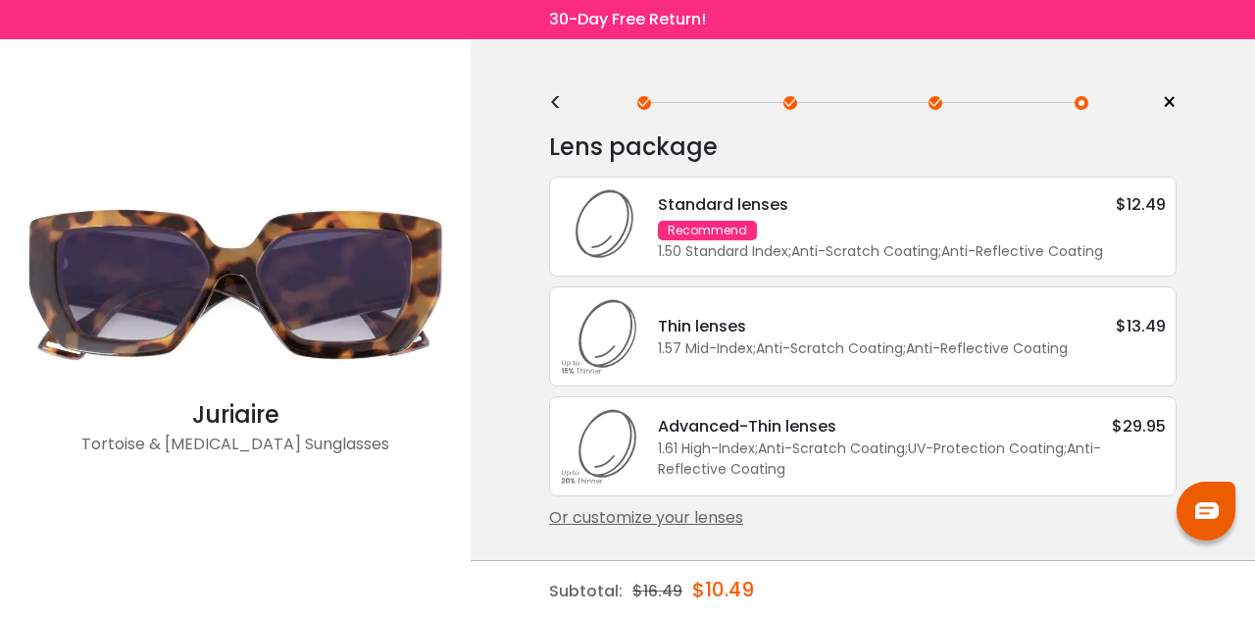
click at [826, 228] on div "Standard lenses $12.49 Recommend 1.50 Standard Index ; Anti-Scratch Coating ; A…" at bounding box center [902, 227] width 528 height 70
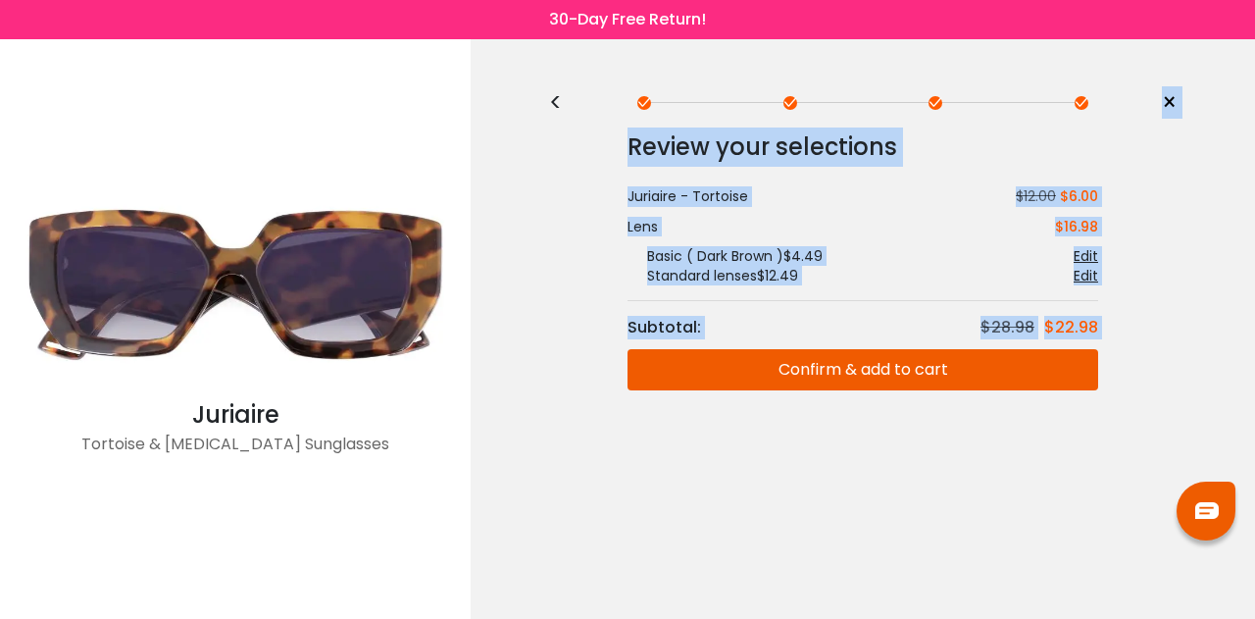
drag, startPoint x: 559, startPoint y: 101, endPoint x: 580, endPoint y: 357, distance: 256.8
click at [580, 357] on div "< × Enter your prescription SPH (Sphere) Lens strength needed to correct your v…" at bounding box center [863, 329] width 785 height 580
click at [767, 337] on div "Subtotal: $28.98 $22.98" at bounding box center [863, 328] width 471 height 24
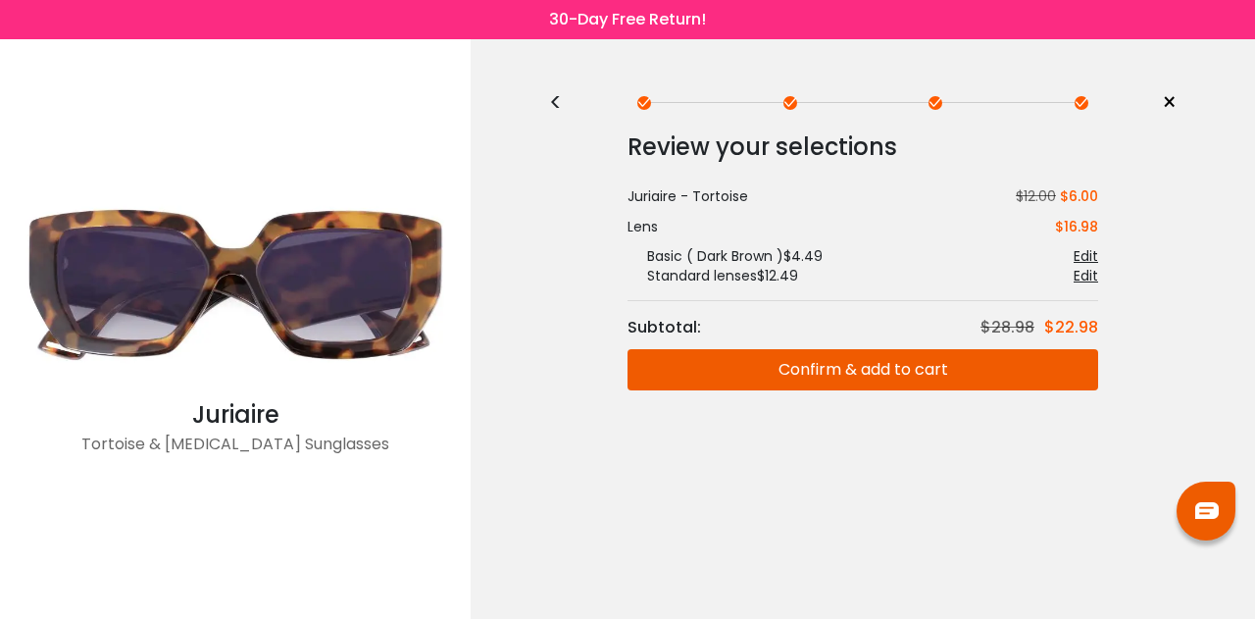
click at [788, 375] on button "Confirm & add to cart" at bounding box center [863, 369] width 471 height 41
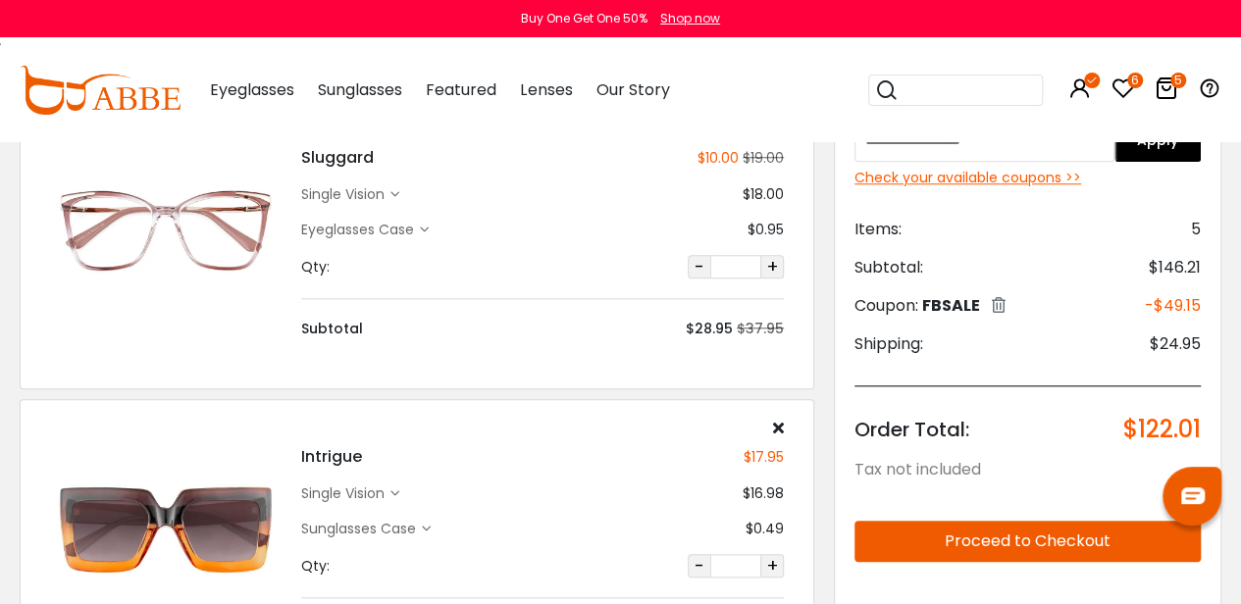
scroll to position [790, 0]
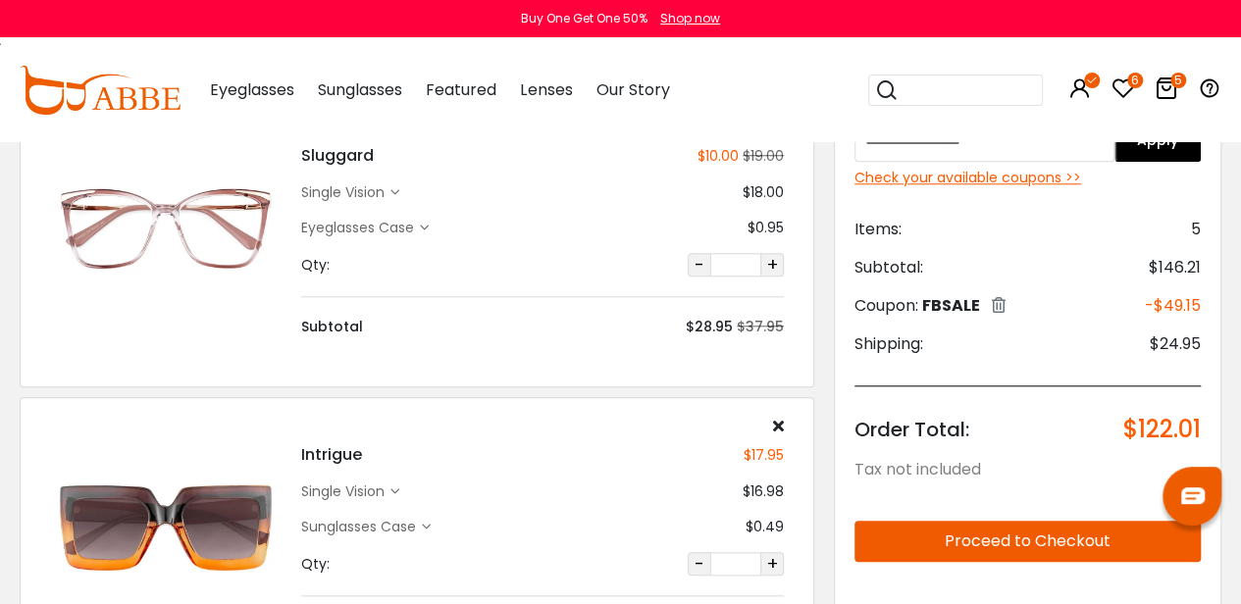
click at [1028, 178] on div "Check your available coupons >>" at bounding box center [1027, 179] width 346 height 21
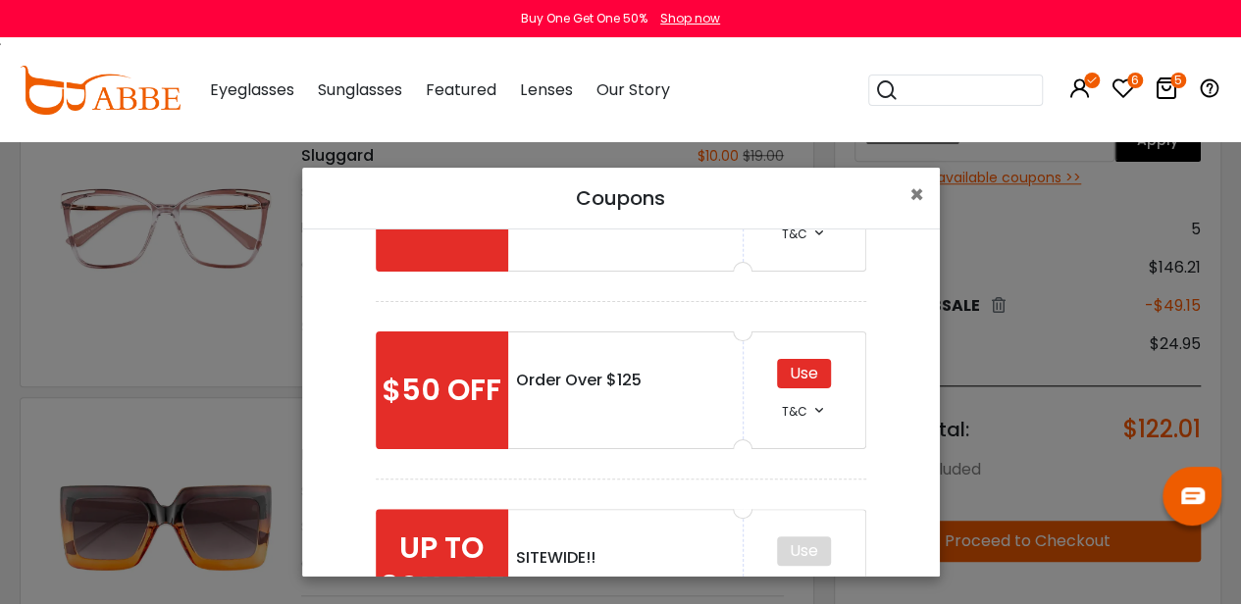
scroll to position [119, 0]
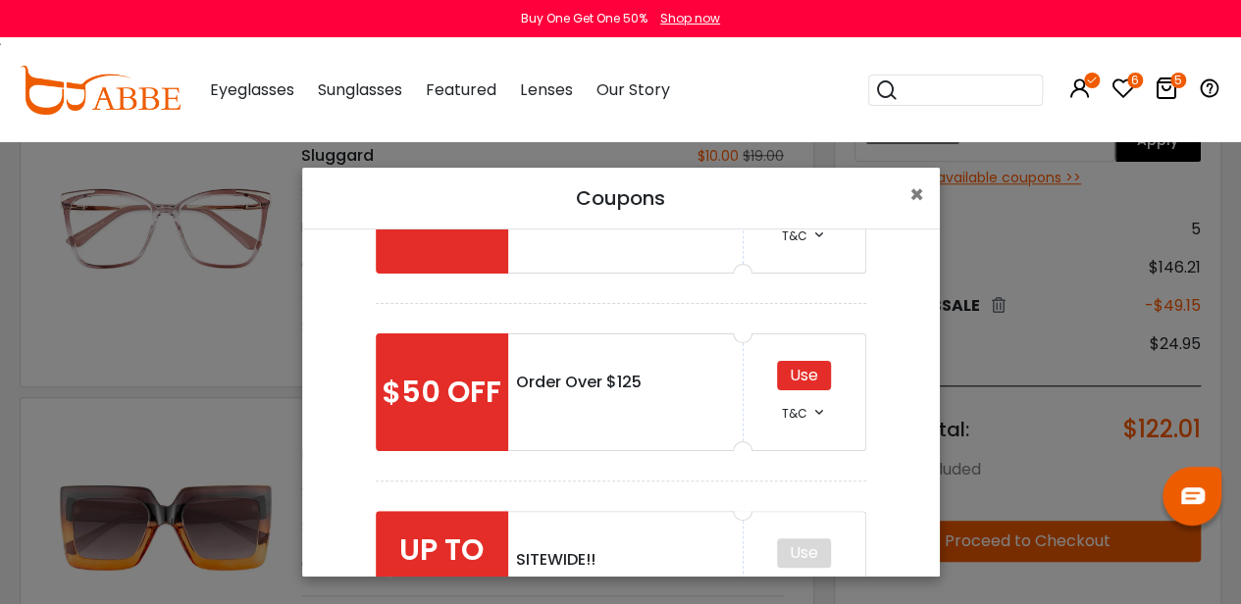
click at [781, 378] on div "Use" at bounding box center [804, 375] width 54 height 29
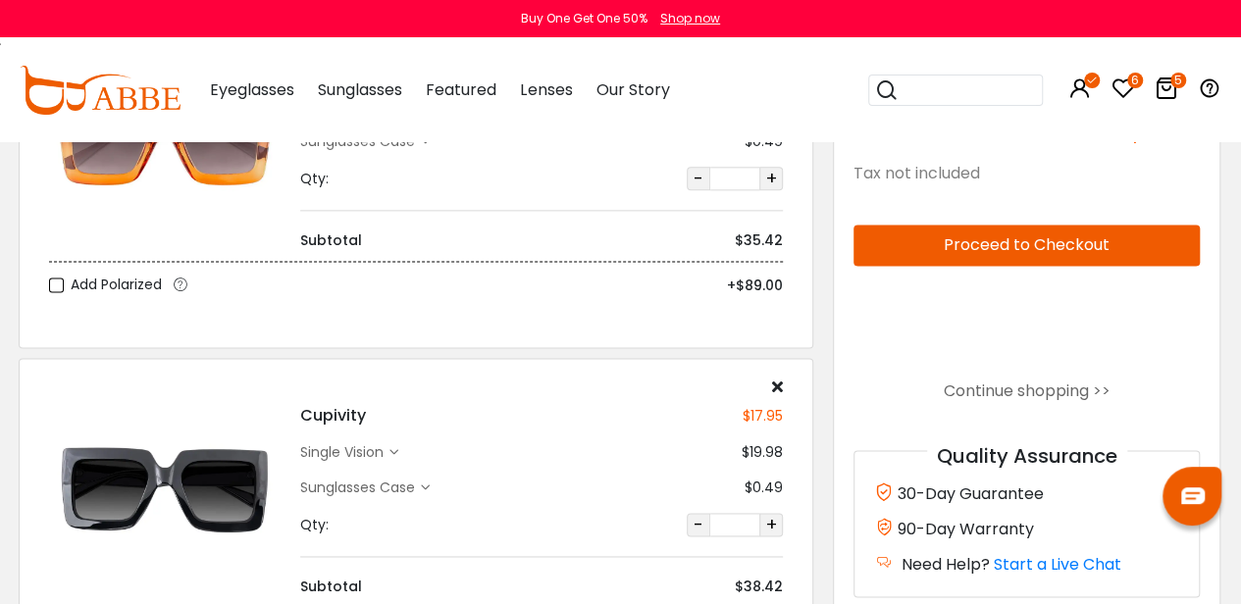
scroll to position [1180, 1]
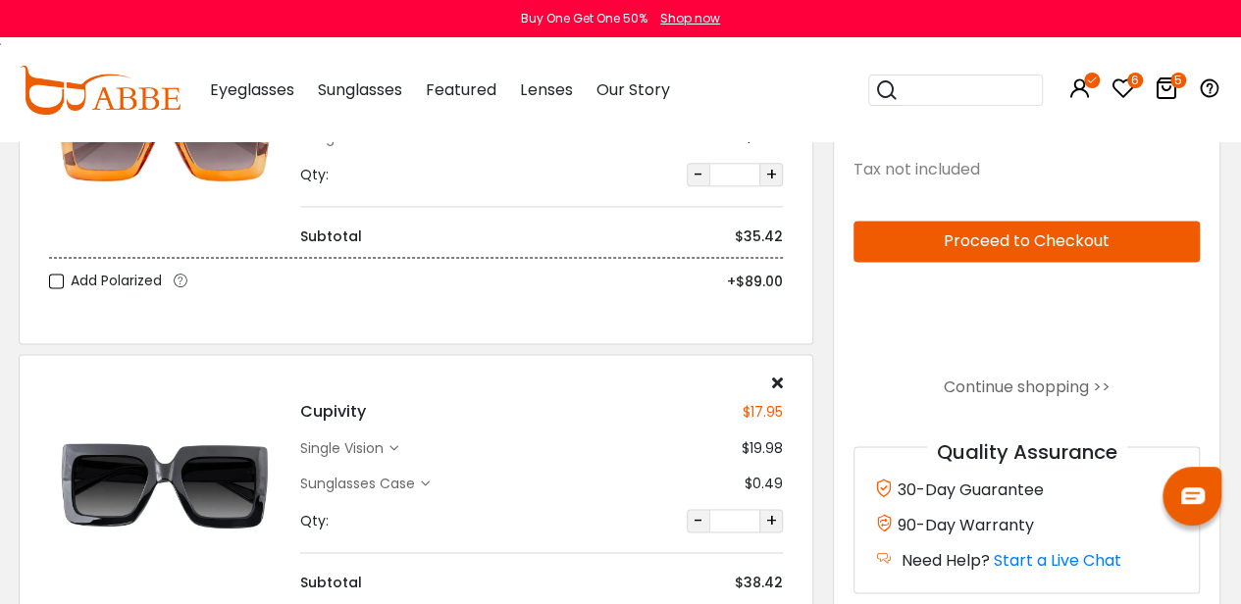
click at [1045, 238] on button "Proceed to Checkout" at bounding box center [1026, 241] width 346 height 41
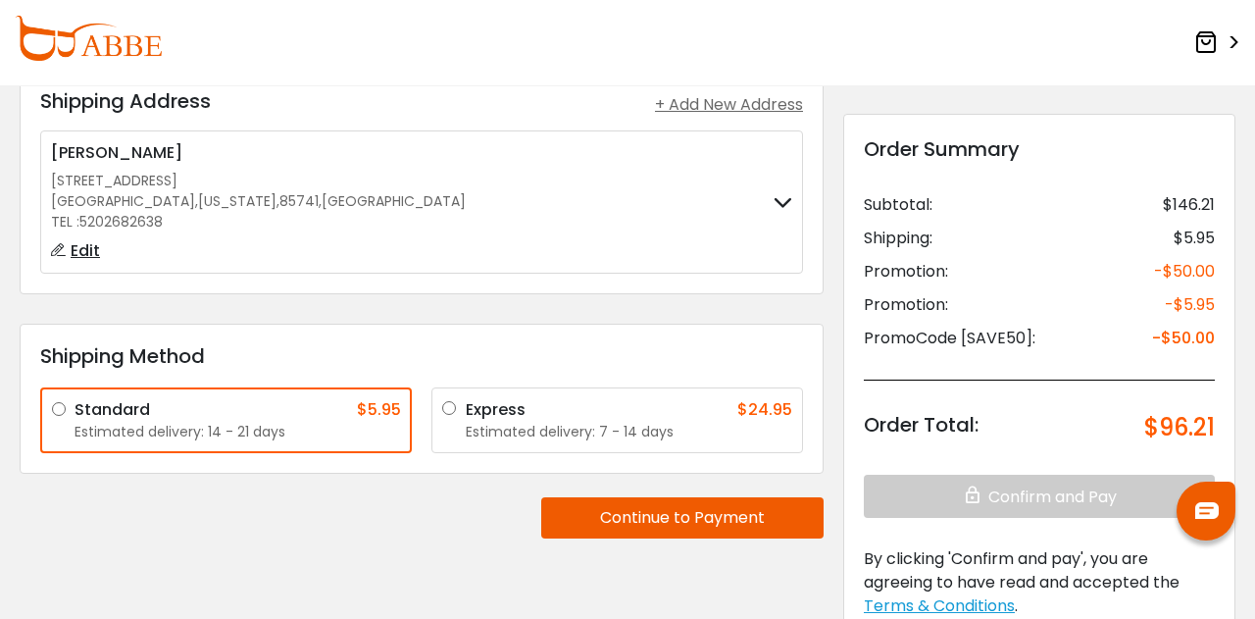
scroll to position [123, 0]
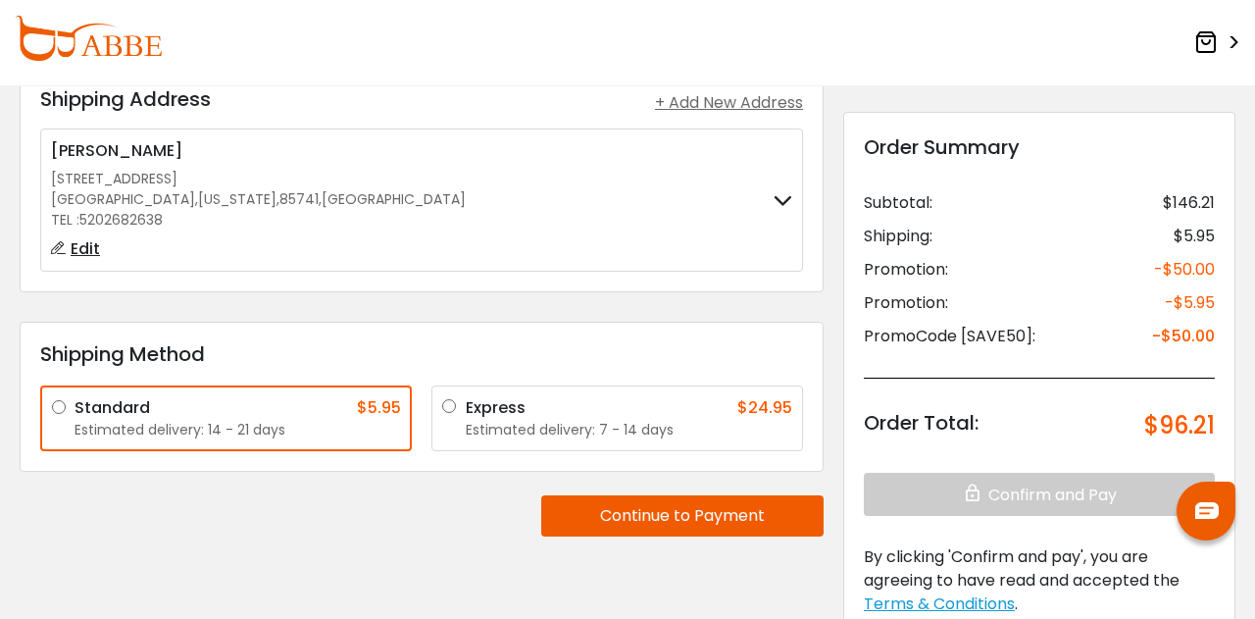
click at [630, 425] on div "Estimated delivery: 7 - 14 days" at bounding box center [629, 430] width 327 height 21
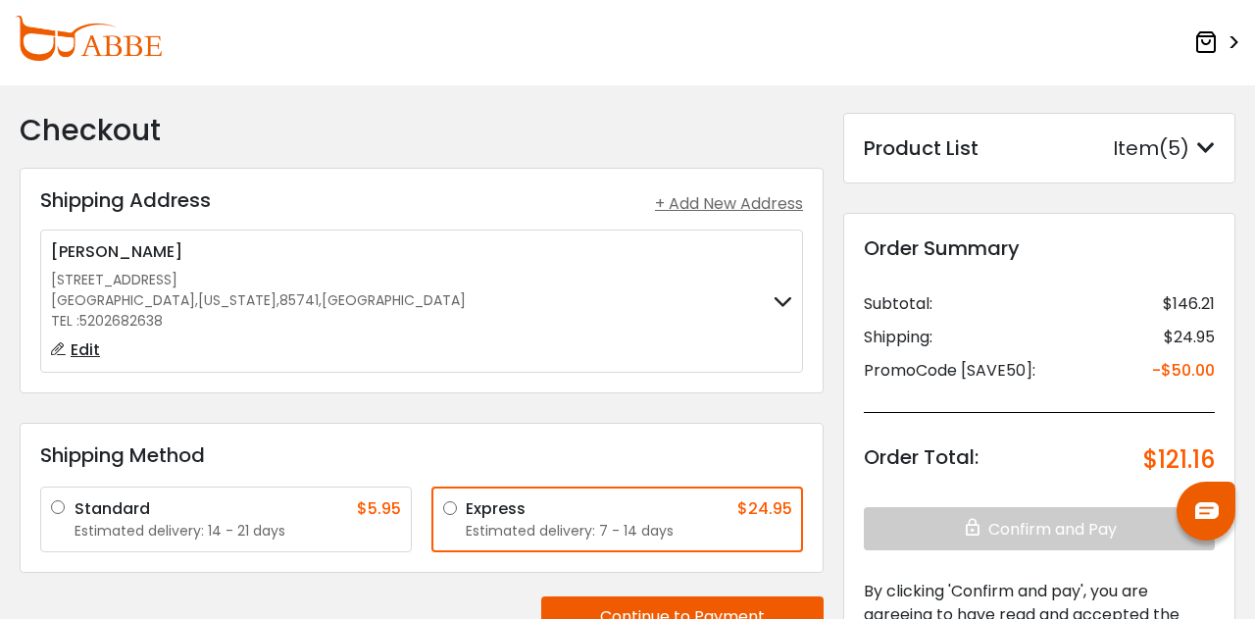
scroll to position [53, 0]
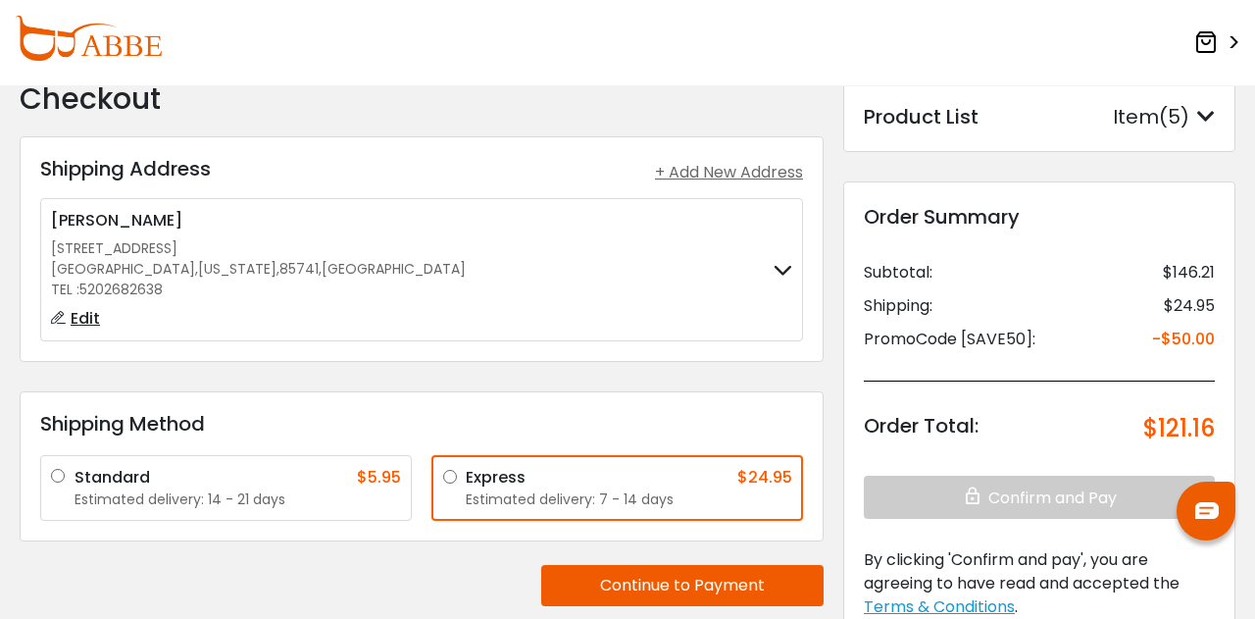
click at [978, 119] on div "Product List Item(5)" at bounding box center [1039, 116] width 351 height 29
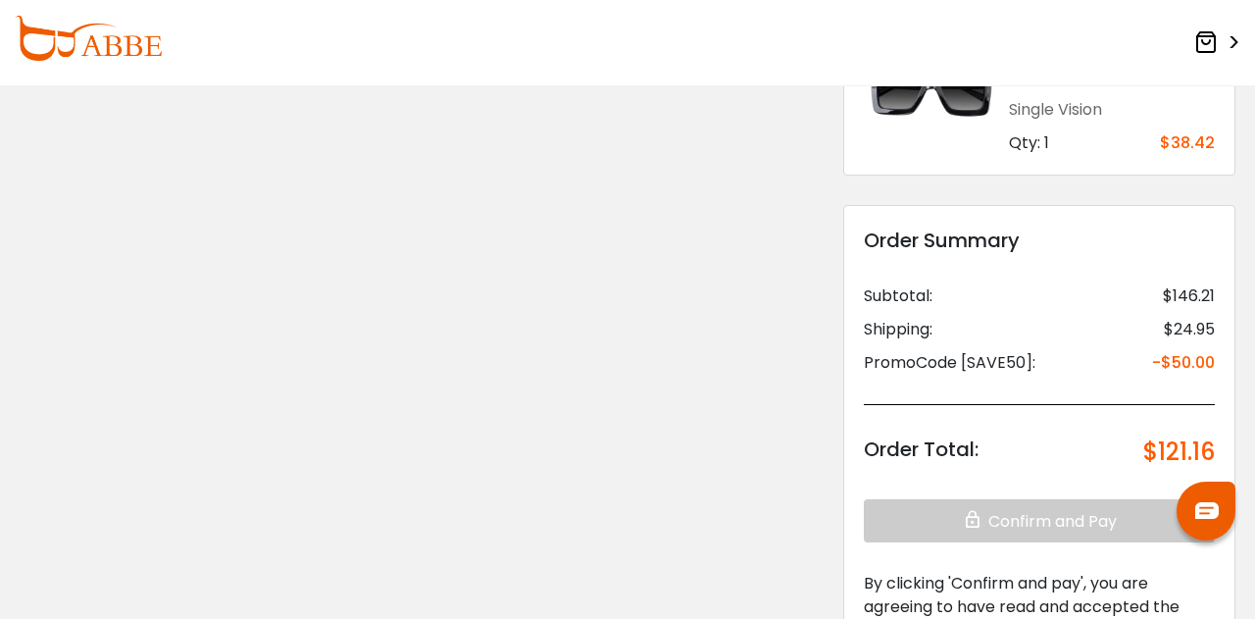
scroll to position [881, 0]
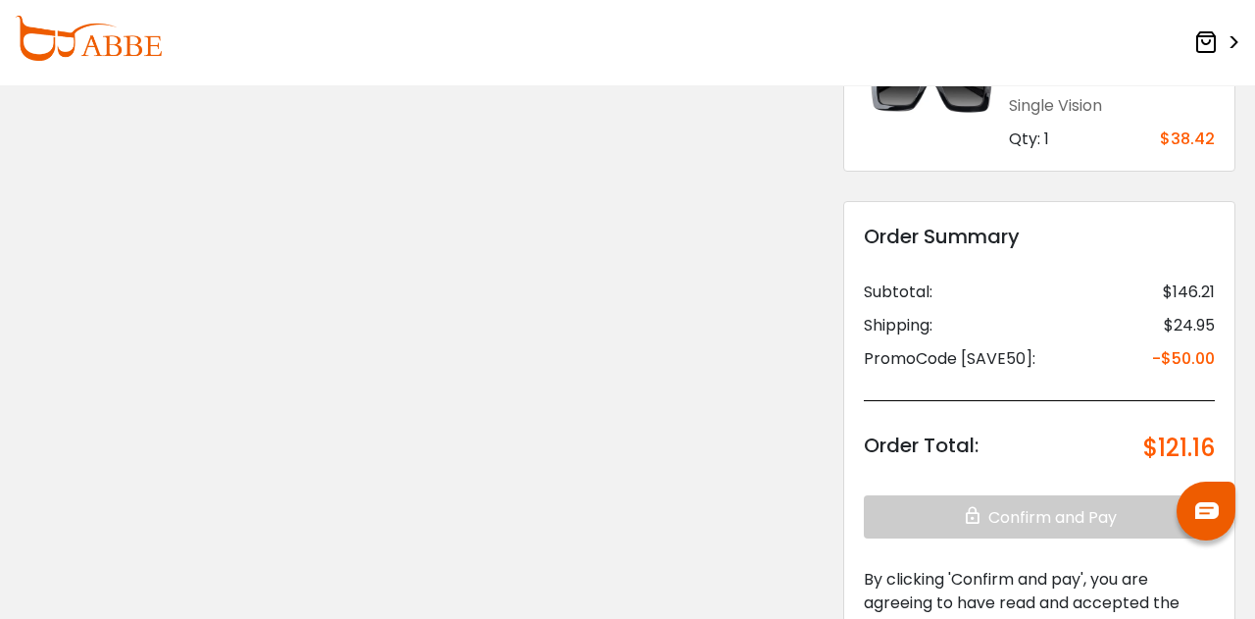
click at [88, 50] on img at bounding box center [88, 38] width 147 height 45
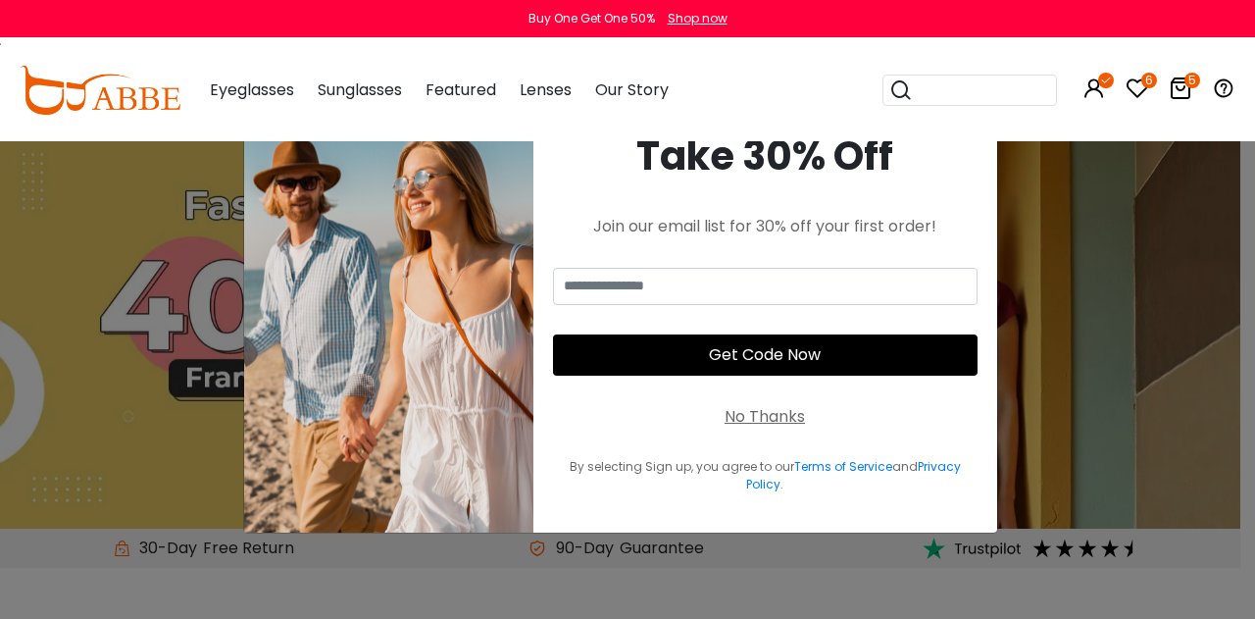
click at [1176, 92] on icon at bounding box center [1181, 88] width 24 height 24
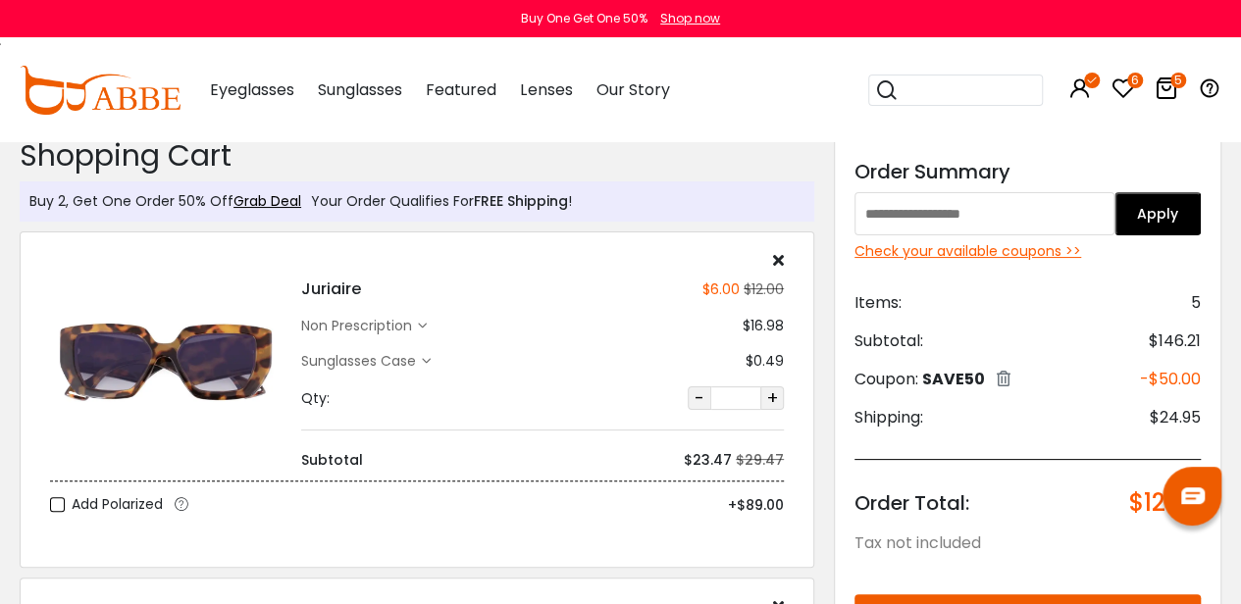
scroll to position [9, 0]
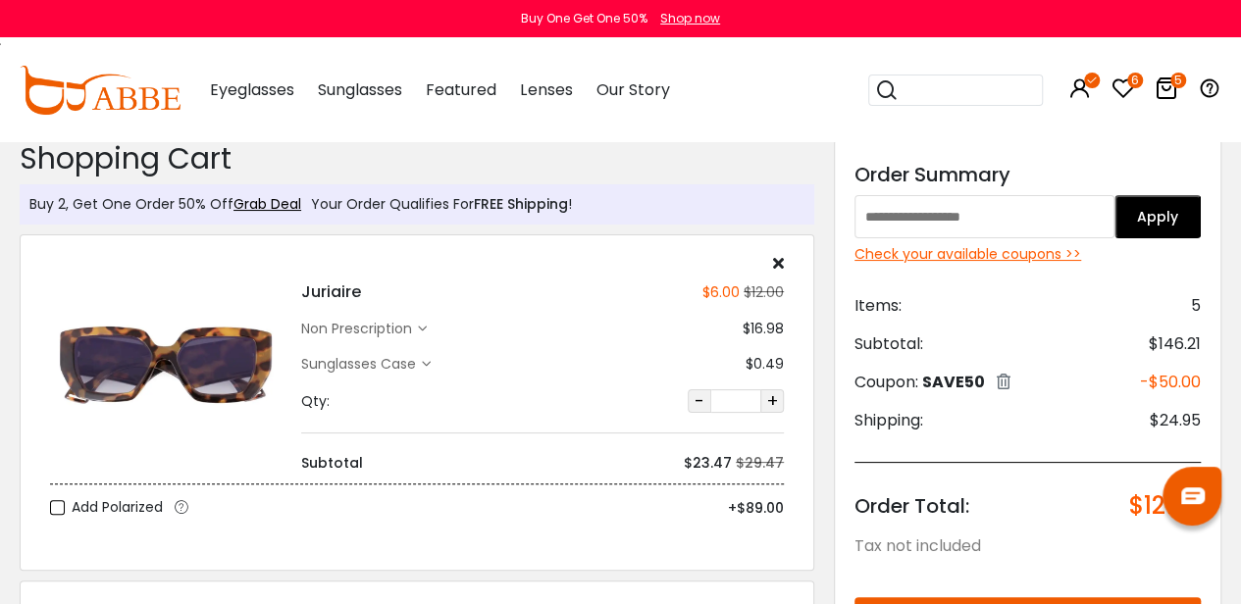
click at [782, 257] on icon at bounding box center [778, 263] width 11 height 16
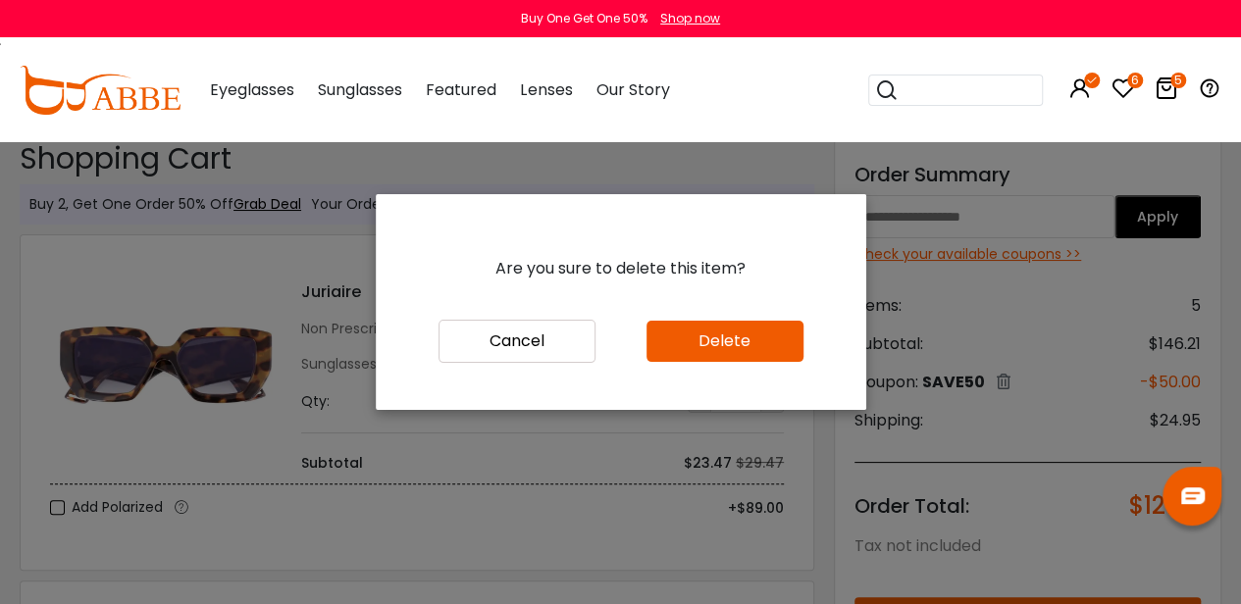
click at [557, 329] on button "Cancel" at bounding box center [516, 341] width 157 height 43
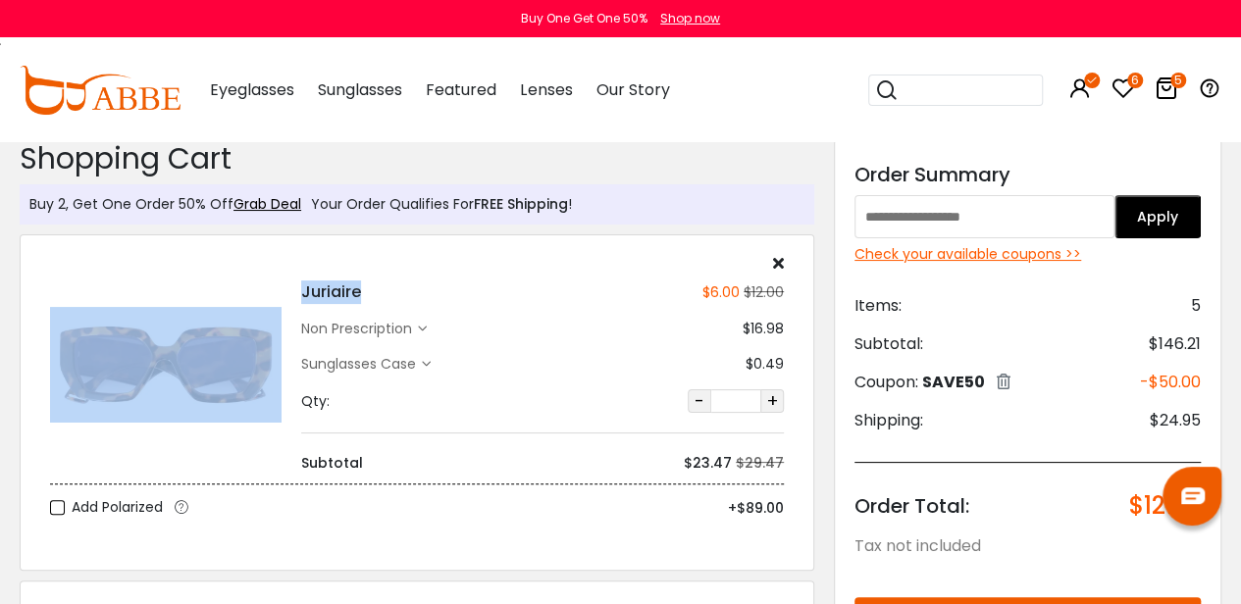
drag, startPoint x: 382, startPoint y: 288, endPoint x: 263, endPoint y: 286, distance: 119.7
click at [263, 286] on div "Juriaire $6.00 $12.00 non prescription" at bounding box center [416, 364] width 753 height 219
click at [353, 280] on h4 "Juriaire" at bounding box center [331, 292] width 60 height 24
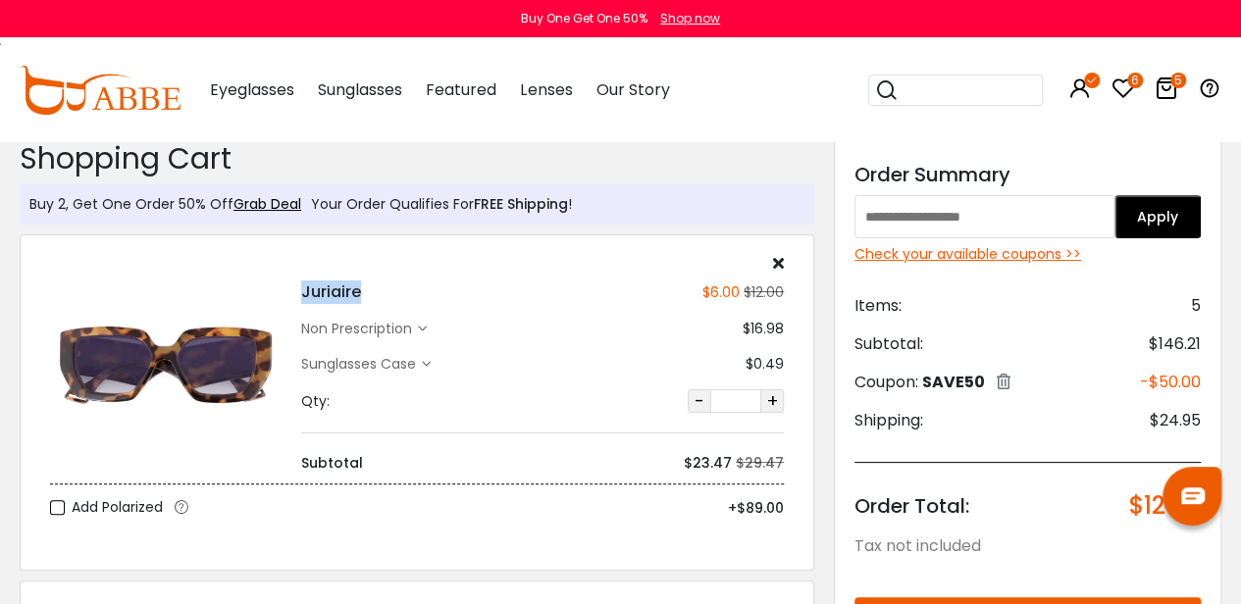
drag, startPoint x: 378, startPoint y: 291, endPoint x: 301, endPoint y: 282, distance: 77.0
click at [301, 282] on div "Juriaire $6.00 $12.00" at bounding box center [542, 292] width 482 height 24
copy h4 "Juriaire"
click at [776, 269] on icon at bounding box center [778, 263] width 11 height 16
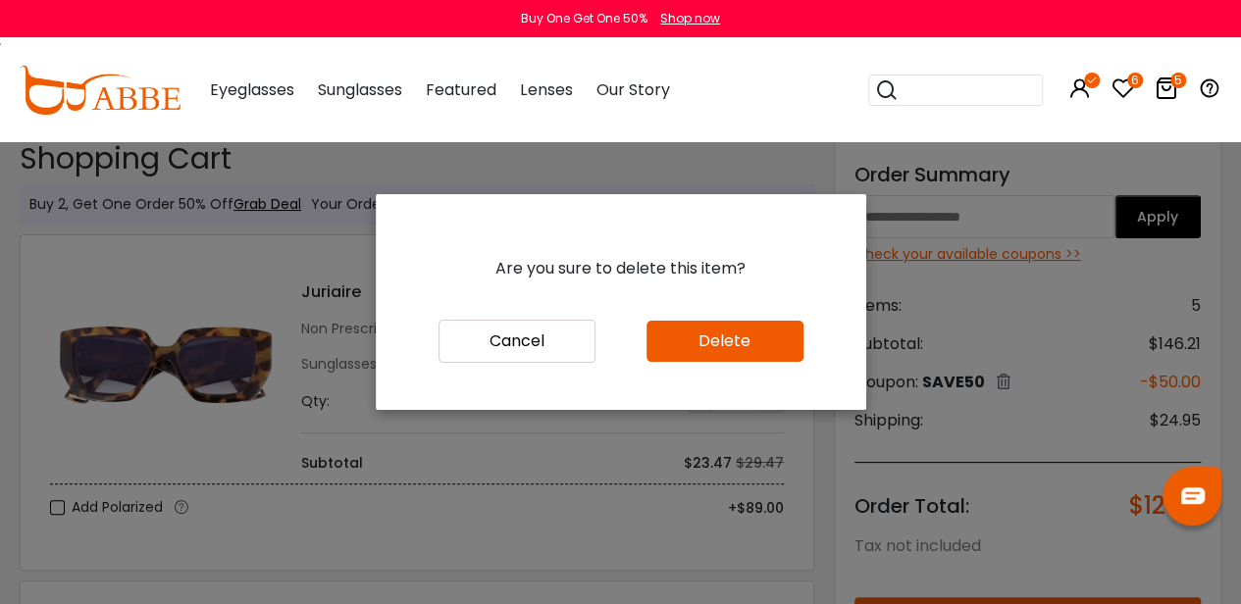
click at [757, 349] on button "Delete" at bounding box center [724, 341] width 157 height 41
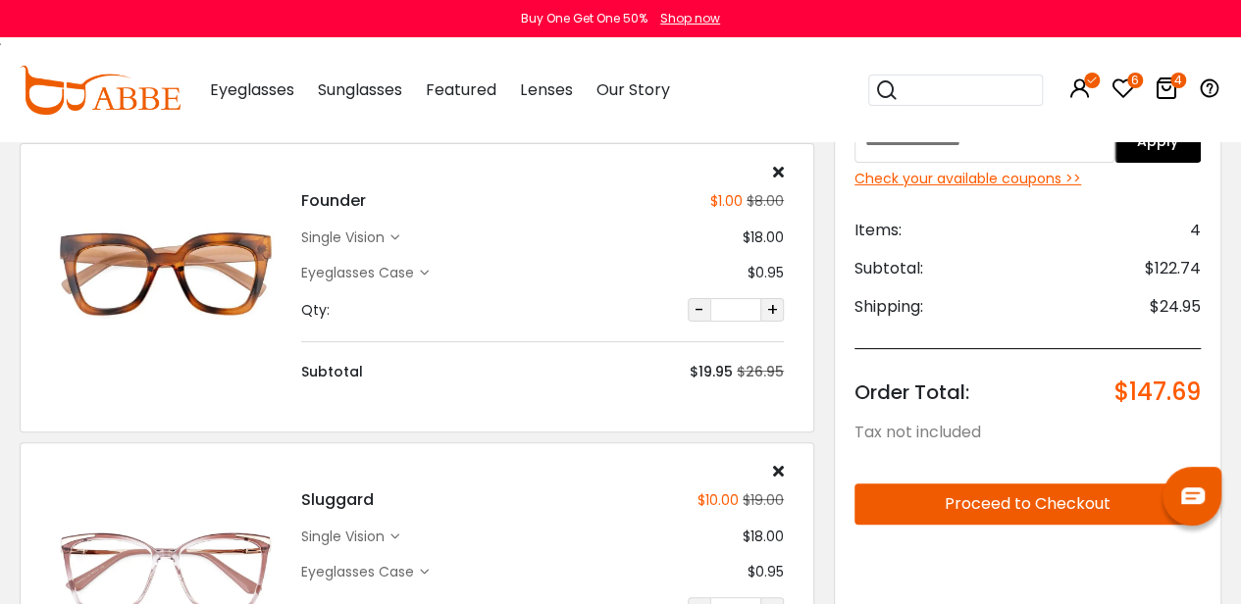
scroll to position [102, 0]
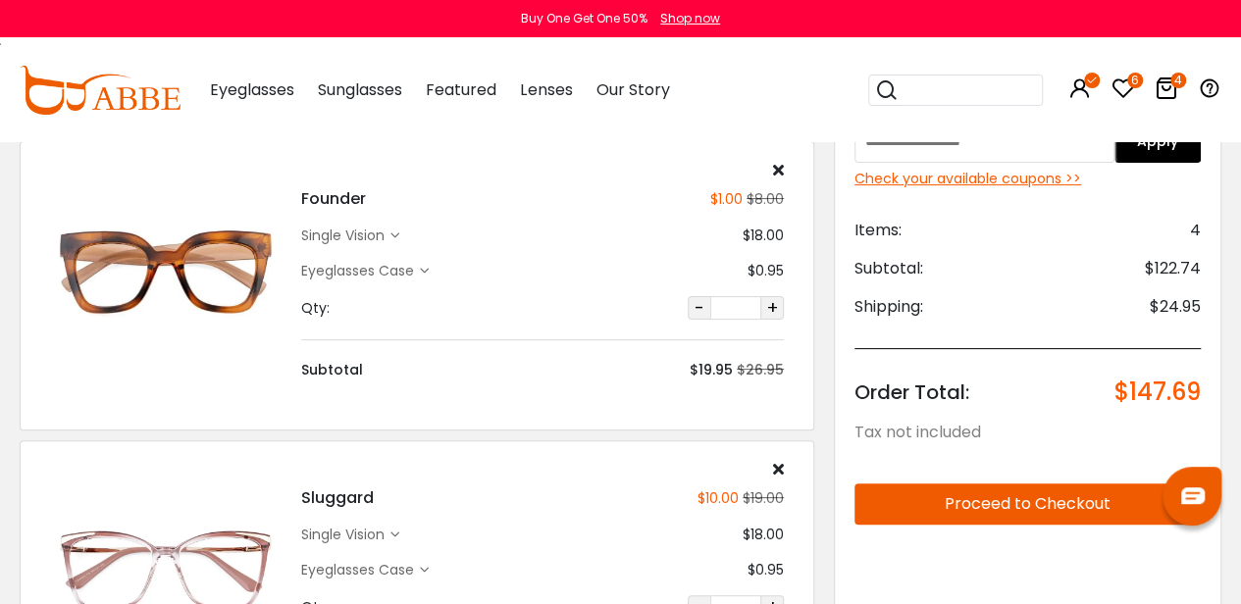
click at [1014, 493] on button "Proceed to Checkout" at bounding box center [1027, 503] width 346 height 41
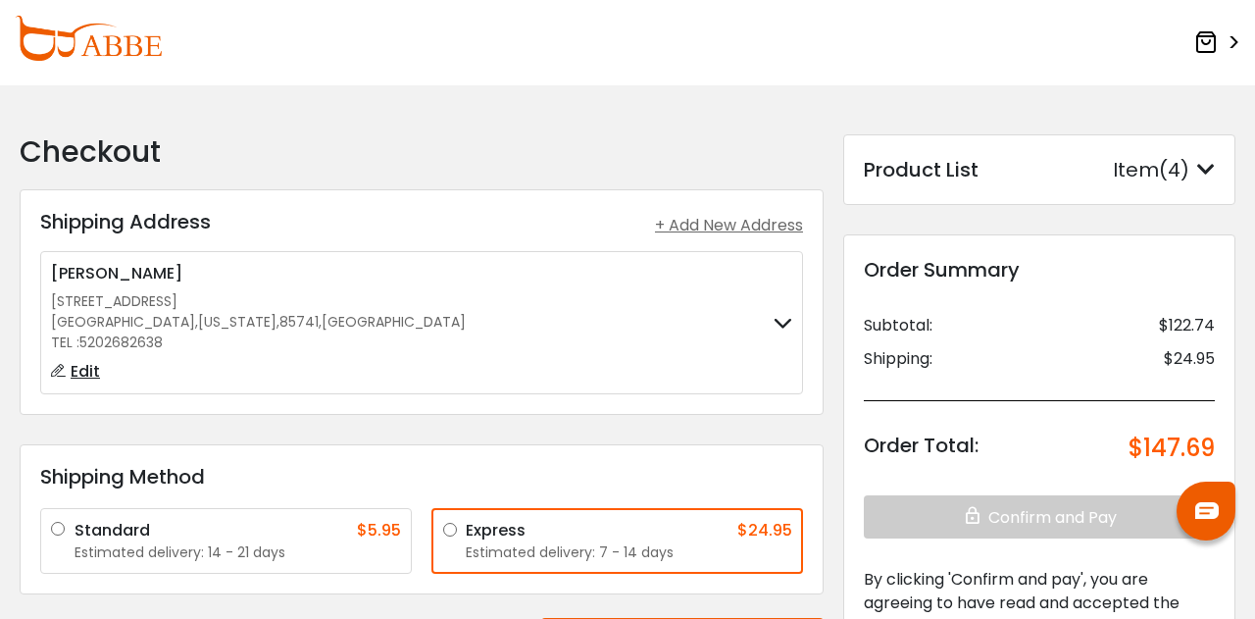
click at [62, 39] on img at bounding box center [88, 38] width 147 height 45
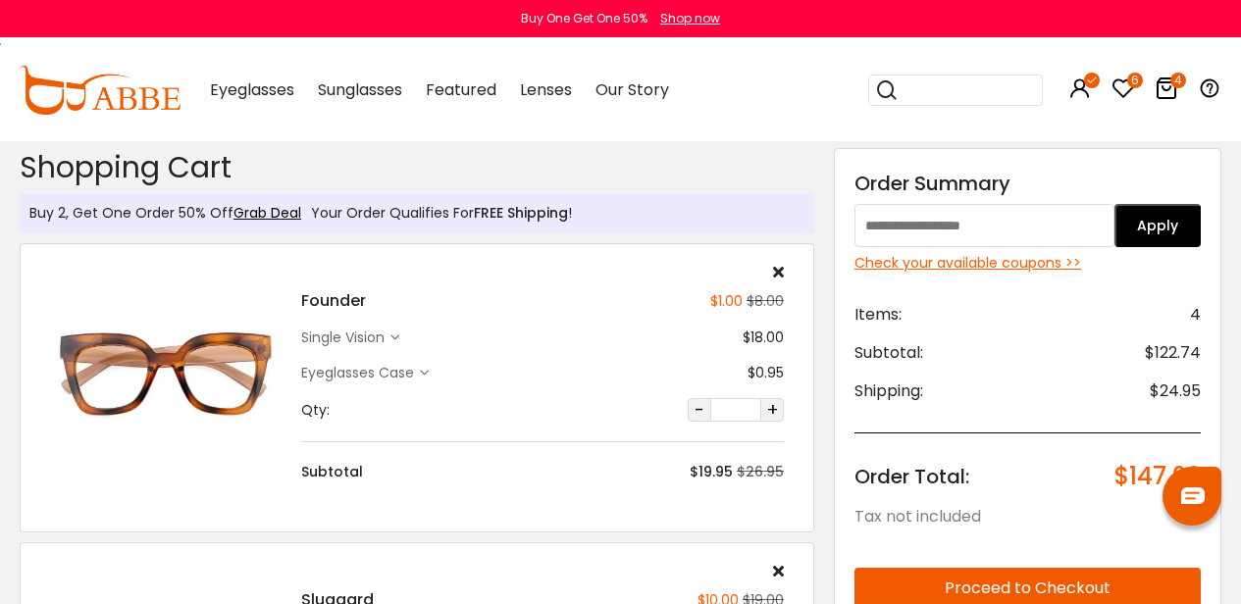
click at [963, 253] on div "Check your available coupons >>" at bounding box center [1027, 263] width 346 height 21
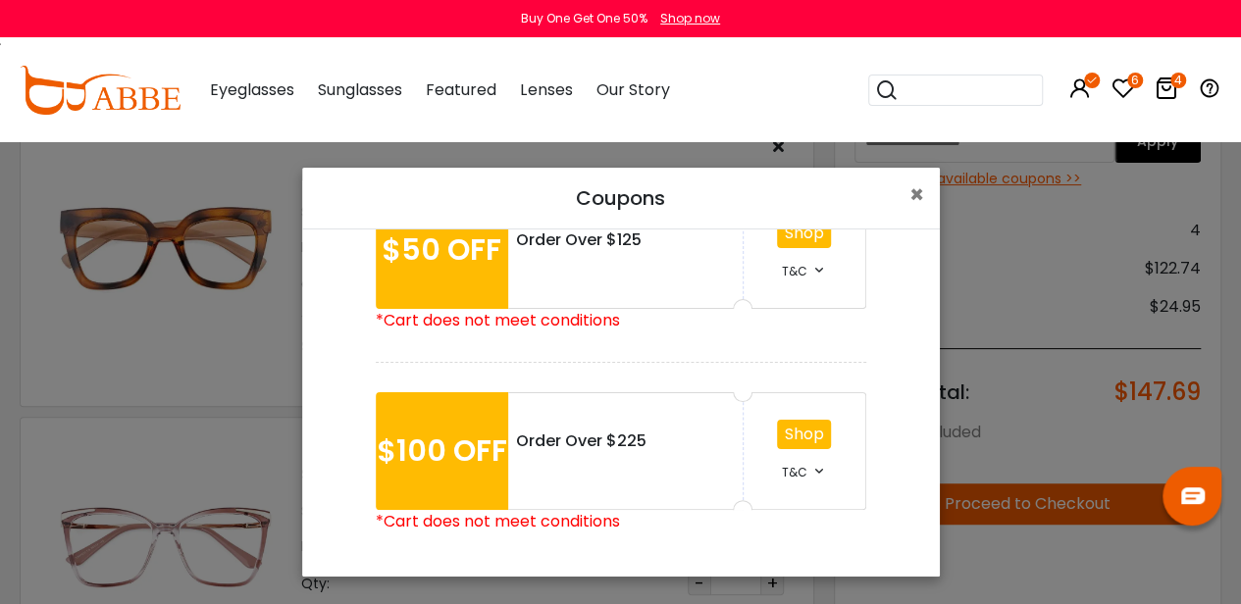
scroll to position [41, 0]
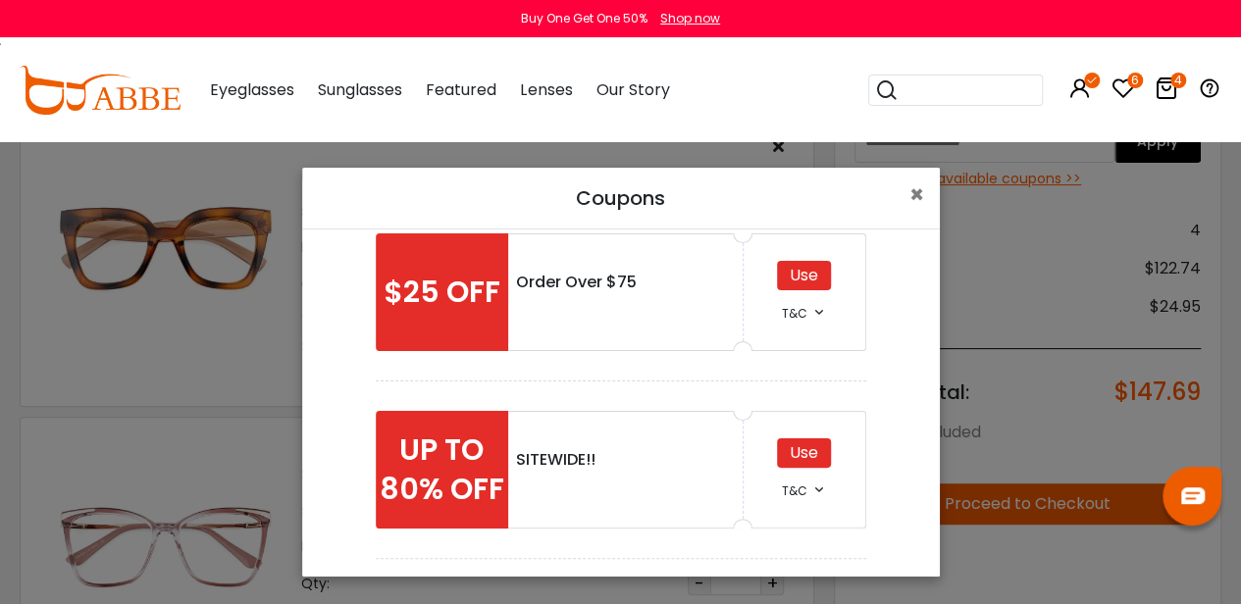
click at [808, 278] on div "Use" at bounding box center [804, 275] width 54 height 29
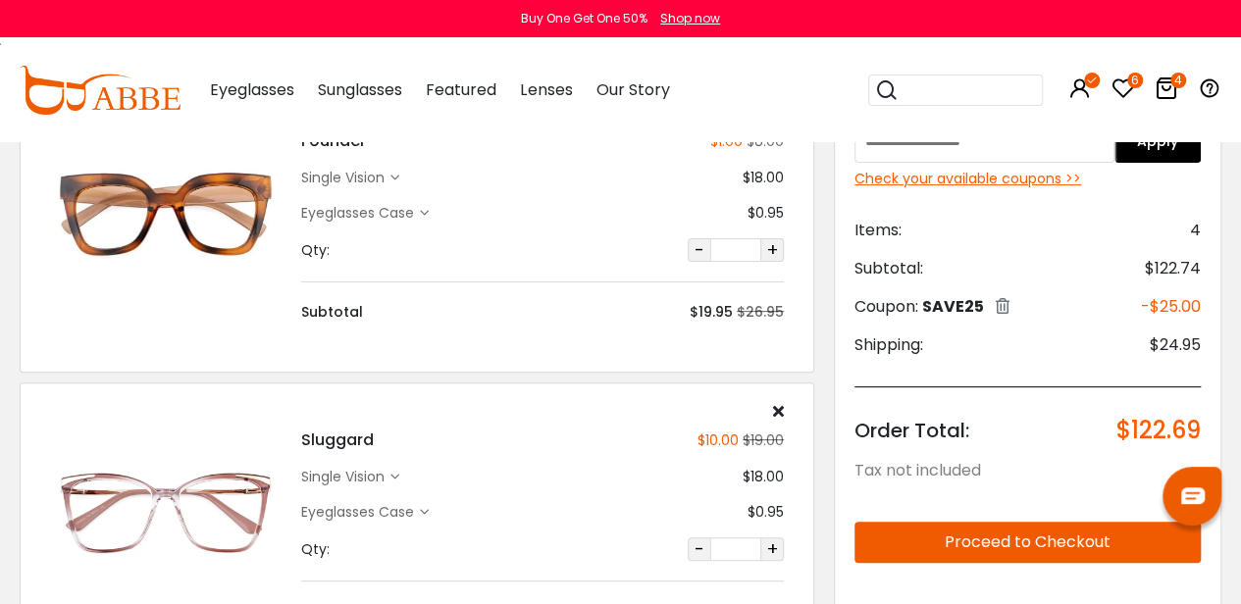
scroll to position [167, 0]
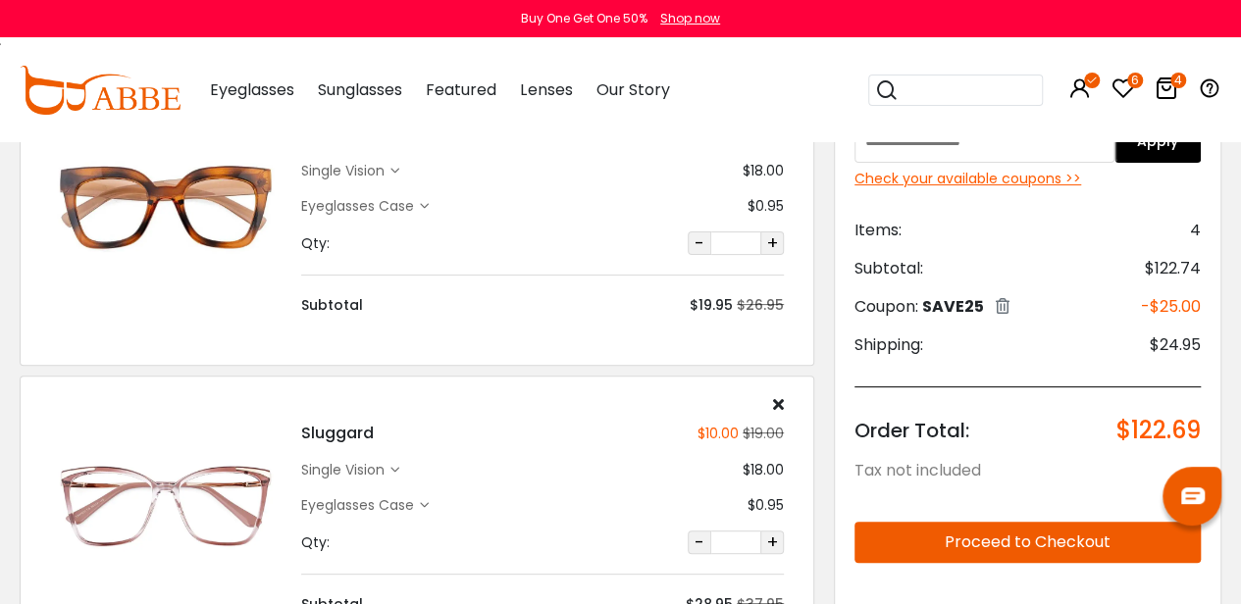
click at [994, 537] on button "Proceed to Checkout" at bounding box center [1027, 542] width 346 height 41
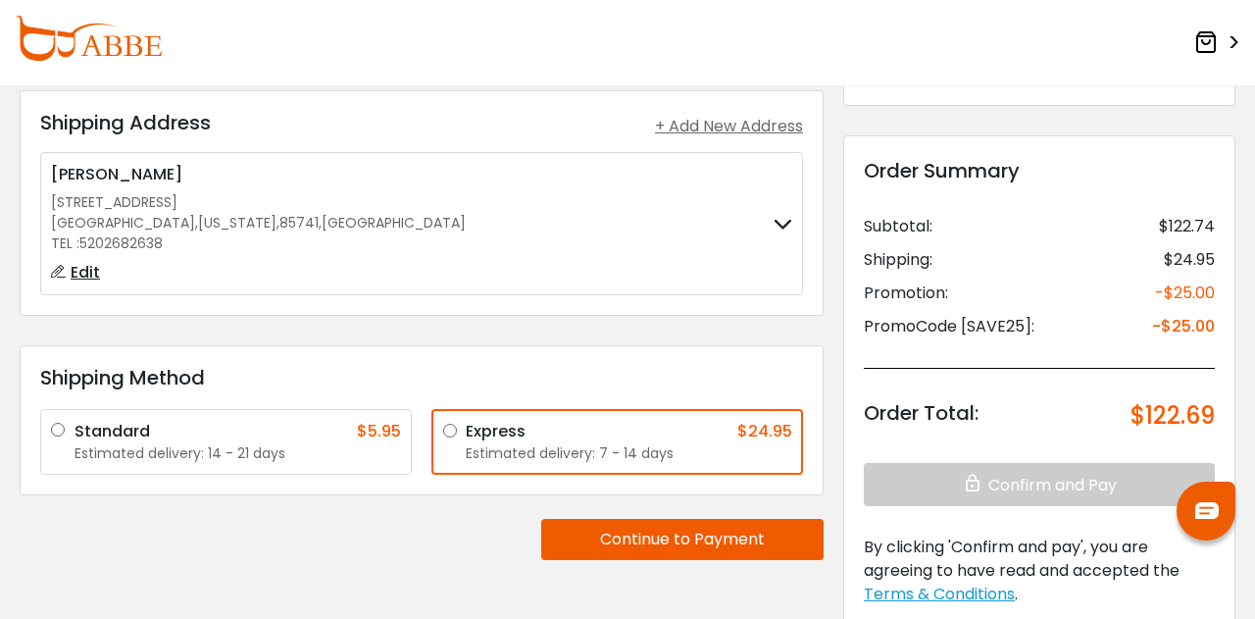
scroll to position [60, 0]
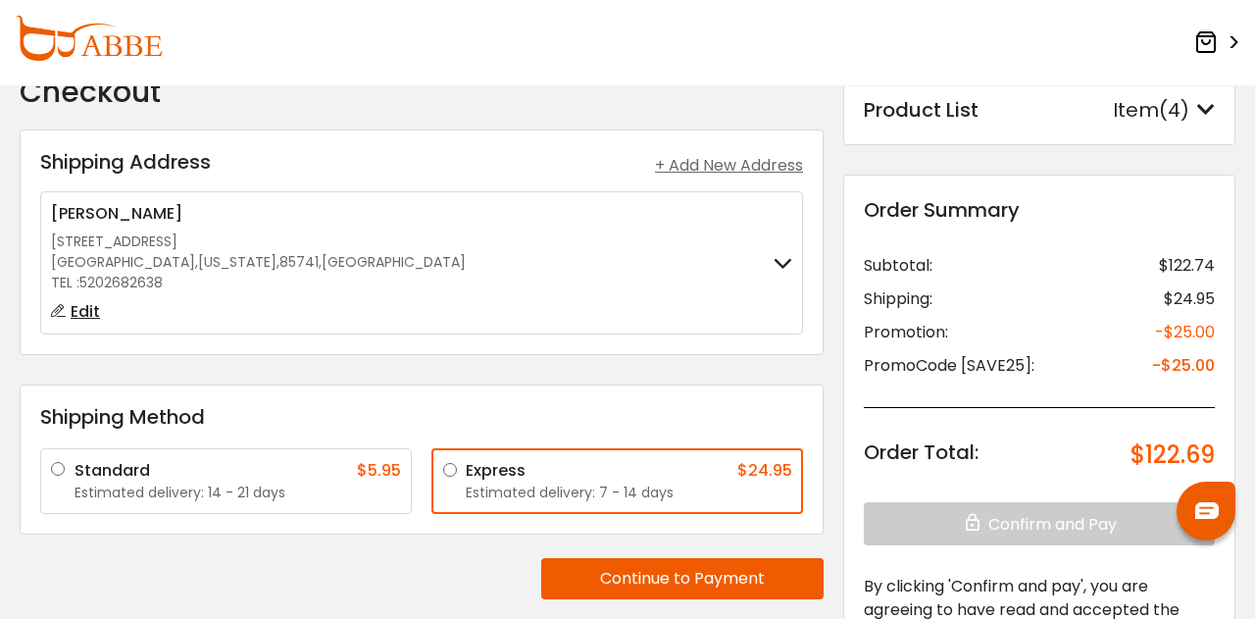
click at [51, 44] on img at bounding box center [88, 38] width 147 height 45
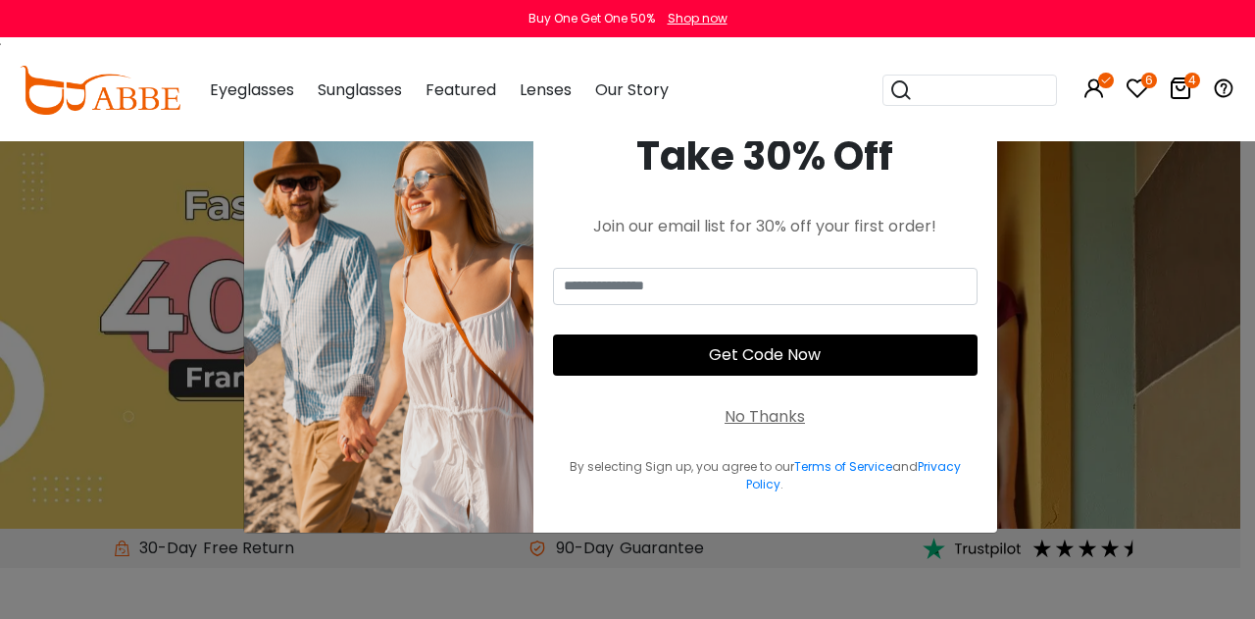
click at [919, 84] on input "search" at bounding box center [981, 90] width 137 height 29
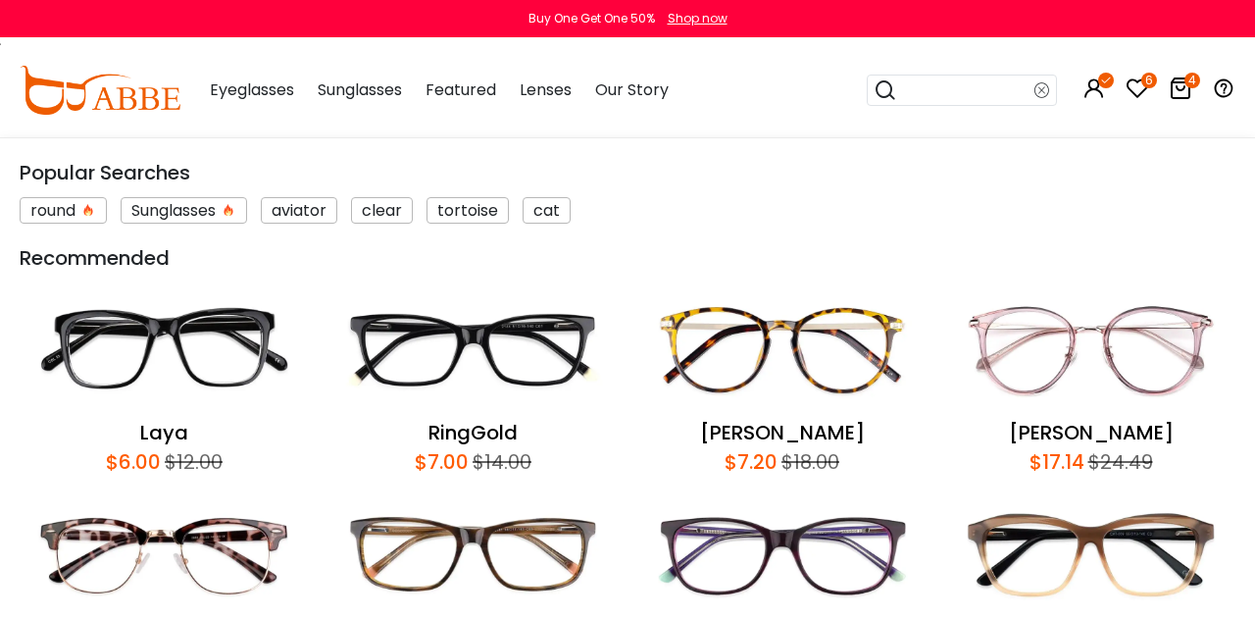
click at [919, 84] on input "search" at bounding box center [965, 90] width 137 height 29
click at [939, 94] on input "search" at bounding box center [965, 90] width 137 height 29
click at [923, 93] on input "search" at bounding box center [965, 90] width 137 height 29
click at [919, 80] on input "search" at bounding box center [965, 90] width 137 height 29
click at [930, 84] on input "search" at bounding box center [965, 90] width 137 height 29
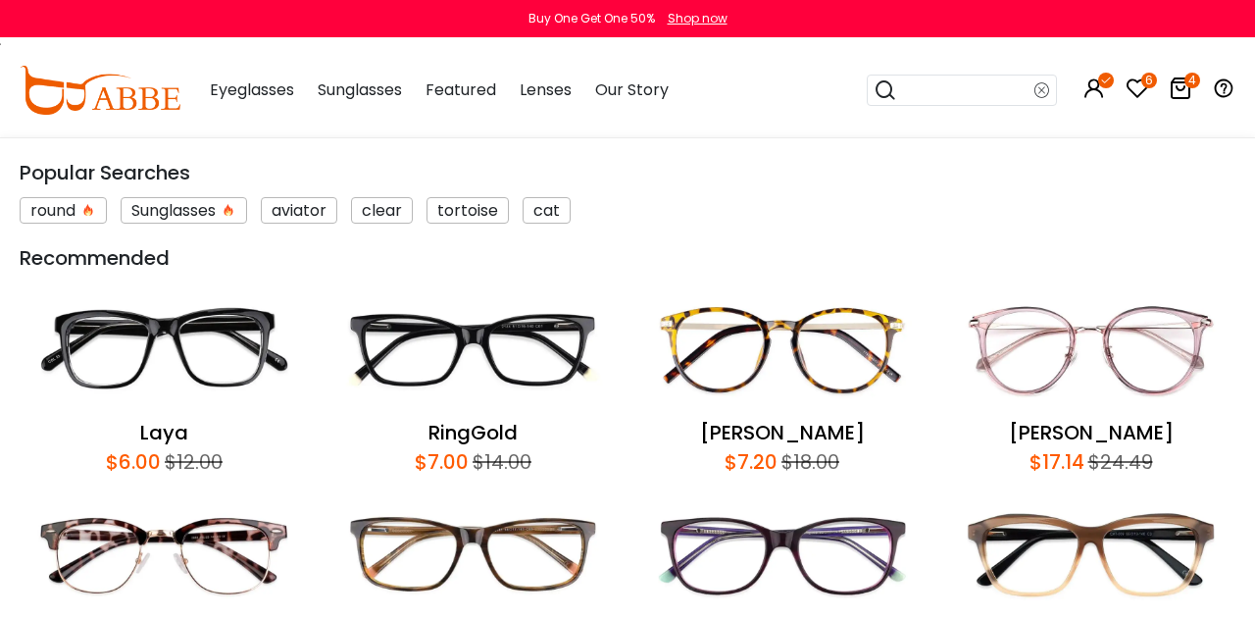
click at [930, 84] on input "search" at bounding box center [965, 90] width 137 height 29
click at [118, 113] on img at bounding box center [100, 90] width 161 height 49
click at [936, 93] on input "search" at bounding box center [965, 90] width 137 height 29
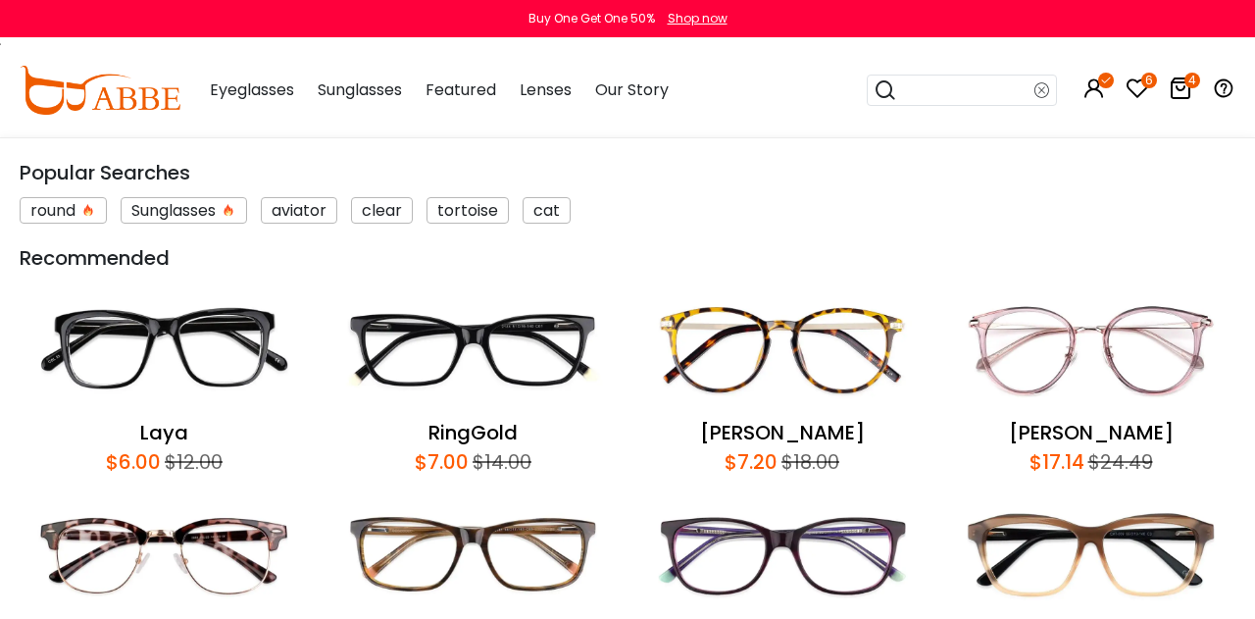
click at [936, 93] on input "search" at bounding box center [965, 90] width 137 height 29
click at [883, 92] on icon at bounding box center [886, 89] width 24 height 27
click at [935, 94] on input "search" at bounding box center [965, 90] width 137 height 29
click at [936, 95] on input "search" at bounding box center [965, 90] width 137 height 29
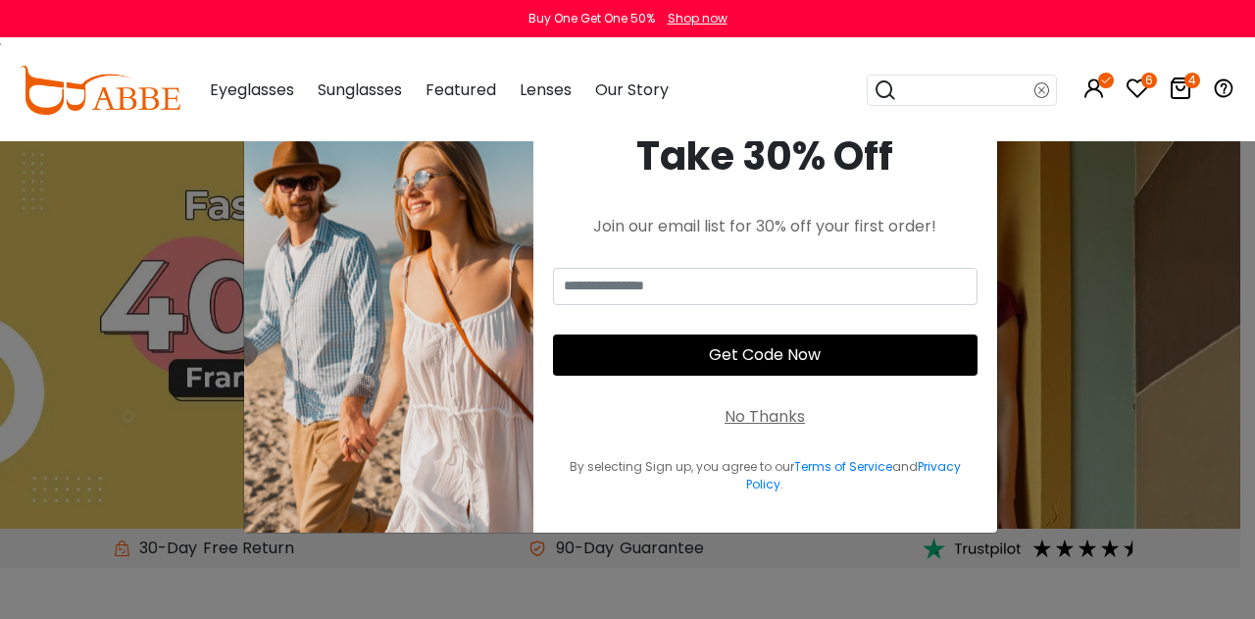
click at [914, 99] on input "search" at bounding box center [965, 90] width 137 height 29
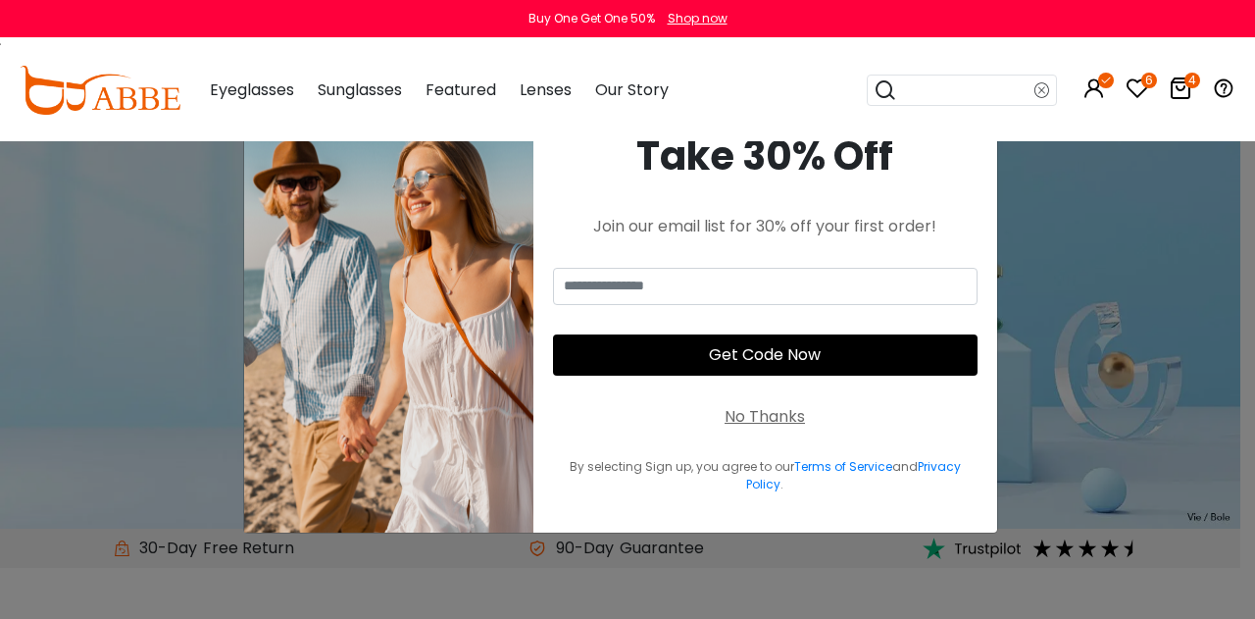
click at [169, 90] on img at bounding box center [100, 90] width 161 height 49
click at [1098, 527] on div "× Take 30% Off Join our email list for 30% off your first order! Get Code Now N…" at bounding box center [627, 309] width 1255 height 619
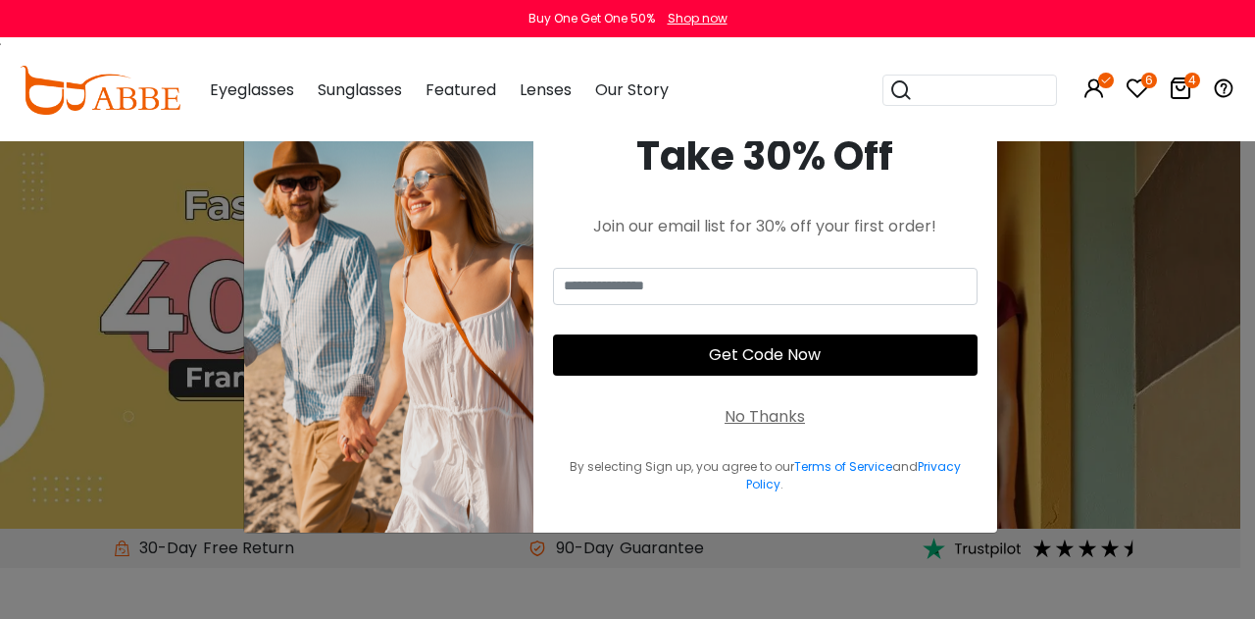
click at [1145, 89] on icon at bounding box center [1138, 88] width 24 height 24
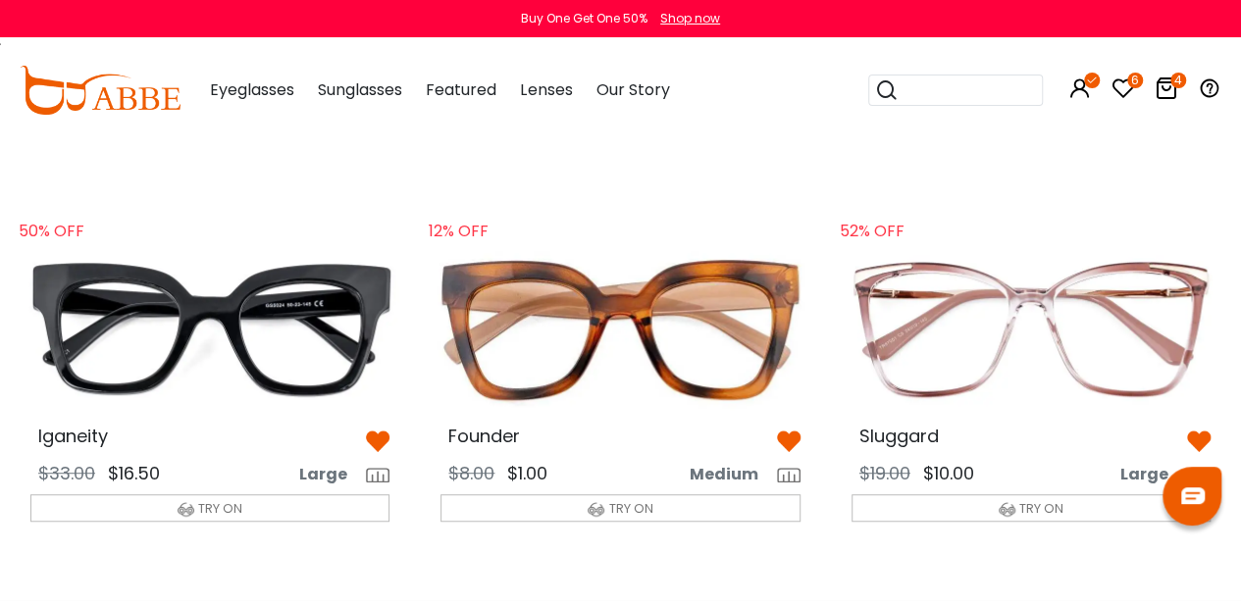
scroll to position [543, 0]
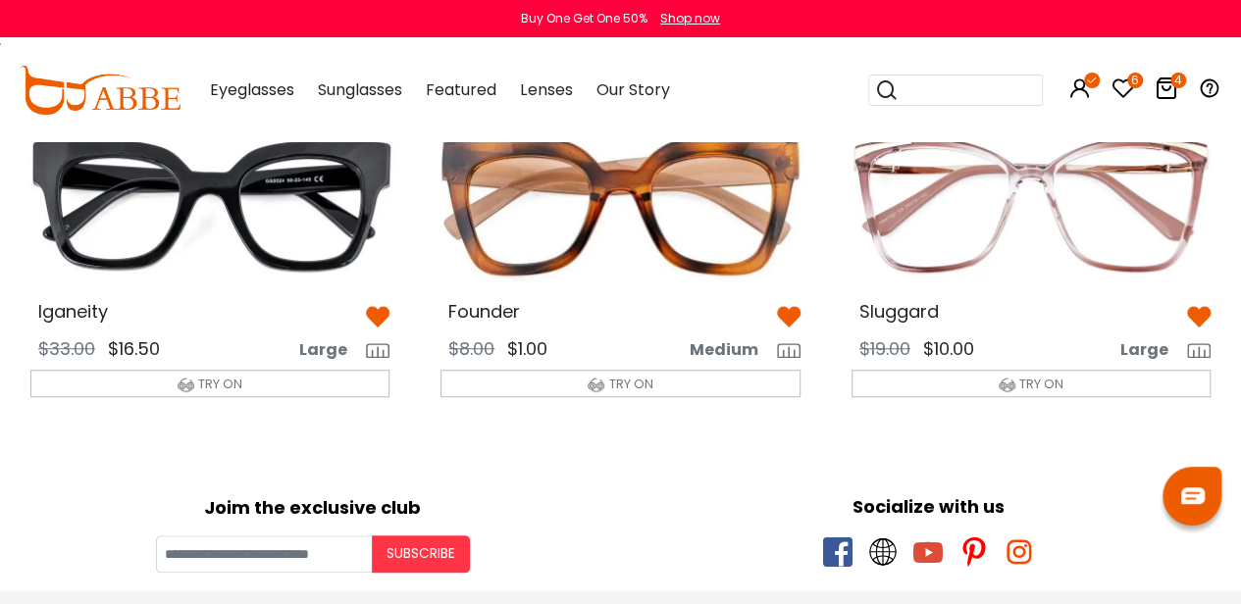
click at [967, 82] on input "search" at bounding box center [966, 90] width 137 height 29
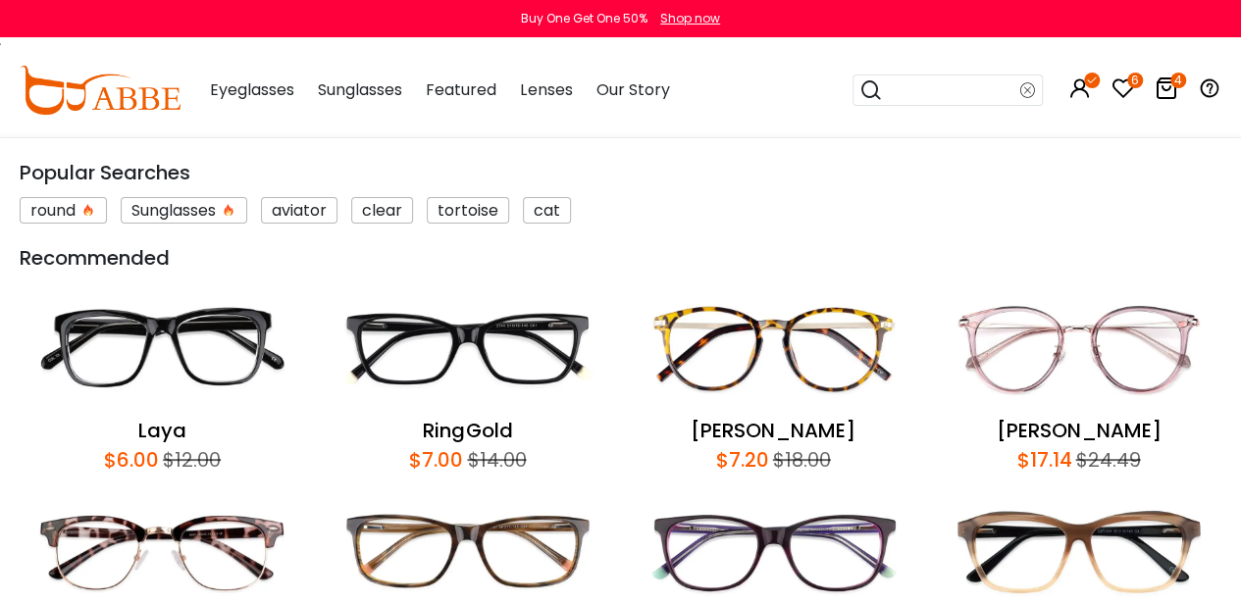
paste input "********"
type input "********"
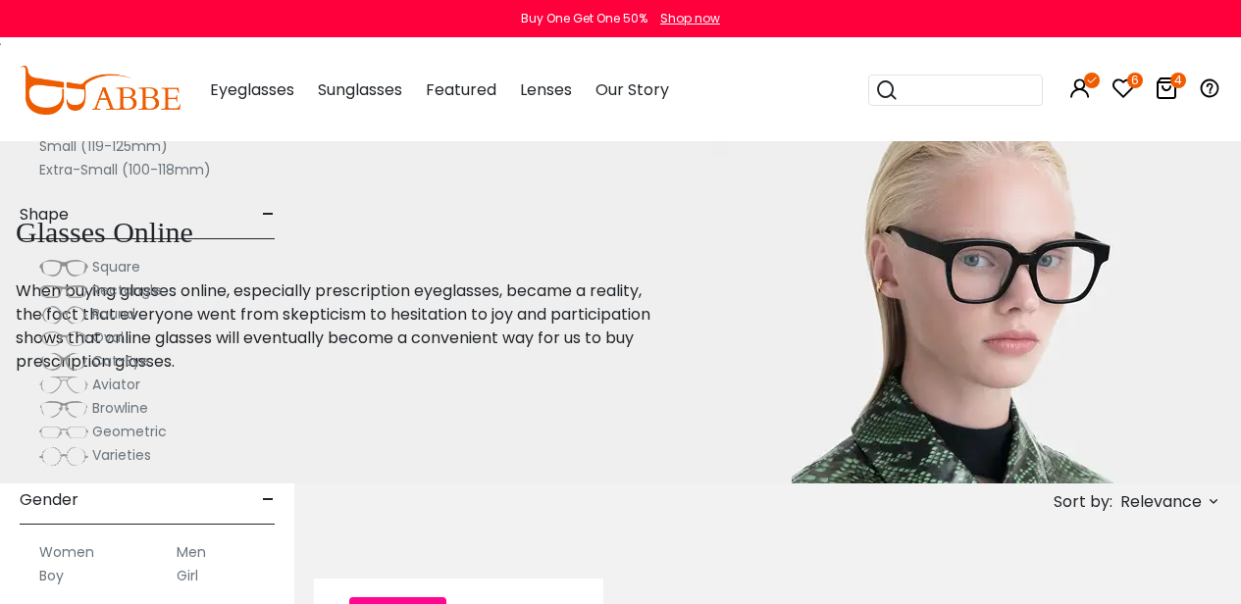
scroll to position [401, 0]
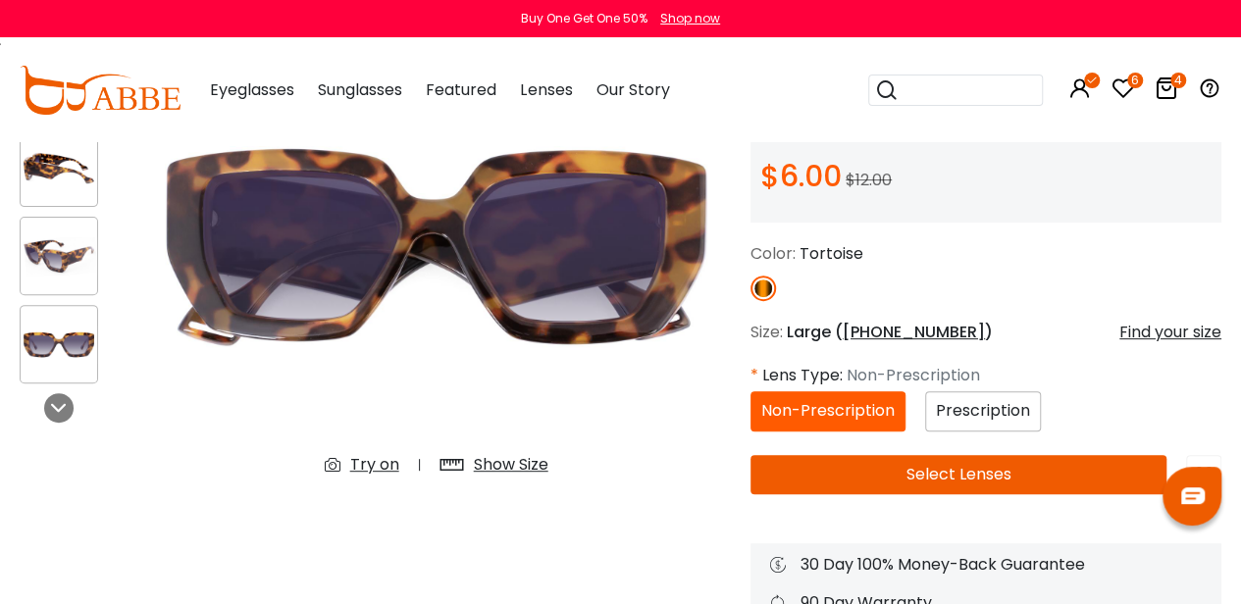
click at [957, 431] on div "Prescription" at bounding box center [983, 411] width 116 height 40
click at [829, 466] on button "Select Lenses" at bounding box center [958, 474] width 416 height 39
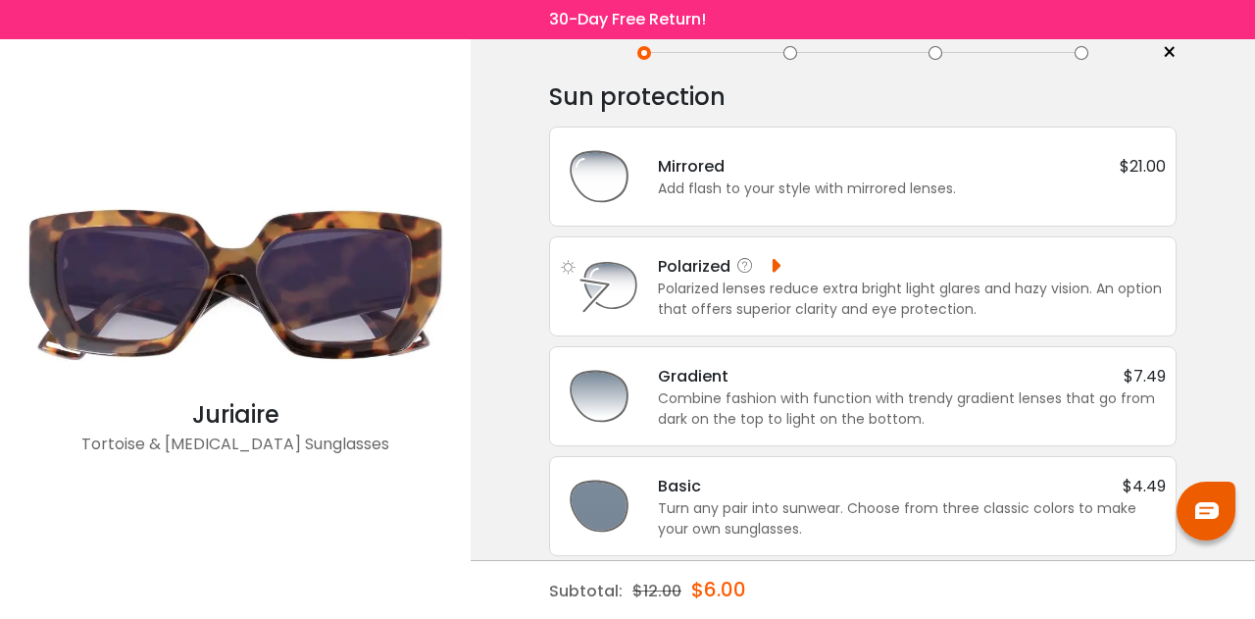
scroll to position [63, 0]
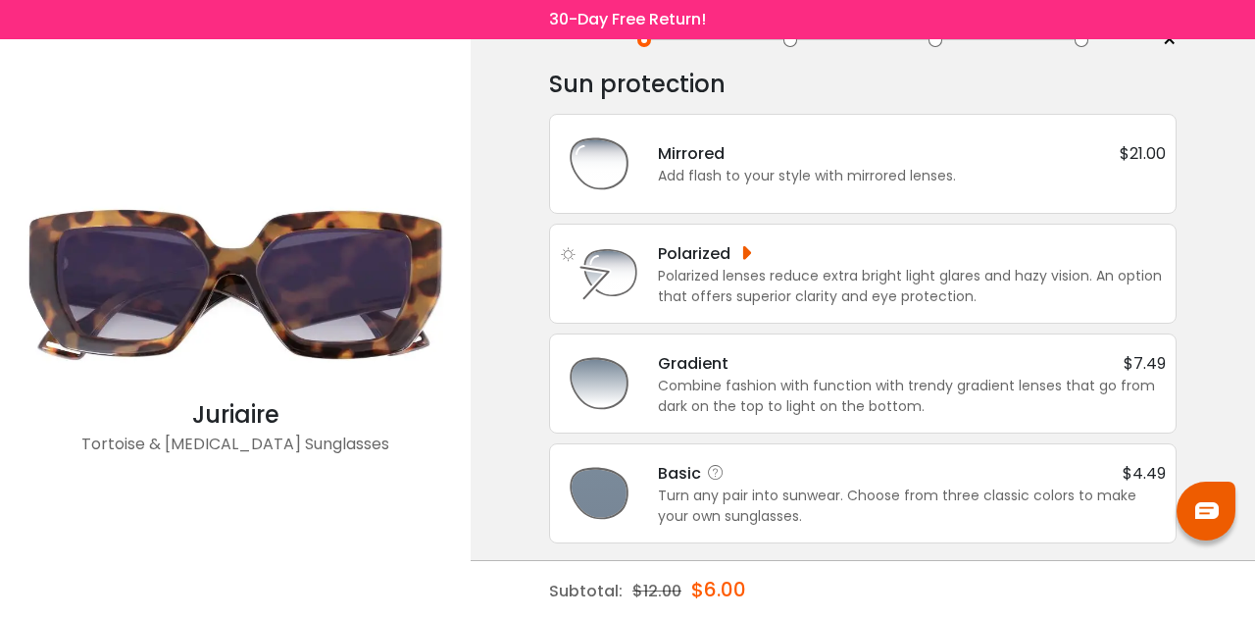
click at [816, 509] on div "Turn any pair into sunwear. Choose from three classic colors to make your own s…" at bounding box center [912, 505] width 508 height 41
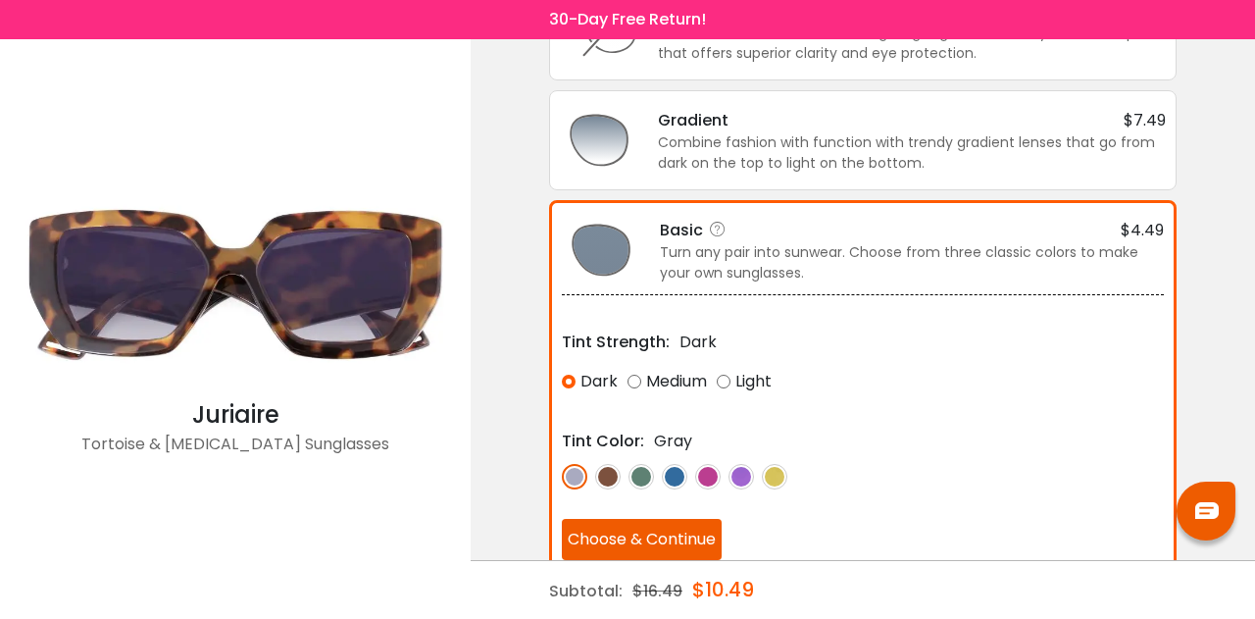
scroll to position [309, 0]
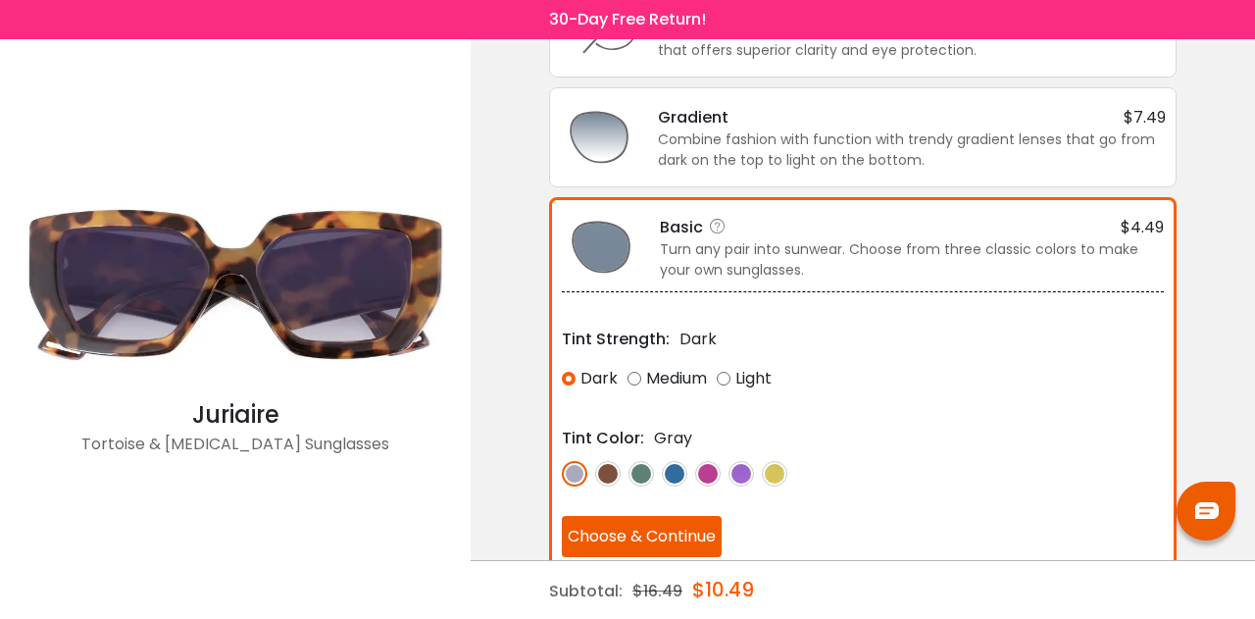
click at [608, 469] on img at bounding box center [607, 473] width 25 height 25
click at [643, 524] on button "Choose & Continue" at bounding box center [642, 536] width 160 height 41
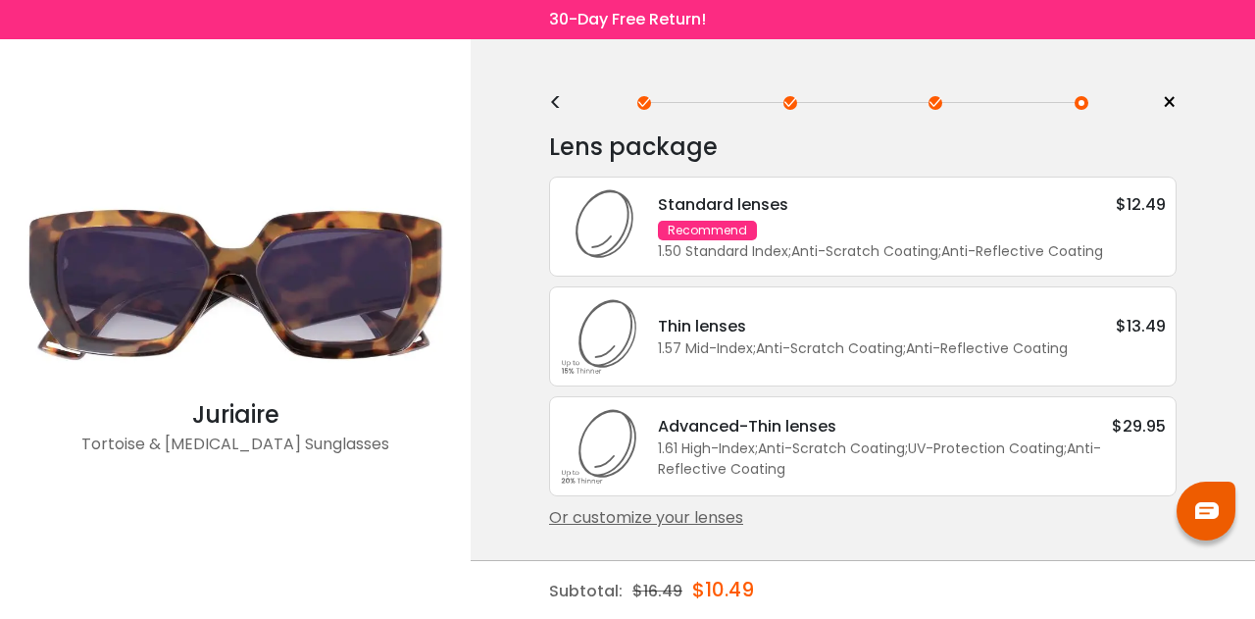
scroll to position [0, 0]
click at [819, 236] on div "Standard lenses $12.49 Recommend 1.50 Standard Index ; Anti-Scratch Coating ; A…" at bounding box center [902, 227] width 528 height 70
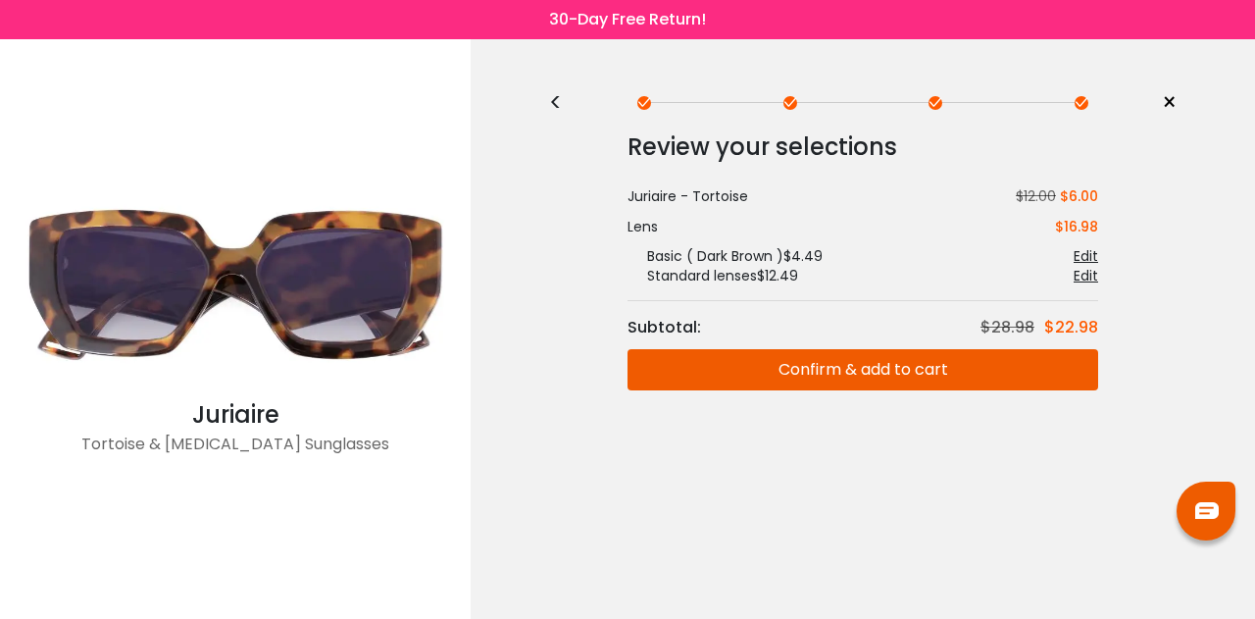
click at [760, 358] on button "Confirm & add to cart" at bounding box center [863, 369] width 471 height 41
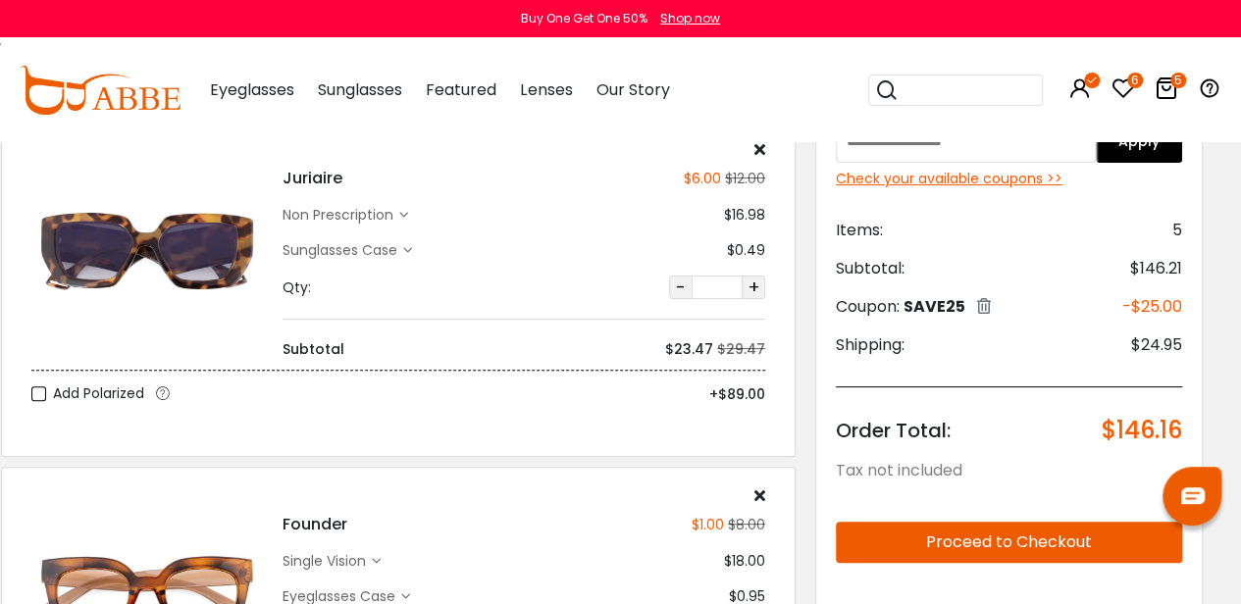
scroll to position [125, 20]
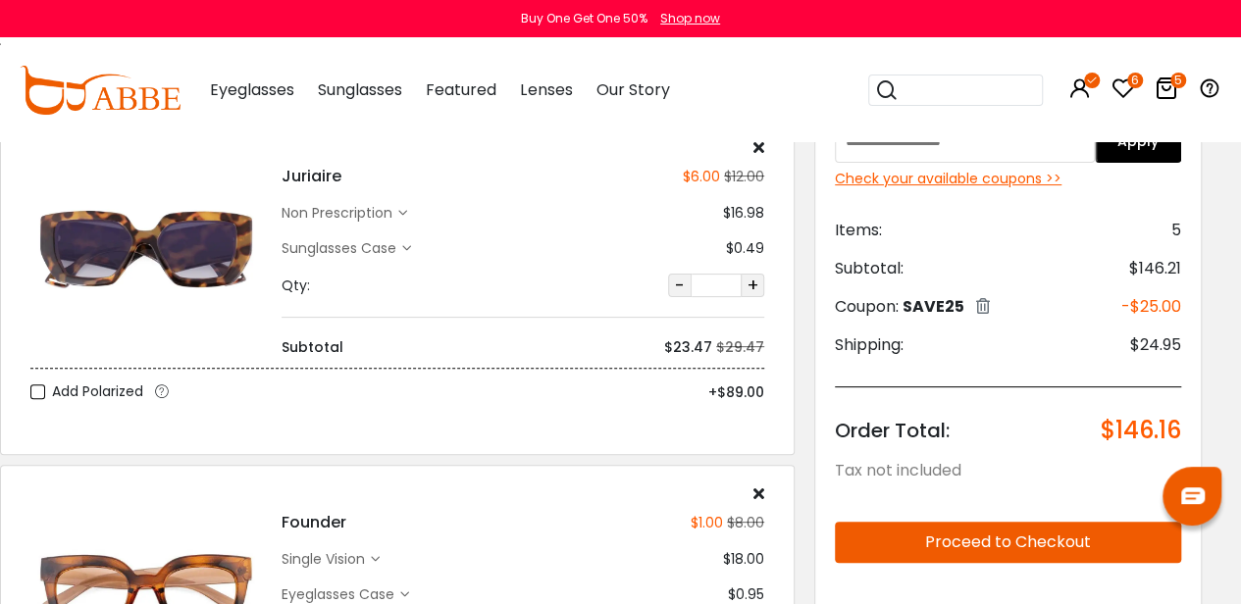
click at [947, 178] on div "Check your available coupons >>" at bounding box center [1008, 179] width 346 height 21
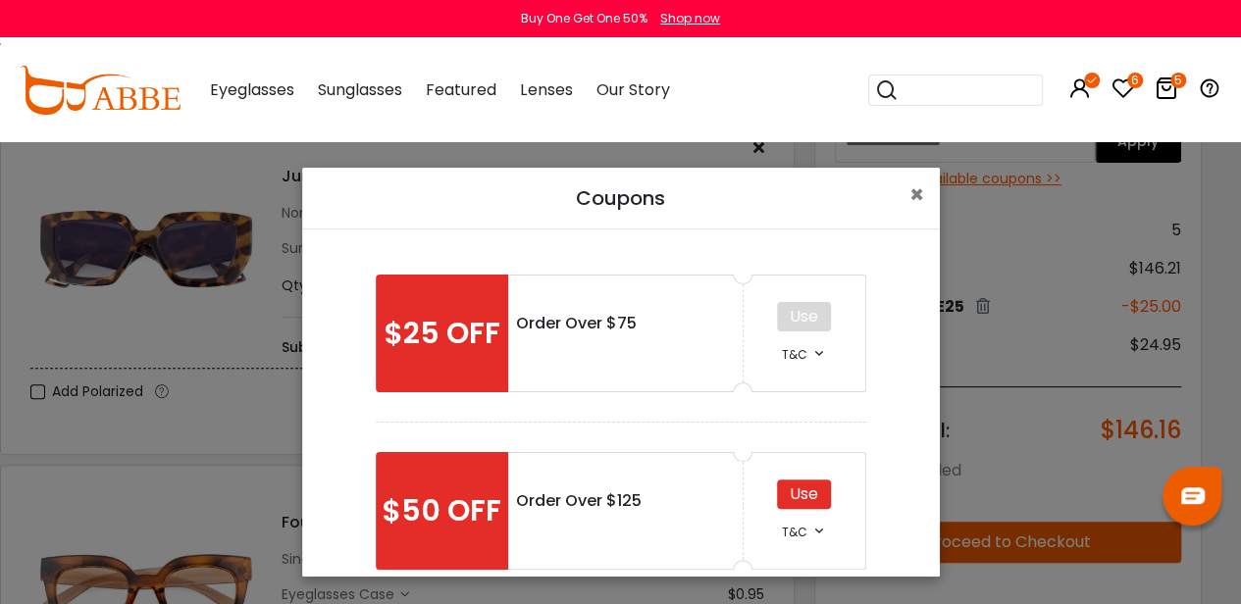
scroll to position [94, 0]
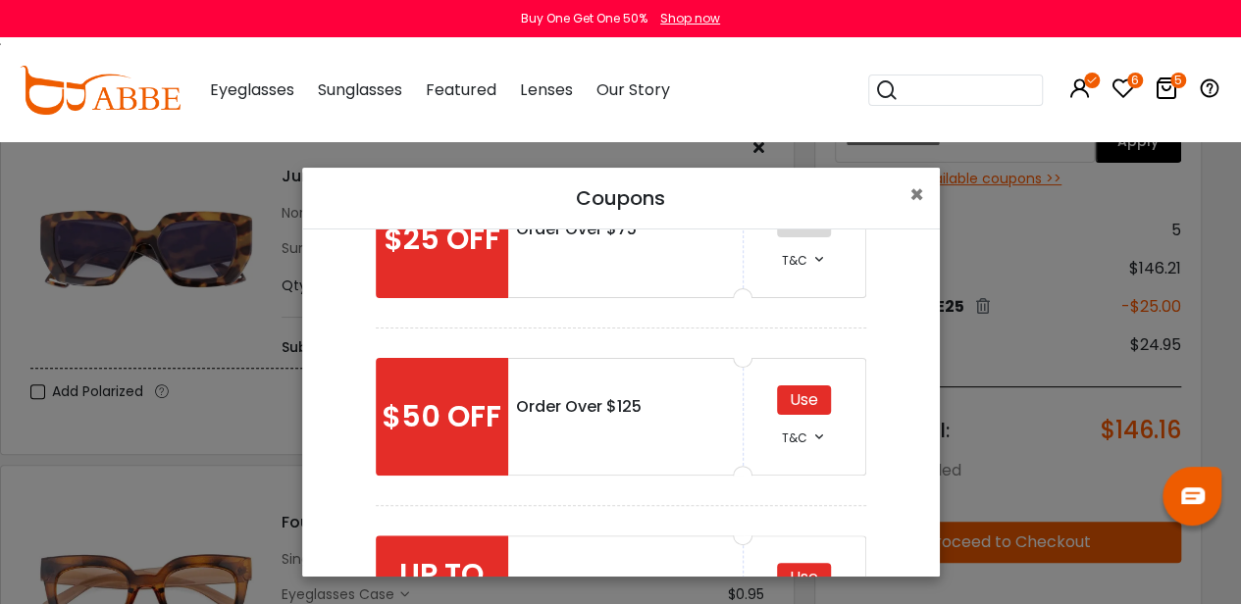
click at [781, 407] on div "Use" at bounding box center [804, 399] width 54 height 29
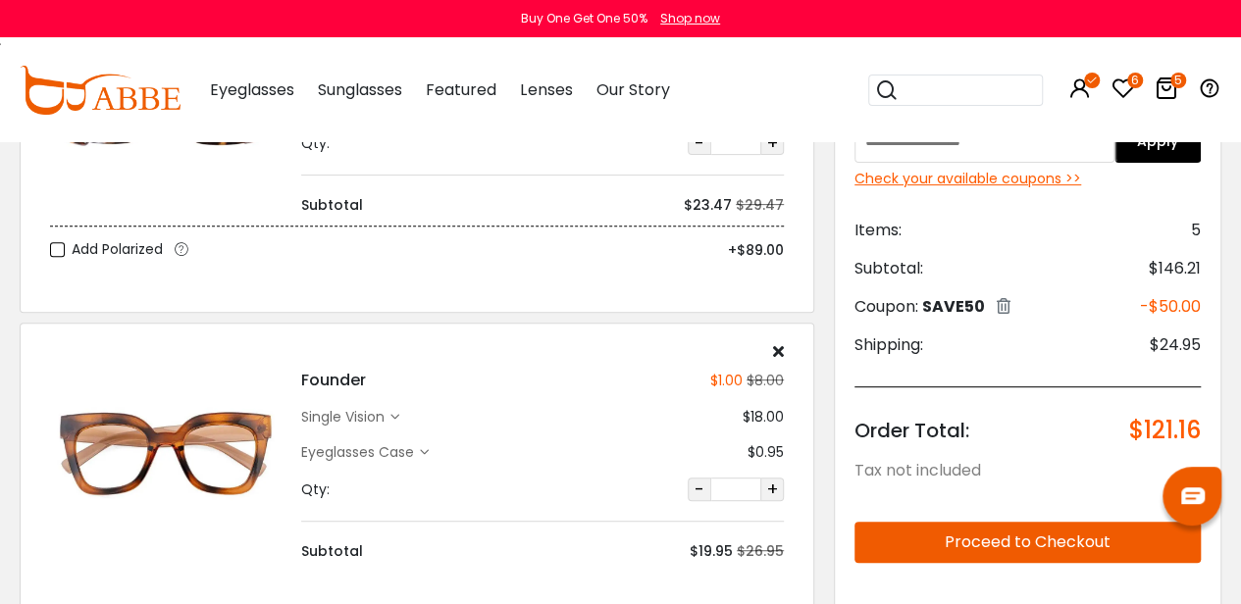
scroll to position [333, 0]
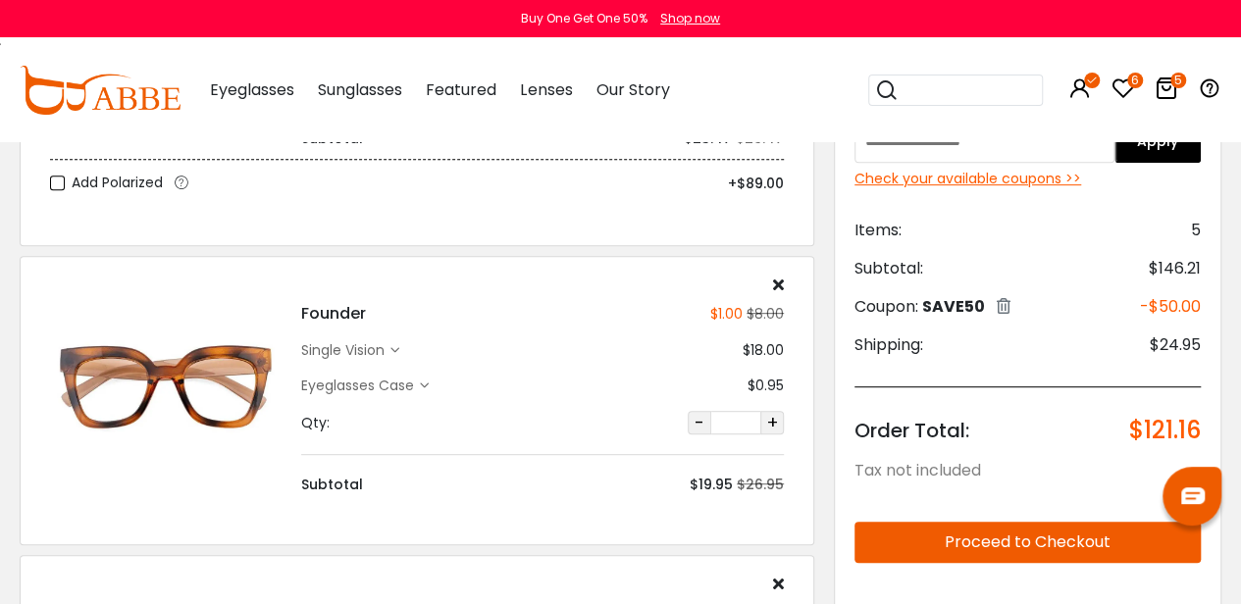
click at [1045, 541] on button "Proceed to Checkout" at bounding box center [1027, 542] width 346 height 41
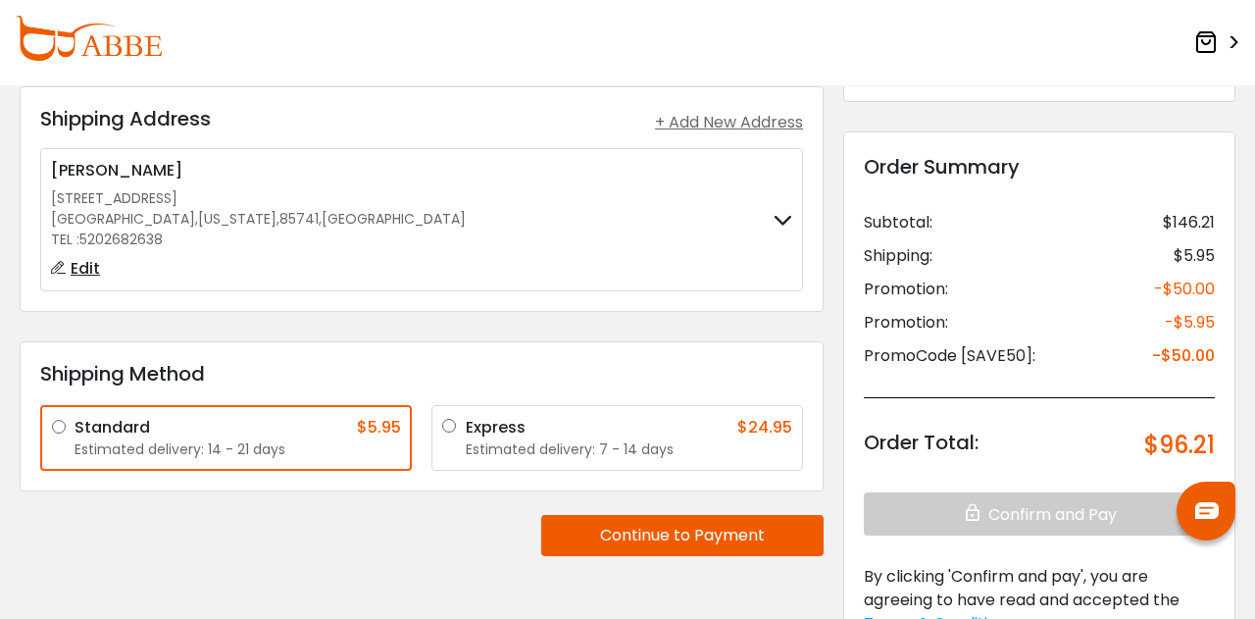
scroll to position [107, 0]
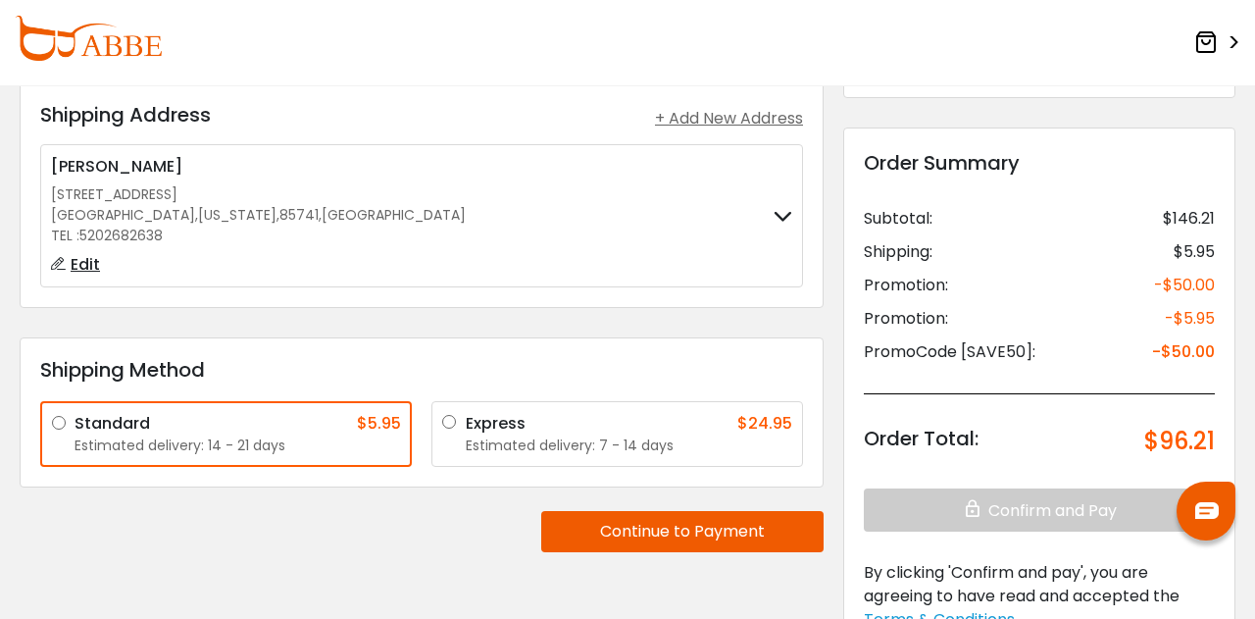
click at [582, 427] on div "Express $24.95" at bounding box center [629, 424] width 327 height 24
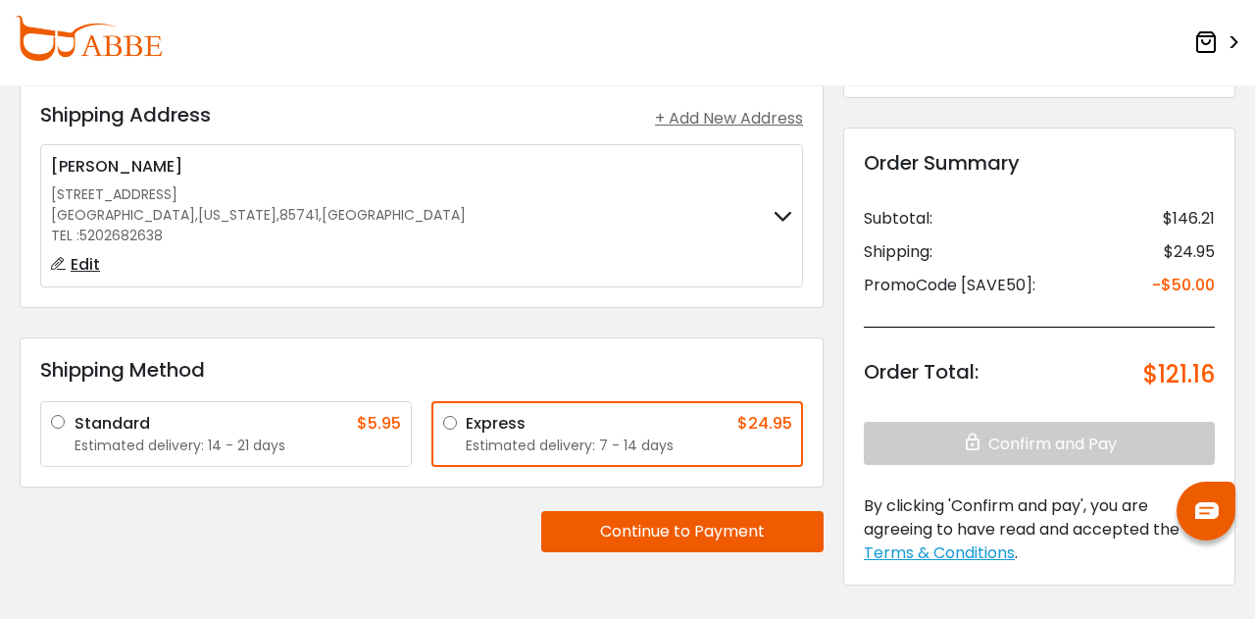
click at [81, 265] on span "Edit" at bounding box center [85, 264] width 29 height 23
type input "**********"
type input "*****"
type input "******"
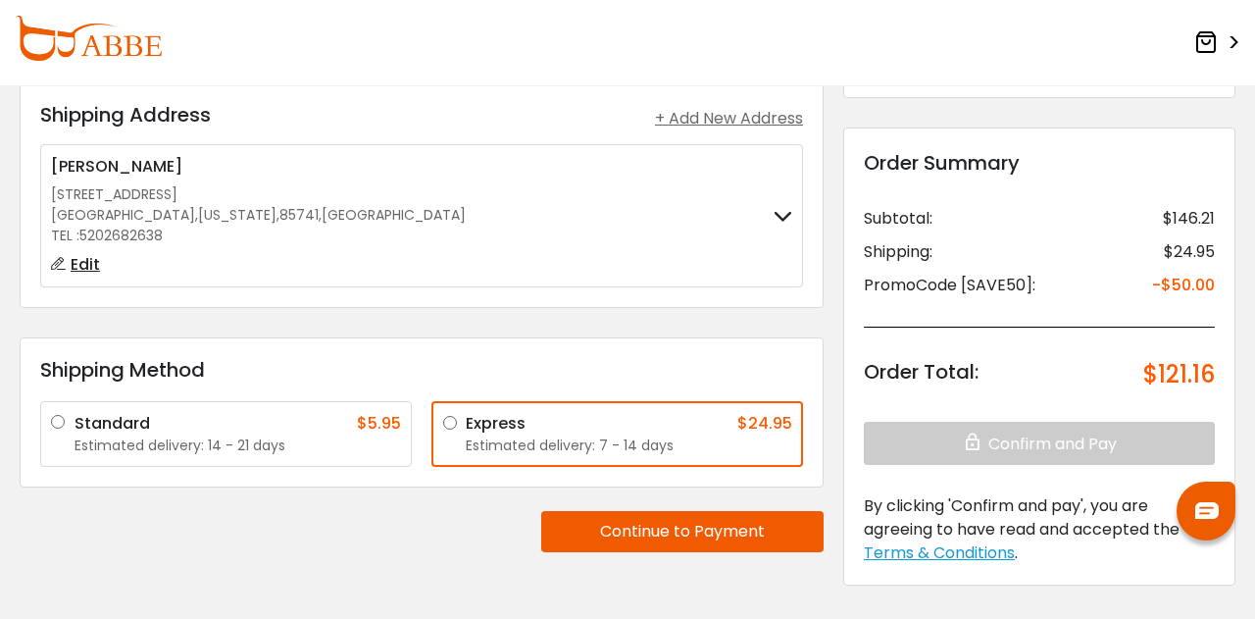
type input "**********"
select select "**"
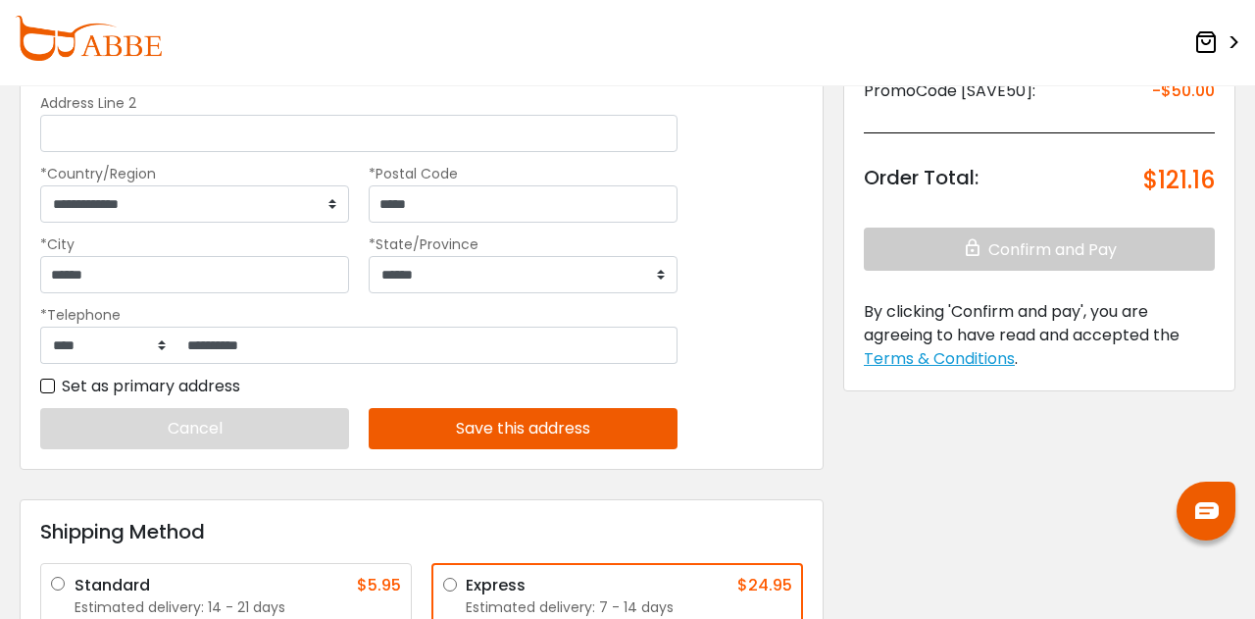
scroll to position [307, 0]
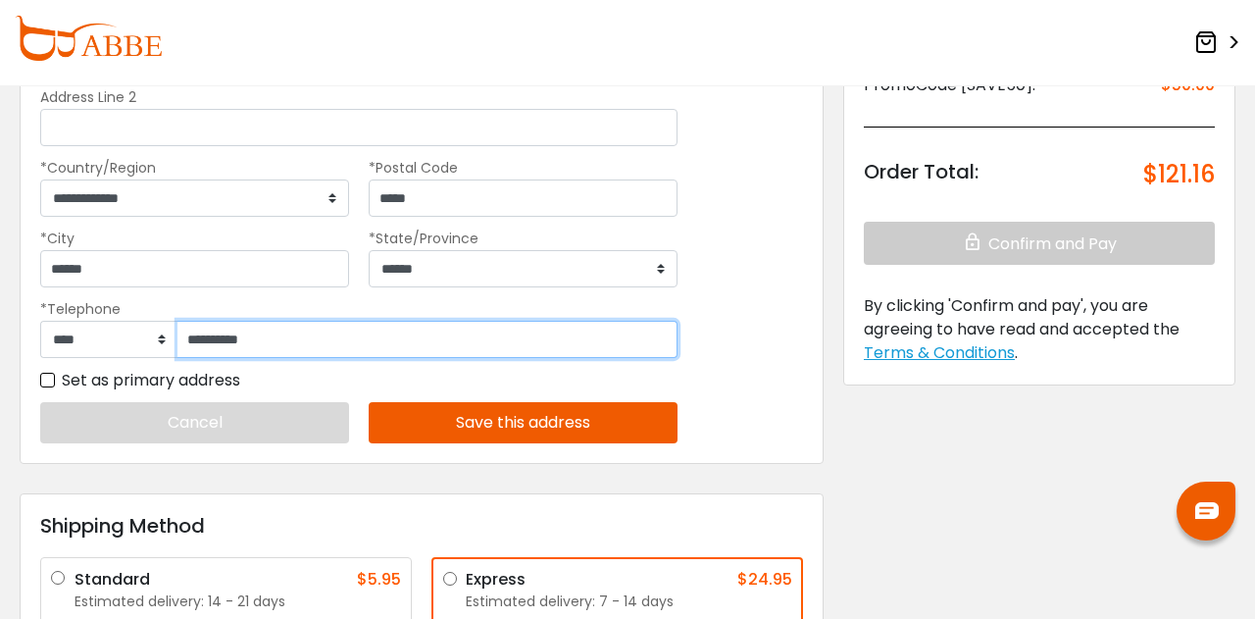
click at [325, 348] on input "**********" at bounding box center [428, 339] width 500 height 37
drag, startPoint x: 325, startPoint y: 348, endPoint x: 222, endPoint y: 341, distance: 103.2
click at [222, 341] on input "**********" at bounding box center [428, 339] width 500 height 37
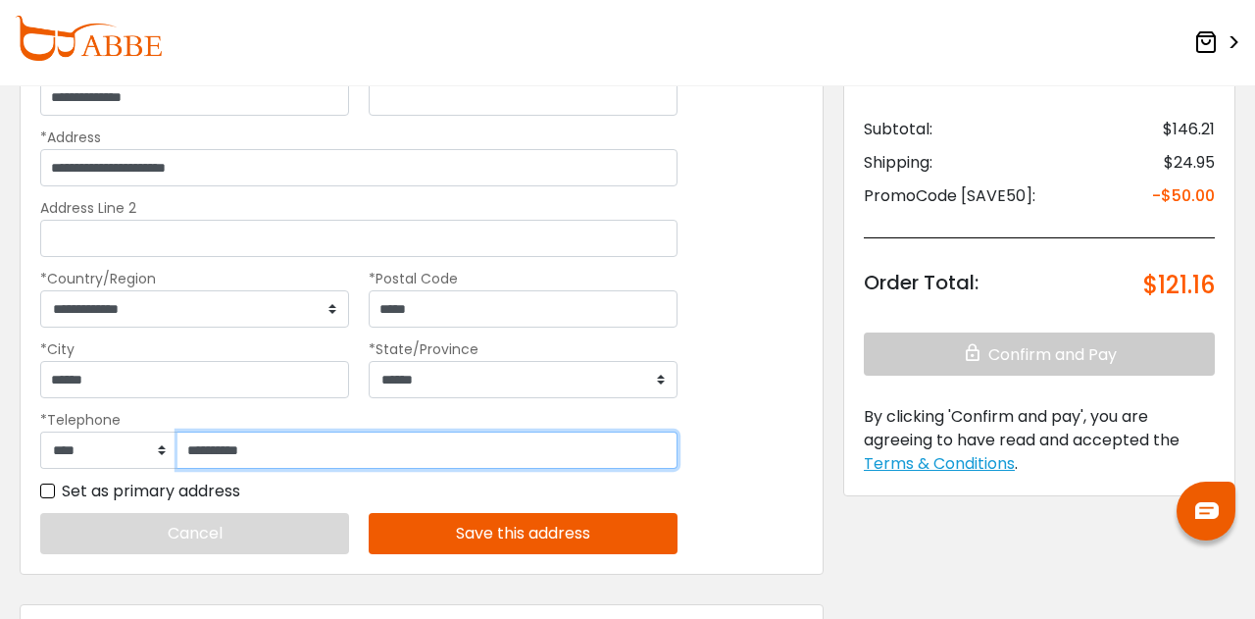
scroll to position [214, 0]
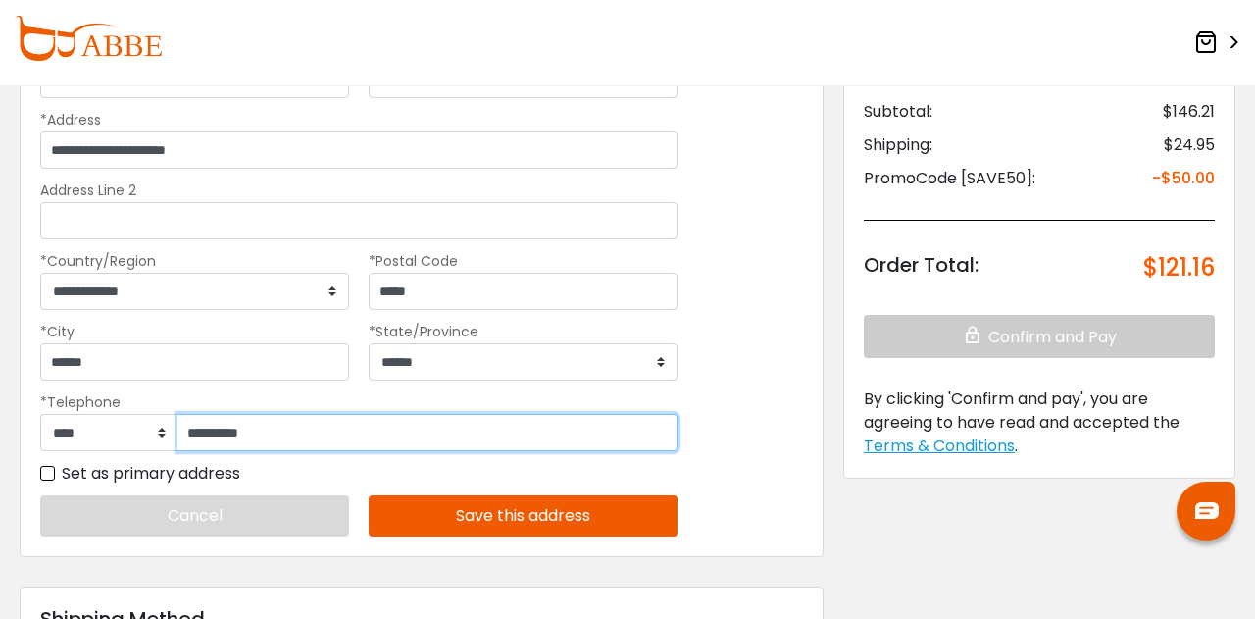
type input "**********"
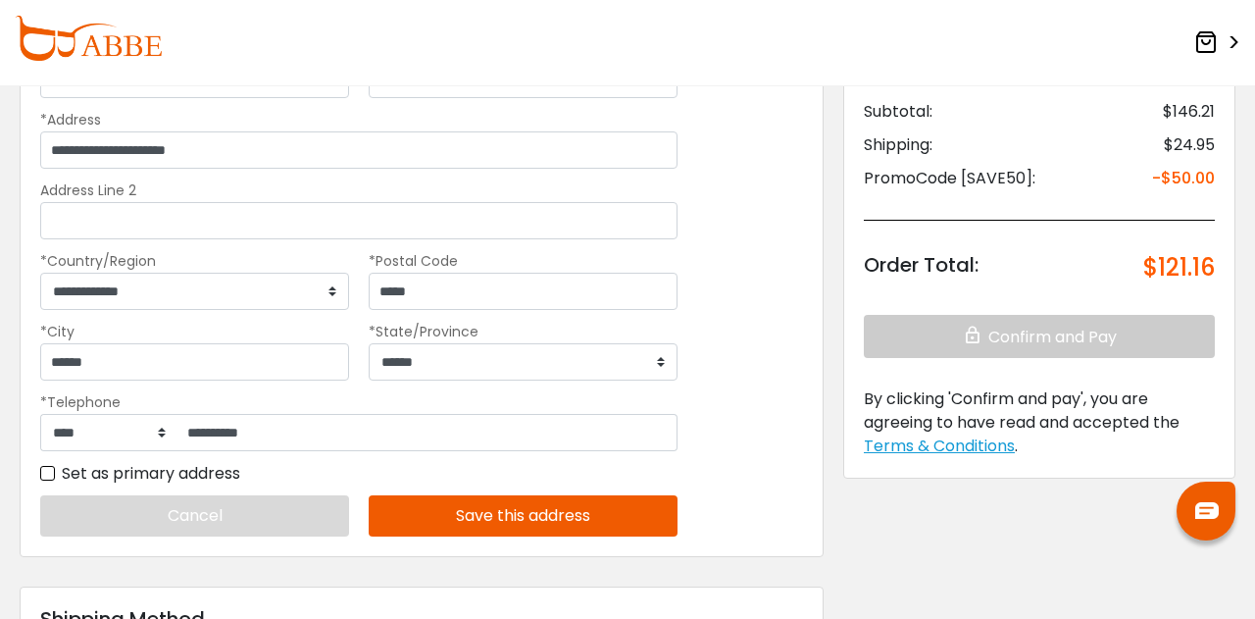
click at [577, 517] on button "Save this address" at bounding box center [523, 515] width 309 height 41
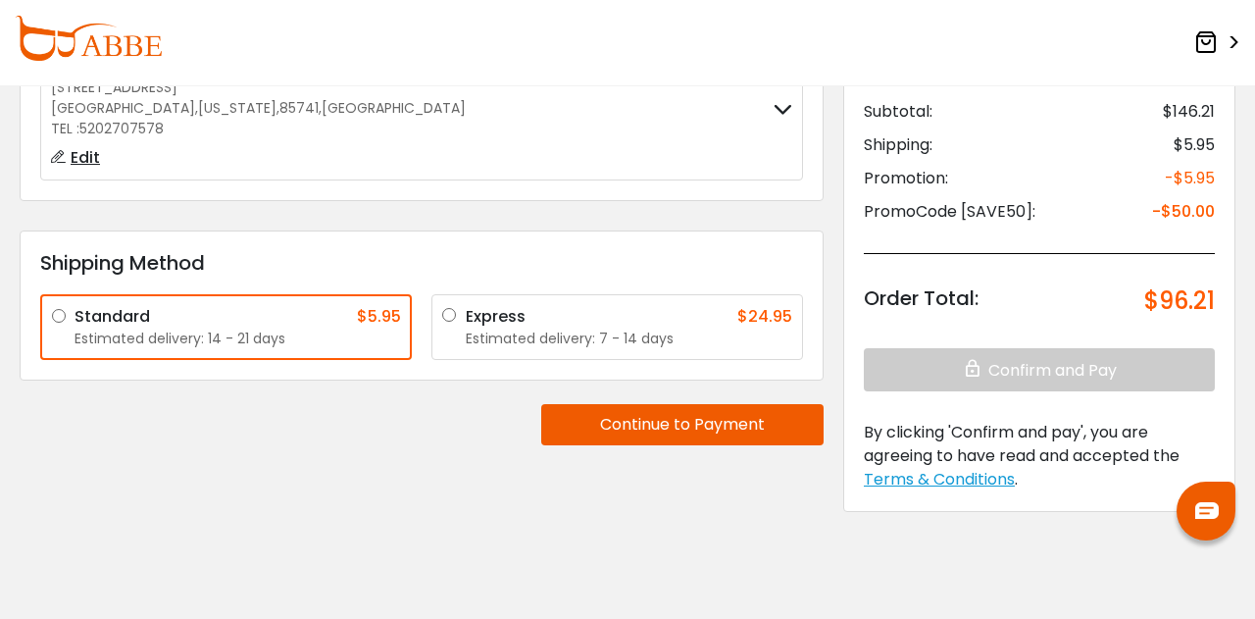
click at [590, 329] on div "Estimated delivery: 7 - 14 days" at bounding box center [629, 339] width 327 height 21
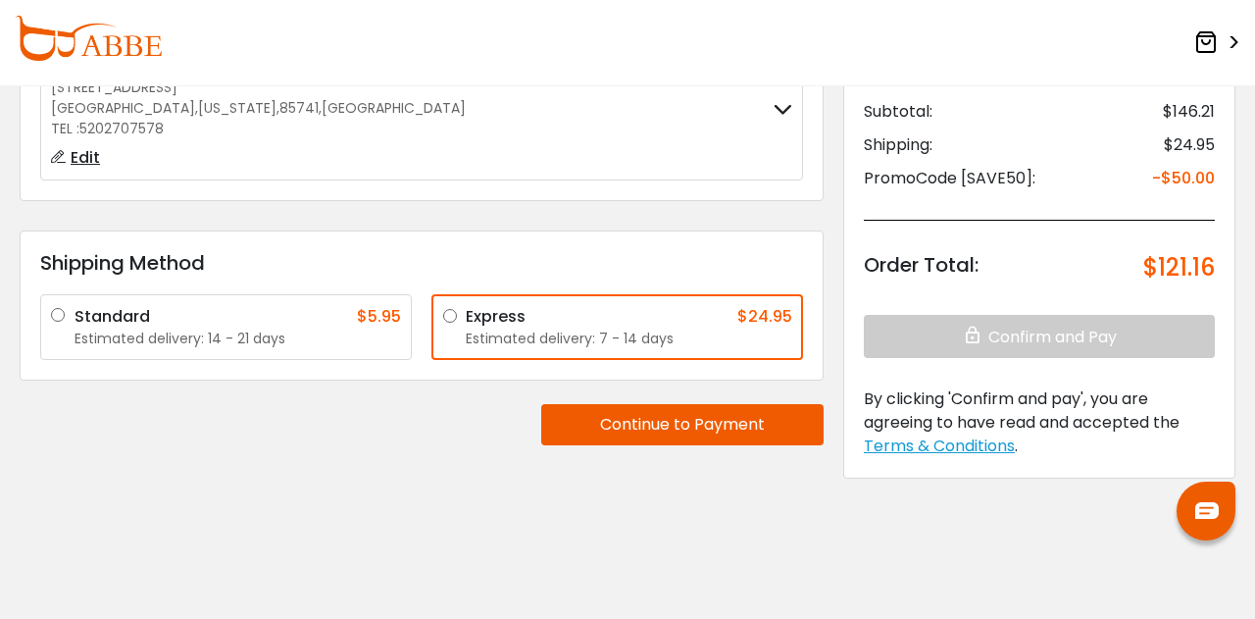
click at [669, 423] on button "Continue to Payment" at bounding box center [682, 424] width 282 height 41
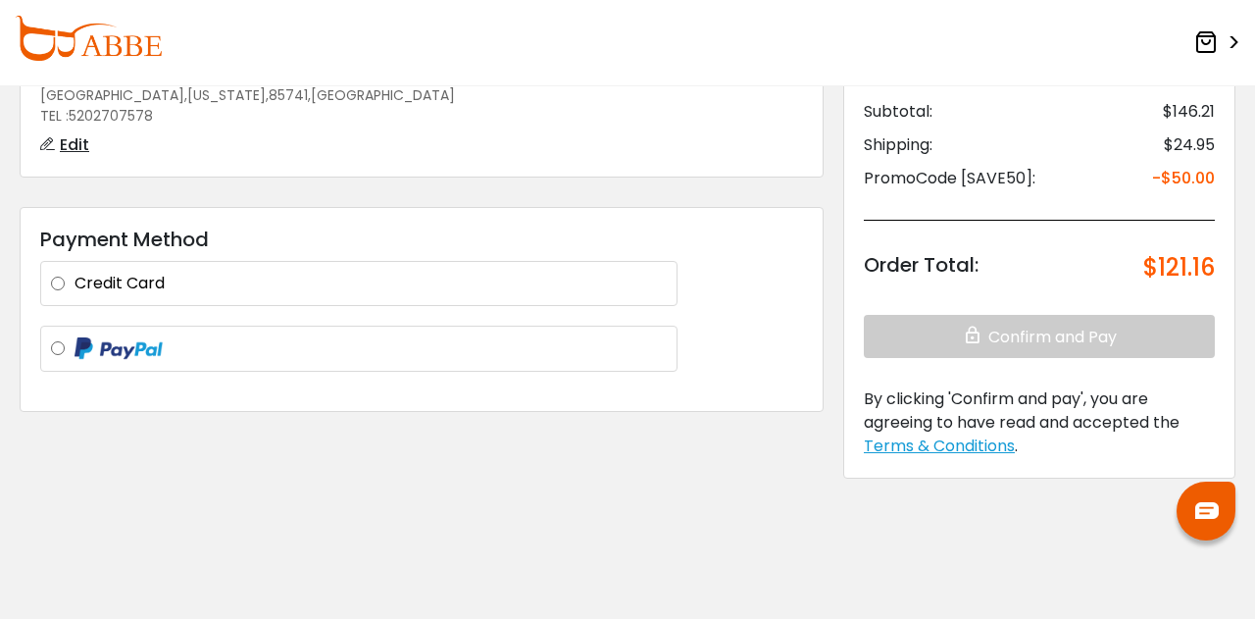
click at [367, 363] on div at bounding box center [358, 349] width 637 height 46
click at [248, 340] on label at bounding box center [371, 348] width 592 height 25
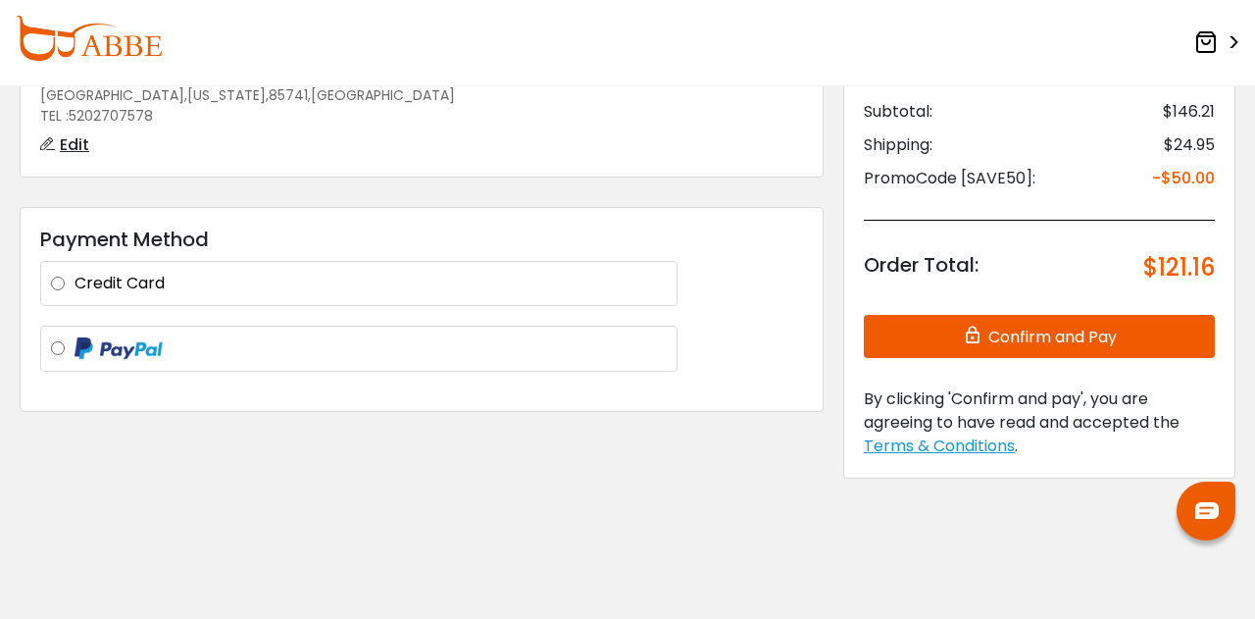
click at [1017, 342] on button "Confirm and Pay" at bounding box center [1039, 336] width 351 height 43
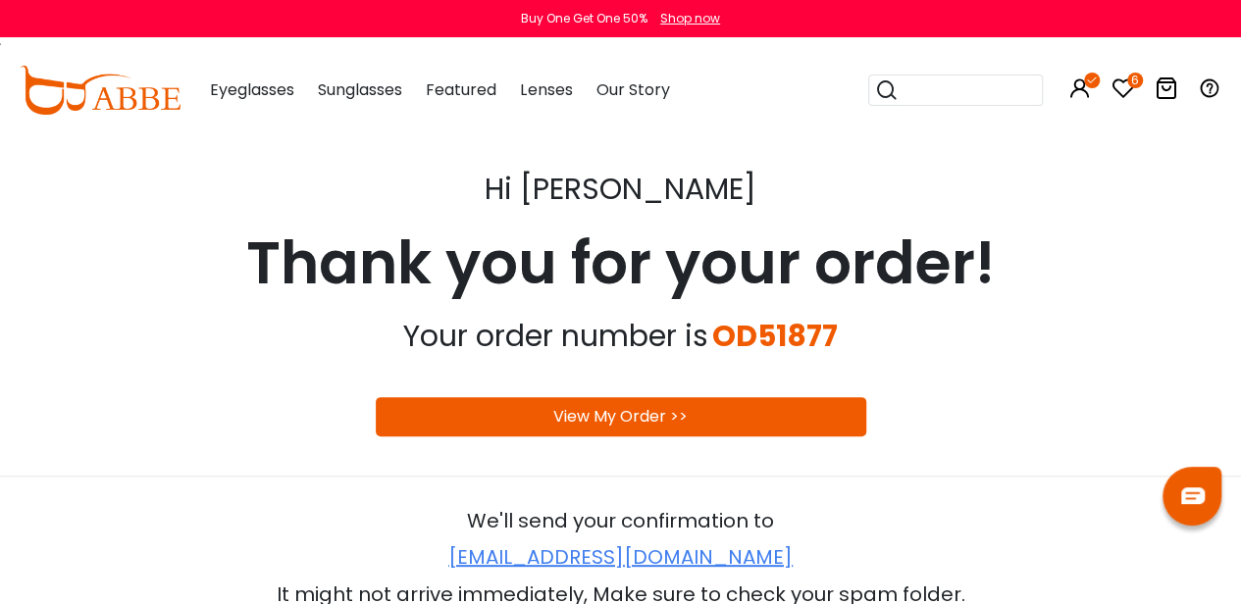
scroll to position [80, 0]
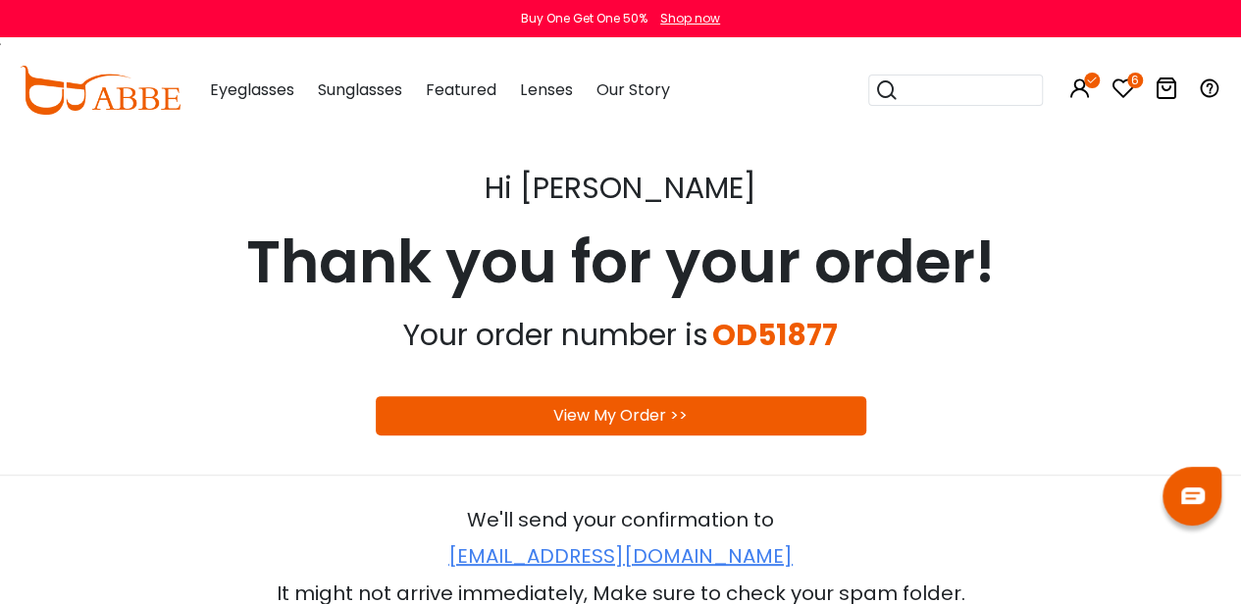
click at [705, 414] on div "View My Order >>" at bounding box center [621, 415] width 490 height 39
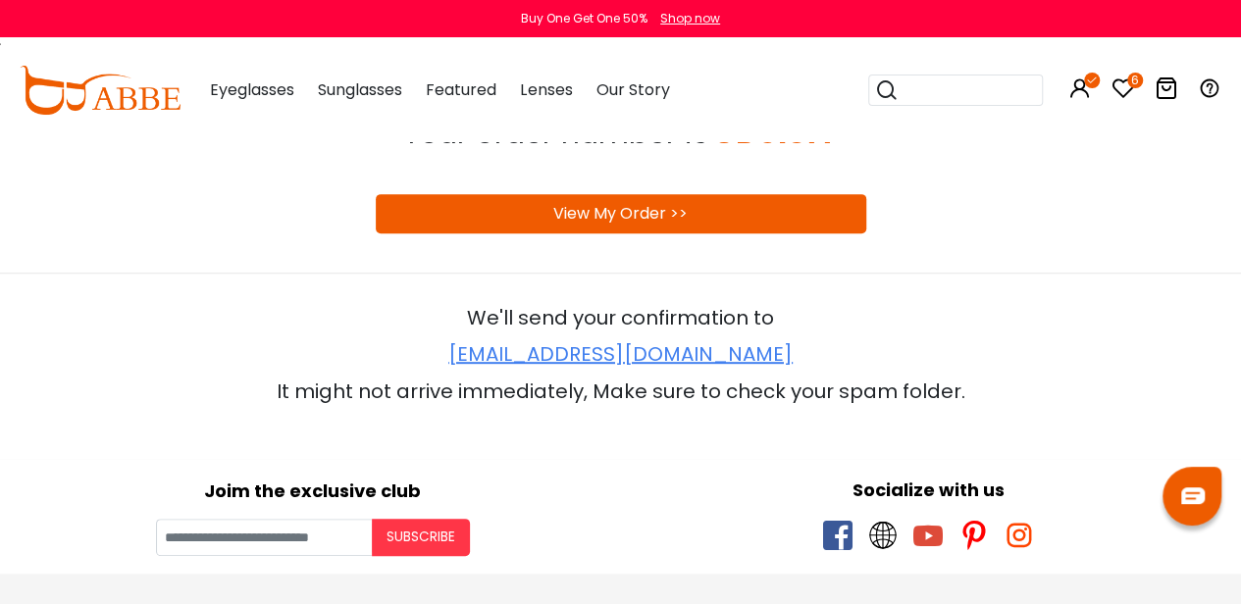
scroll to position [279, 0]
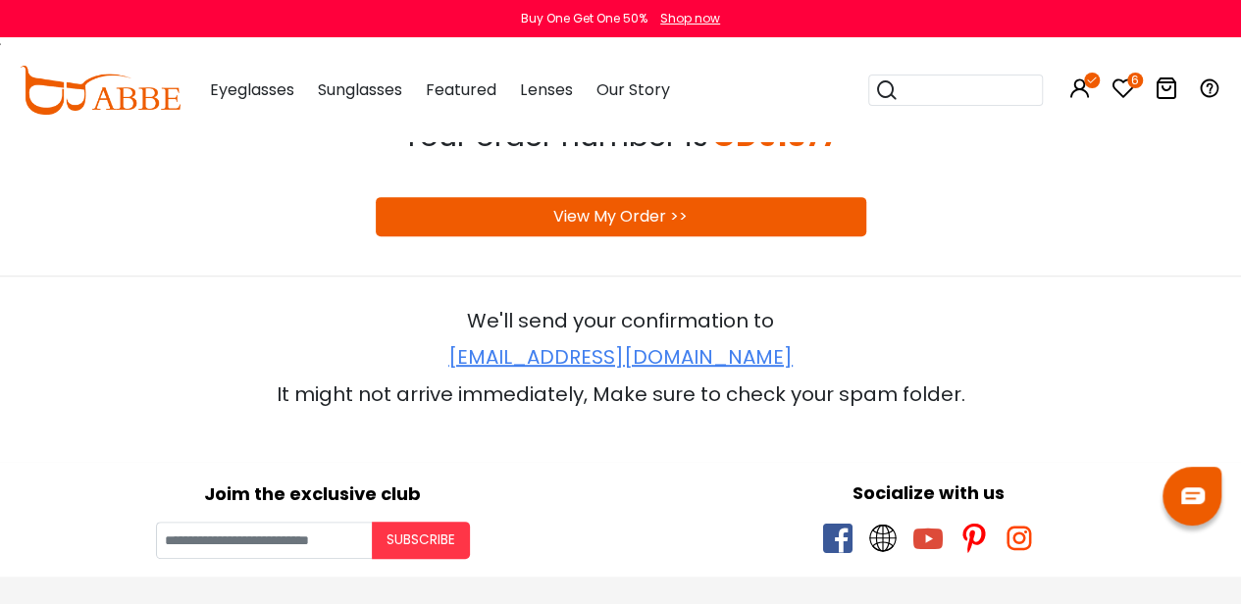
click at [657, 221] on link "View My Order >>" at bounding box center [620, 216] width 134 height 23
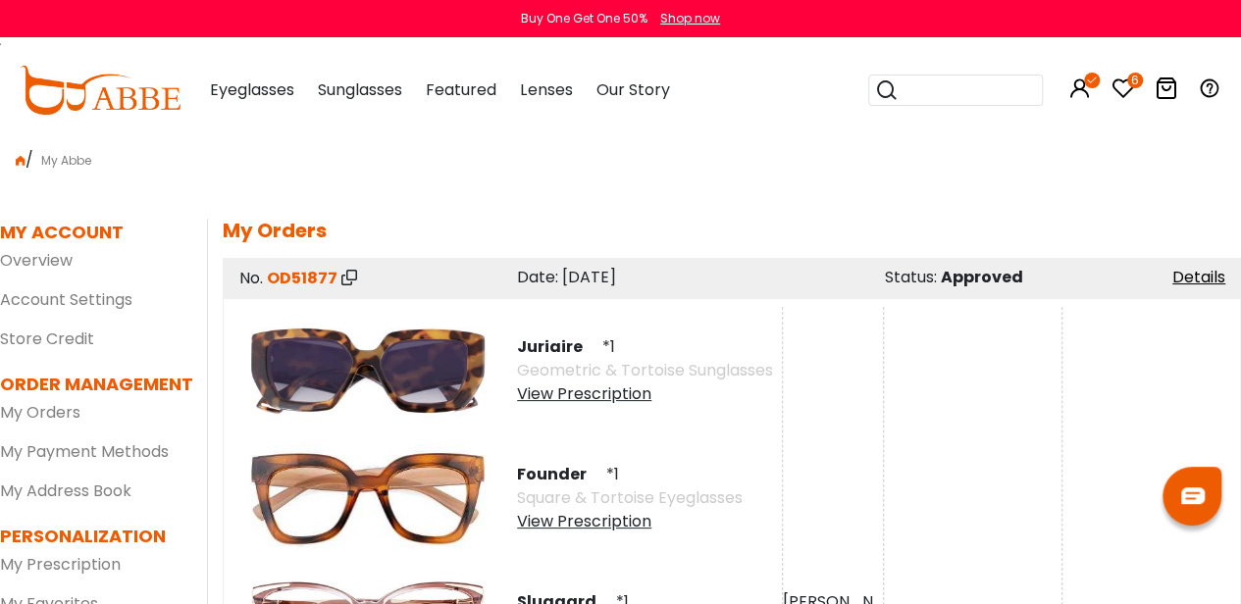
drag, startPoint x: 0, startPoint y: 0, endPoint x: 535, endPoint y: 227, distance: 581.4
click at [535, 227] on h5 "My Orders" at bounding box center [732, 231] width 1018 height 24
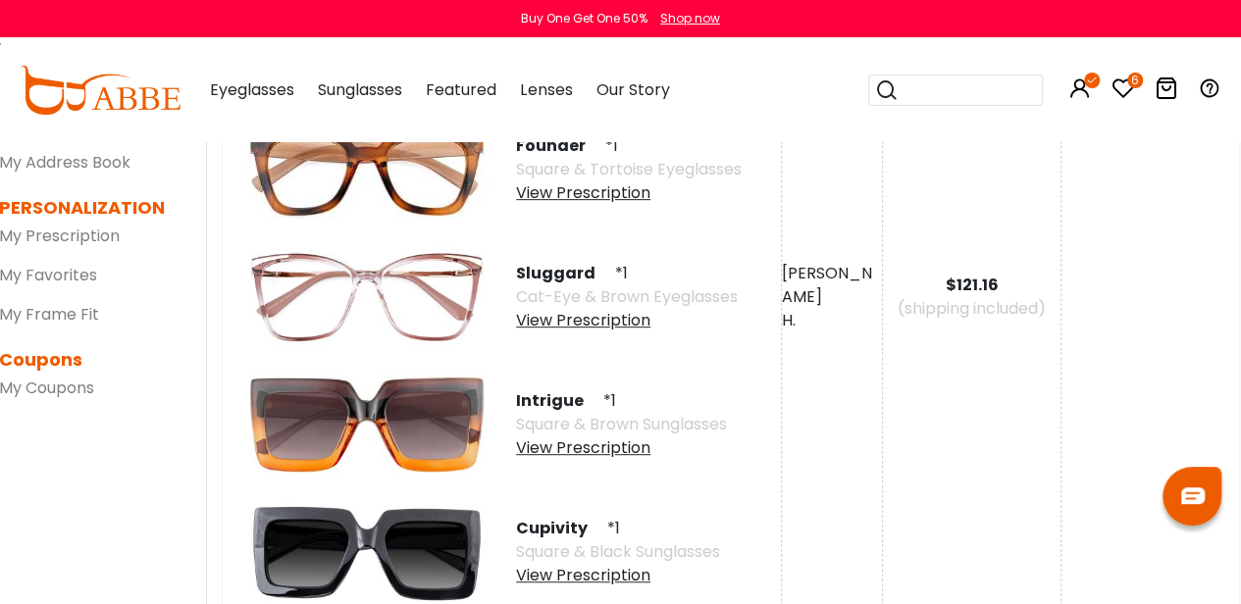
scroll to position [329, 2]
